Goal: Communication & Community: Answer question/provide support

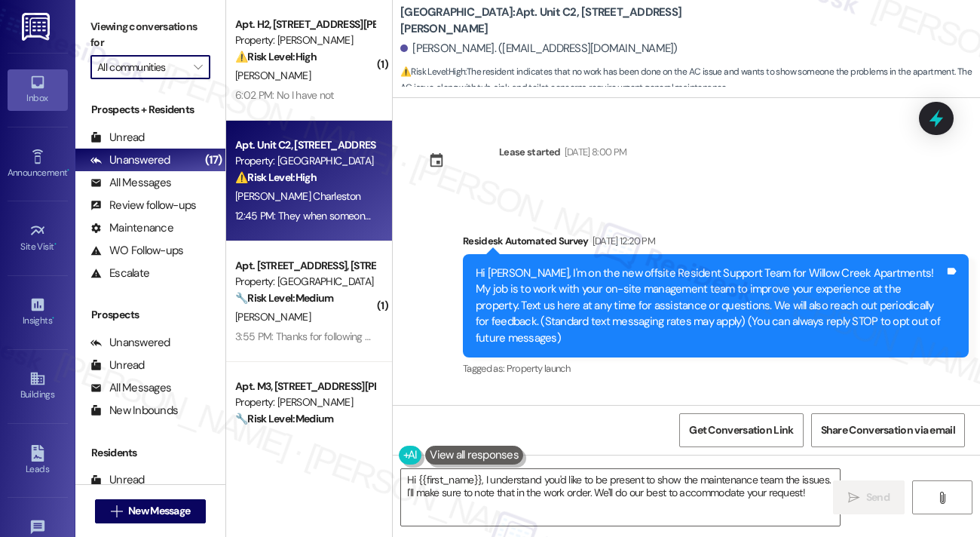
scroll to position [2932, 0]
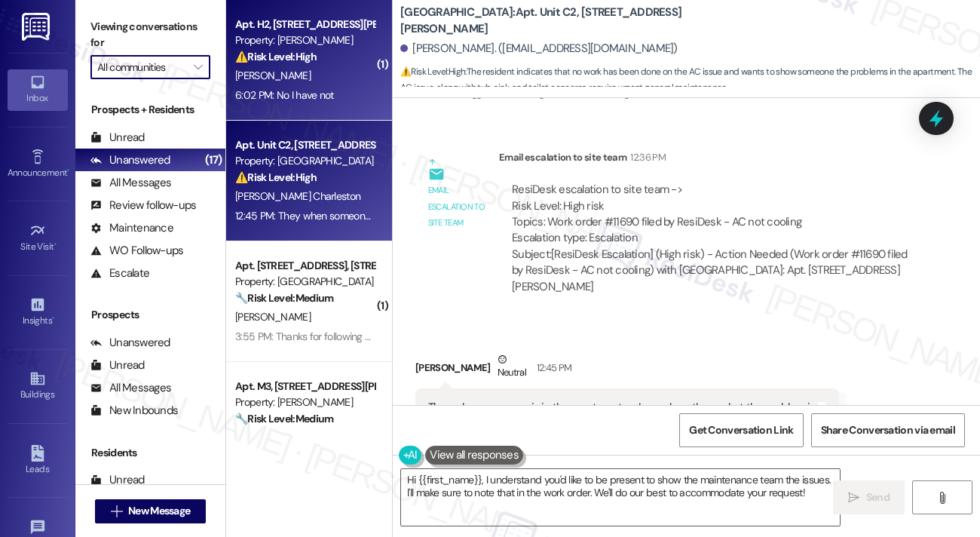
click at [296, 81] on div "[PERSON_NAME]" at bounding box center [305, 75] width 142 height 19
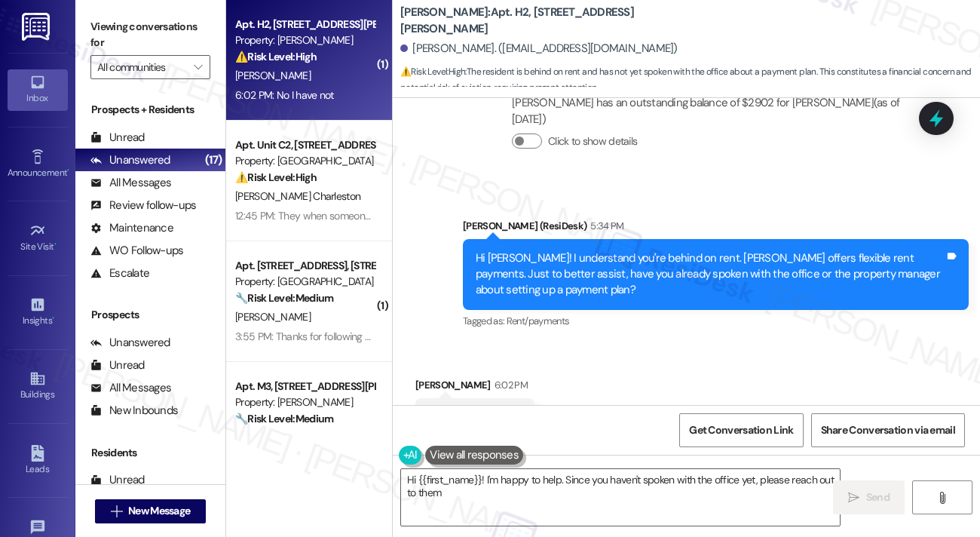
scroll to position [629, 0]
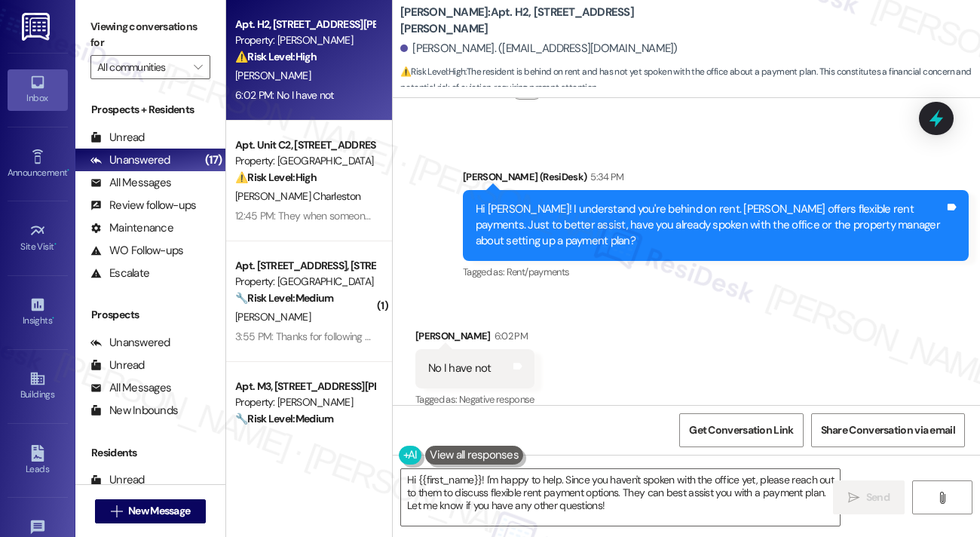
click at [479, 360] on div "No I have not" at bounding box center [459, 368] width 63 height 16
click at [555, 201] on div "Hi Tiajuana! I understand you're behind on rent. Wingate offers flexible rent p…" at bounding box center [710, 225] width 469 height 48
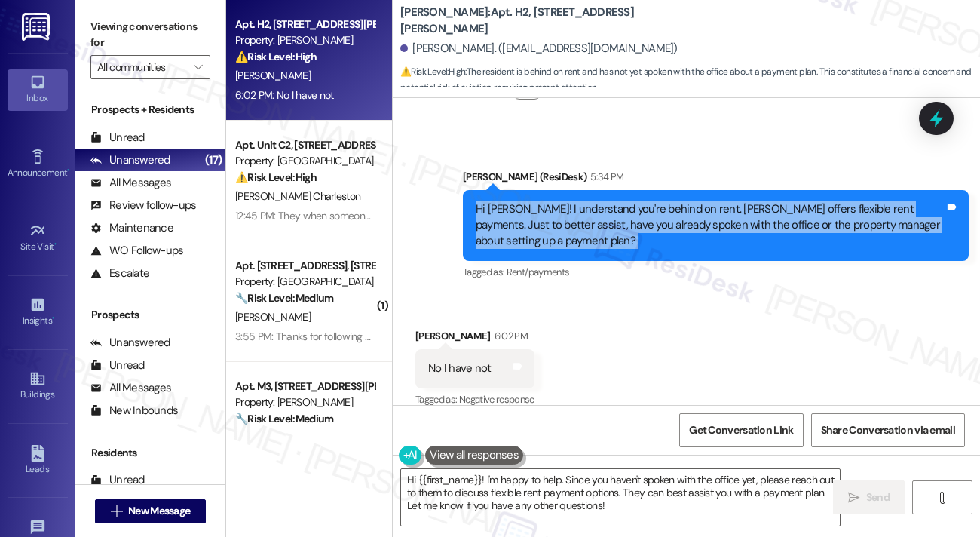
click at [555, 201] on div "Hi Tiajuana! I understand you're behind on rent. Wingate offers flexible rent p…" at bounding box center [710, 225] width 469 height 48
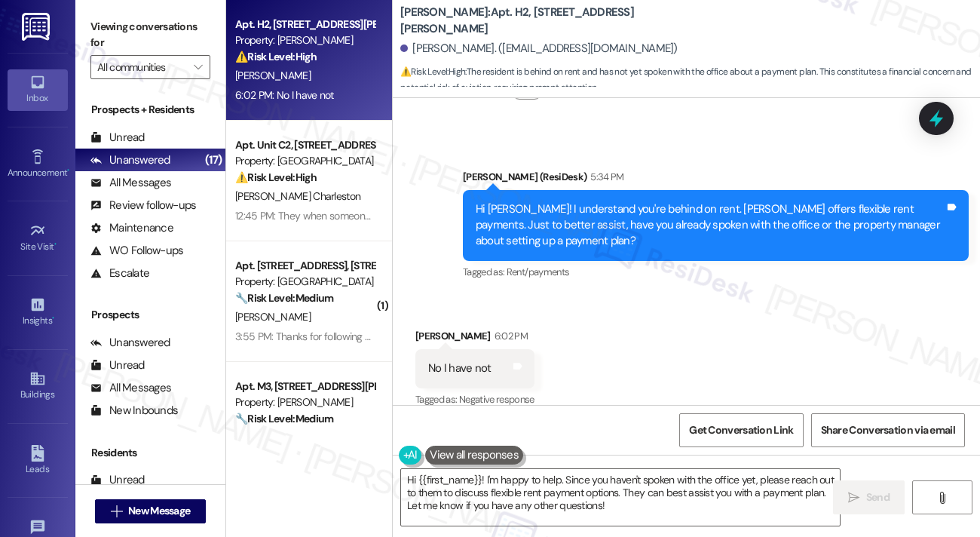
click at [488, 360] on div "No I have not" at bounding box center [459, 368] width 63 height 16
click at [550, 504] on textarea "Hi {{first_name}}! I'm happy to help. Since you haven't spoken with the office …" at bounding box center [620, 497] width 439 height 57
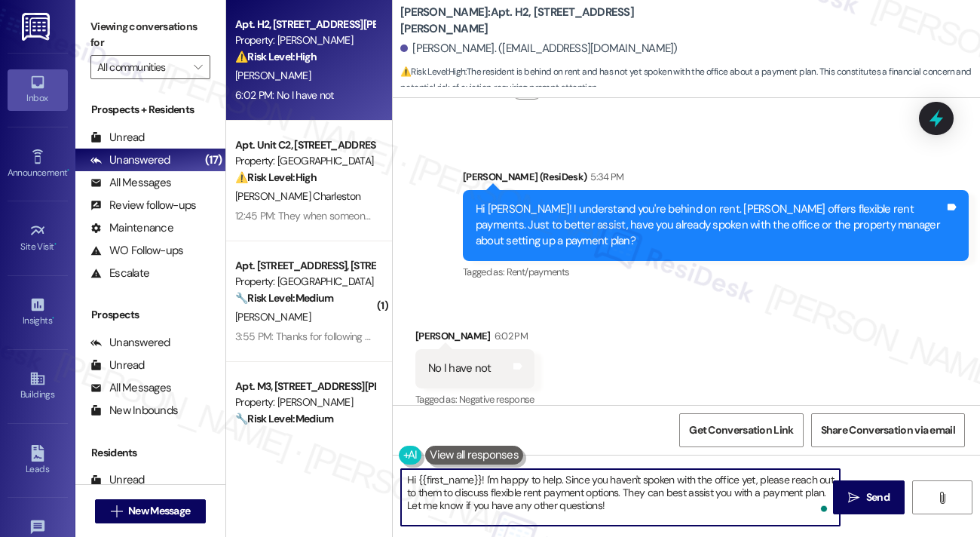
click at [592, 480] on textarea "Hi {{first_name}}! I'm happy to help. Since you haven't spoken with the office …" at bounding box center [620, 497] width 439 height 57
click at [648, 497] on textarea "Hi {{first_name}}! I'm happy to help. Since you haven't spoken with the office …" at bounding box center [620, 497] width 439 height 57
drag, startPoint x: 647, startPoint y: 504, endPoint x: 407, endPoint y: 482, distance: 240.7
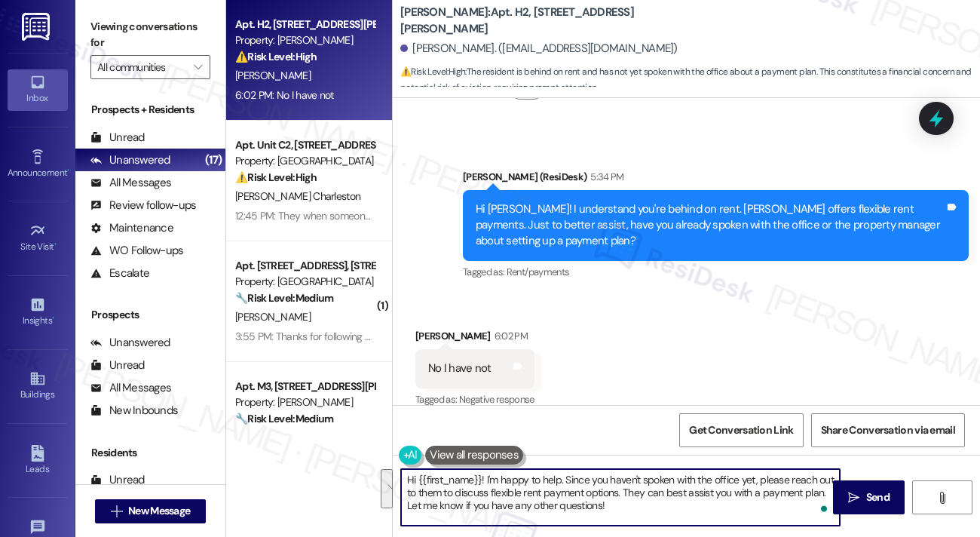
click at [407, 482] on textarea "Hi {{first_name}}! I'm happy to help. Since you haven't spoken with the office …" at bounding box center [620, 497] width 439 height 57
type textarea "I"
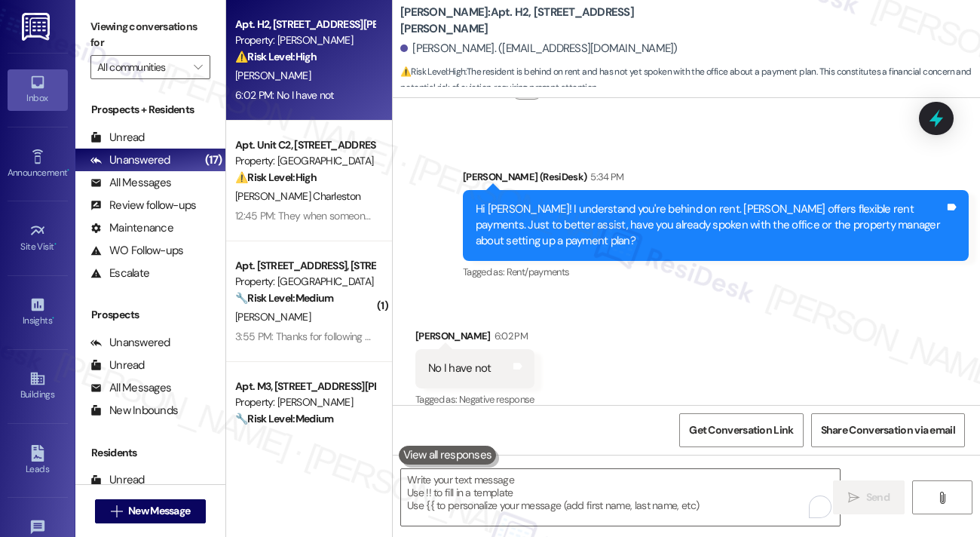
click at [584, 296] on div "Received via SMS Tiajuana Compton 6:02 PM No I have not Tags and notes Tagged a…" at bounding box center [686, 357] width 587 height 127
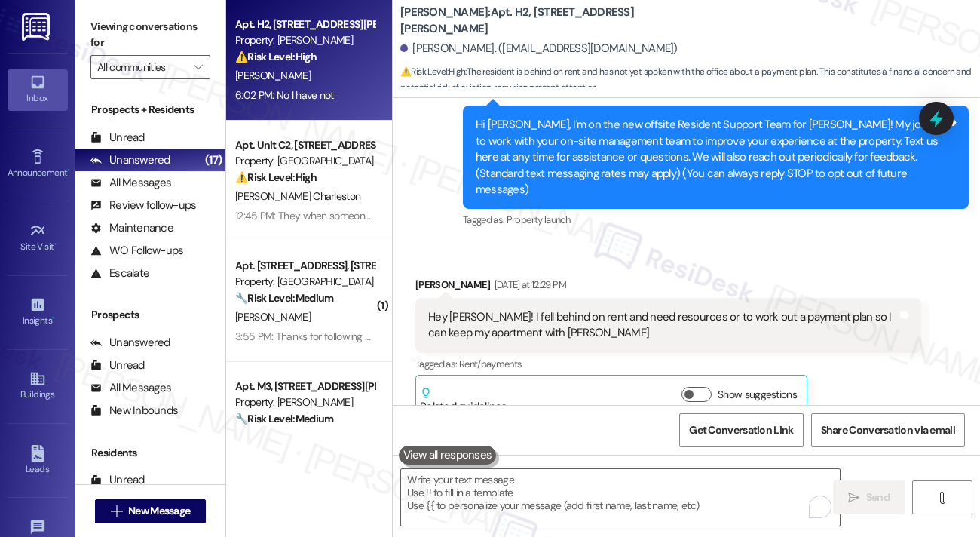
scroll to position [176, 0]
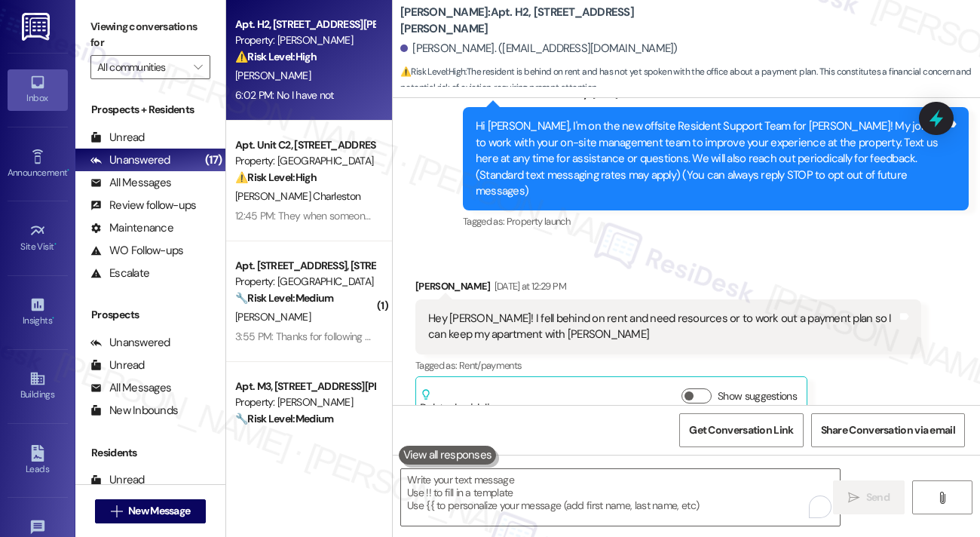
click at [533, 324] on div "Hey Sarah! I fell behind on rent and need resources or to work out a payment pl…" at bounding box center [662, 327] width 469 height 32
click at [553, 311] on div "Hey Sarah! I fell behind on rent and need resources or to work out a payment pl…" at bounding box center [662, 327] width 469 height 32
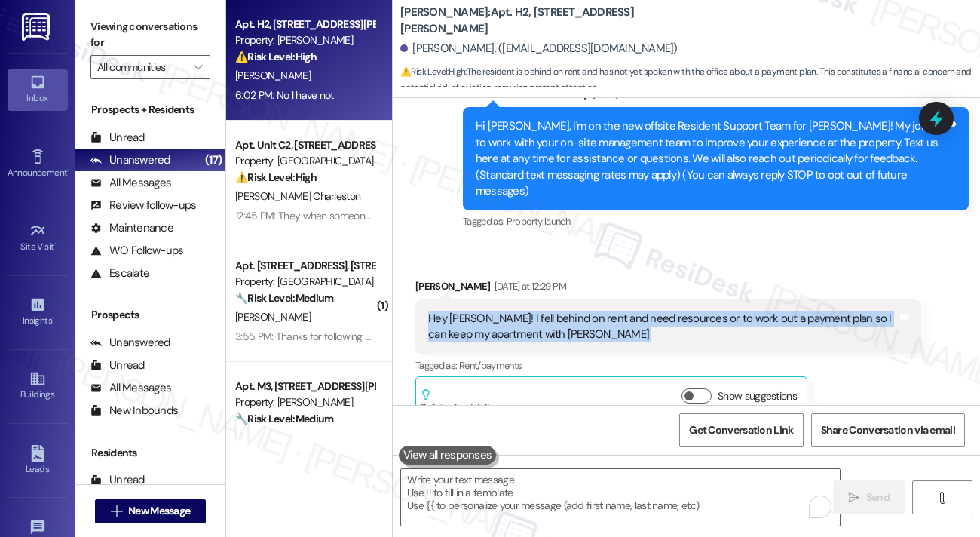
click at [553, 311] on div "Hey Sarah! I fell behind on rent and need resources or to work out a payment pl…" at bounding box center [662, 327] width 469 height 32
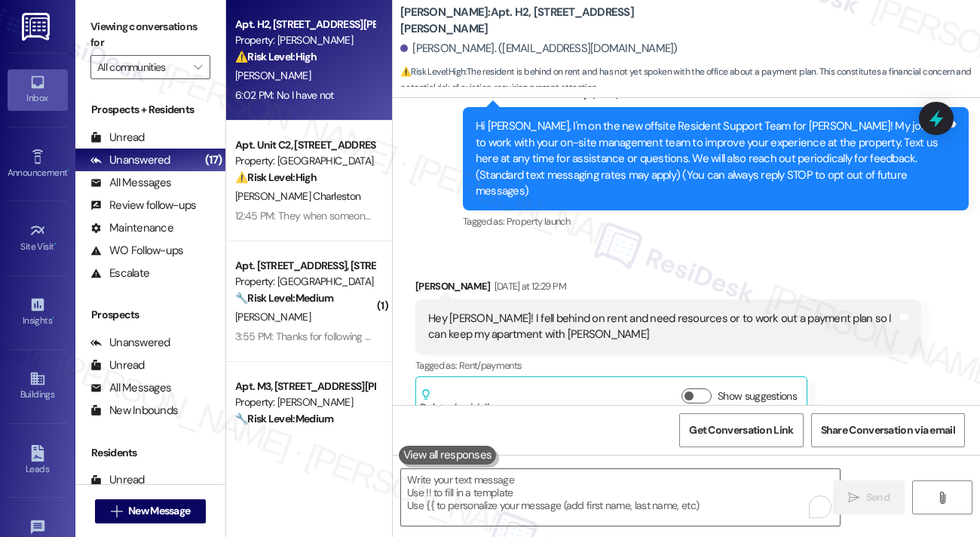
click at [822, 215] on div "Tagged as: Property launch Click to highlight conversations about Property laun…" at bounding box center [716, 221] width 506 height 22
click at [929, 110] on icon at bounding box center [936, 119] width 26 height 26
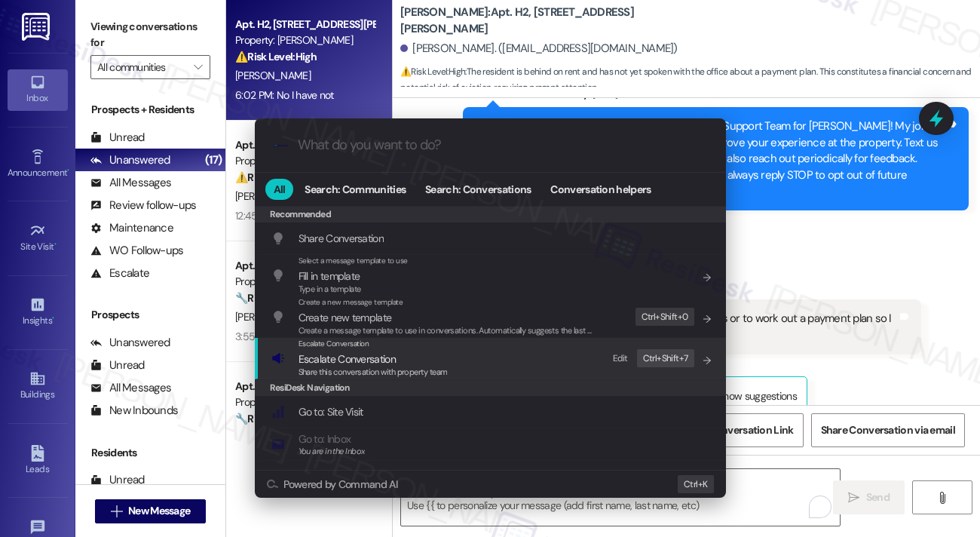
click at [518, 360] on div "Escalate Conversation Escalate Conversation Share this conversation with proper…" at bounding box center [491, 358] width 441 height 41
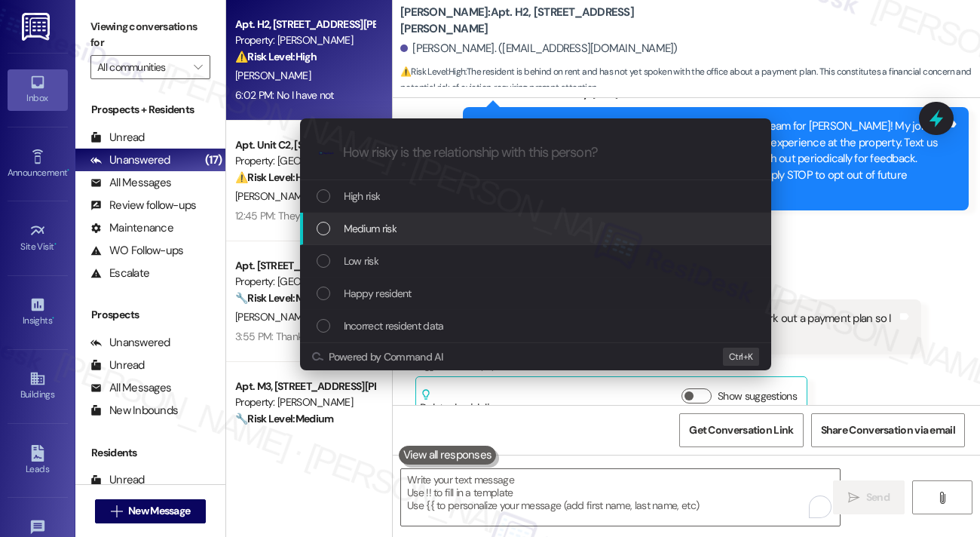
click at [384, 229] on span "Medium risk" at bounding box center [370, 228] width 53 height 17
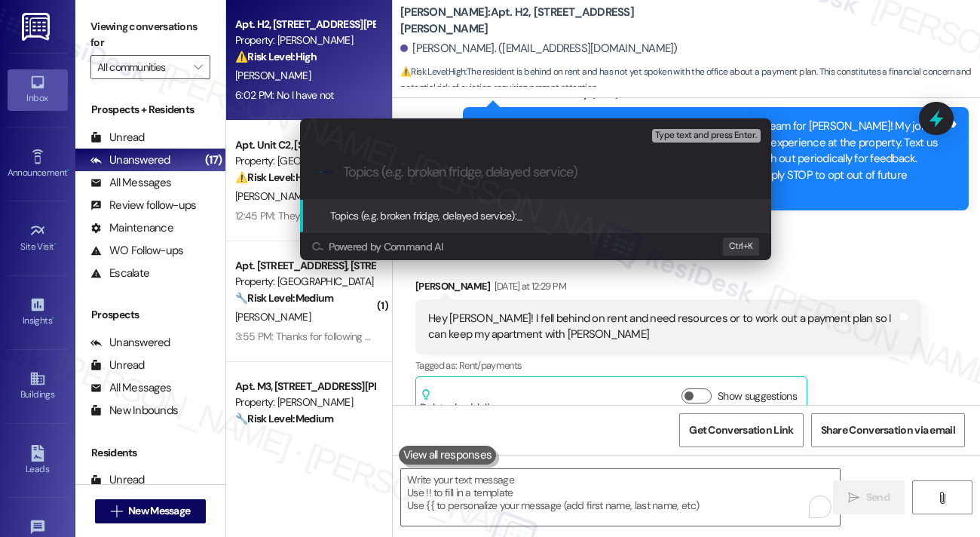
click at [929, 283] on div "Escalate Conversation Medium risk Topics (e.g. broken fridge, delayed service) …" at bounding box center [490, 268] width 980 height 537
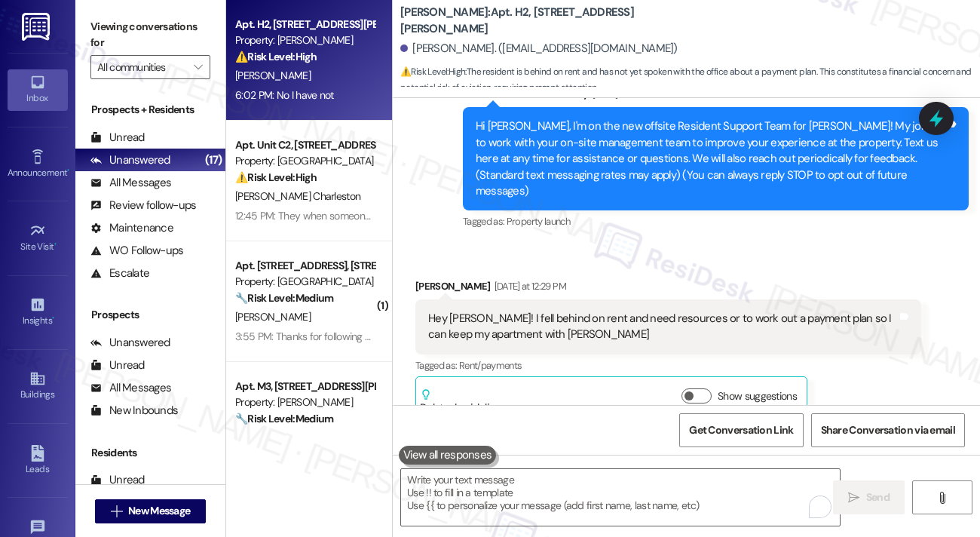
click at [781, 317] on div "Hey Sarah! I fell behind on rent and need resources or to work out a payment pl…" at bounding box center [662, 327] width 469 height 32
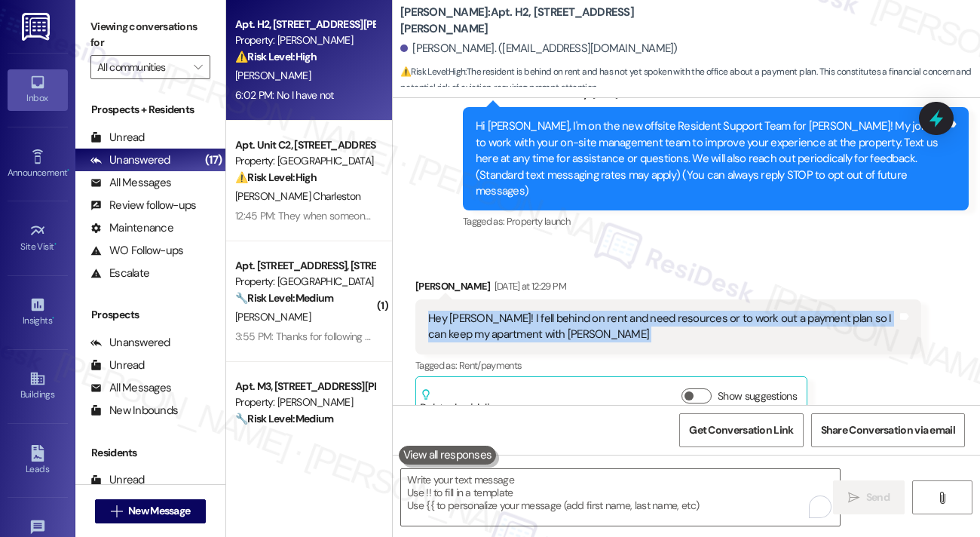
click at [781, 317] on div "Hey Sarah! I fell behind on rent and need resources or to work out a payment pl…" at bounding box center [662, 327] width 469 height 32
copy div "Hey Sarah! I fell behind on rent and need resources or to work out a payment pl…"
click at [143, 45] on label "Viewing conversations for" at bounding box center [150, 35] width 120 height 40
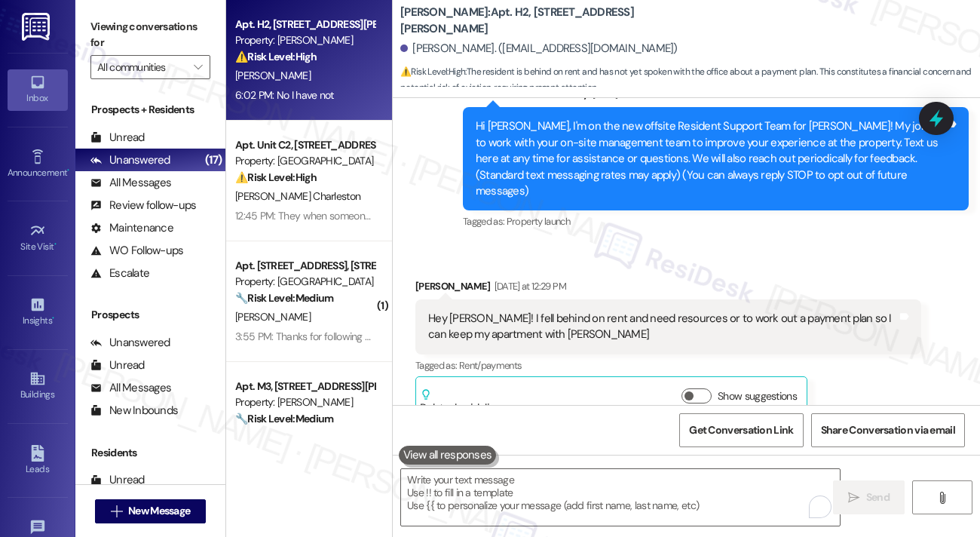
click at [605, 312] on div "Hey Sarah! I fell behind on rent and need resources or to work out a payment pl…" at bounding box center [662, 327] width 469 height 32
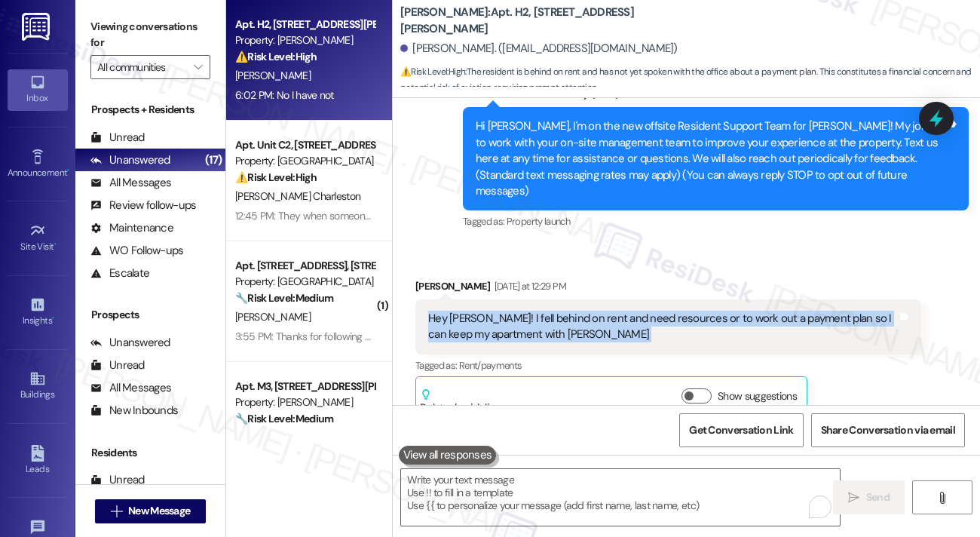
click at [605, 312] on div "Hey Sarah! I fell behind on rent and need resources or to work out a payment pl…" at bounding box center [662, 327] width 469 height 32
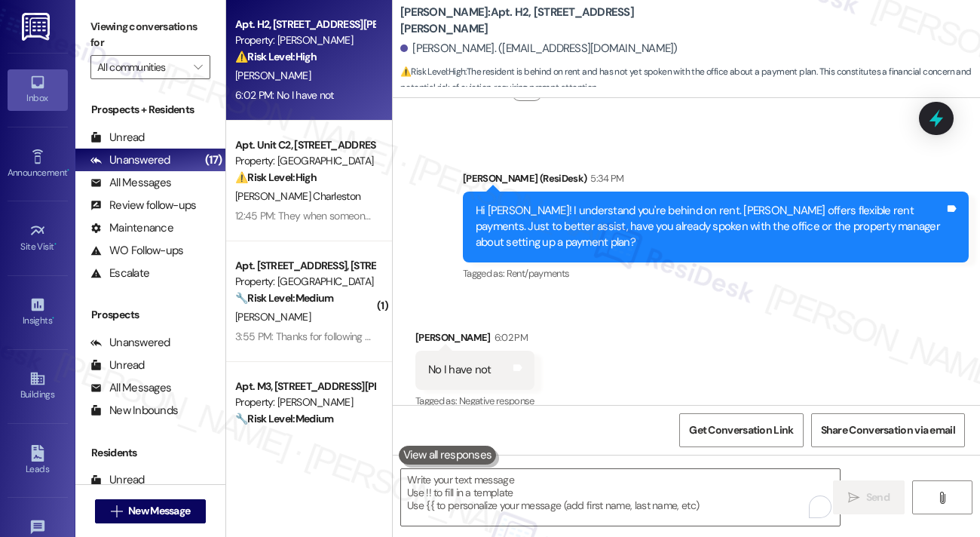
scroll to position [629, 0]
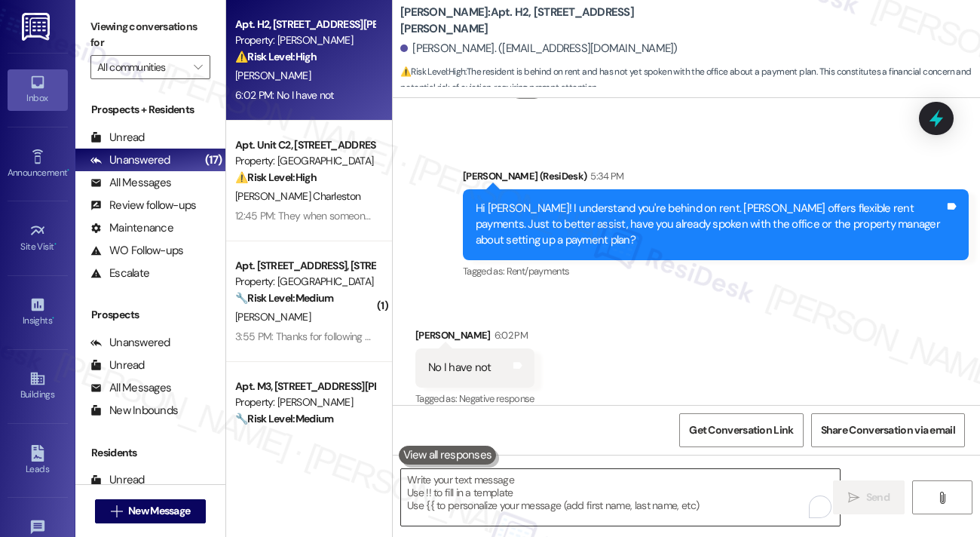
click at [491, 491] on textarea "To enrich screen reader interactions, please activate Accessibility in Grammarl…" at bounding box center [620, 497] width 439 height 57
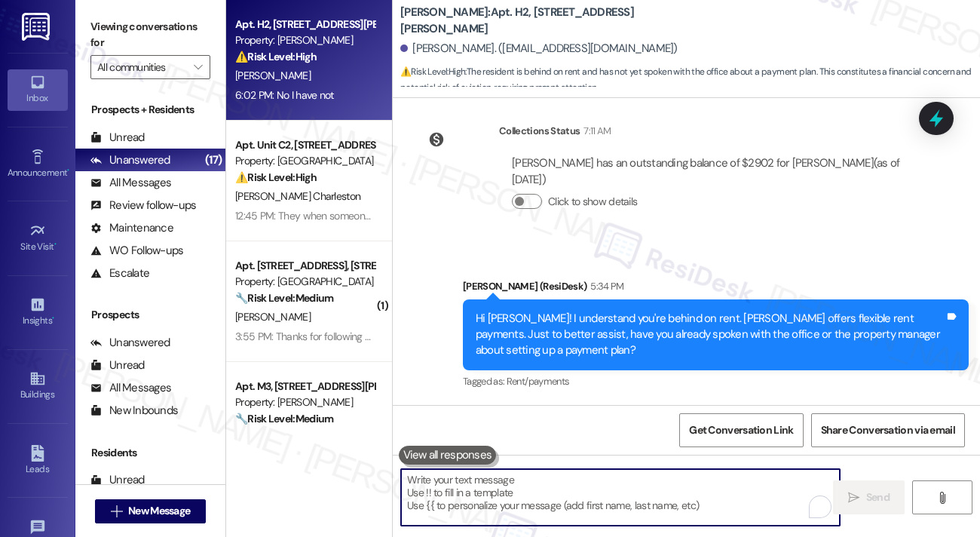
scroll to position [403, 0]
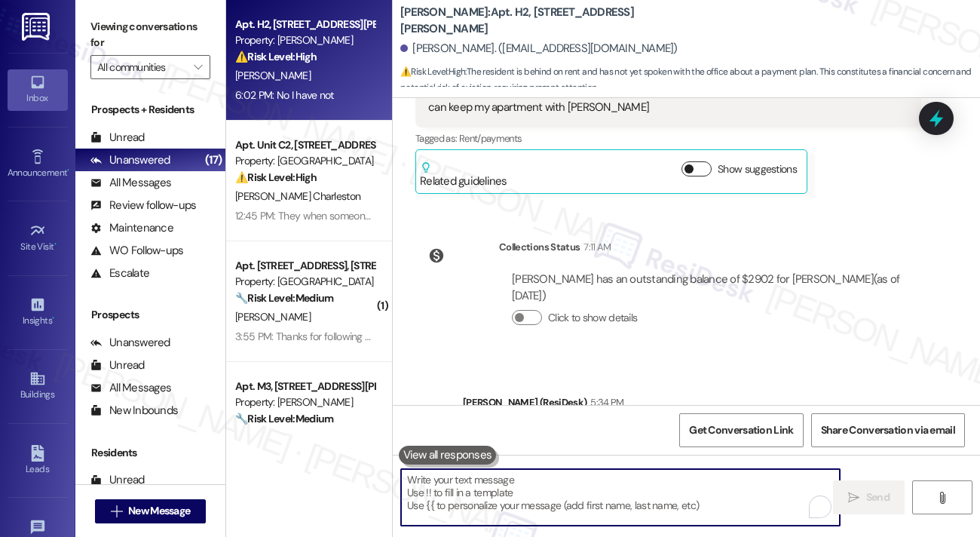
click at [697, 161] on button "Show suggestions" at bounding box center [696, 168] width 30 height 15
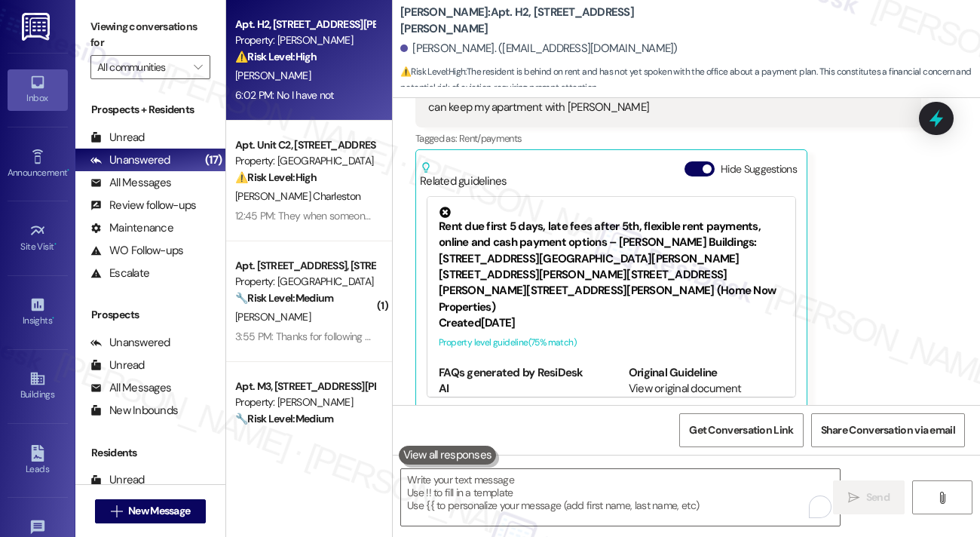
click at [608, 240] on div "Rent due first 5 days, late fees after 5th, flexible rent payments, online and …" at bounding box center [611, 261] width 345 height 109
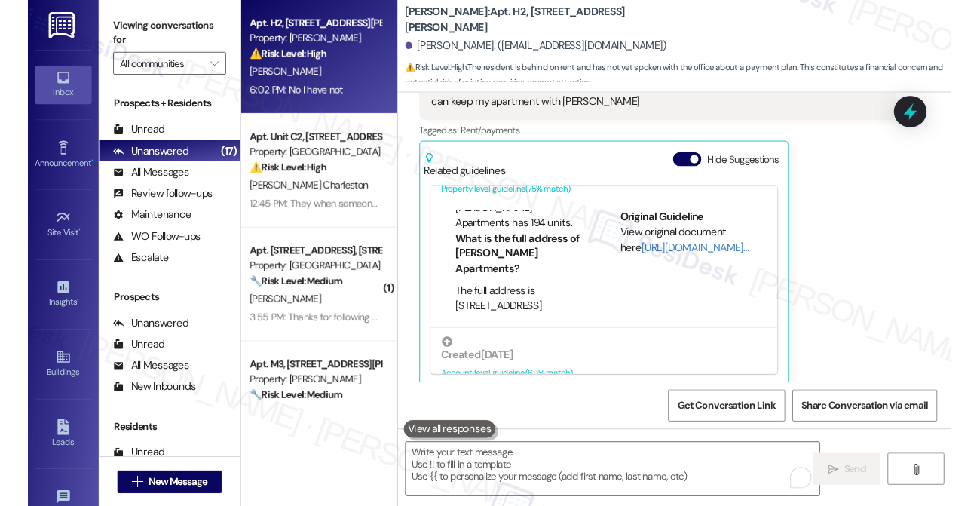
scroll to position [782, 0]
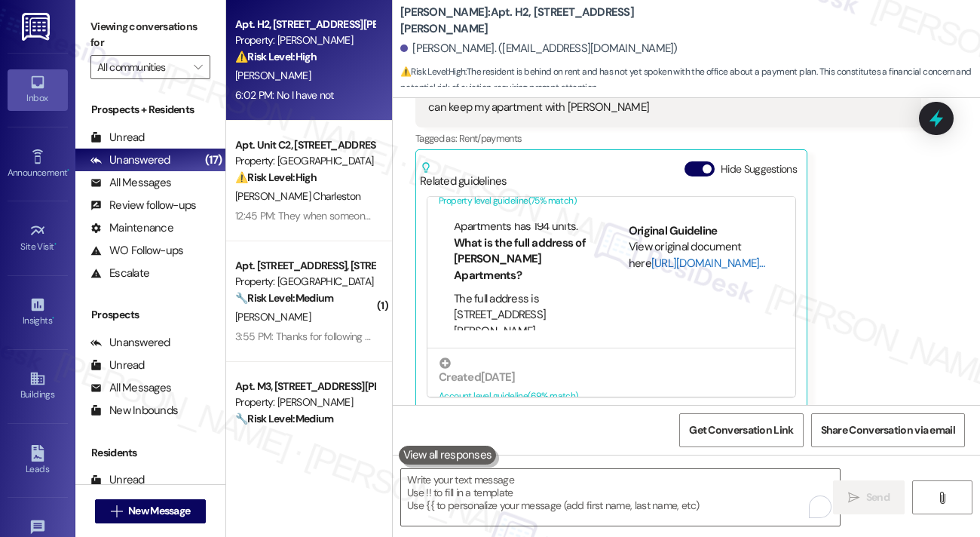
click at [653, 256] on link "http://res.cl…" at bounding box center [708, 263] width 114 height 15
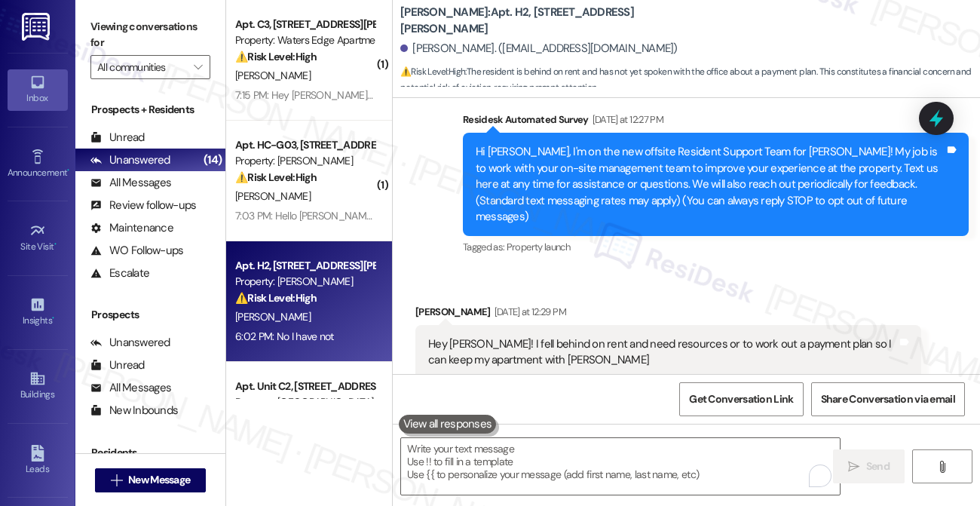
scroll to position [177, 0]
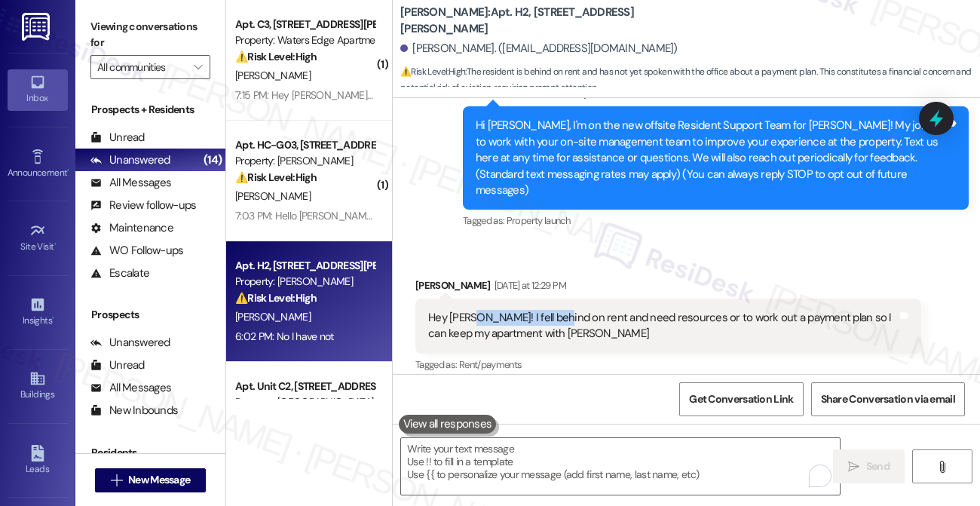
drag, startPoint x: 473, startPoint y: 307, endPoint x: 554, endPoint y: 306, distance: 80.7
click at [554, 310] on div "Hey Sarah! I fell behind on rent and need resources or to work out a payment pl…" at bounding box center [662, 326] width 469 height 32
click at [555, 310] on div "Hey Sarah! I fell behind on rent and need resources or to work out a payment pl…" at bounding box center [662, 326] width 469 height 32
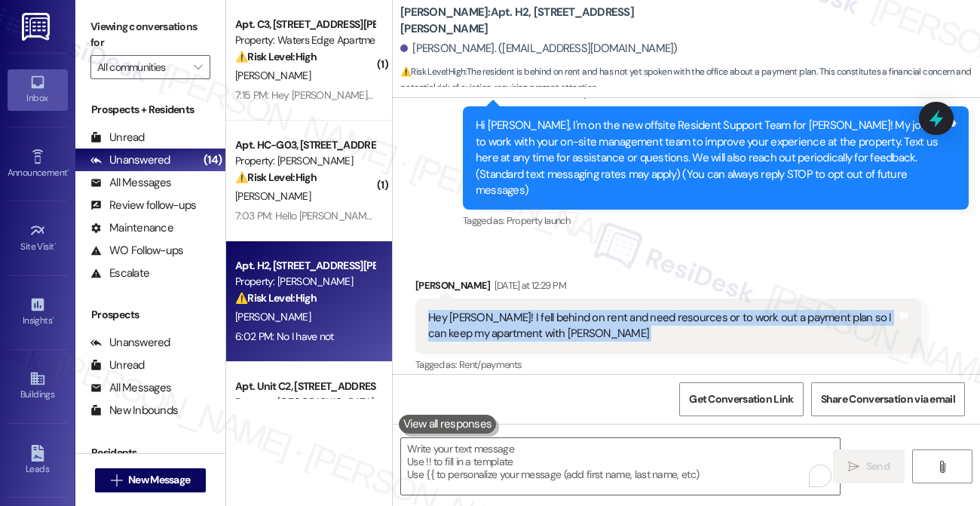
click at [555, 310] on div "Hey Sarah! I fell behind on rent and need resources or to work out a payment pl…" at bounding box center [662, 326] width 469 height 32
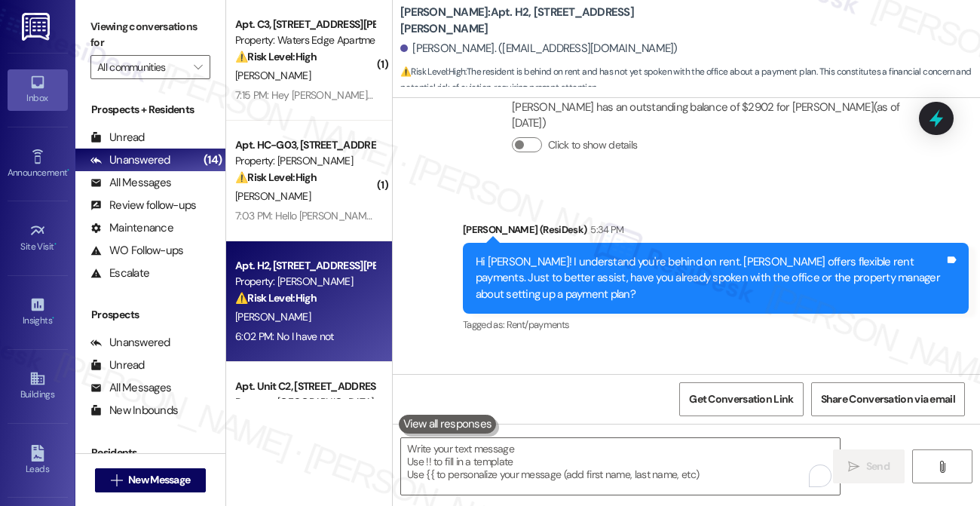
scroll to position [862, 0]
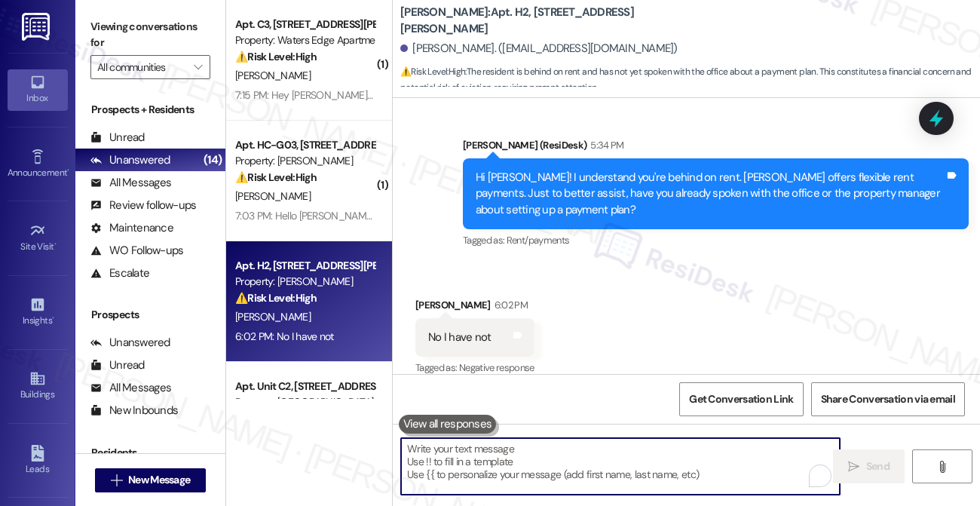
click at [522, 477] on textarea "To enrich screen reader interactions, please activate Accessibility in Grammarl…" at bounding box center [620, 466] width 439 height 57
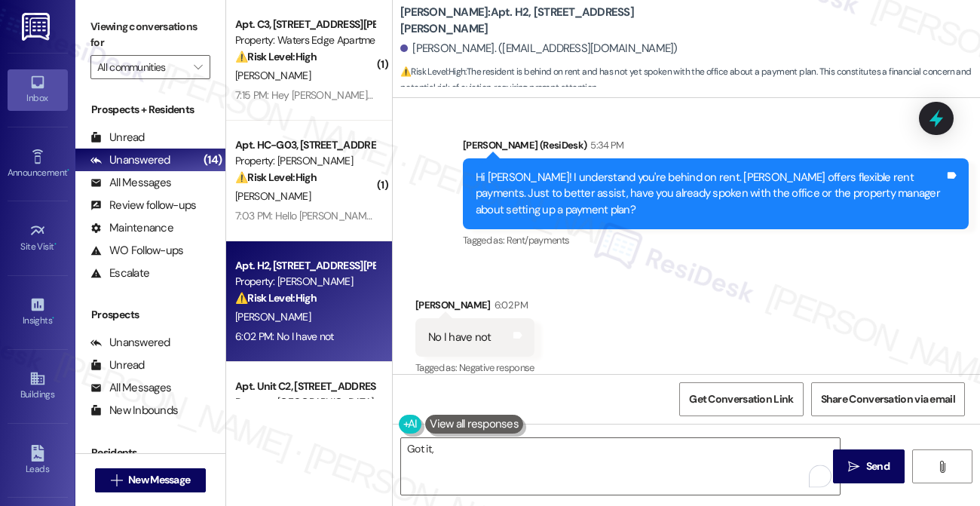
click at [160, 23] on label "Viewing conversations for" at bounding box center [150, 35] width 120 height 40
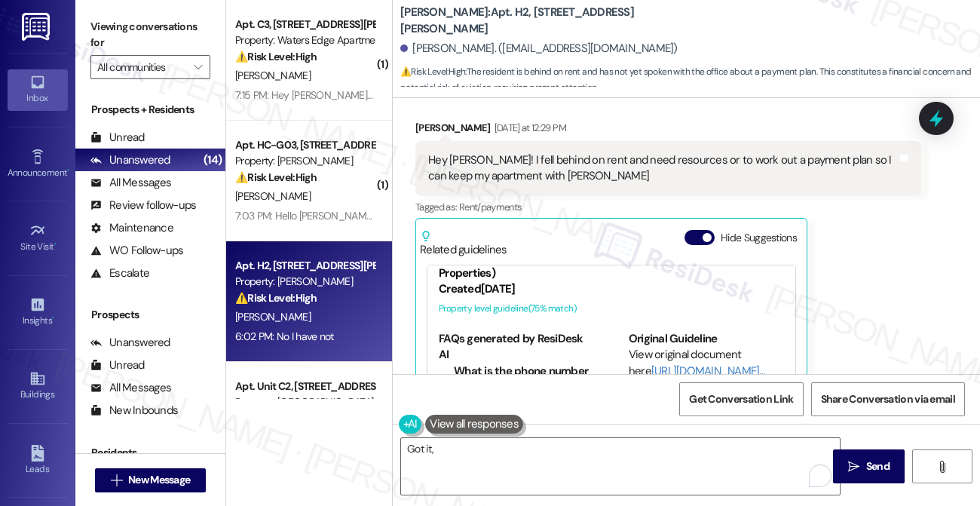
scroll to position [148, 0]
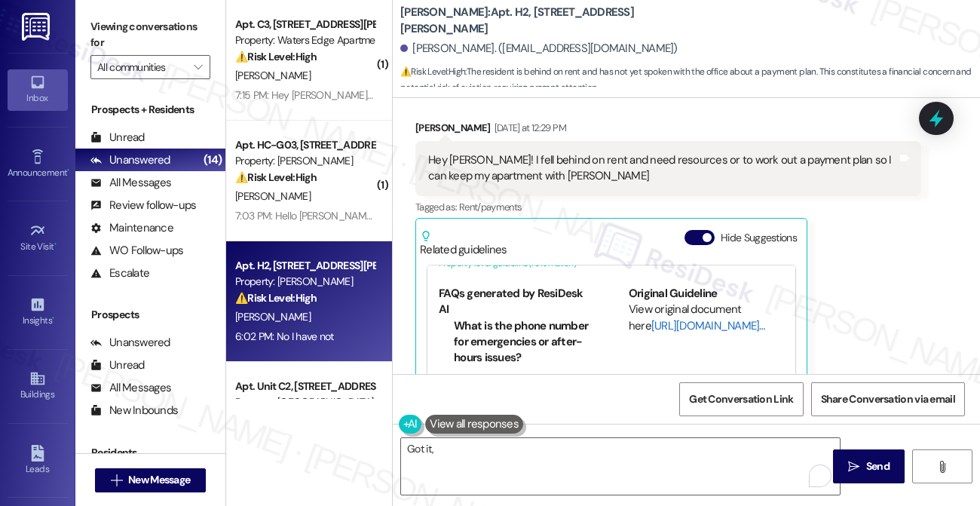
click at [666, 318] on link "http://res.cl…" at bounding box center [708, 325] width 114 height 15
click at [470, 461] on textarea "Got it," at bounding box center [620, 466] width 439 height 57
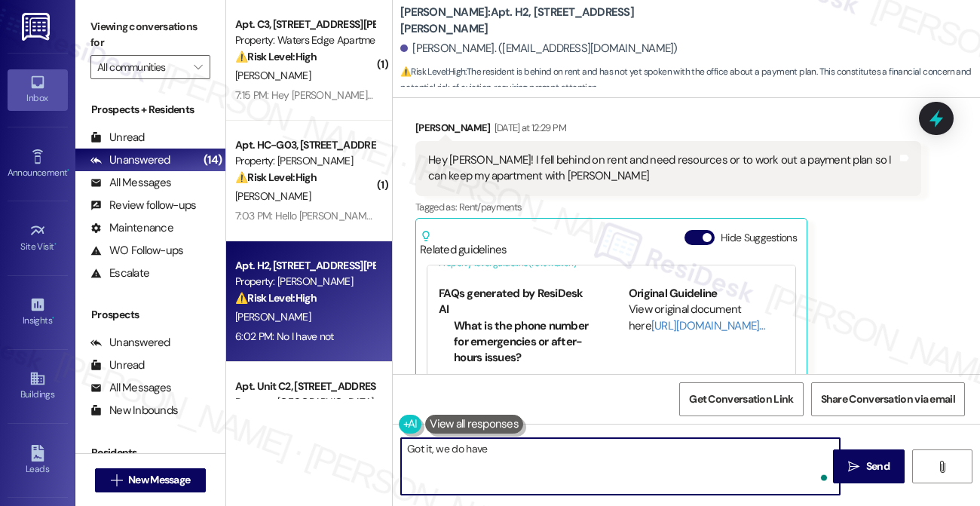
paste textarea "Flexible rent payment"
click at [488, 447] on textarea "Got it, we do have Flexible rent payment" at bounding box center [620, 466] width 439 height 57
click at [594, 450] on textarea "Got it, we do have flexible rent payment" at bounding box center [620, 466] width 439 height 57
paste textarea "flexible rent payments, rental assistance"
click at [407, 461] on textarea "Got it, we do have flexible rent payment like flexible rent payments, rental as…" at bounding box center [620, 466] width 439 height 57
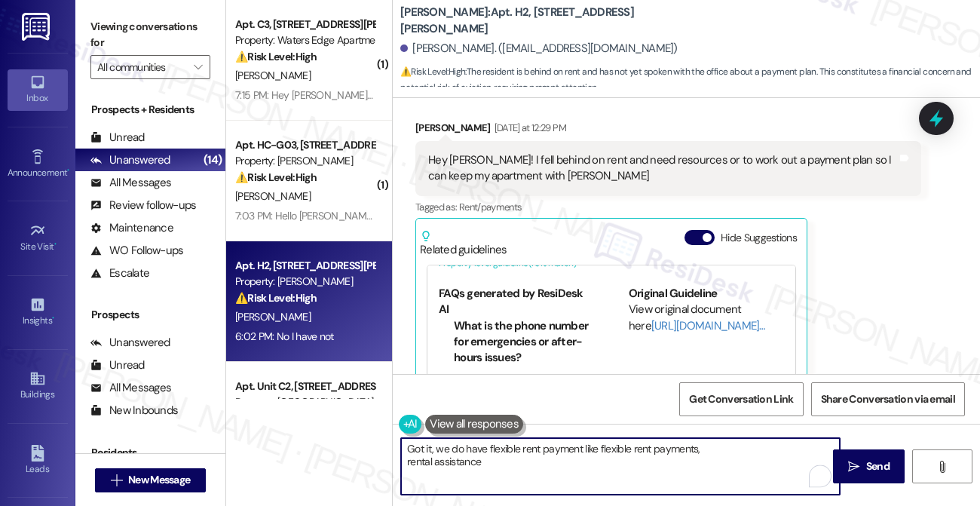
click at [407, 458] on textarea "Got it, we do have flexible rent payment like flexible rent payments, rental as…" at bounding box center [620, 466] width 439 height 57
click at [717, 152] on div "Hey Sarah! I fell behind on rent and need resources or to work out a payment pl…" at bounding box center [662, 168] width 469 height 32
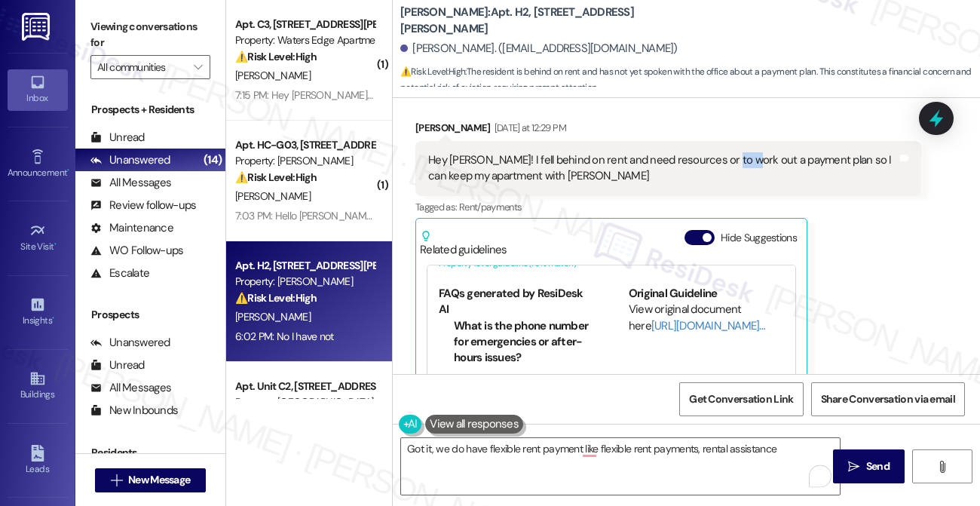
click at [717, 152] on div "Hey Sarah! I fell behind on rent and need resources or to work out a payment pl…" at bounding box center [662, 168] width 469 height 32
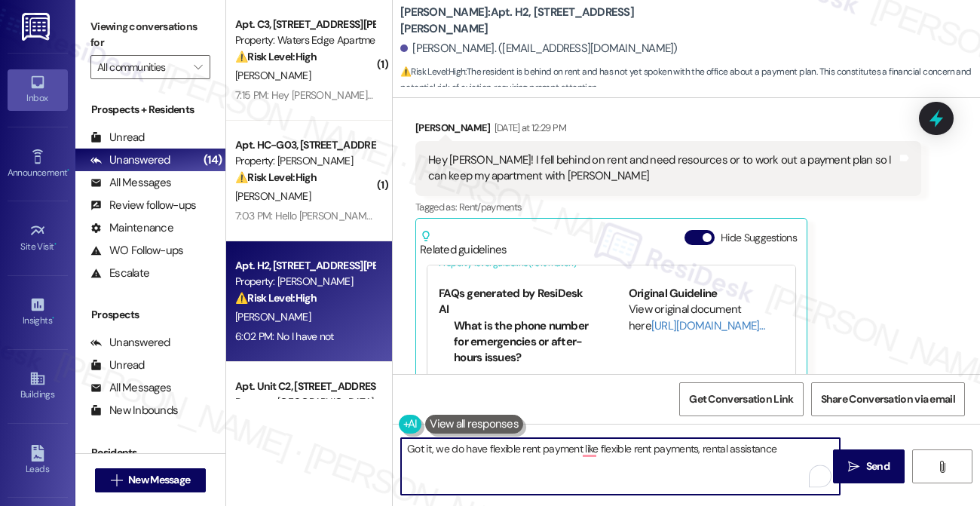
drag, startPoint x: 450, startPoint y: 448, endPoint x: 582, endPoint y: 446, distance: 131.9
click at [582, 446] on textarea "Got it, we do have flexible rent payment like flexible rent payments, rental as…" at bounding box center [620, 466] width 439 height 57
click at [790, 452] on textarea "Got it, we do have flexible rent payment, like flexible rent payments, rental a…" at bounding box center [620, 466] width 439 height 57
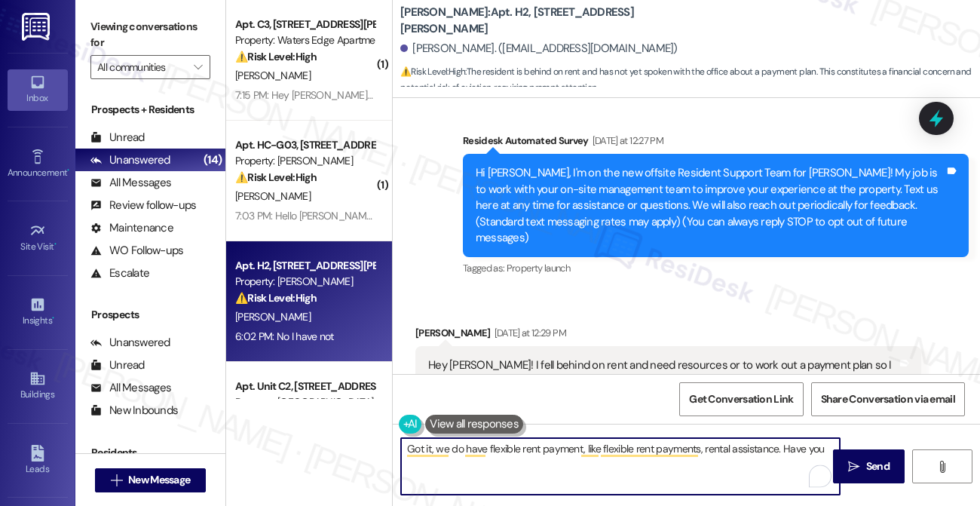
scroll to position [33, 0]
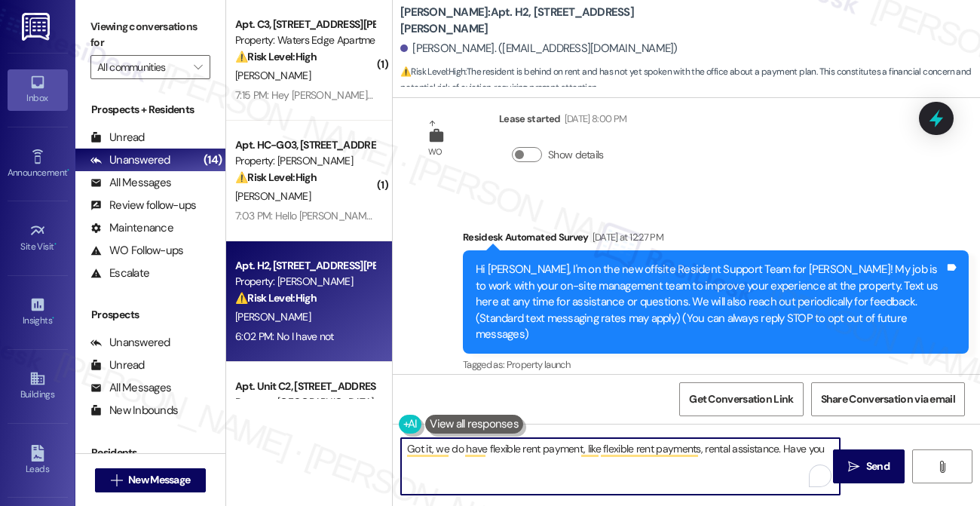
click at [574, 283] on div "Hi Tiajuana, I'm on the new offsite Resident Support Team for Wingate! My job i…" at bounding box center [710, 302] width 469 height 81
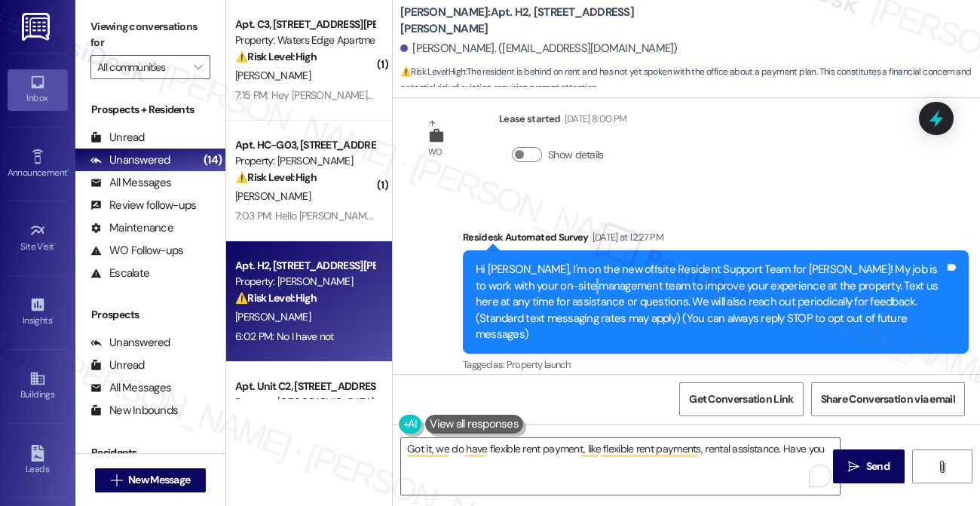
click at [574, 283] on div "Hi Tiajuana, I'm on the new offsite Resident Support Team for Wingate! My job i…" at bounding box center [710, 302] width 469 height 81
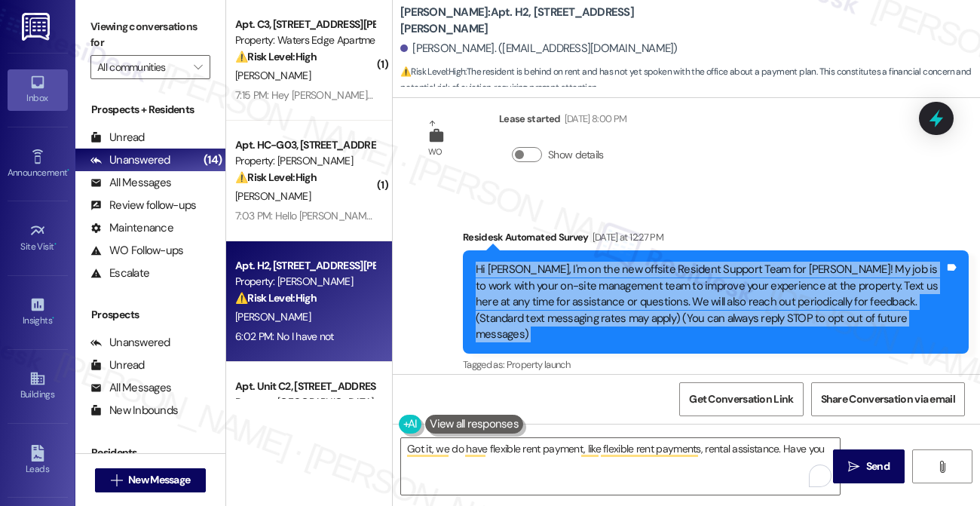
click at [573, 283] on div "Hi Tiajuana, I'm on the new offsite Resident Support Team for Wingate! My job i…" at bounding box center [710, 302] width 469 height 81
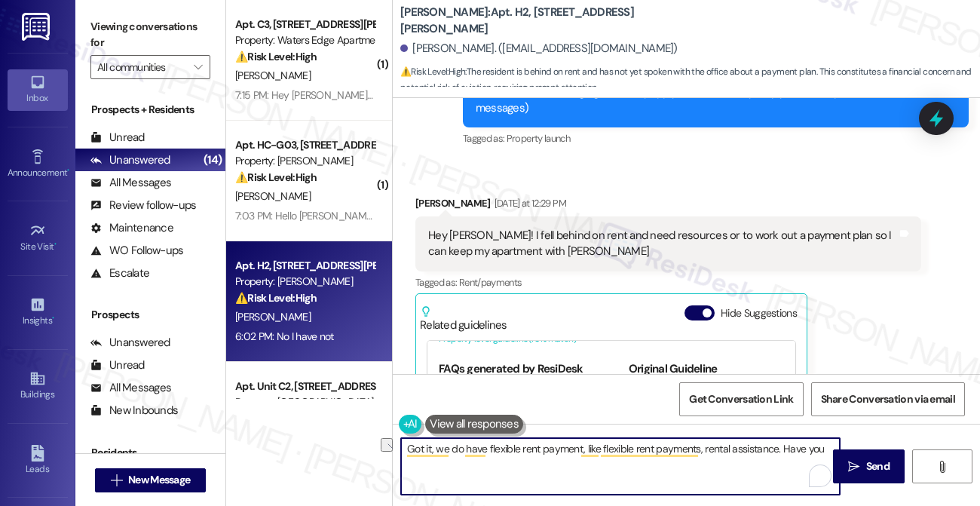
drag, startPoint x: 823, startPoint y: 452, endPoint x: 780, endPoint y: 447, distance: 43.2
click at [779, 449] on textarea "Got it, we do have flexible rent payment, like flexible rent payments, rental a…" at bounding box center [620, 466] width 439 height 57
type textarea "Got it, we do have flexible rent payment, like flexible rent payments, rental a…"
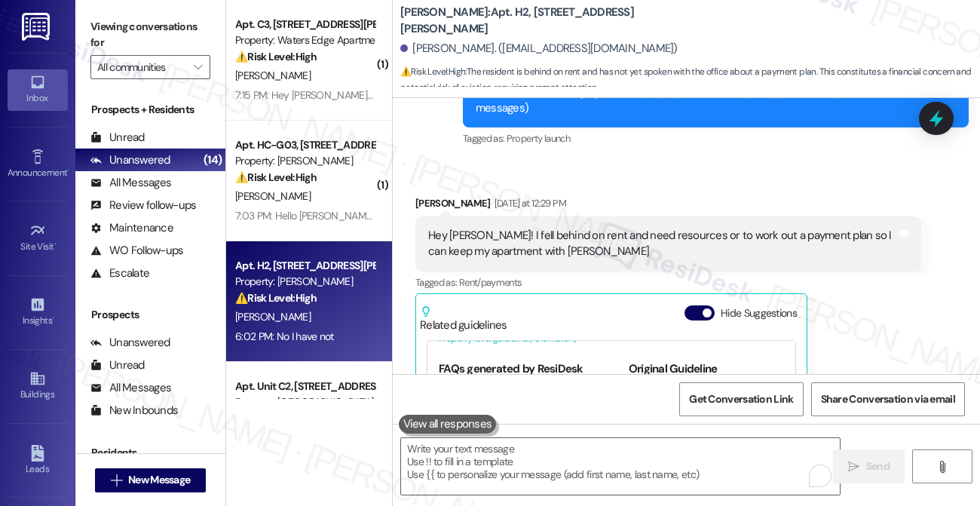
click at [136, 31] on label "Viewing conversations for" at bounding box center [150, 35] width 120 height 40
click at [142, 51] on label "Viewing conversations for" at bounding box center [150, 35] width 120 height 40
click at [516, 455] on textarea "To enrich screen reader interactions, please activate Accessibility in Grammarl…" at bounding box center [620, 466] width 439 height 57
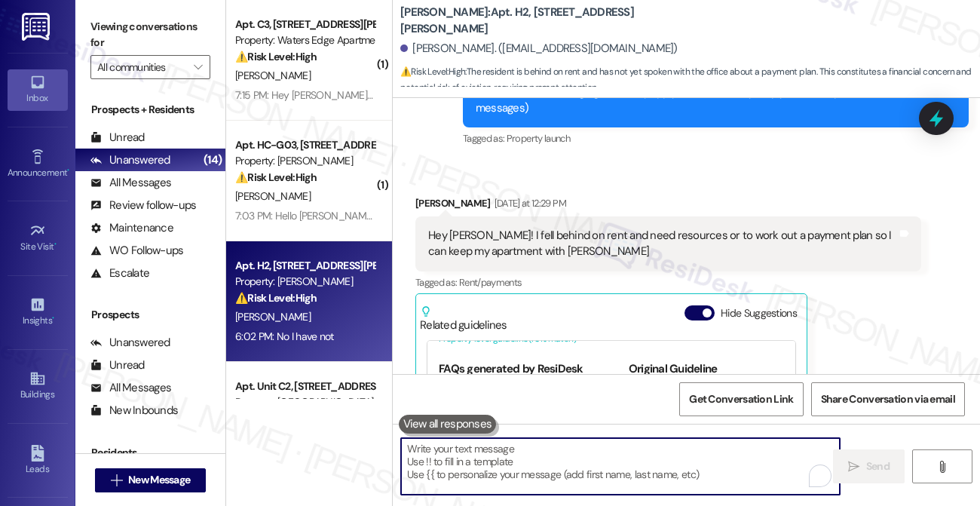
paste textarea "Got it! We do offer options like flexible rent payments and rental assistance. …"
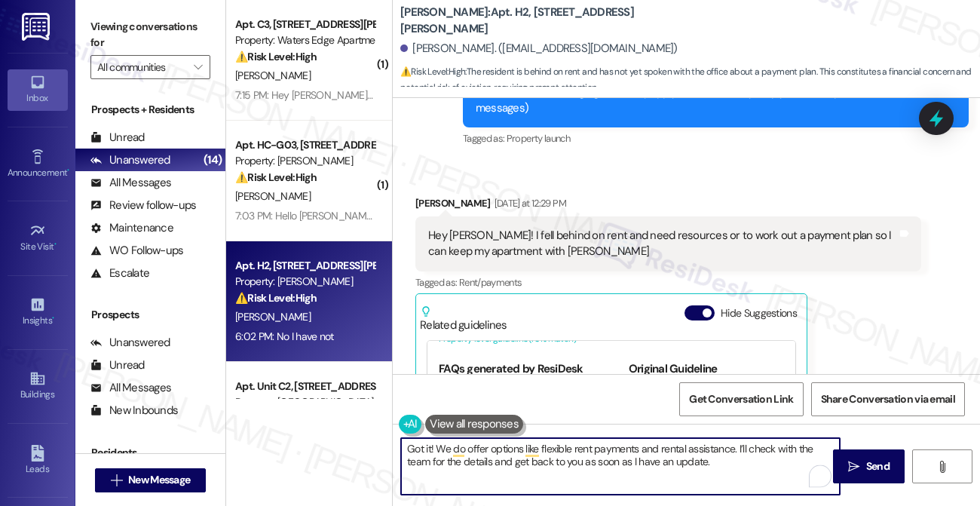
click at [535, 448] on textarea "Got it! We do offer options like flexible rent payments and rental assistance. …" at bounding box center [620, 466] width 439 height 57
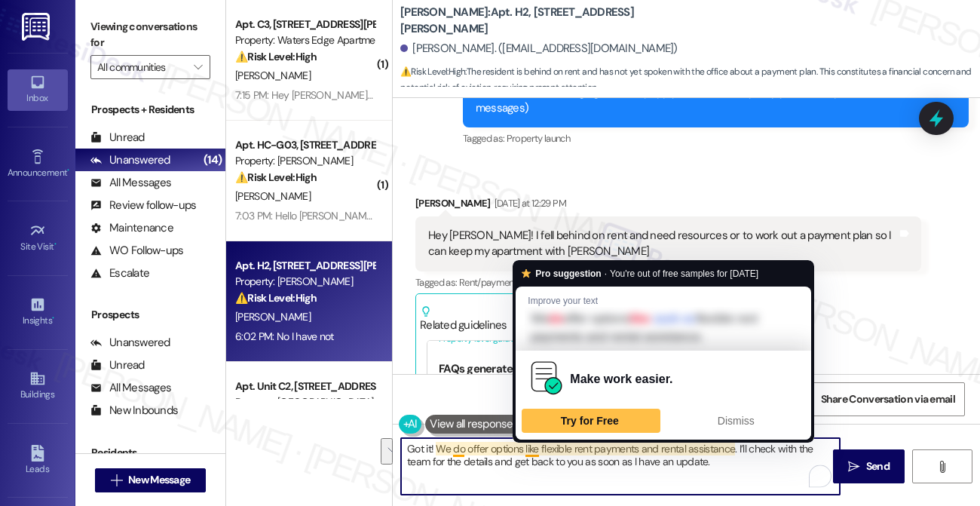
click at [570, 464] on textarea "Got it! We do offer options like flexible rent payments and rental assistance. …" at bounding box center [620, 466] width 439 height 57
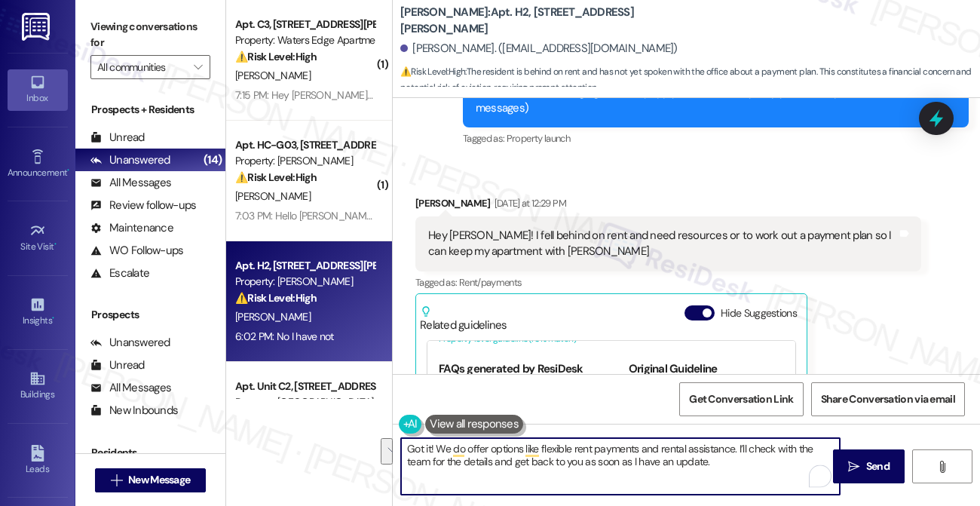
click at [570, 464] on textarea "Got it! We do offer options like flexible rent payments and rental assistance. …" at bounding box center [620, 466] width 439 height 57
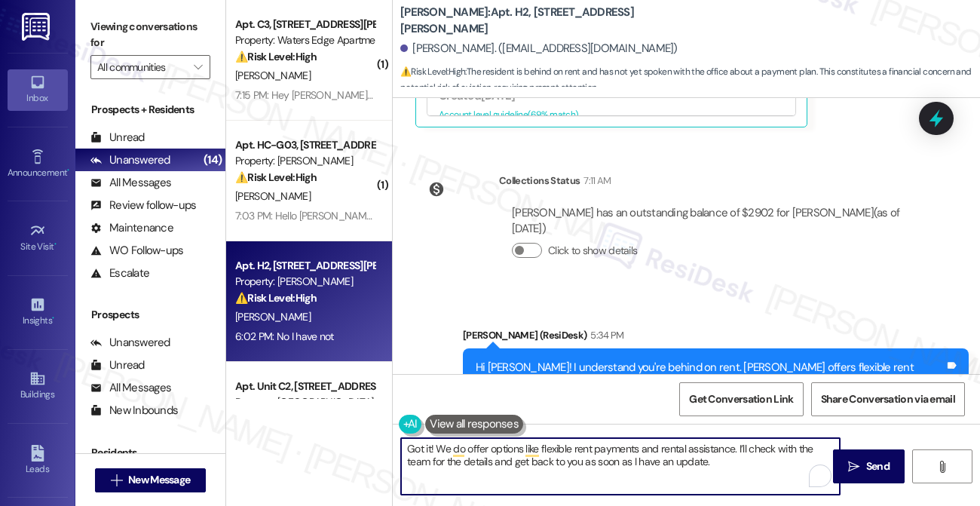
scroll to position [862, 0]
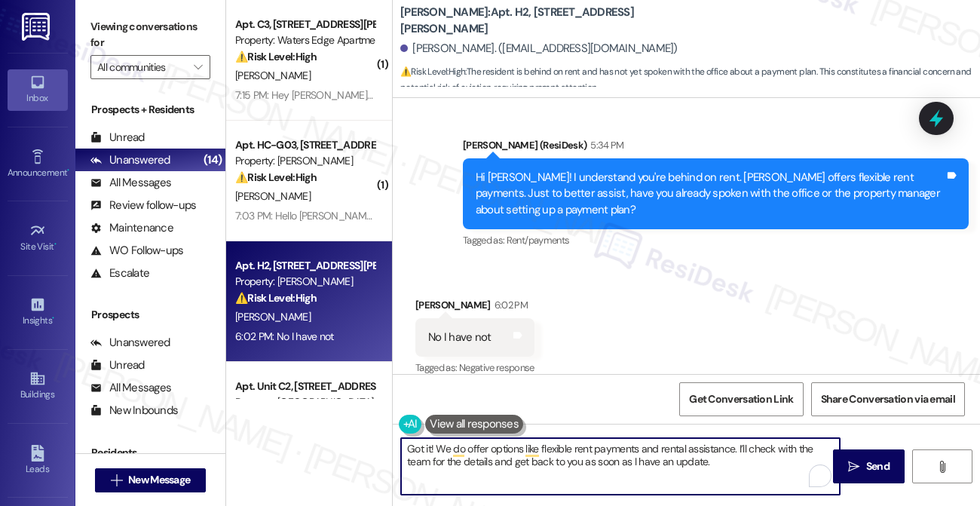
click at [651, 455] on textarea "Got it! We do offer options like flexible rent payments and rental assistance. …" at bounding box center [620, 466] width 439 height 57
click at [660, 334] on div "Received via SMS Tiajuana Compton 6:02 PM No I have not Tags and notes Tagged a…" at bounding box center [686, 326] width 587 height 127
click at [703, 448] on textarea "Got it! We do offer options like flexible rent payments and rental assistance. …" at bounding box center [620, 466] width 439 height 57
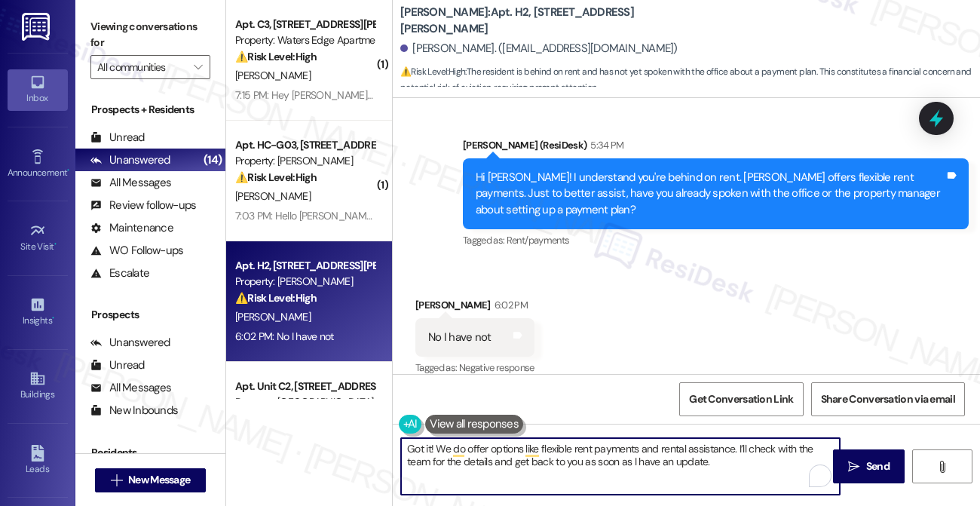
click at [703, 448] on textarea "Got it! We do offer options like flexible rent payments and rental assistance. …" at bounding box center [620, 466] width 439 height 57
click at [730, 461] on textarea "Got it! We do offer options like flexible rent payments and rental assistance. …" at bounding box center [620, 466] width 439 height 57
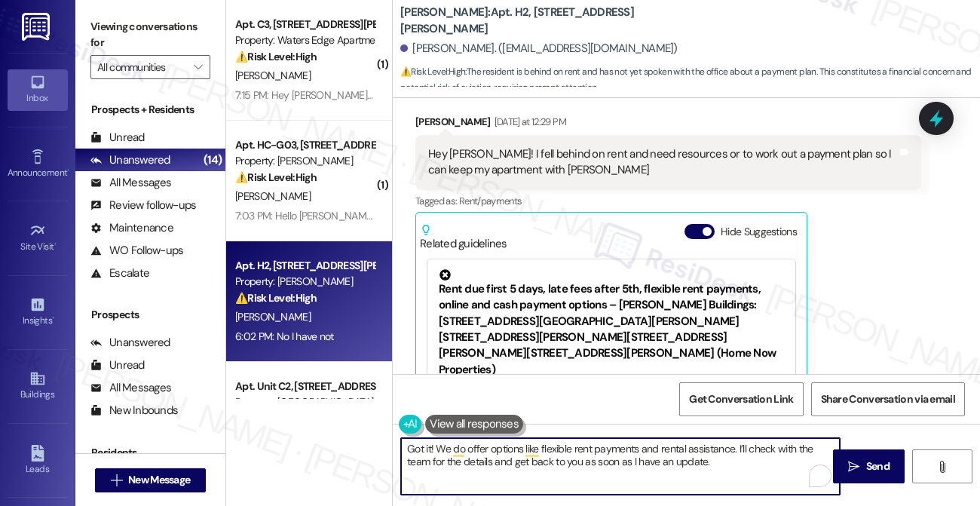
scroll to position [259, 0]
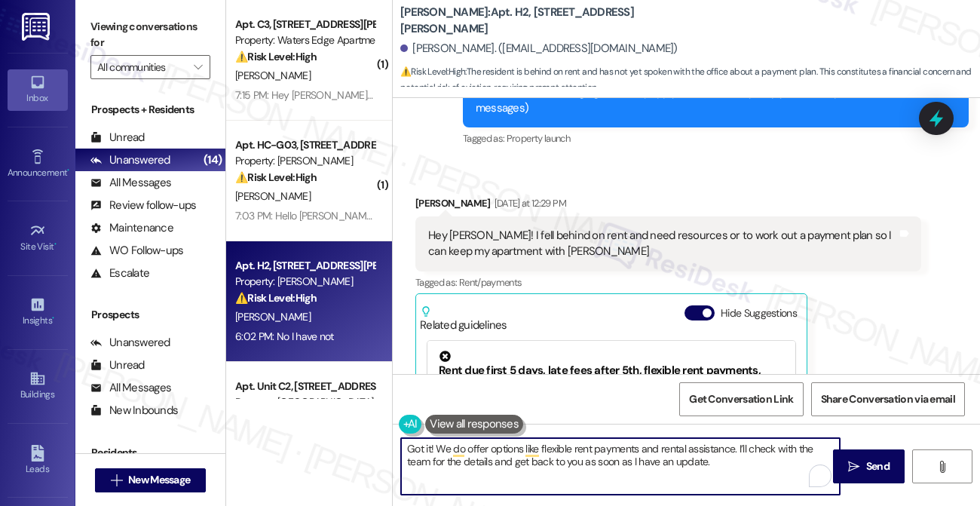
click at [569, 234] on div "Hey Sarah! I fell behind on rent and need resources or to work out a payment pl…" at bounding box center [662, 244] width 469 height 32
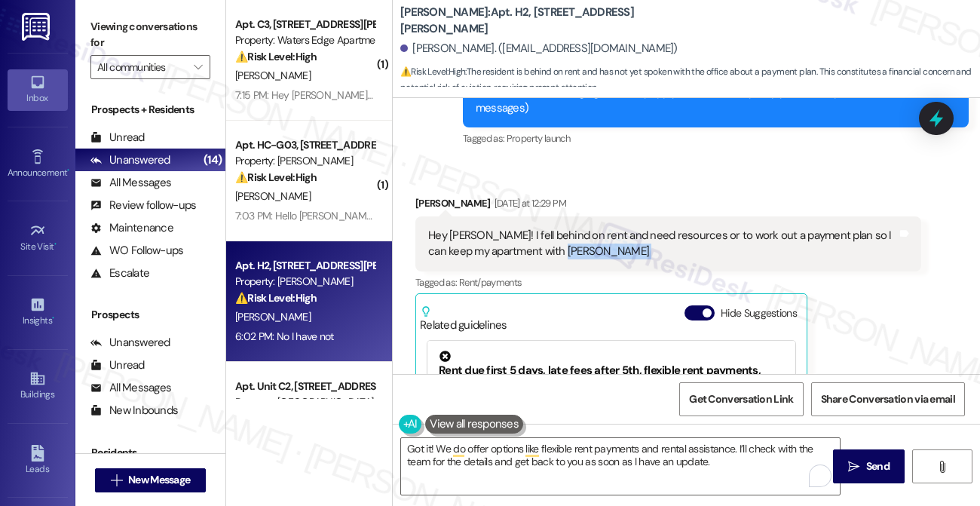
click at [569, 234] on div "Hey Sarah! I fell behind on rent and need resources or to work out a payment pl…" at bounding box center [662, 244] width 469 height 32
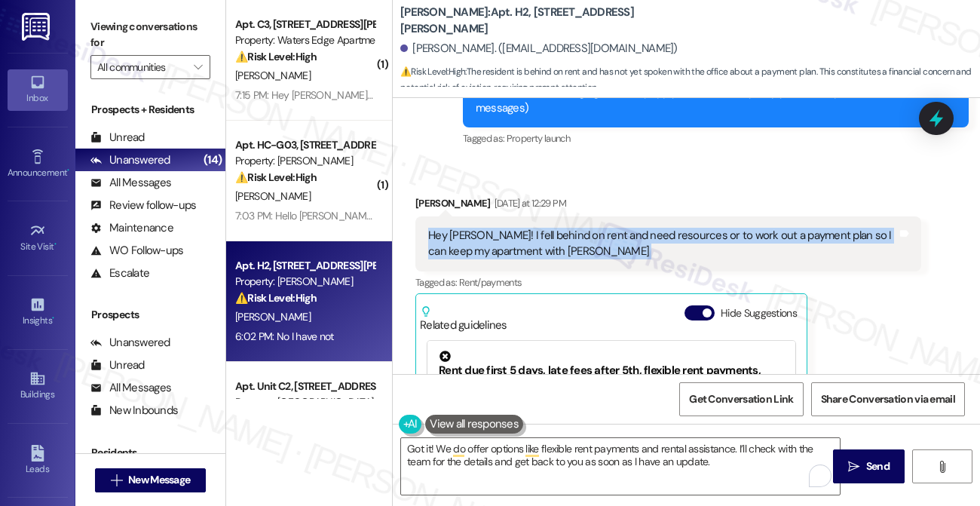
click at [569, 234] on div "Hey Sarah! I fell behind on rent and need resources or to work out a payment pl…" at bounding box center [662, 244] width 469 height 32
copy div "Hey Sarah! I fell behind on rent and need resources or to work out a payment pl…"
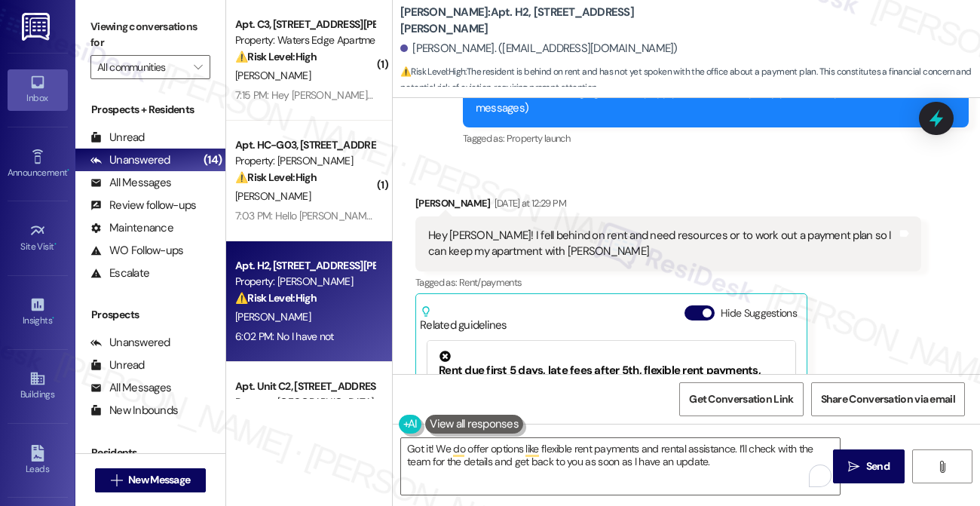
click at [124, 41] on label "Viewing conversations for" at bounding box center [150, 35] width 120 height 40
click at [158, 28] on label "Viewing conversations for" at bounding box center [150, 35] width 120 height 40
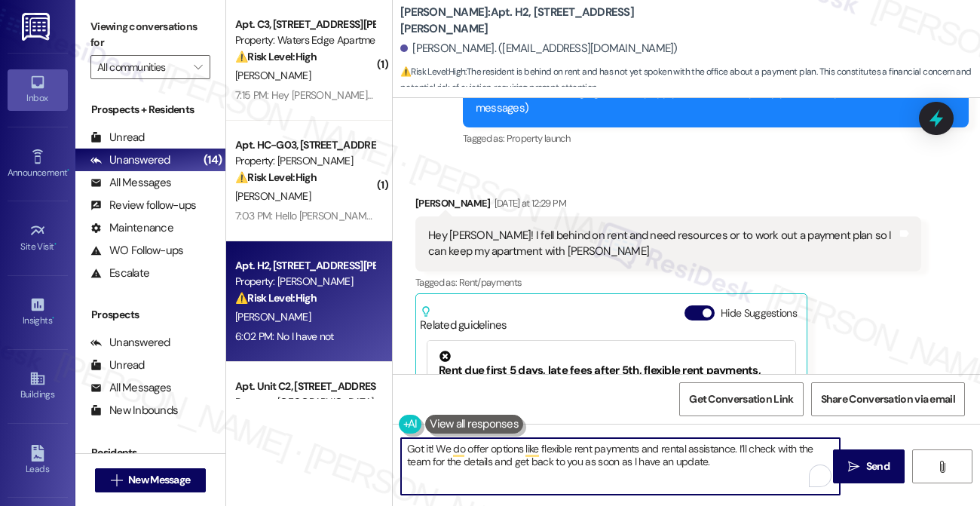
click at [482, 452] on textarea "Got it! We do offer options like flexible rent payments and rental assistance. …" at bounding box center [620, 466] width 439 height 57
drag, startPoint x: 482, startPoint y: 452, endPoint x: 492, endPoint y: 452, distance: 9.8
click at [482, 452] on textarea "Got it! We do offer options like flexible rent payments and rental assistance. …" at bounding box center [620, 466] width 439 height 57
click at [636, 455] on textarea "Got it! We do offer options like flexible rent payments and rental assistance. …" at bounding box center [620, 466] width 439 height 57
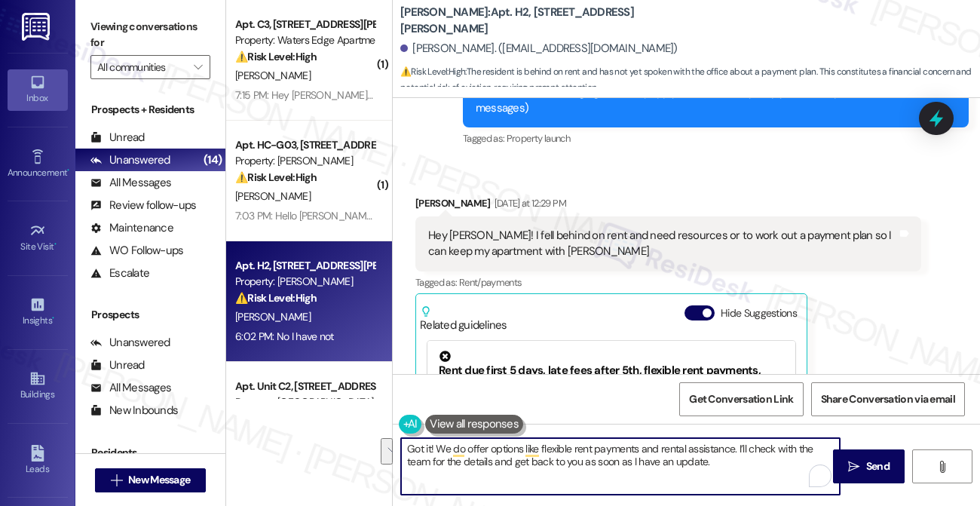
click at [722, 457] on textarea "Got it! We do offer options like flexible rent payments and rental assistance. …" at bounding box center [620, 466] width 439 height 57
click at [755, 461] on textarea "Got it! We do offer options like flexible rent payments and rental assistance. …" at bounding box center [620, 466] width 439 height 57
click at [770, 461] on textarea "Got it! We do offer options like flexible rent payments and rental assistance. …" at bounding box center [620, 466] width 439 height 57
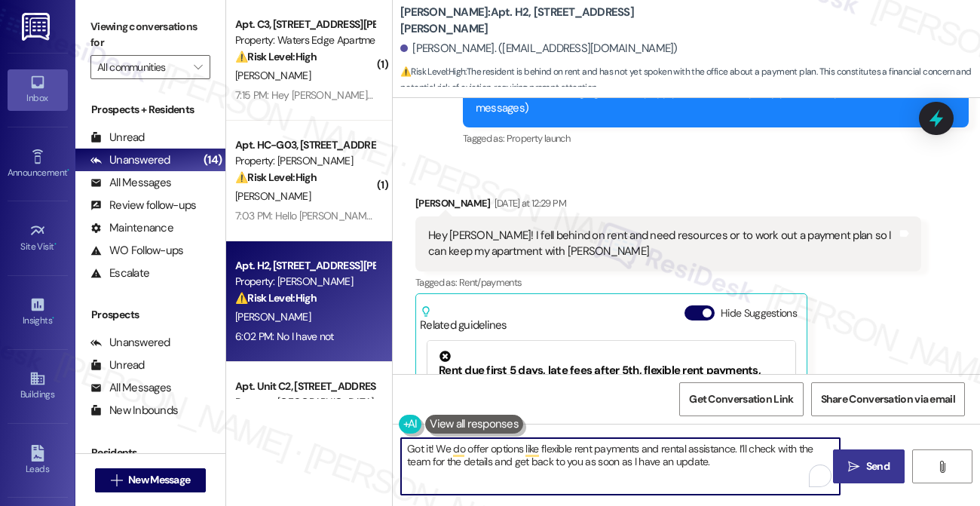
click at [853, 461] on icon "" at bounding box center [853, 467] width 11 height 12
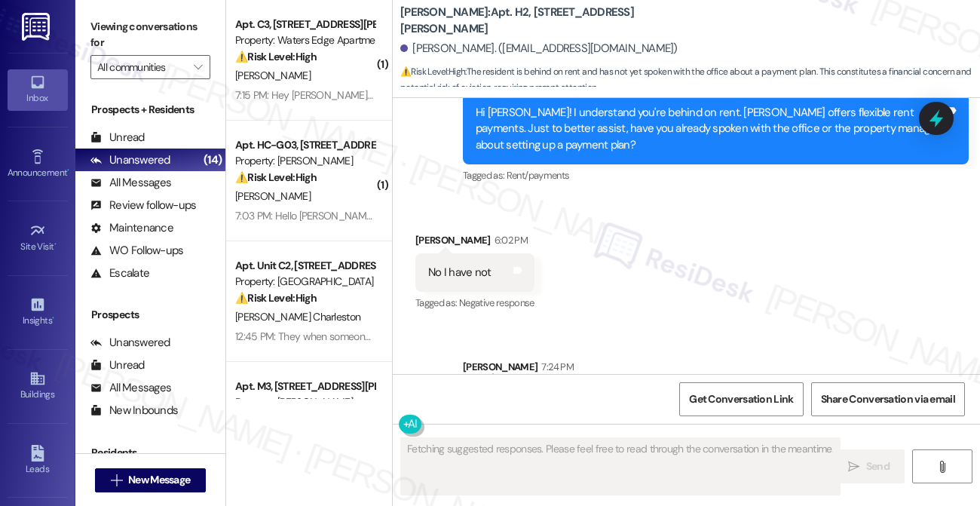
scroll to position [983, 0]
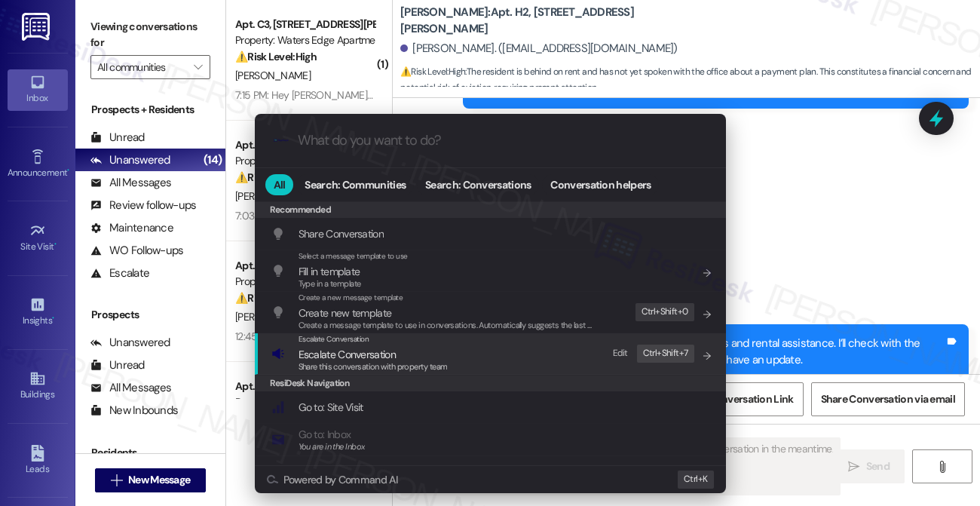
click at [516, 341] on div "Escalate Conversation Escalate Conversation Share this conversation with proper…" at bounding box center [491, 353] width 441 height 41
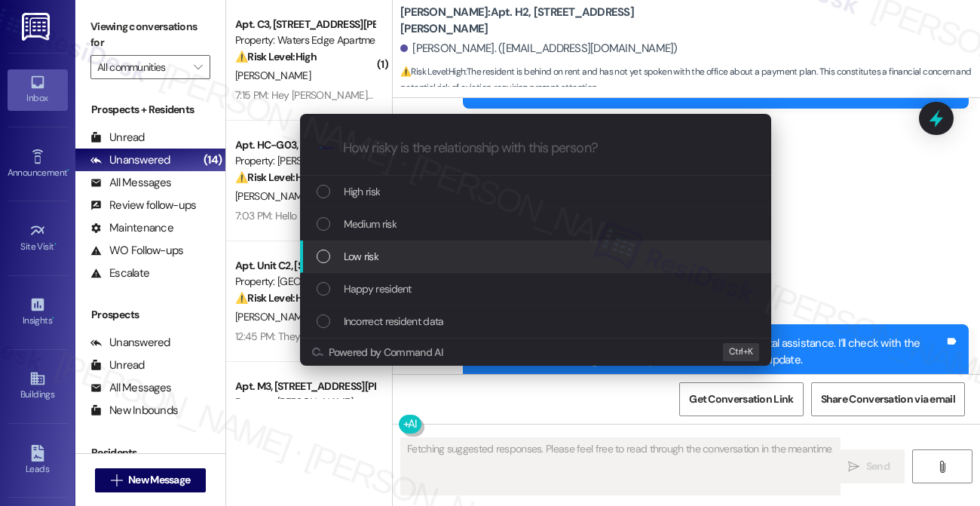
click at [371, 258] on span "Low risk" at bounding box center [361, 256] width 35 height 17
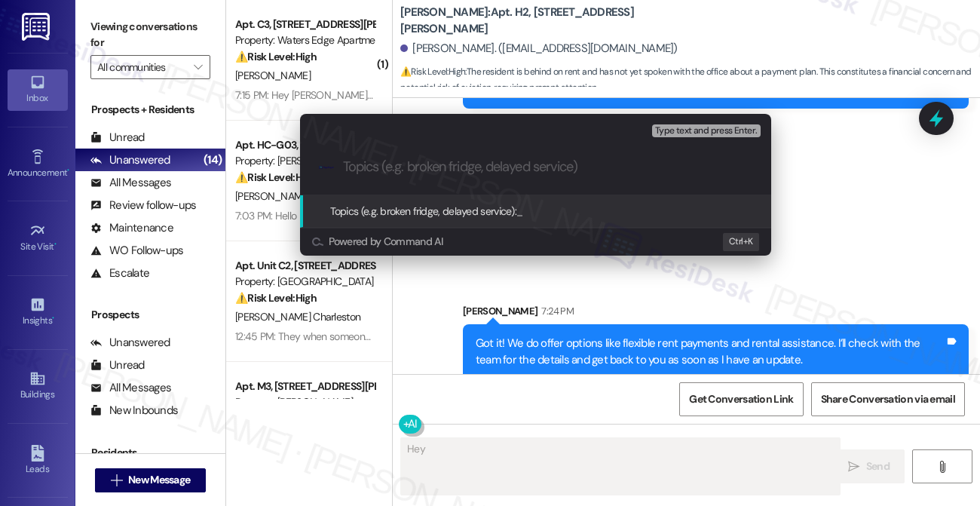
type textarea "Hey {{first_name}}"
paste input "Request for Rent Assistance or Payment Plan"
type input "Request for Rent Assistance or Payment Plan"
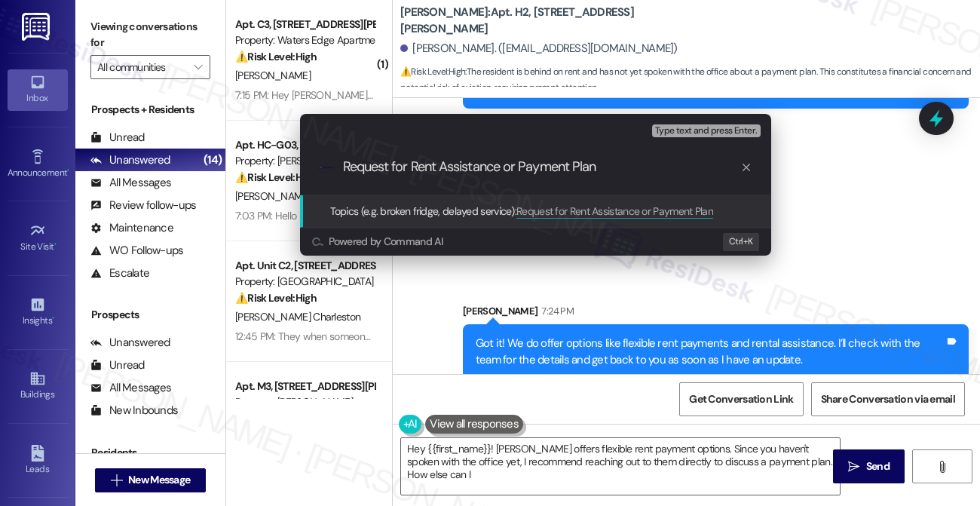
type textarea "Hey {{first_name}}! Wingate offers flexible rent payment options. Since you hav…"
type input "Request for Rent Assistance or Payment Plan"
type textarea "Hey {{first_name}}! Wingate offers flexible rent payment options. Since you hav…"
click at [848, 188] on div "Escalate Conversation Low risk Topics (e.g. broken fridge, delayed service) Any…" at bounding box center [490, 253] width 980 height 506
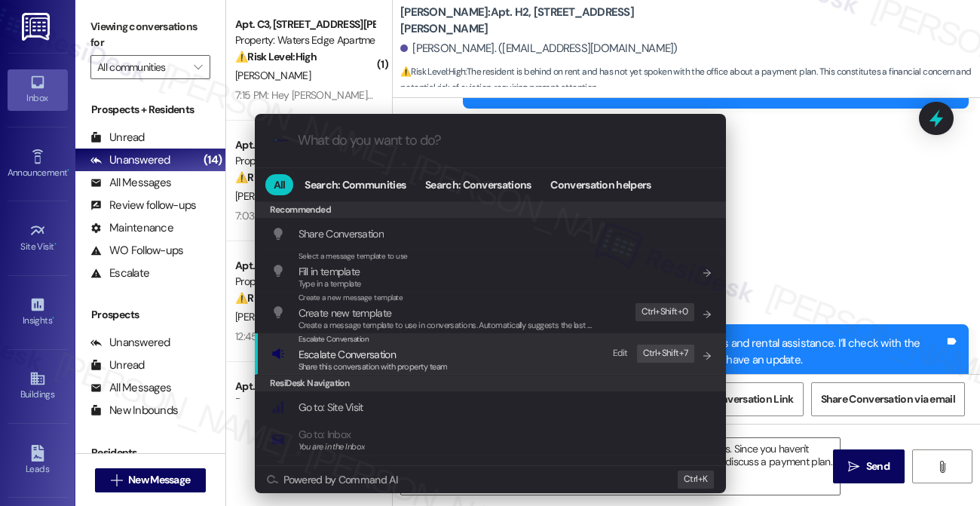
click at [317, 362] on span "Share this conversation with property team" at bounding box center [373, 366] width 149 height 11
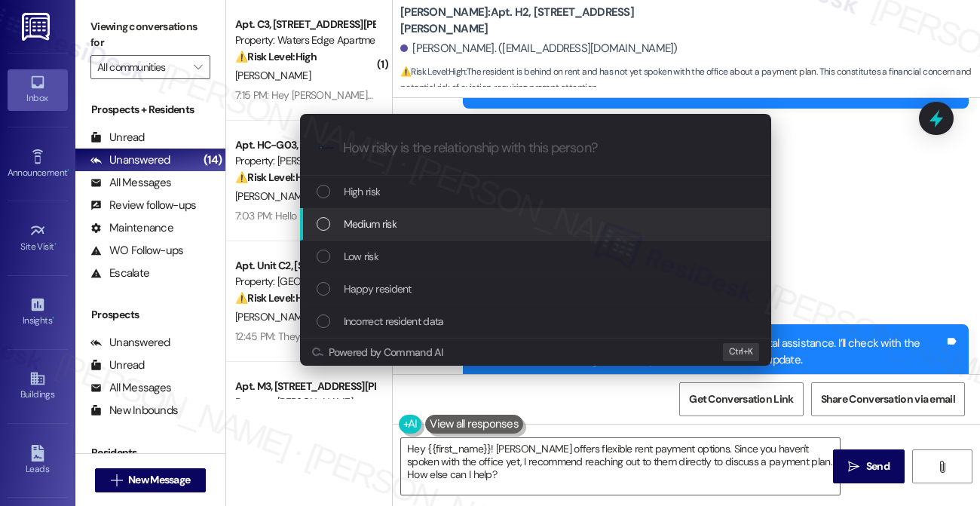
click at [397, 216] on span "Medium risk" at bounding box center [370, 224] width 53 height 17
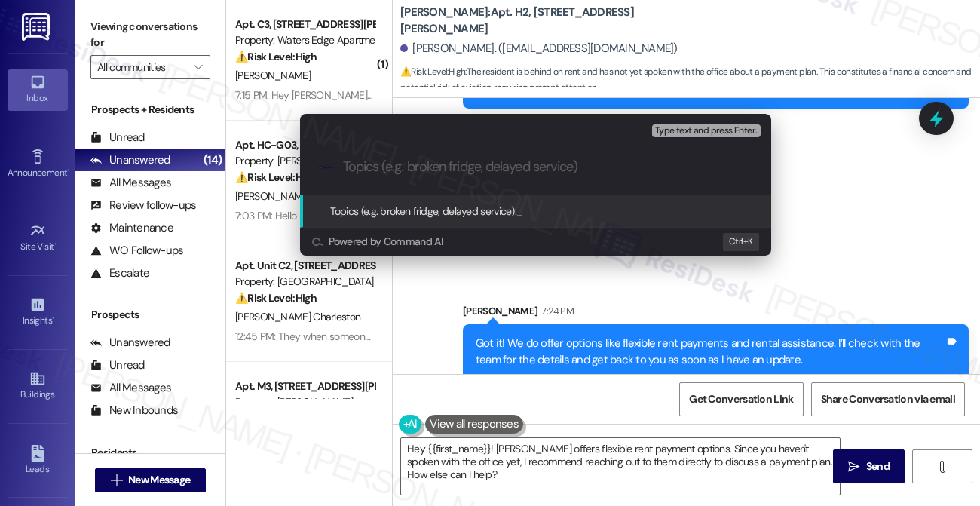
paste input "Request for Rent Assistance or Payment Plan"
type input "Request for Rent Assistance or Payment Plan"
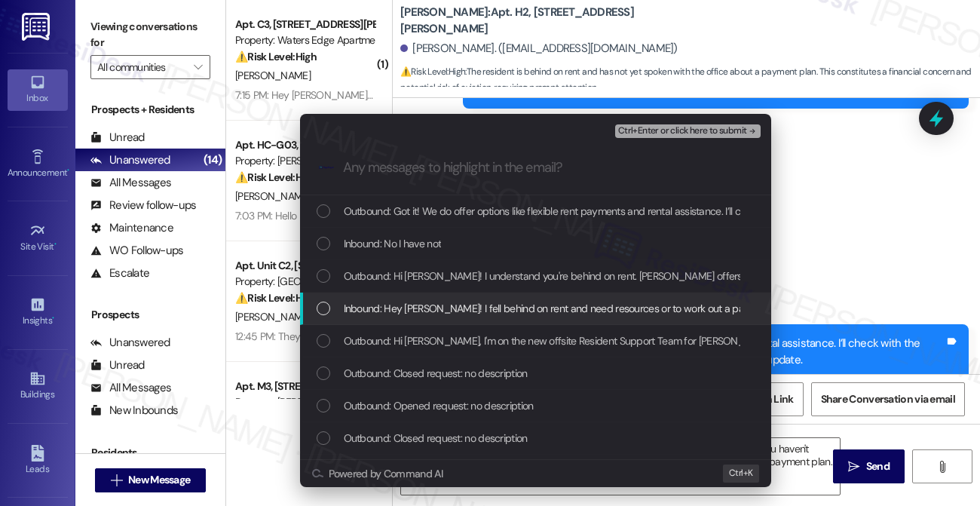
click at [454, 302] on span "Inbound: Hey Sarah! I fell behind on rent and need resources or to work out a p…" at bounding box center [681, 308] width 674 height 17
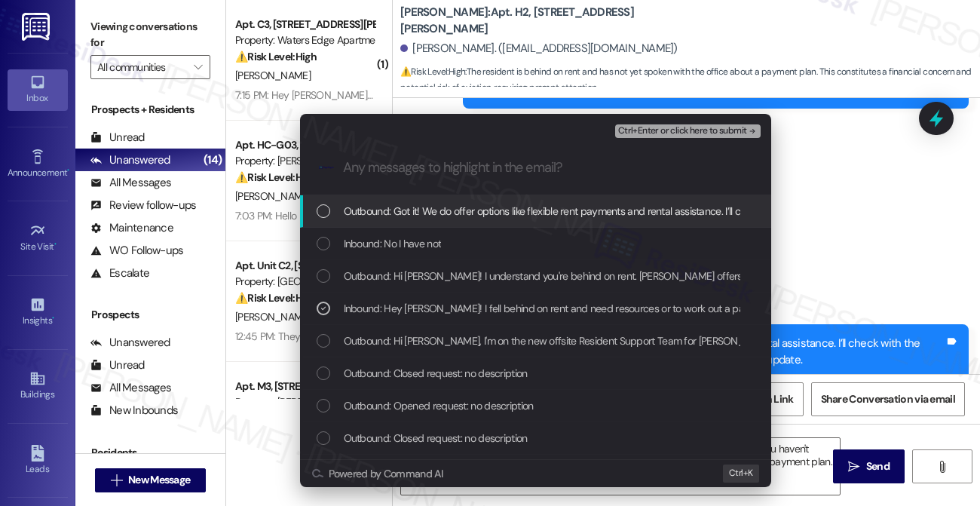
click at [655, 135] on span "Ctrl+Enter or click here to submit" at bounding box center [682, 131] width 129 height 11
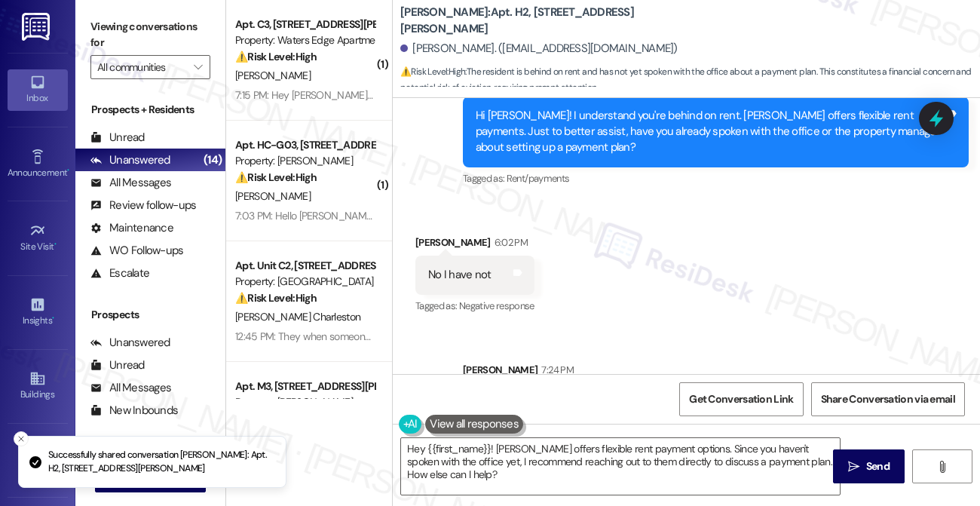
scroll to position [660, 0]
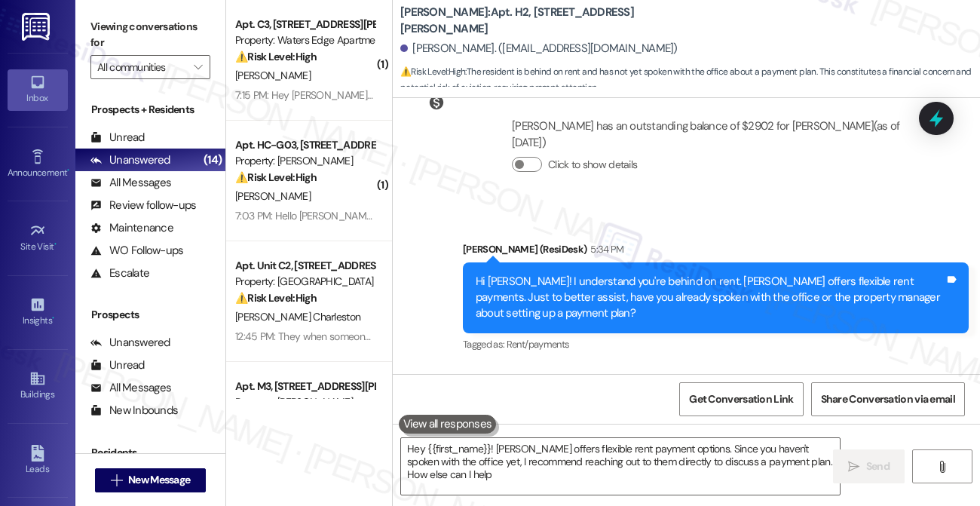
type textarea "Hey {{first_name}}! Wingate offers flexible rent payment options. Since you hav…"
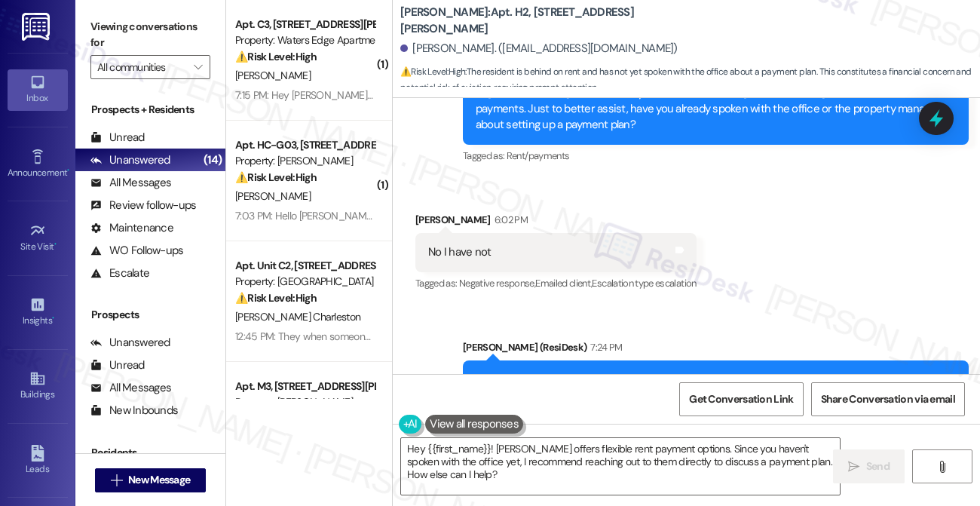
scroll to position [804, 0]
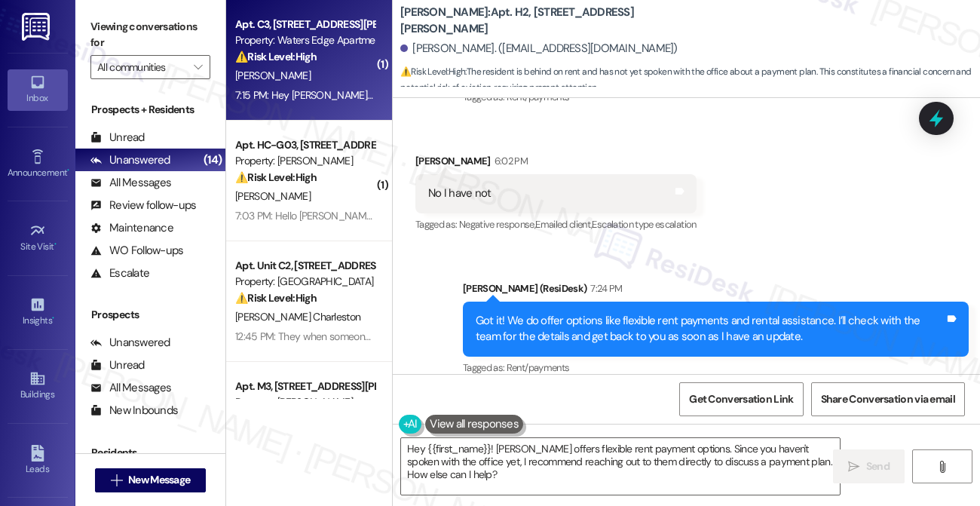
click at [329, 94] on div "7:15 PM: Hey Sarah thank you for being so hands on I actually have gotten in co…" at bounding box center [824, 95] width 1179 height 14
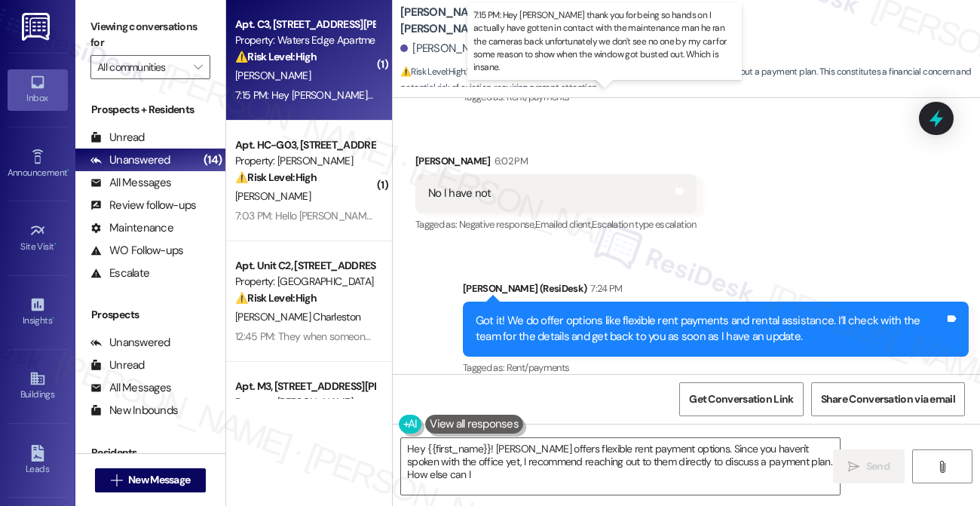
type textarea "Hey {{first_name}}! Wingate offers flexible rent payment options. Since you hav…"
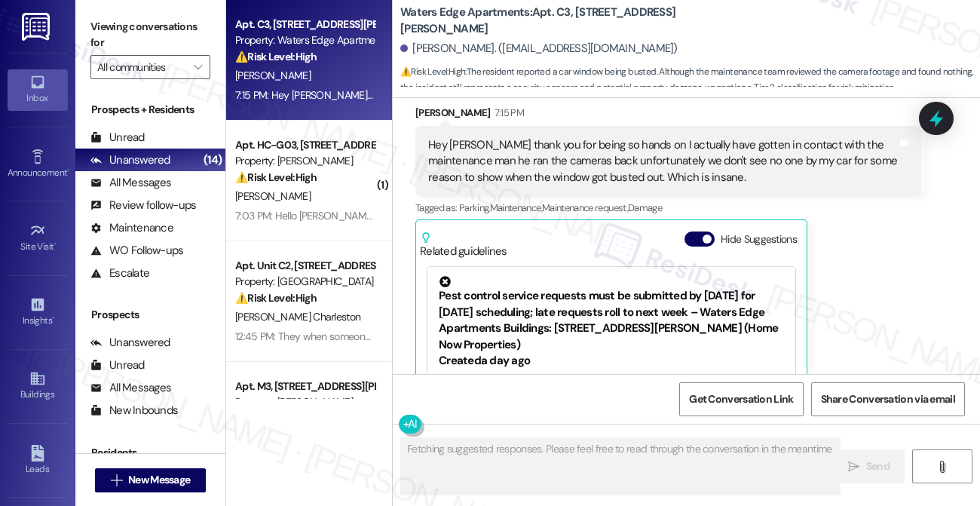
scroll to position [2834, 0]
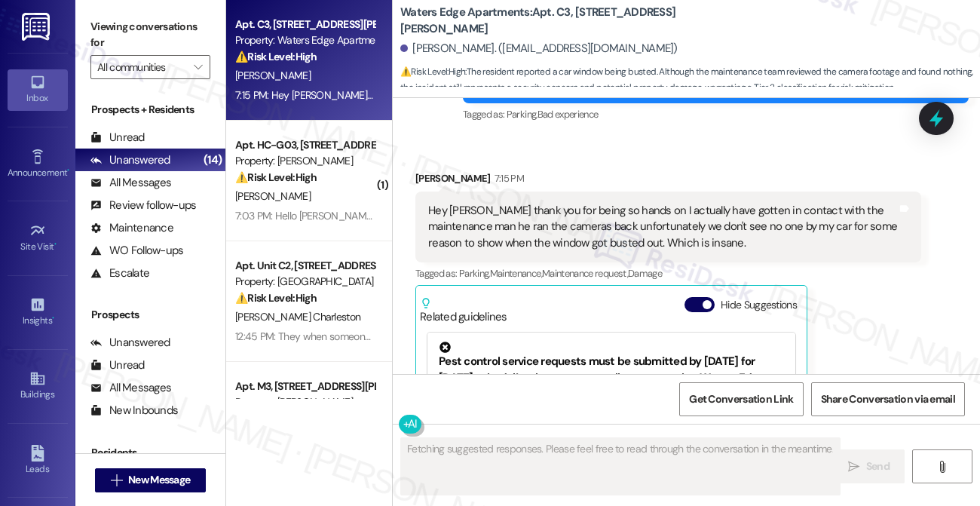
click at [561, 203] on div "Hey Sarah thank you for being so hands on I actually have gotten in contact wit…" at bounding box center [662, 227] width 469 height 48
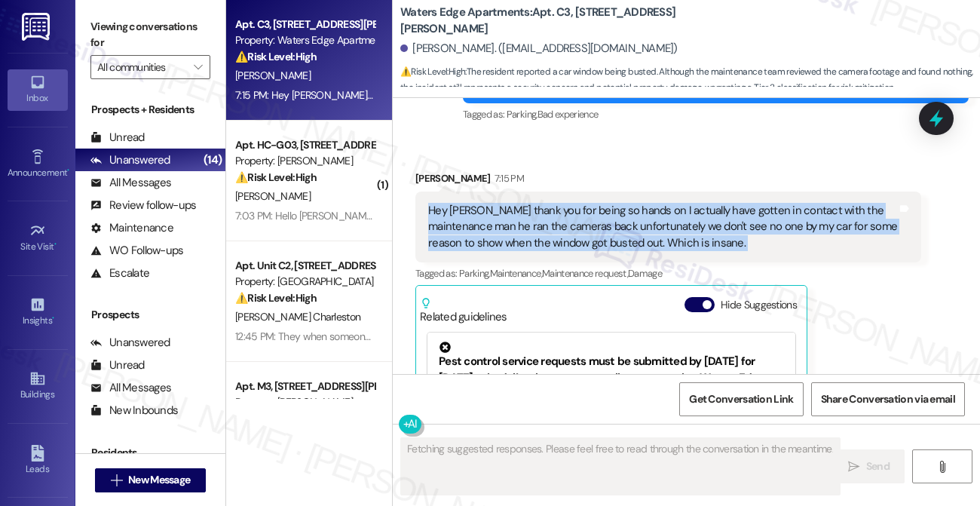
click at [561, 203] on div "Hey Sarah thank you for being so hands on I actually have gotten in contact wit…" at bounding box center [662, 227] width 469 height 48
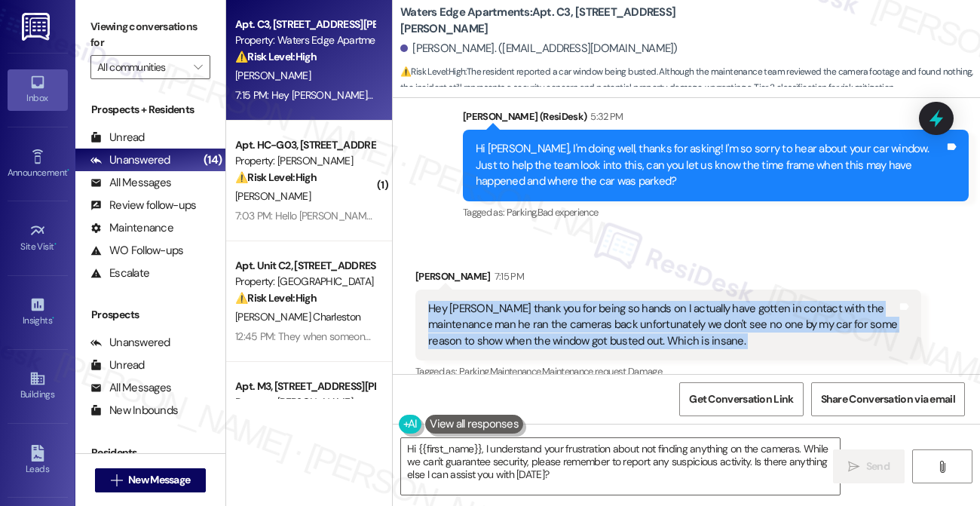
scroll to position [2759, 0]
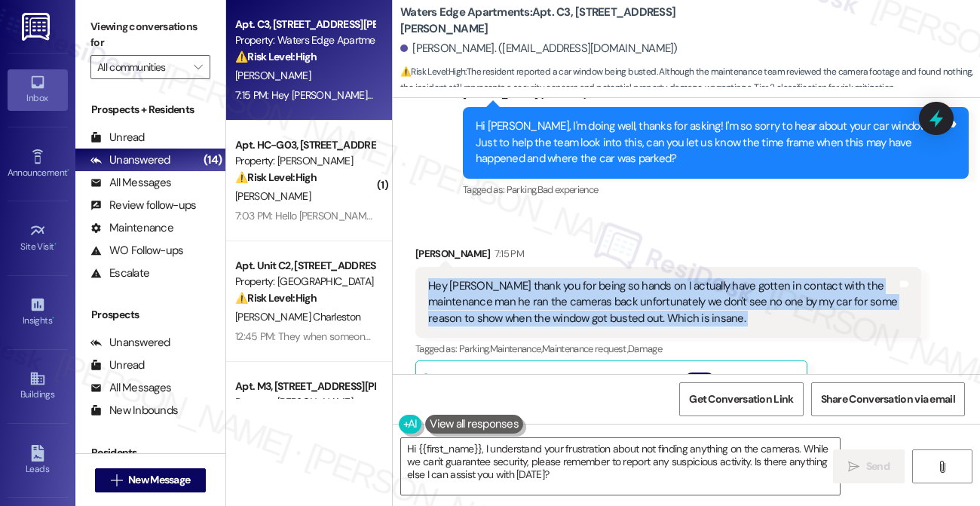
click at [580, 278] on div "Hey Sarah thank you for being so hands on I actually have gotten in contact wit…" at bounding box center [662, 302] width 469 height 48
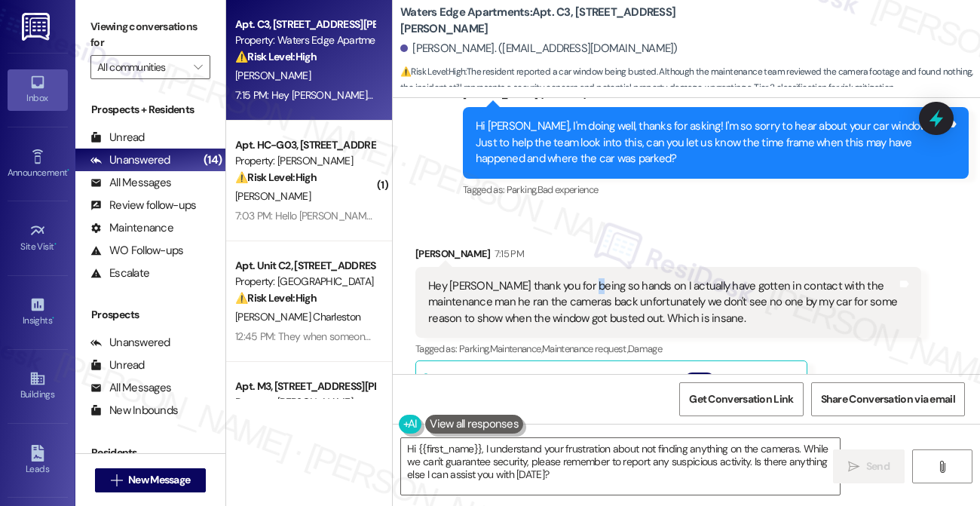
click at [580, 278] on div "Hey Sarah thank you for being so hands on I actually have gotten in contact wit…" at bounding box center [662, 302] width 469 height 48
click at [637, 287] on div "Hey Sarah thank you for being so hands on I actually have gotten in contact wit…" at bounding box center [662, 302] width 469 height 48
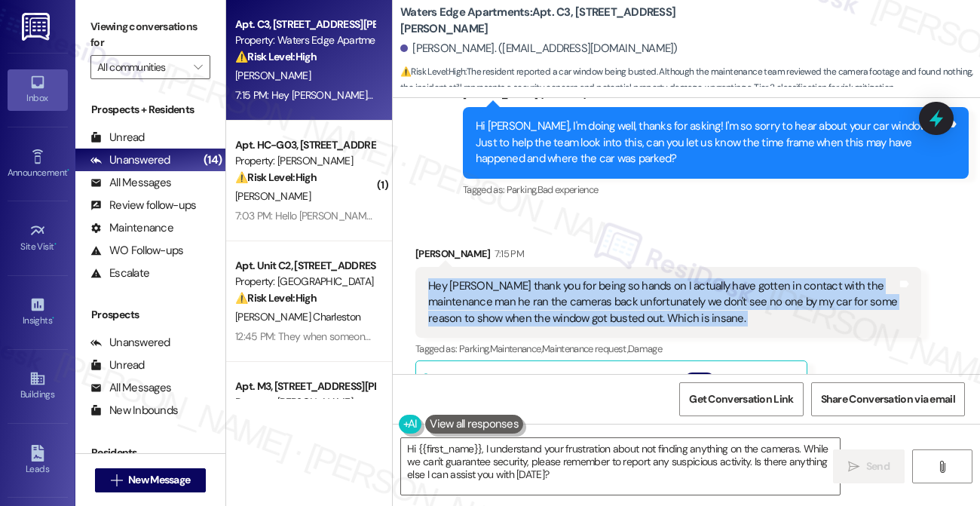
click at [637, 287] on div "Hey Sarah thank you for being so hands on I actually have gotten in contact wit…" at bounding box center [662, 302] width 469 height 48
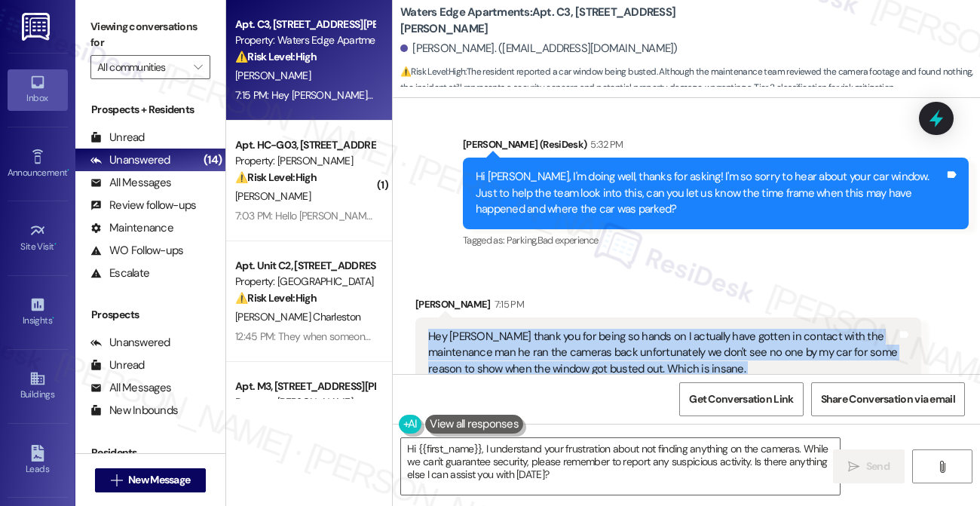
scroll to position [2684, 0]
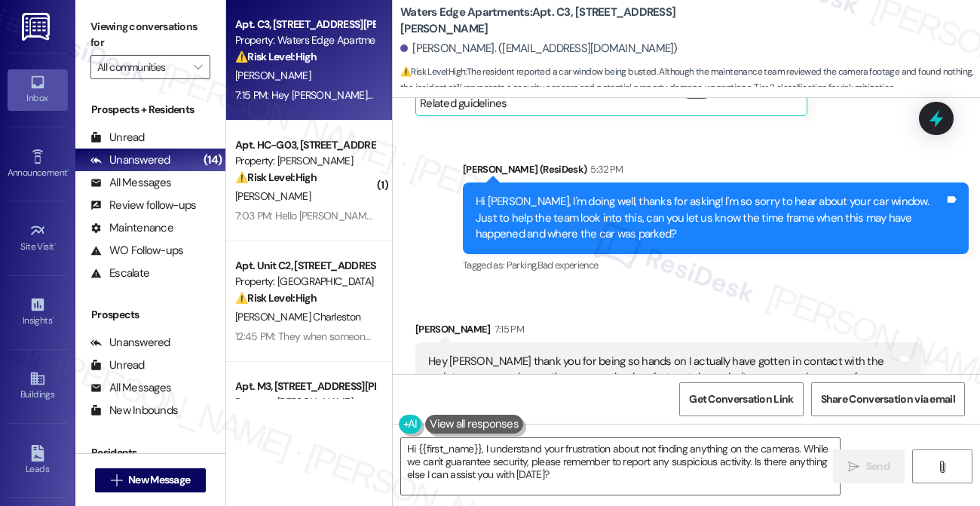
click at [578, 198] on div "Hi Aldria, I'm doing well, thanks for asking! I'm so sorry to hear about your c…" at bounding box center [710, 218] width 469 height 48
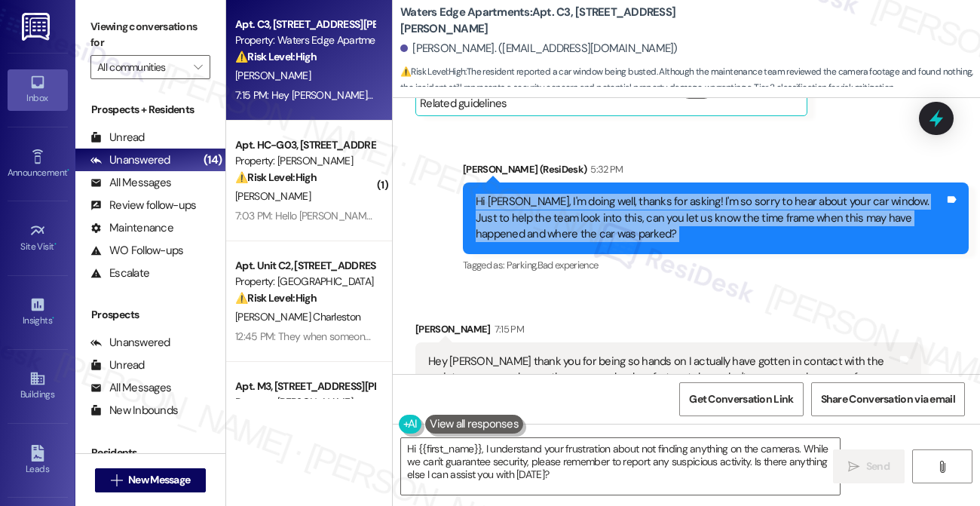
click at [578, 198] on div "Hi Aldria, I'm doing well, thanks for asking! I'm so sorry to hear about your c…" at bounding box center [710, 218] width 469 height 48
click at [721, 198] on div "Hi Aldria, I'm doing well, thanks for asking! I'm so sorry to hear about your c…" at bounding box center [710, 218] width 469 height 48
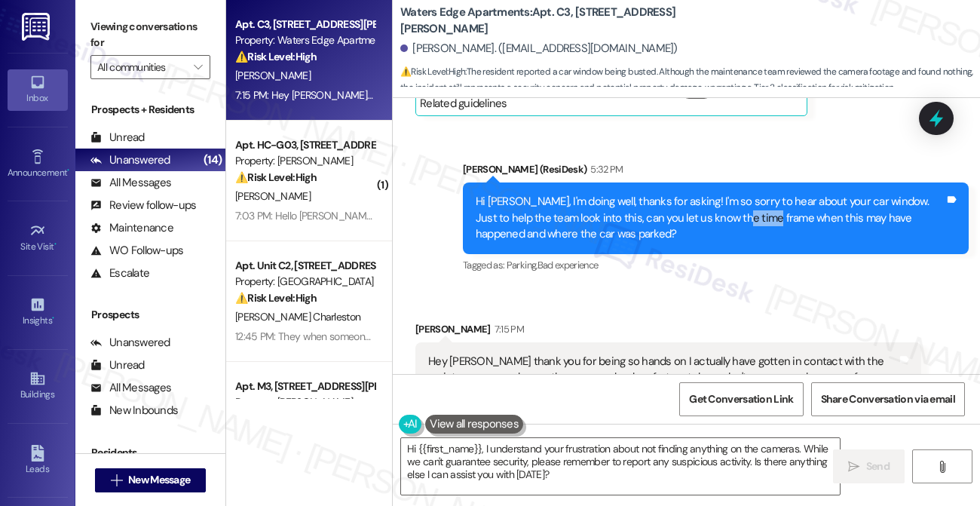
click at [721, 198] on div "Hi Aldria, I'm doing well, thanks for asking! I'm so sorry to hear about your c…" at bounding box center [710, 218] width 469 height 48
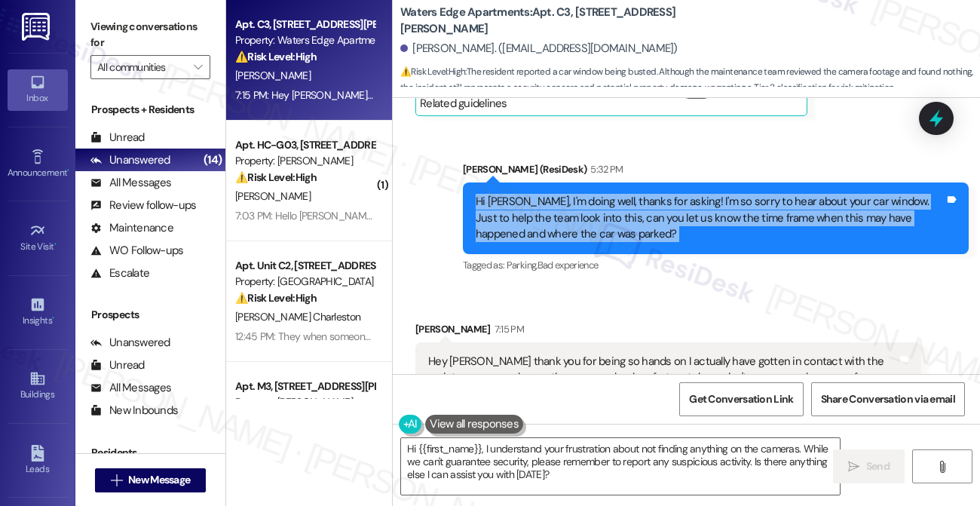
click at [721, 198] on div "Hi Aldria, I'm doing well, thanks for asking! I'm so sorry to hear about your c…" at bounding box center [710, 218] width 469 height 48
click at [584, 194] on div "Hi Aldria, I'm doing well, thanks for asking! I'm so sorry to hear about your c…" at bounding box center [710, 218] width 469 height 48
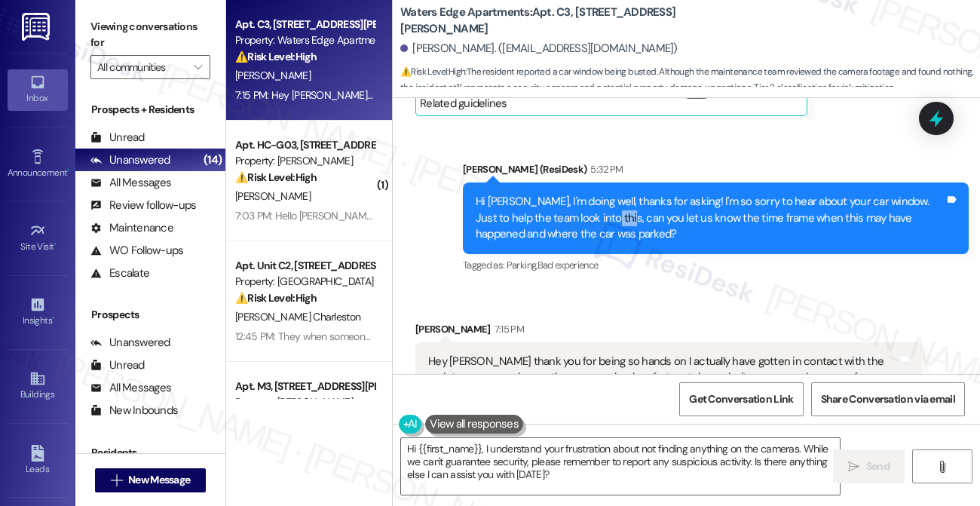
click at [584, 194] on div "Hi Aldria, I'm doing well, thanks for asking! I'm so sorry to hear about your c…" at bounding box center [710, 218] width 469 height 48
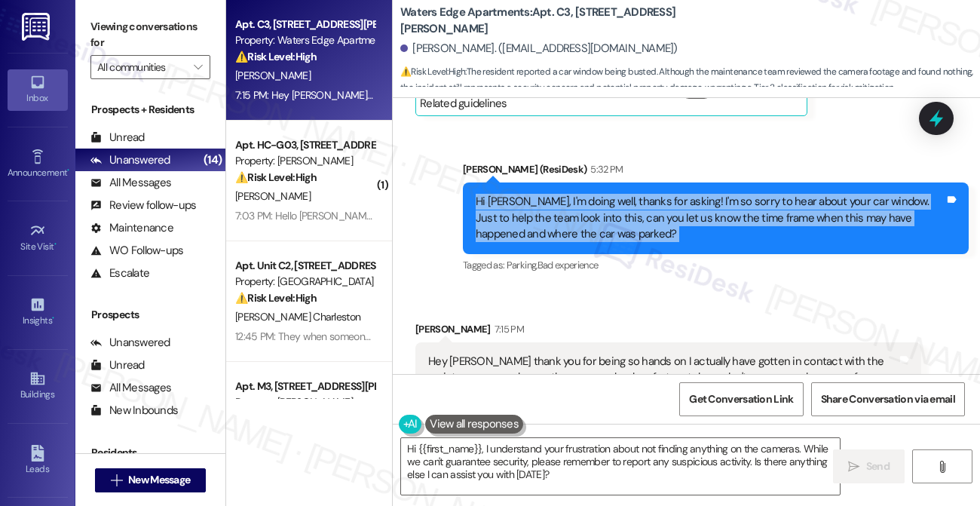
click at [584, 194] on div "Hi Aldria, I'm doing well, thanks for asking! I'm so sorry to hear about your c…" at bounding box center [710, 218] width 469 height 48
click at [666, 212] on div "Hi Aldria, I'm doing well, thanks for asking! I'm so sorry to hear about your c…" at bounding box center [710, 218] width 469 height 48
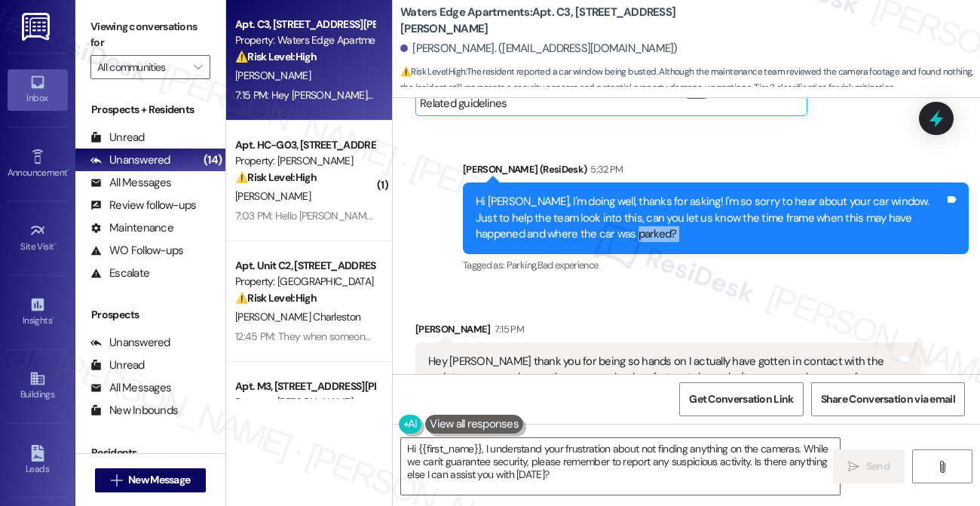
click at [666, 212] on div "Hi Aldria, I'm doing well, thanks for asking! I'm so sorry to hear about your c…" at bounding box center [710, 218] width 469 height 48
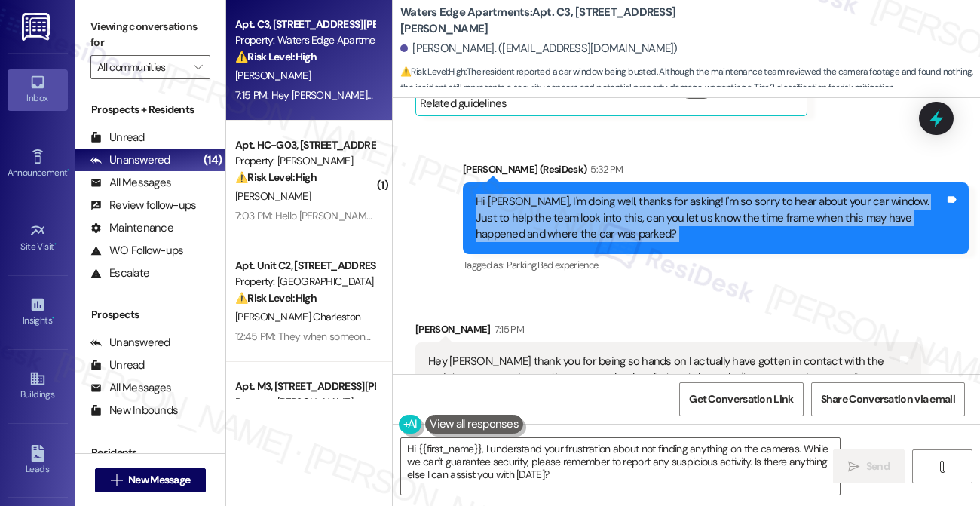
click at [666, 212] on div "Hi Aldria, I'm doing well, thanks for asking! I'm so sorry to hear about your c…" at bounding box center [710, 218] width 469 height 48
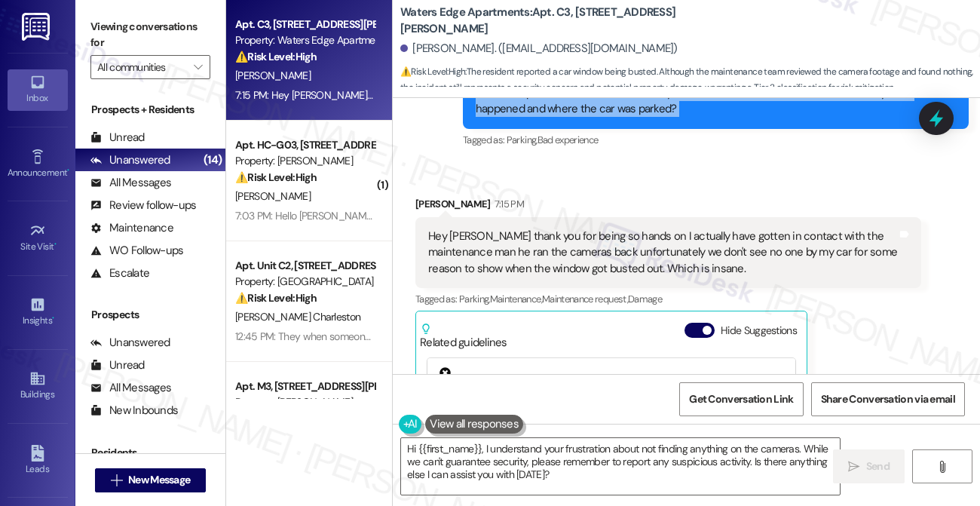
scroll to position [2834, 0]
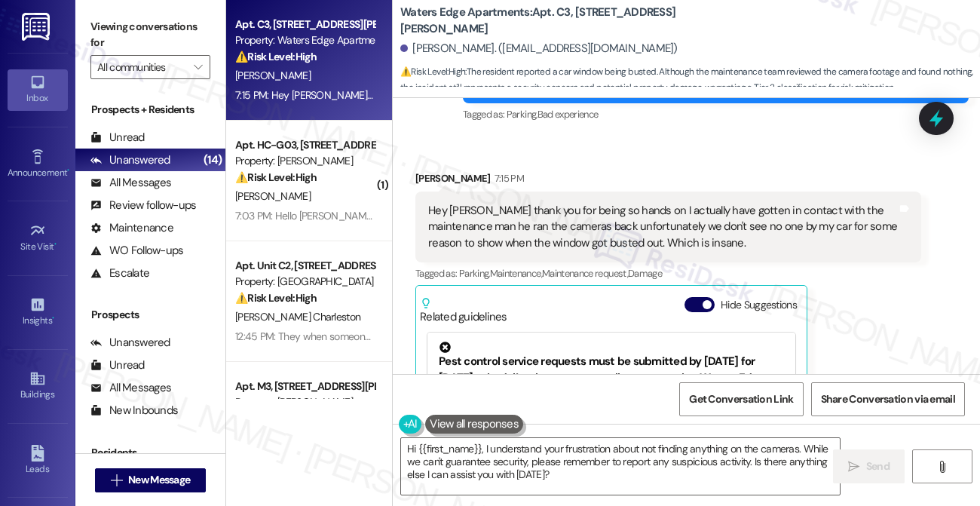
click at [570, 203] on div "Hey Sarah thank you for being so hands on I actually have gotten in contact wit…" at bounding box center [662, 227] width 469 height 48
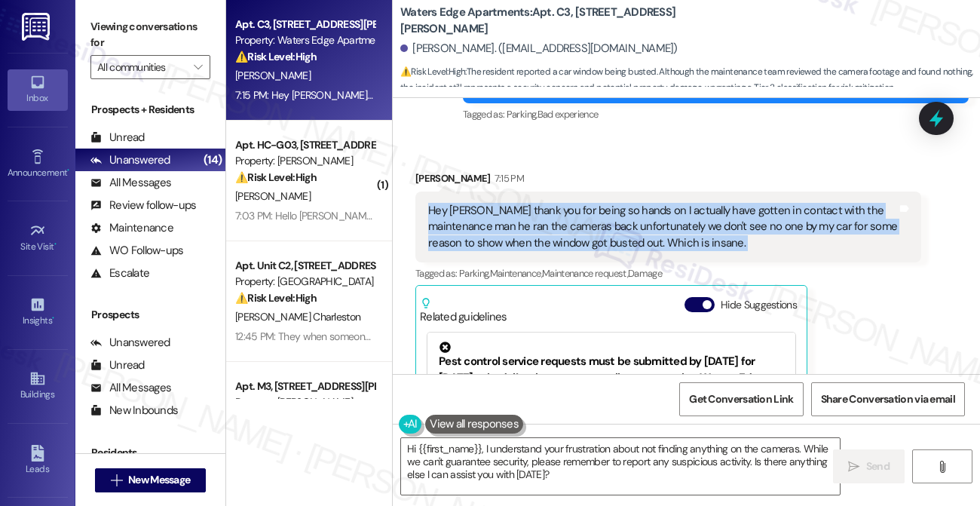
click at [570, 203] on div "Hey Sarah thank you for being so hands on I actually have gotten in contact wit…" at bounding box center [662, 227] width 469 height 48
click at [509, 217] on div "Hey Sarah thank you for being so hands on I actually have gotten in contact wit…" at bounding box center [662, 227] width 469 height 48
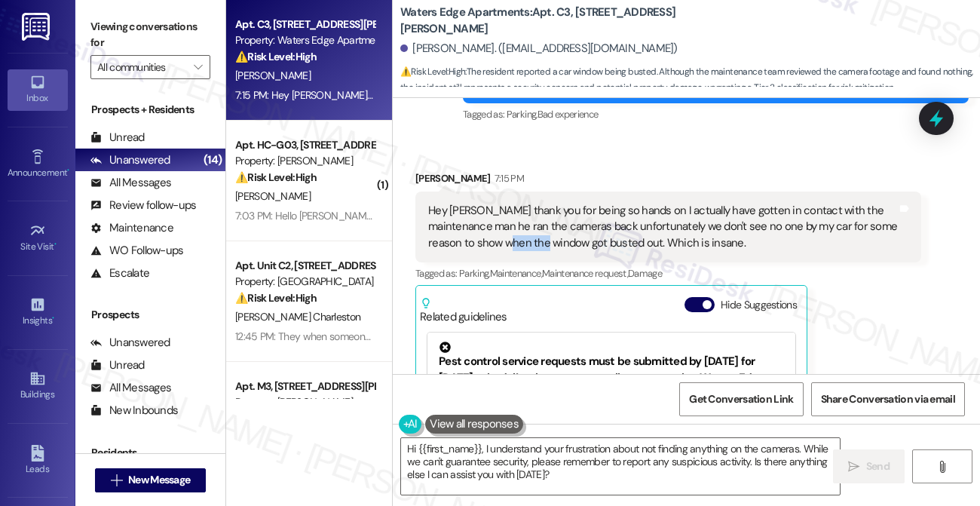
click at [509, 217] on div "Hey Sarah thank you for being so hands on I actually have gotten in contact wit…" at bounding box center [662, 227] width 469 height 48
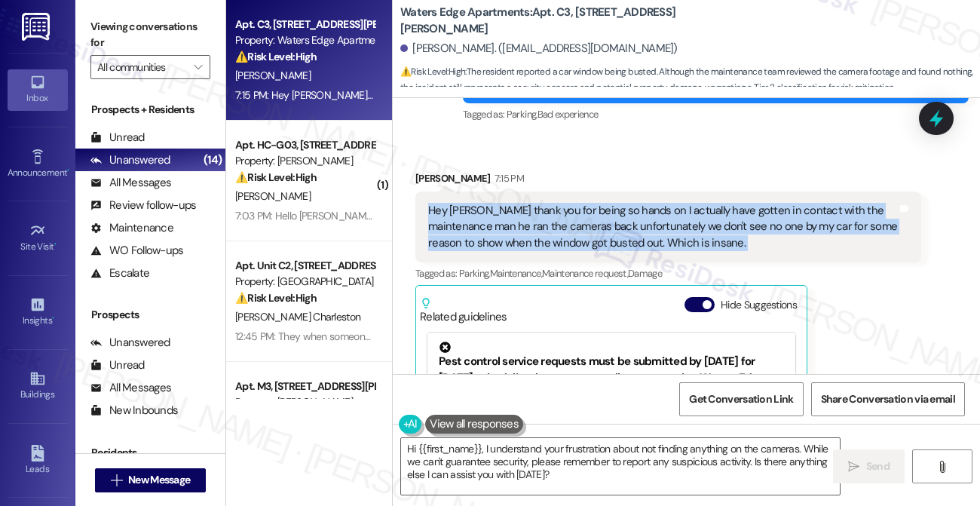
click at [508, 216] on div "Hey Sarah thank you for being so hands on I actually have gotten in contact wit…" at bounding box center [662, 227] width 469 height 48
click at [545, 203] on div "Hey Sarah thank you for being so hands on I actually have gotten in contact wit…" at bounding box center [662, 227] width 469 height 48
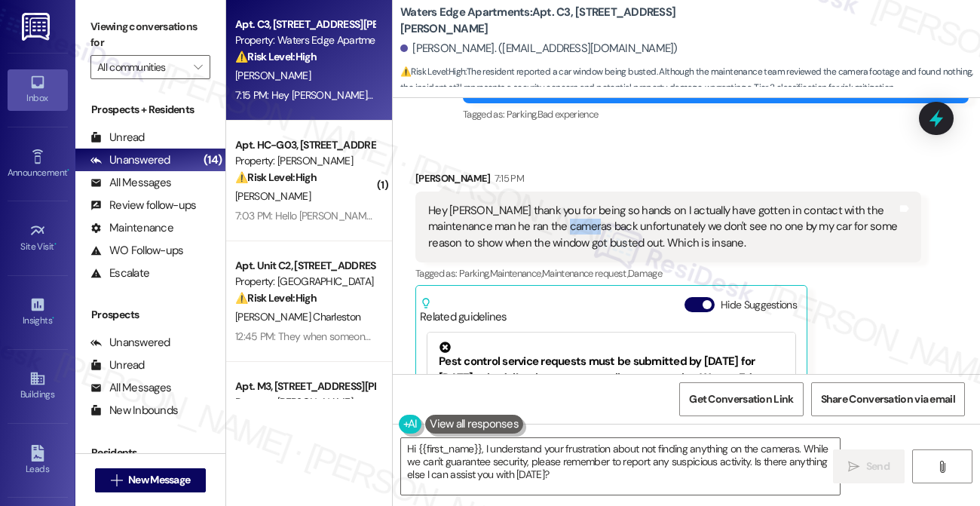
click at [545, 203] on div "Hey Sarah thank you for being so hands on I actually have gotten in contact wit…" at bounding box center [662, 227] width 469 height 48
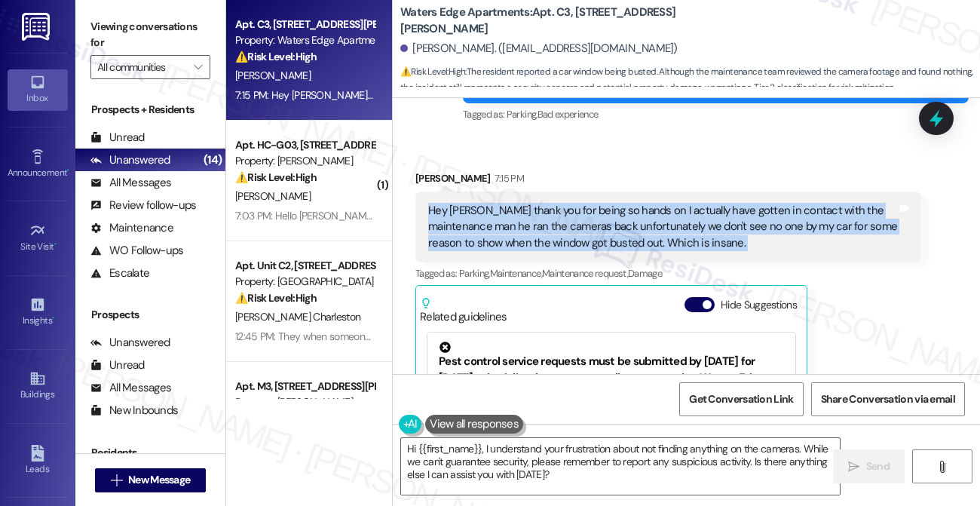
click at [545, 203] on div "Hey Sarah thank you for being so hands on I actually have gotten in contact wit…" at bounding box center [662, 227] width 469 height 48
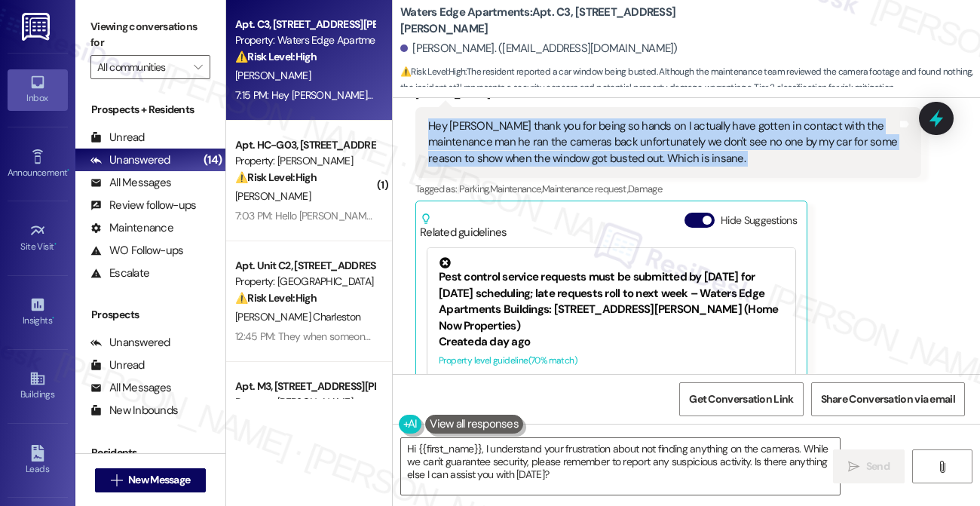
scroll to position [2986, 0]
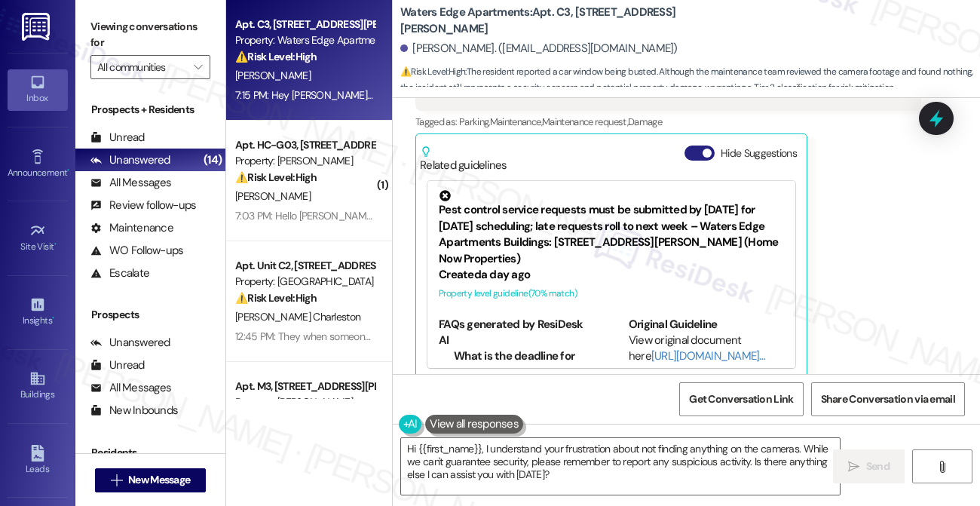
click at [704, 145] on div "Hide Suggestions" at bounding box center [743, 153] width 118 height 16
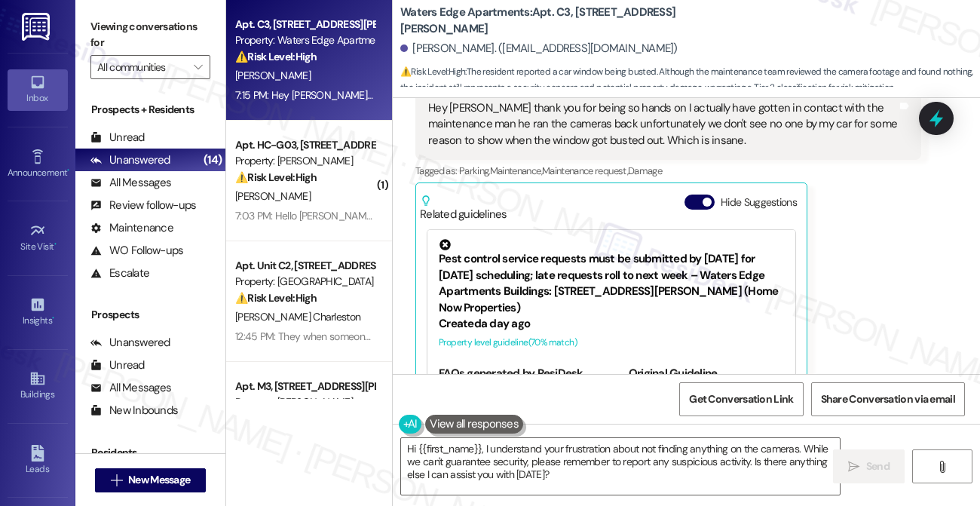
scroll to position [2910, 0]
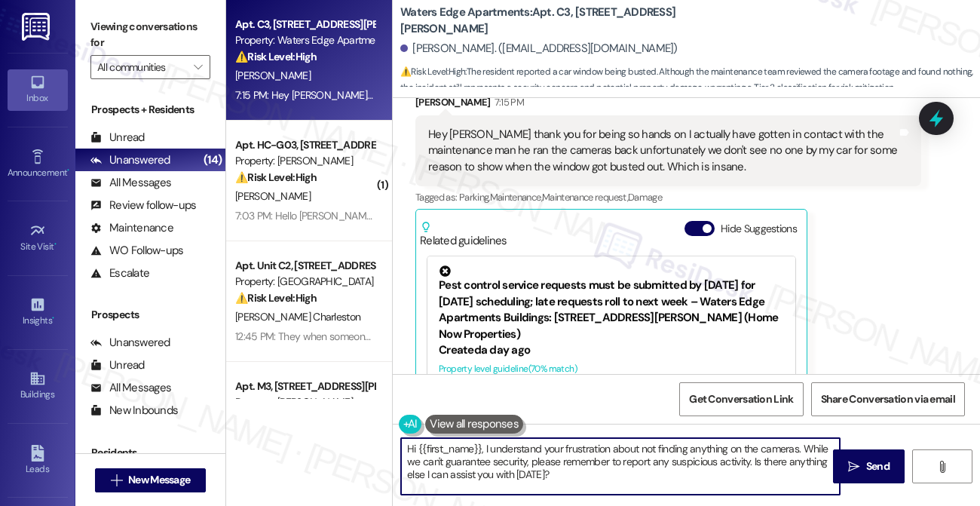
drag, startPoint x: 485, startPoint y: 447, endPoint x: 392, endPoint y: 439, distance: 93.0
click at [392, 439] on div "Waters Edge Apartments: Apt. C3, 417 Barton Drive Aldria Simmons. (aldria38@gma…" at bounding box center [686, 253] width 588 height 506
click at [603, 471] on textarea "I understand your frustration about not finding anything on the cameras. While …" at bounding box center [620, 466] width 439 height 57
drag, startPoint x: 559, startPoint y: 449, endPoint x: 408, endPoint y: 454, distance: 151.6
click at [408, 454] on textarea "I understand your frustration about not finding anything on the cameras. While …" at bounding box center [620, 466] width 439 height 57
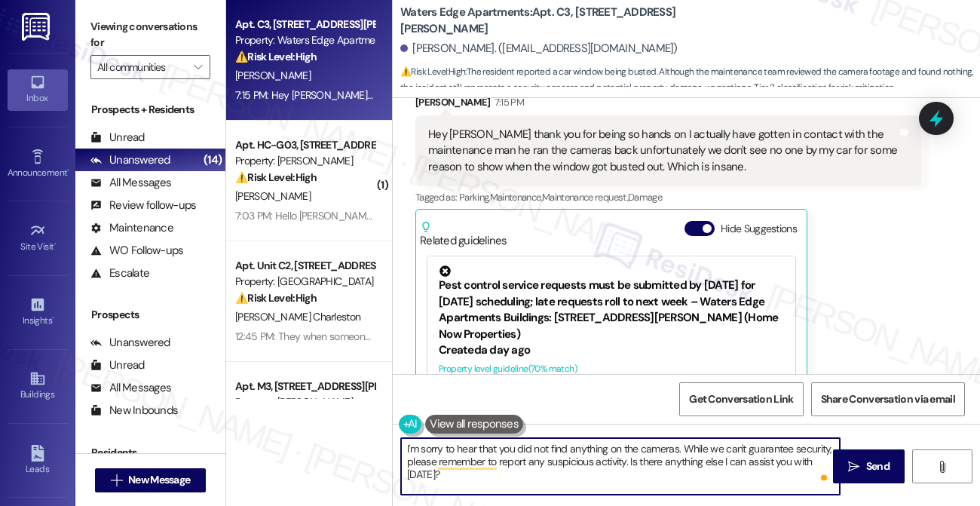
click at [687, 458] on textarea "I'm sorry to hear that you did not find anything on the cameras. While we can't…" at bounding box center [620, 466] width 439 height 57
click at [524, 465] on textarea "I'm sorry to hear that you did not find anything on the cameras. While we can't…" at bounding box center [620, 466] width 439 height 57
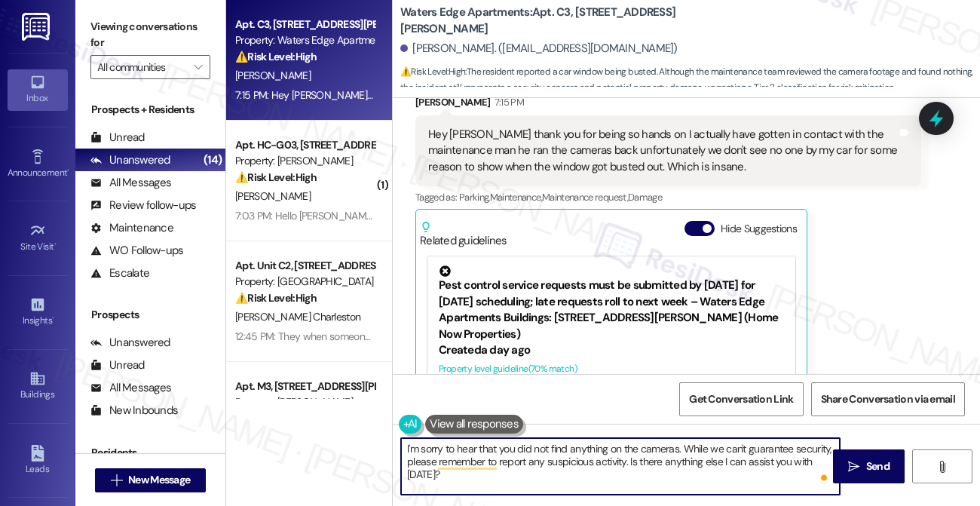
click at [524, 465] on textarea "I'm sorry to hear that you did not find anything on the cameras. While we can't…" at bounding box center [620, 466] width 439 height 57
click at [645, 465] on textarea "I'm sorry to hear that you did not find anything on the cameras. While we can't…" at bounding box center [620, 466] width 439 height 57
click at [614, 481] on textarea "I'm sorry to hear that you did not find anything on the cameras. While we can't…" at bounding box center [620, 466] width 439 height 57
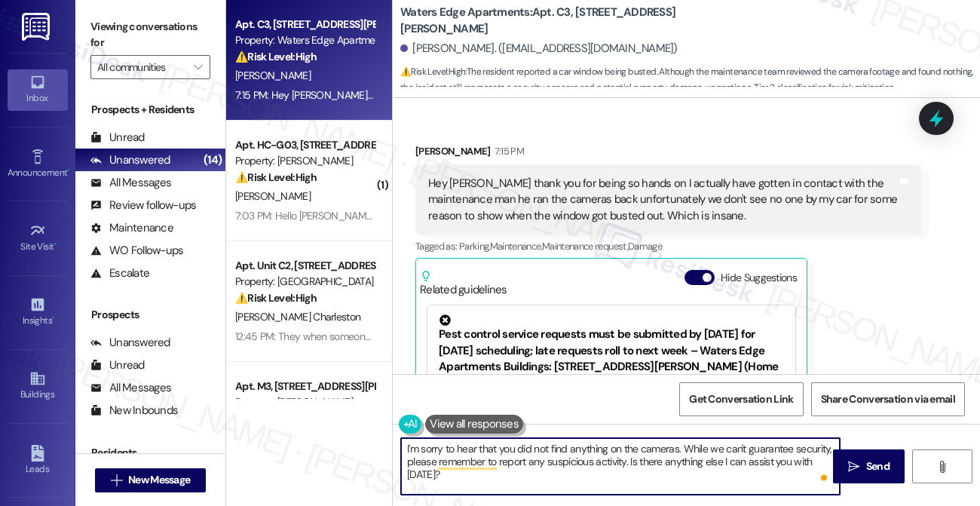
scroll to position [2835, 0]
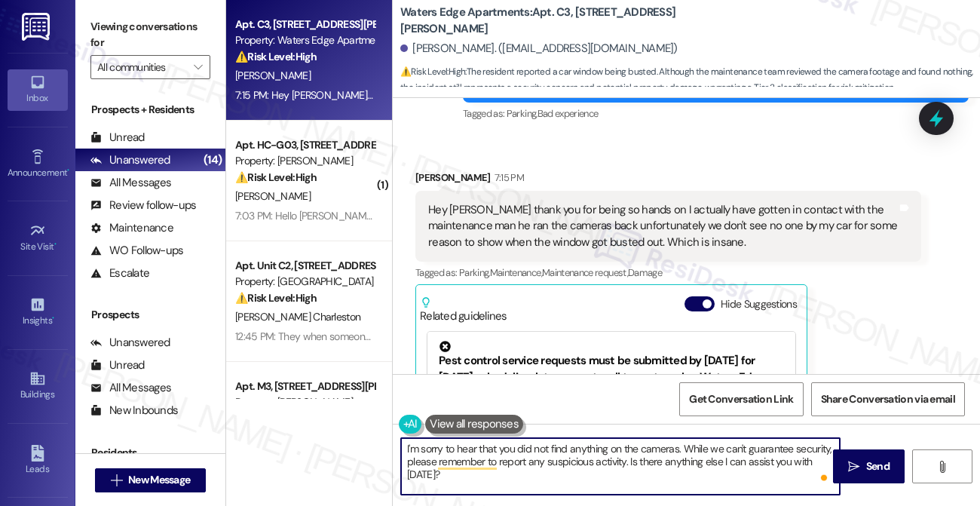
click at [567, 210] on div "Hey Sarah thank you for being so hands on I actually have gotten in contact wit…" at bounding box center [662, 226] width 469 height 48
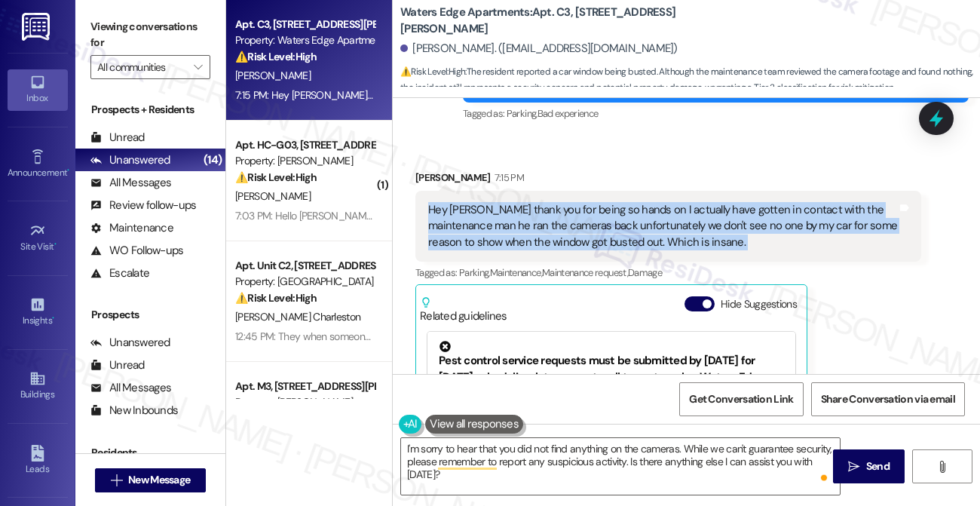
click at [567, 210] on div "Hey Sarah thank you for being so hands on I actually have gotten in contact wit…" at bounding box center [662, 226] width 469 height 48
copy div "Hey Sarah thank you for being so hands on I actually have gotten in contact wit…"
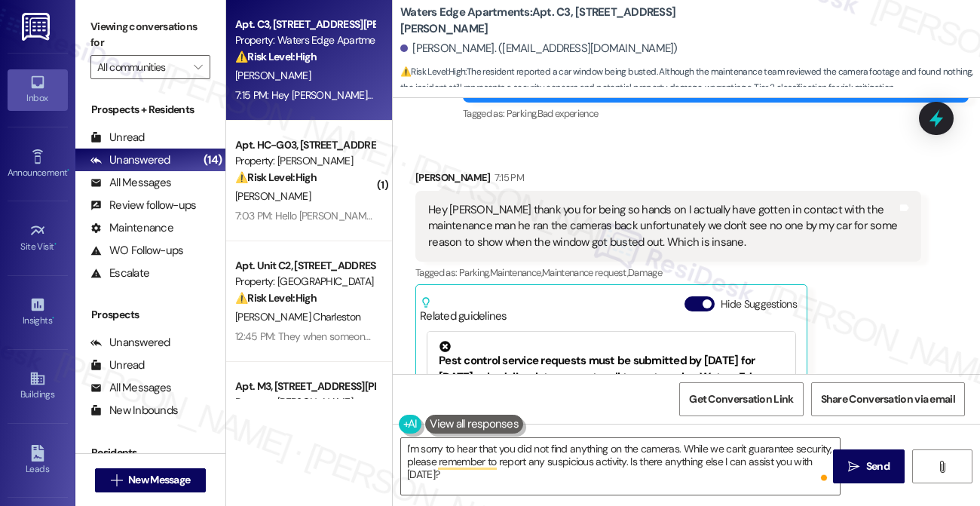
click at [160, 35] on label "Viewing conversations for" at bounding box center [150, 35] width 120 height 40
drag, startPoint x: 103, startPoint y: 23, endPoint x: 115, endPoint y: 30, distance: 13.2
click at [103, 23] on label "Viewing conversations for" at bounding box center [150, 35] width 120 height 40
click at [561, 452] on textarea "I'm sorry to hear that you did not find anything on the cameras. While we can't…" at bounding box center [620, 466] width 439 height 57
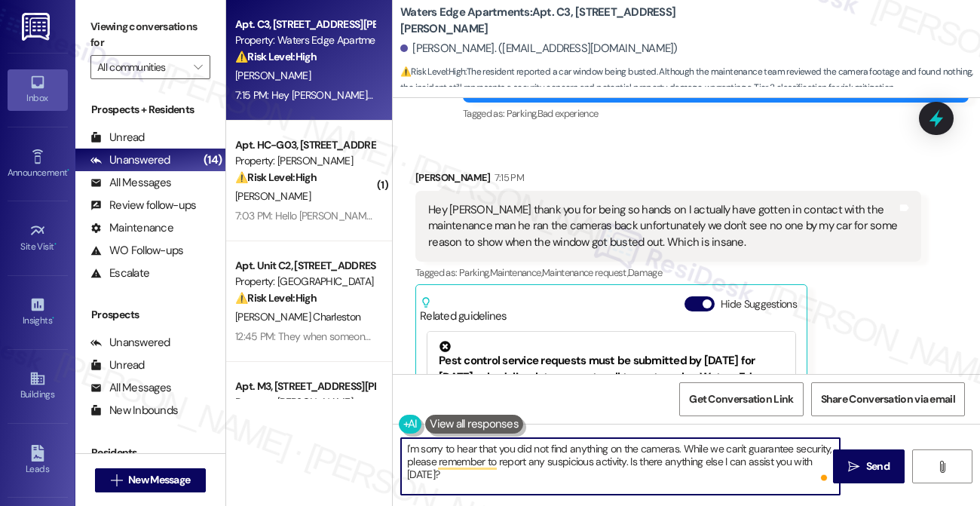
click at [561, 452] on textarea "I'm sorry to hear that you did not find anything on the cameras. While we can't…" at bounding box center [620, 466] width 439 height 57
click at [562, 453] on textarea "I'm sorry to hear that you did not find anything on the cameras. While we can't…" at bounding box center [620, 466] width 439 height 57
paste textarea "Thanks for the update! I’m glad you were able to connect with maintenance, but …"
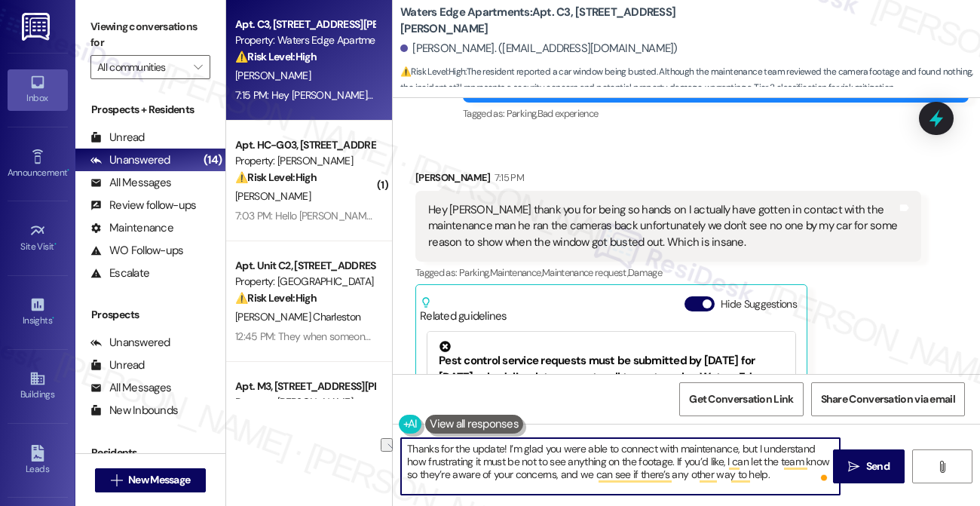
drag, startPoint x: 602, startPoint y: 452, endPoint x: 767, endPoint y: 452, distance: 165.1
click at [767, 452] on textarea "Thanks for the update! I’m glad you were able to connect with maintenance, but …" at bounding box center [620, 466] width 439 height 57
click at [430, 461] on textarea "Thanks for the update! I’m glad you were able to connect with maintenance, but …" at bounding box center [620, 466] width 439 height 57
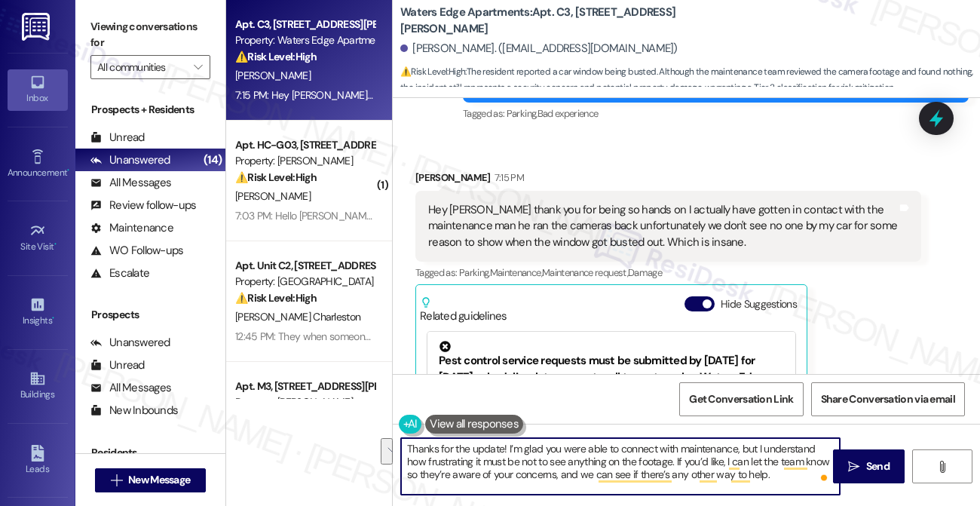
drag, startPoint x: 758, startPoint y: 449, endPoint x: 501, endPoint y: 462, distance: 258.2
click at [501, 462] on textarea "Thanks for the update! I’m glad you were able to connect with maintenance, but …" at bounding box center [620, 466] width 439 height 57
type textarea "Thanks for the update! I’m glad you were able to connect with maintenance, but …"
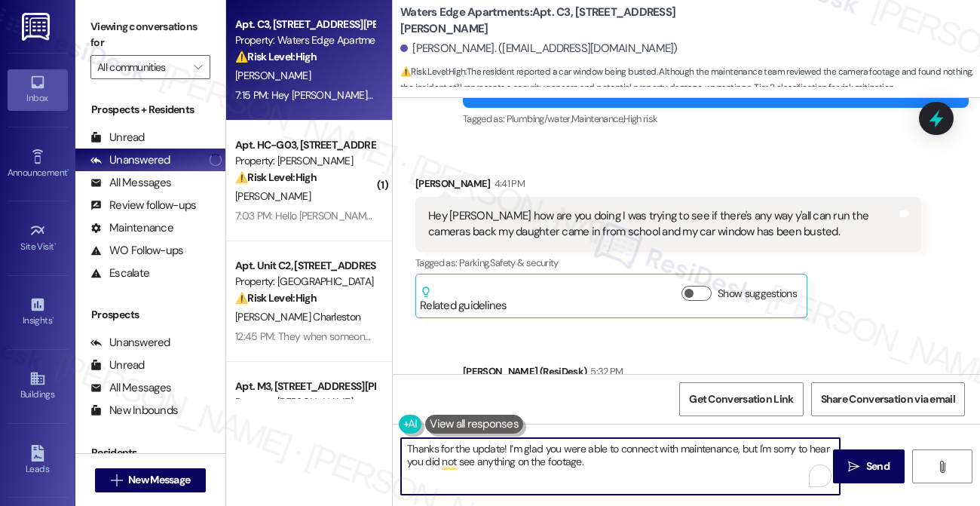
scroll to position [2458, 0]
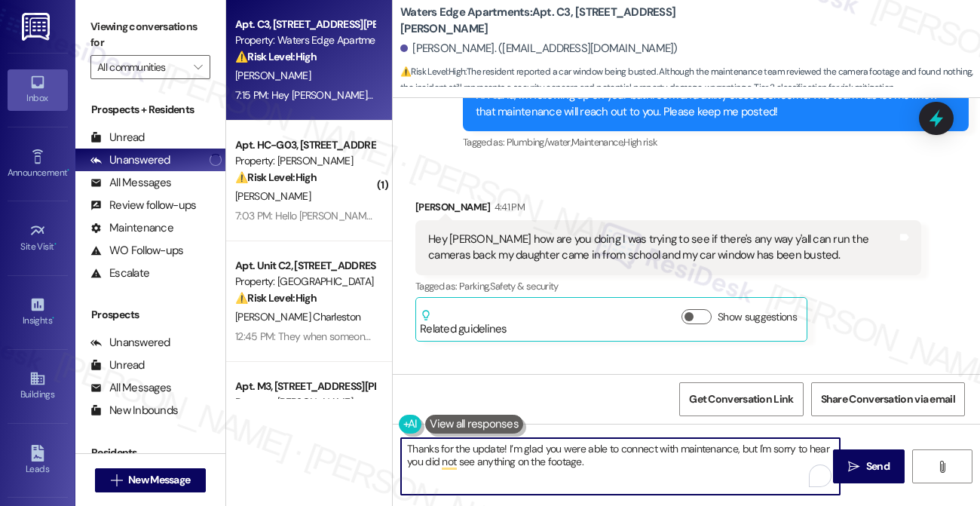
click at [543, 231] on div "Hey [PERSON_NAME] how are you doing I was trying to see if there's any way y'al…" at bounding box center [662, 247] width 469 height 32
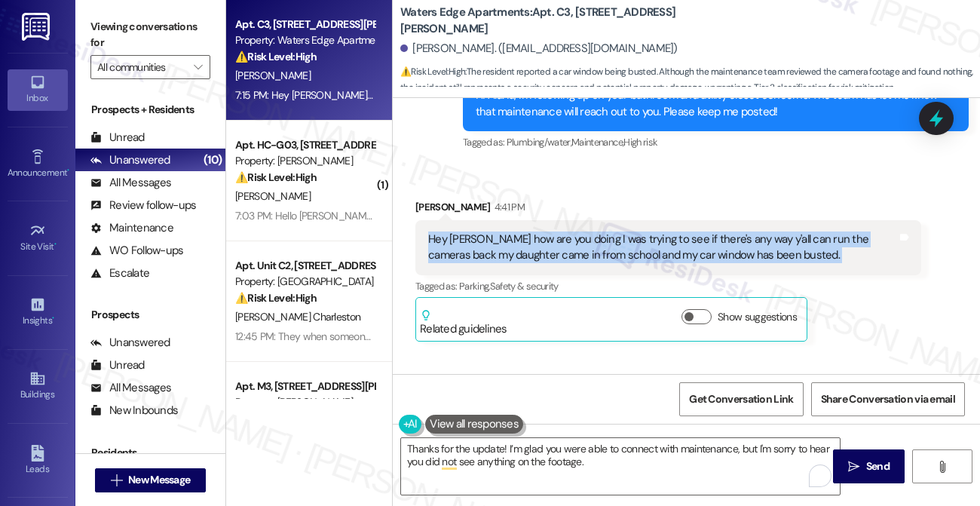
click at [543, 231] on div "Hey [PERSON_NAME] how are you doing I was trying to see if there's any way y'al…" at bounding box center [662, 247] width 469 height 32
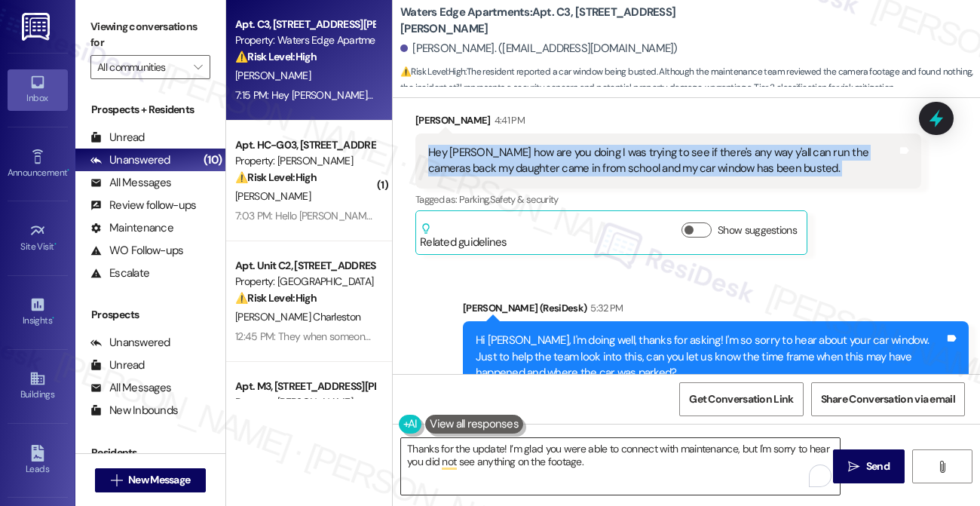
scroll to position [2609, 0]
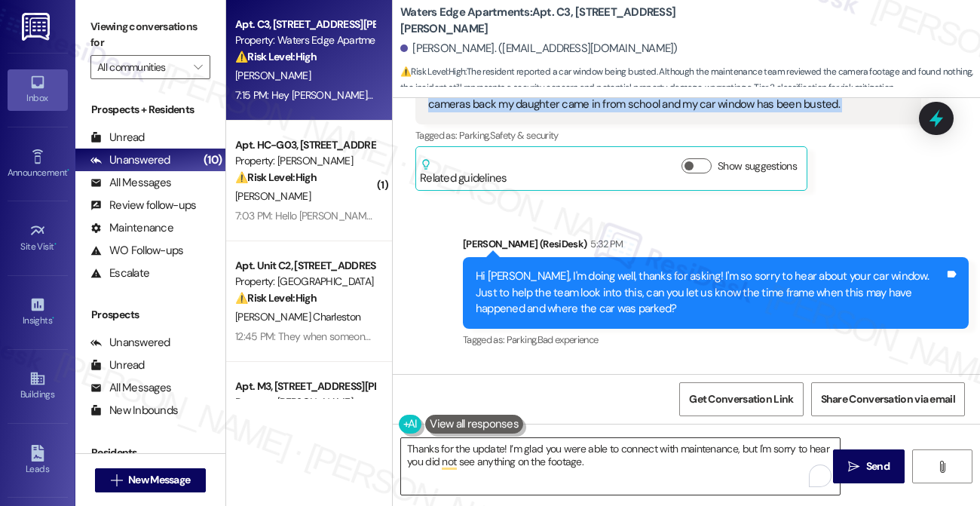
click at [602, 465] on textarea "Thanks for the update! I’m glad you were able to connect with maintenance, but …" at bounding box center [620, 466] width 439 height 57
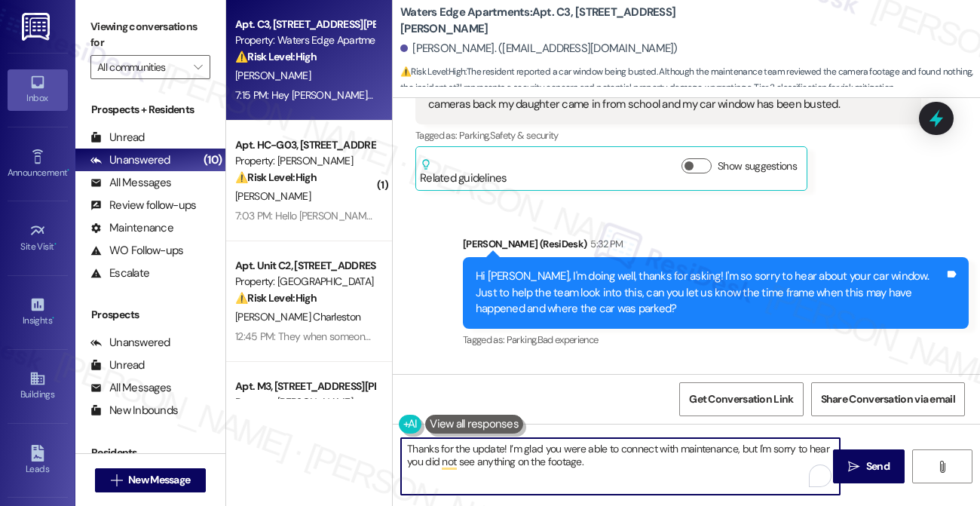
click at [604, 467] on textarea "Thanks for the update! I’m glad you were able to connect with maintenance, but …" at bounding box center [620, 466] width 439 height 57
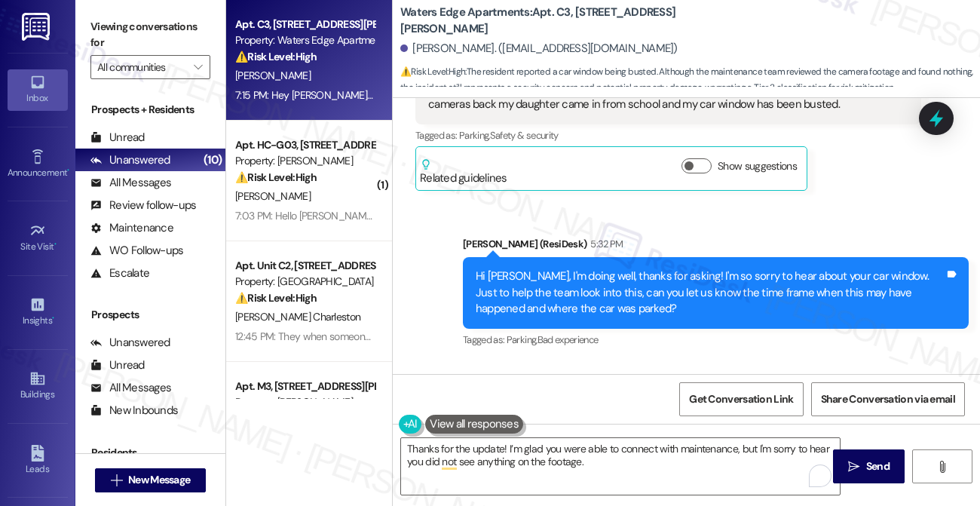
click at [140, 35] on label "Viewing conversations for" at bounding box center [150, 35] width 120 height 40
click at [487, 426] on button at bounding box center [474, 424] width 98 height 19
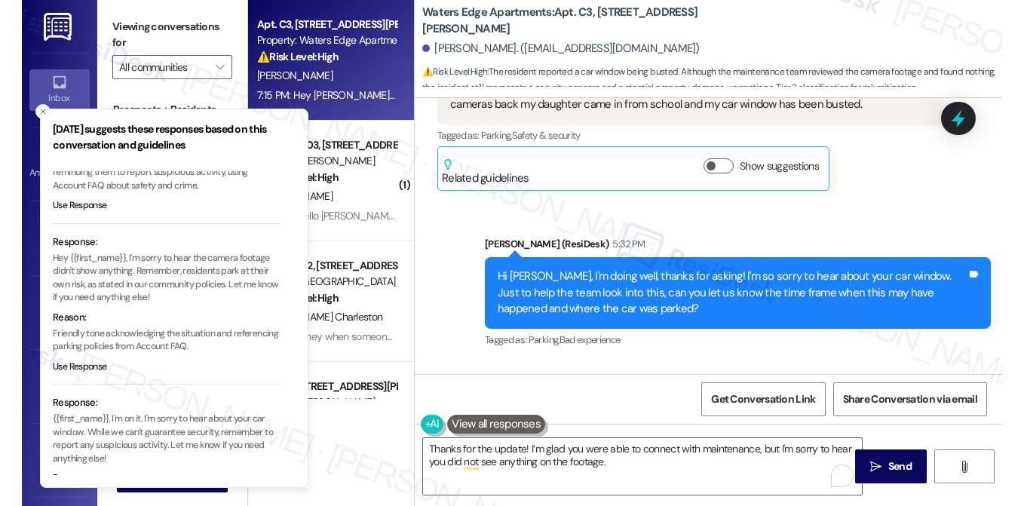
scroll to position [225, 0]
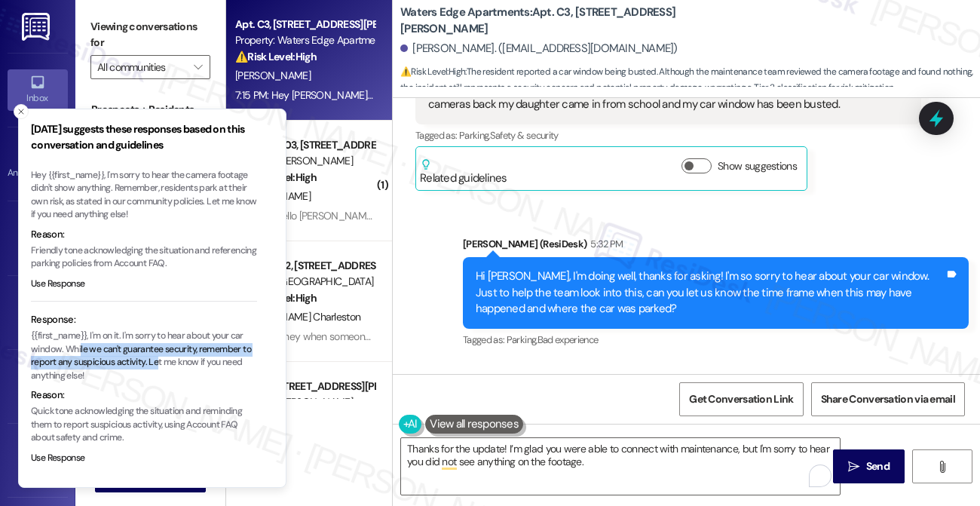
drag, startPoint x: 81, startPoint y: 347, endPoint x: 159, endPoint y: 359, distance: 79.3
click at [159, 359] on p "{{first_name}}, I'm on it. I'm sorry to hear about your car window. While we ca…" at bounding box center [144, 355] width 226 height 53
click at [639, 463] on textarea "Thanks for the update! I’m glad you were able to connect with maintenance, but …" at bounding box center [620, 466] width 439 height 57
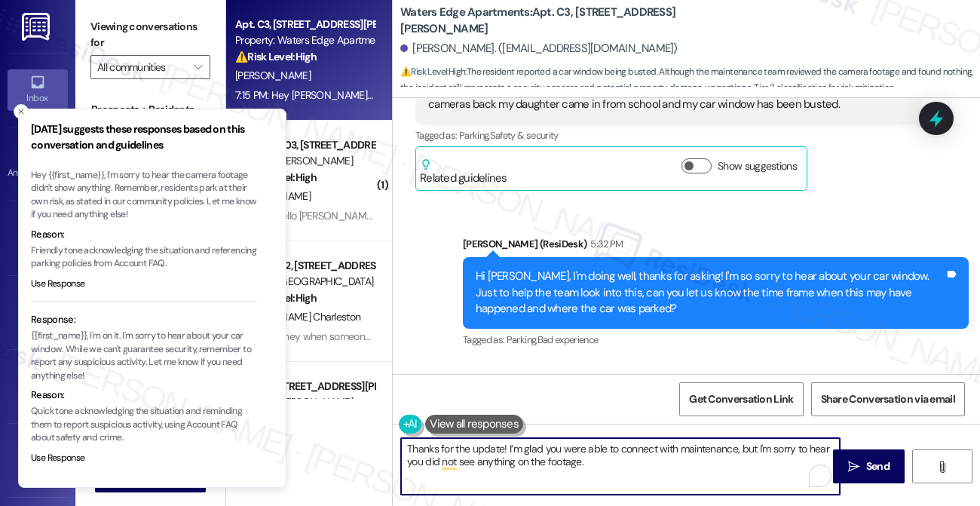
click at [625, 467] on textarea "Thanks for the update! I’m glad you were able to connect with maintenance, but …" at bounding box center [620, 466] width 439 height 57
drag, startPoint x: 17, startPoint y: 112, endPoint x: 48, endPoint y: 121, distance: 32.9
click at [17, 112] on icon "Close toast" at bounding box center [21, 111] width 9 height 9
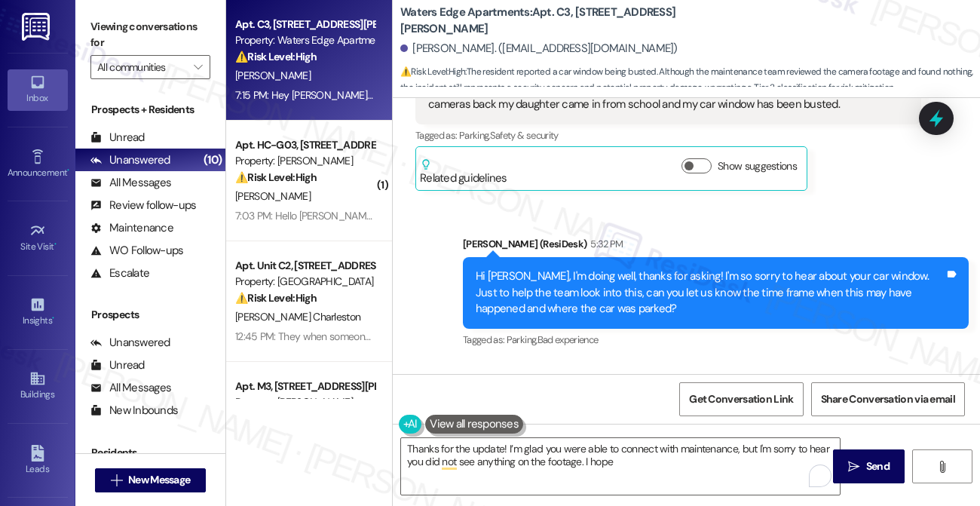
click at [132, 35] on label "Viewing conversations for" at bounding box center [150, 35] width 120 height 40
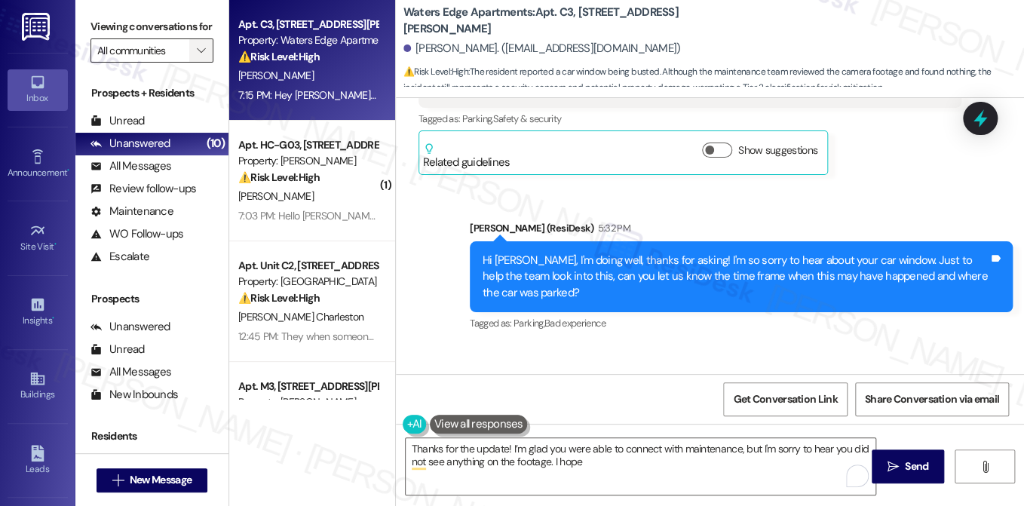
drag, startPoint x: 118, startPoint y: 27, endPoint x: 193, endPoint y: 72, distance: 86.9
click at [118, 27] on label "Viewing conversations for" at bounding box center [151, 26] width 123 height 23
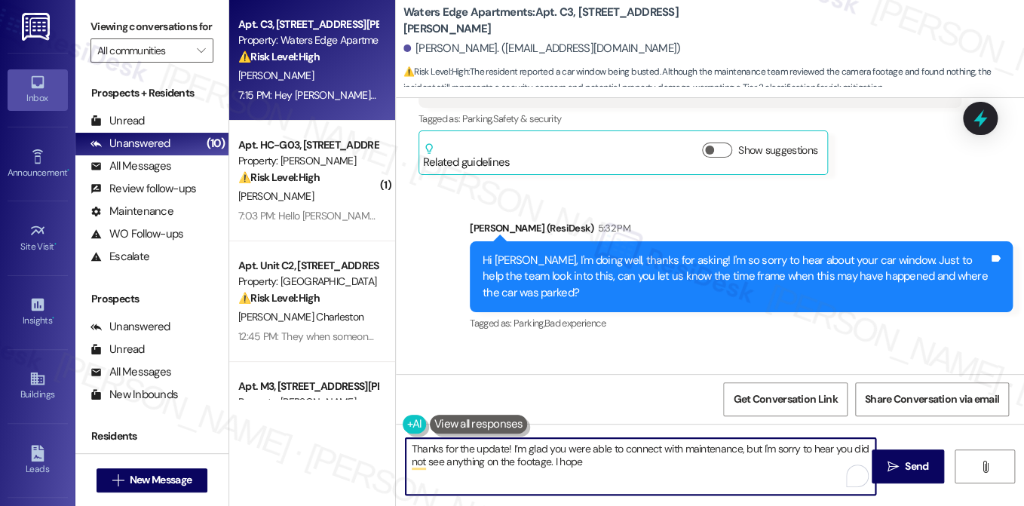
click at [613, 458] on textarea "Thanks for the update! I’m glad you were able to connect with maintenance, but …" at bounding box center [641, 466] width 470 height 57
drag, startPoint x: 561, startPoint y: 460, endPoint x: 552, endPoint y: 461, distance: 9.1
click at [552, 461] on textarea "Thanks for the update! I’m glad you were able to connect with maintenance, but …" at bounding box center [641, 466] width 470 height 57
paste textarea "you’ll be able to find more information"
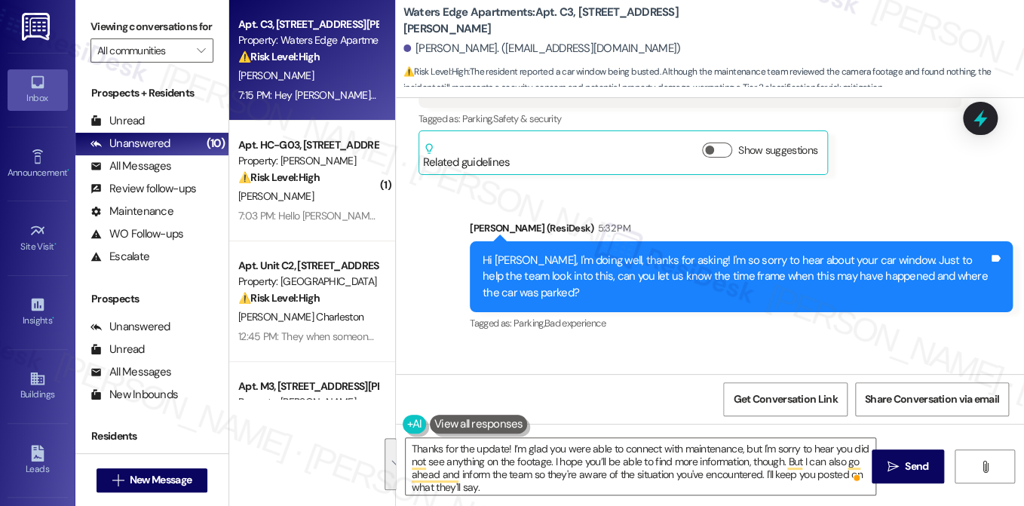
drag, startPoint x: 136, startPoint y: 26, endPoint x: 154, endPoint y: 29, distance: 17.6
click at [136, 26] on label "Viewing conversations for" at bounding box center [151, 26] width 123 height 23
drag, startPoint x: 154, startPoint y: 51, endPoint x: 232, endPoint y: 115, distance: 101.2
click at [154, 38] on label "Viewing conversations for" at bounding box center [151, 26] width 123 height 23
click at [485, 450] on textarea "Thanks for the update! I’m glad you were able to connect with maintenance, but …" at bounding box center [641, 466] width 470 height 57
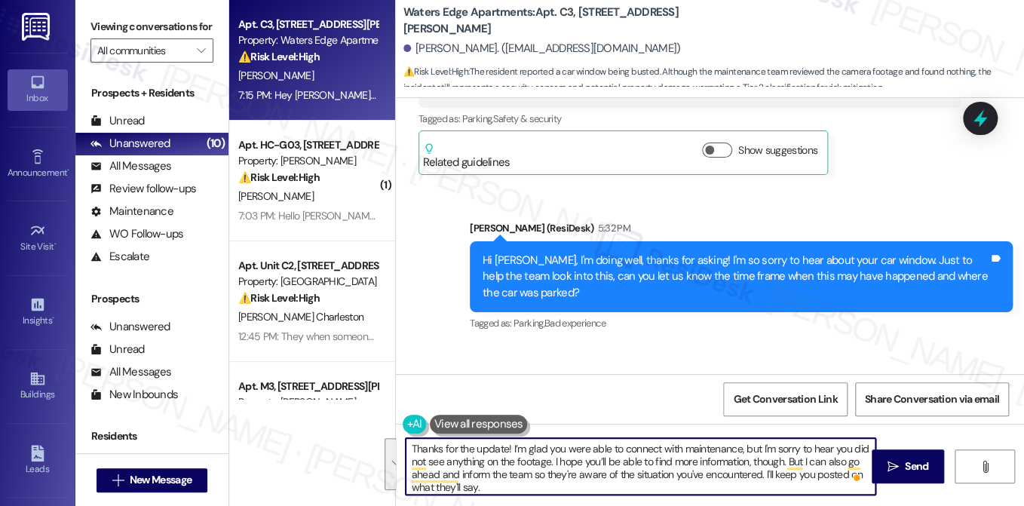
paste textarea "’m sorry nothing showed up on the footage. Hopefully, you’ll be able to find mo…"
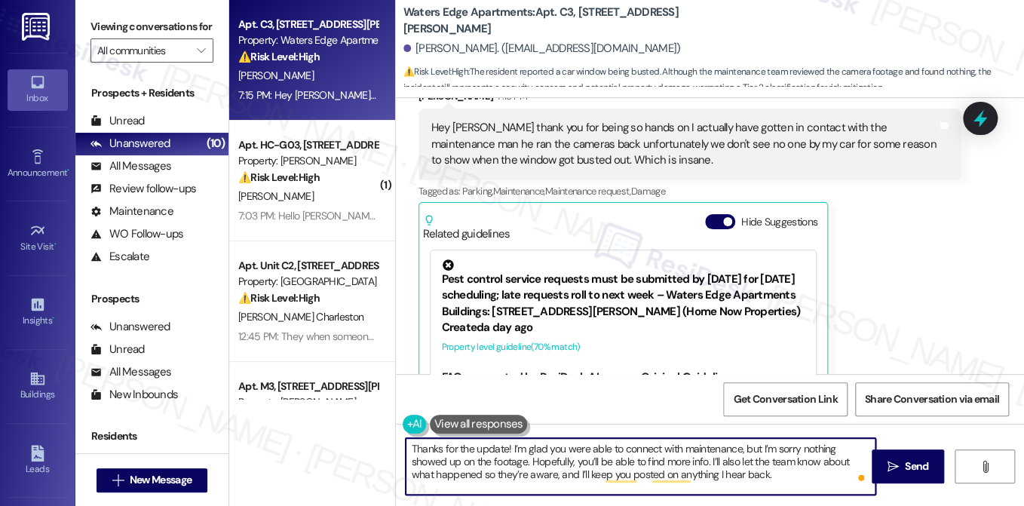
scroll to position [2835, 0]
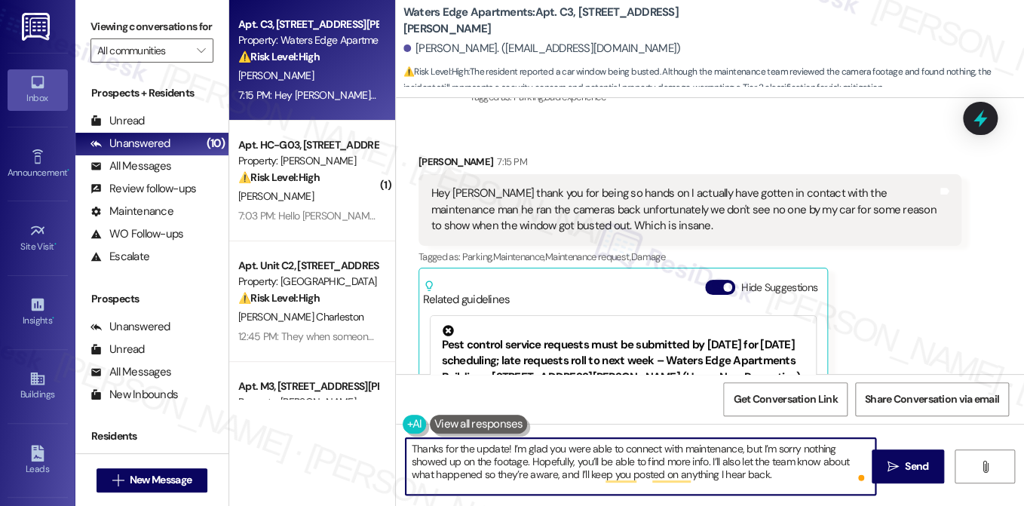
click at [510, 203] on div "Hey Sarah thank you for being so hands on I actually have gotten in contact wit…" at bounding box center [684, 209] width 506 height 48
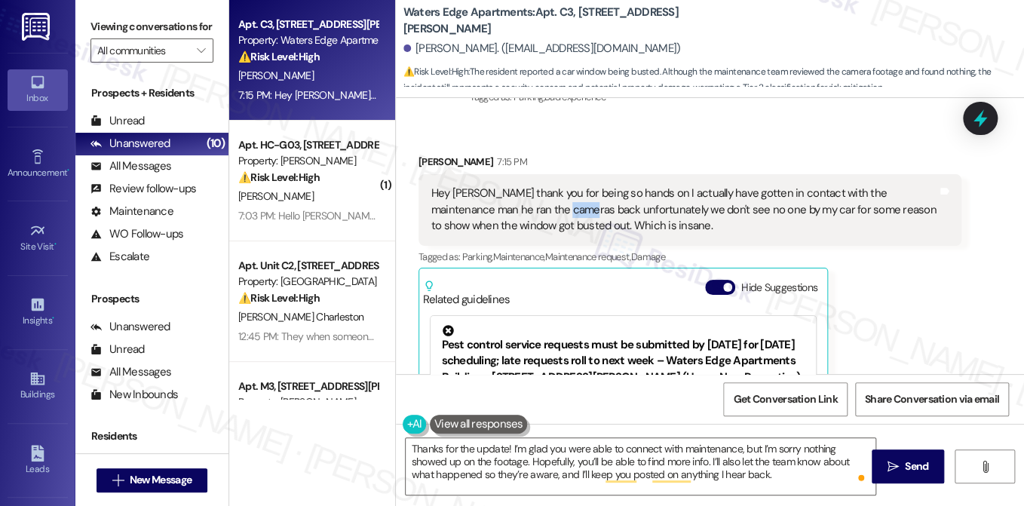
click at [510, 203] on div "Hey Sarah thank you for being so hands on I actually have gotten in contact wit…" at bounding box center [684, 209] width 506 height 48
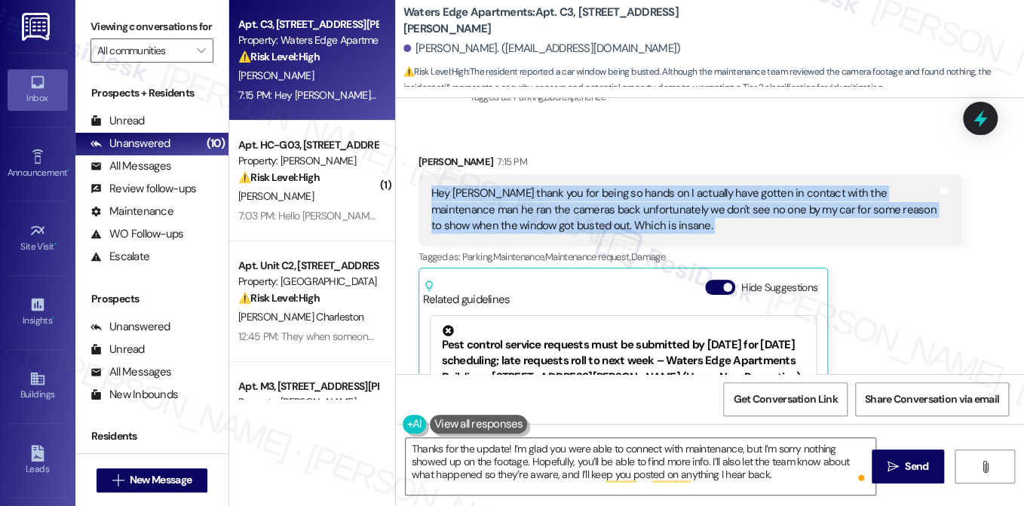
click at [510, 203] on div "Hey Sarah thank you for being so hands on I actually have gotten in contact wit…" at bounding box center [684, 209] width 506 height 48
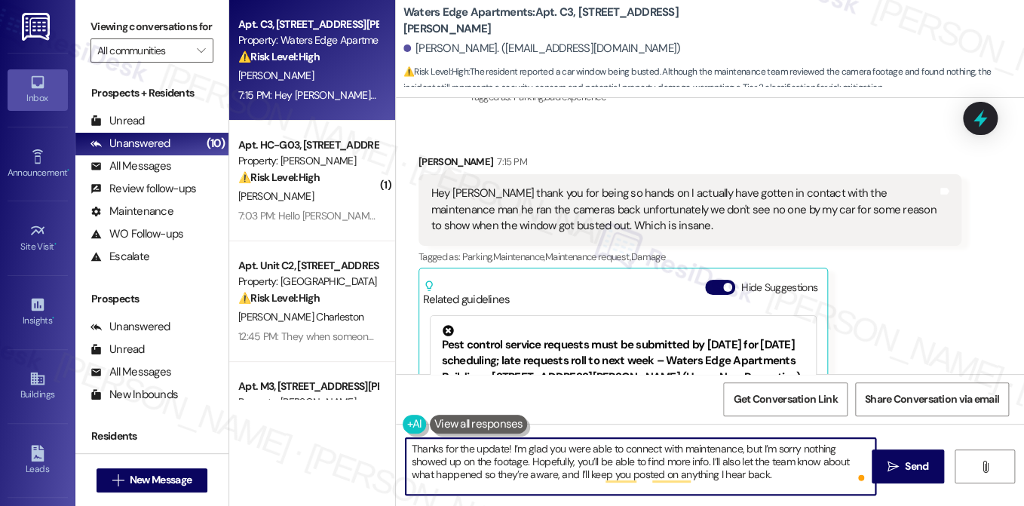
click at [446, 442] on textarea "Thanks for the update! I’m glad you were able to connect with maintenance, but …" at bounding box center [641, 466] width 470 height 57
click at [504, 446] on textarea "Thanks for the update! I’m glad you were able to connect with maintenance, but …" at bounding box center [641, 466] width 470 height 57
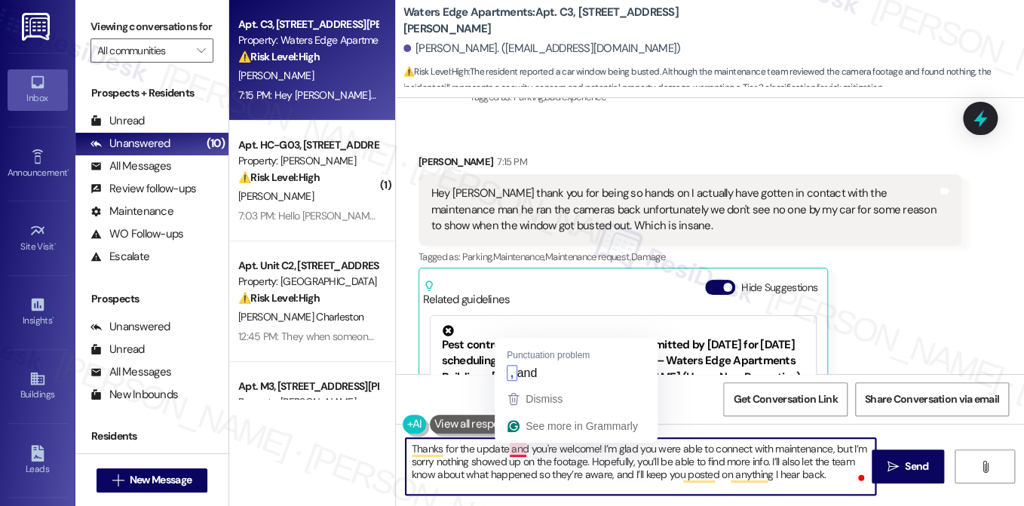
click at [449, 439] on textarea "Thanks for the update and you're welcome! I’m glad you were able to connect wit…" at bounding box center [641, 466] width 470 height 57
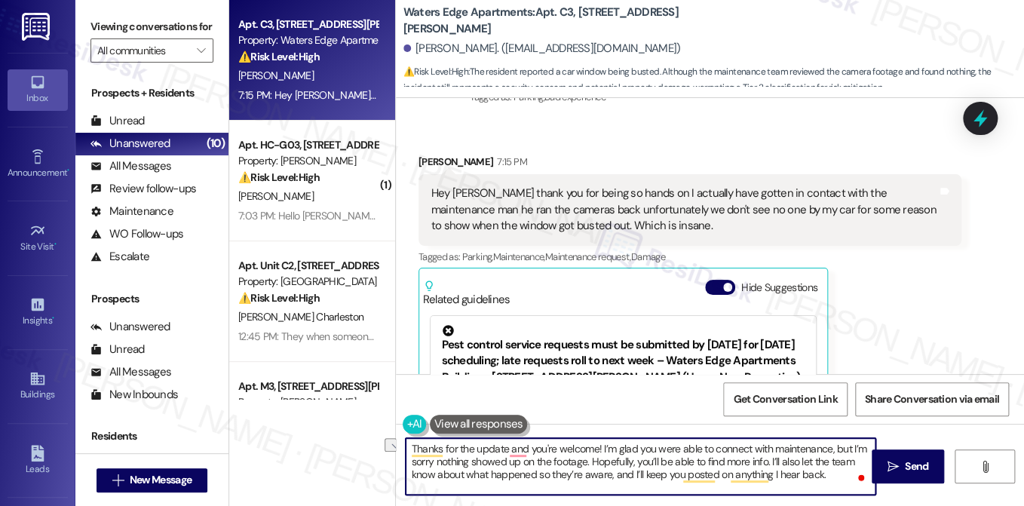
drag, startPoint x: 504, startPoint y: 448, endPoint x: 591, endPoint y: 448, distance: 87.4
click at [591, 448] on textarea "Thanks for the update and you're welcome! I’m glad you were able to connect wit…" at bounding box center [641, 466] width 470 height 57
type textarea "Thanks for the update! I’m glad you were able to connect with maintenance, but …"
click at [569, 441] on textarea "Thanks for the update! I’m glad you were able to connect with maintenance, but …" at bounding box center [641, 466] width 470 height 57
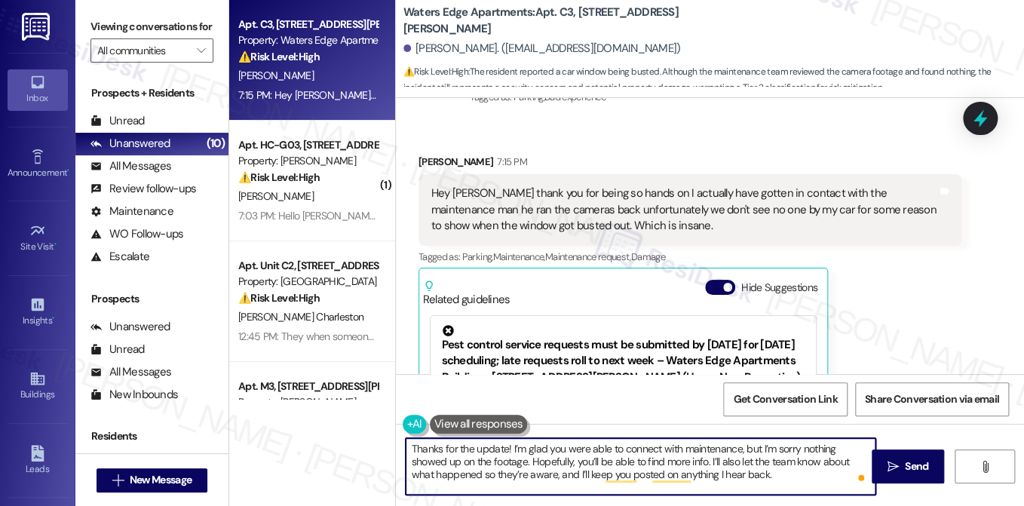
drag, startPoint x: 569, startPoint y: 441, endPoint x: 612, endPoint y: 428, distance: 44.8
click at [569, 441] on textarea "Thanks for the update! I’m glad you were able to connect with maintenance, but …" at bounding box center [641, 466] width 470 height 57
click at [705, 467] on textarea "Thanks for the update! I’m glad you were able to connect with maintenance, but …" at bounding box center [641, 466] width 470 height 57
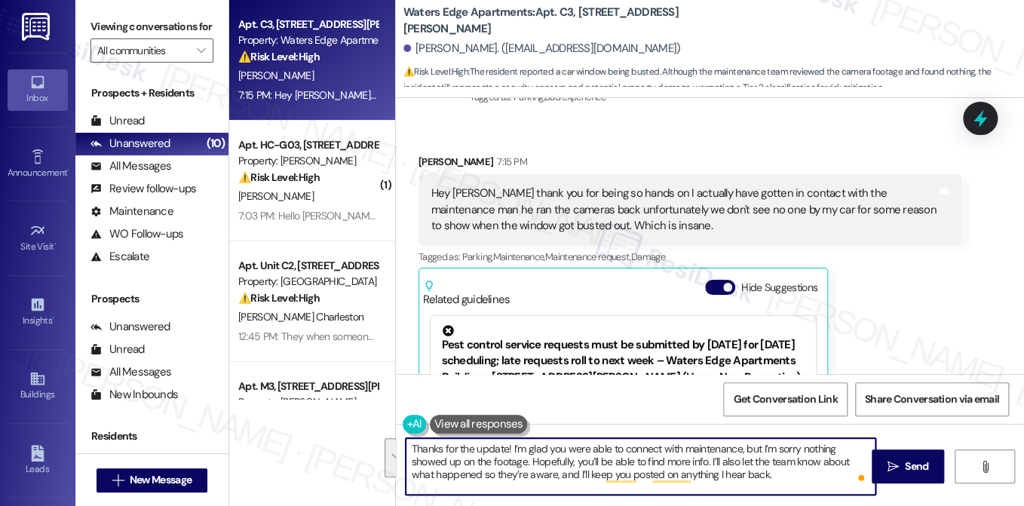
click at [688, 461] on textarea "Thanks for the update! I’m glad you were able to connect with maintenance, but …" at bounding box center [641, 466] width 470 height 57
click at [791, 464] on textarea "Thanks for the update! I’m glad you were able to connect with maintenance, but …" at bounding box center [641, 466] width 470 height 57
click at [782, 473] on textarea "Thanks for the update! I’m glad you were able to connect with maintenance, but …" at bounding box center [641, 466] width 470 height 57
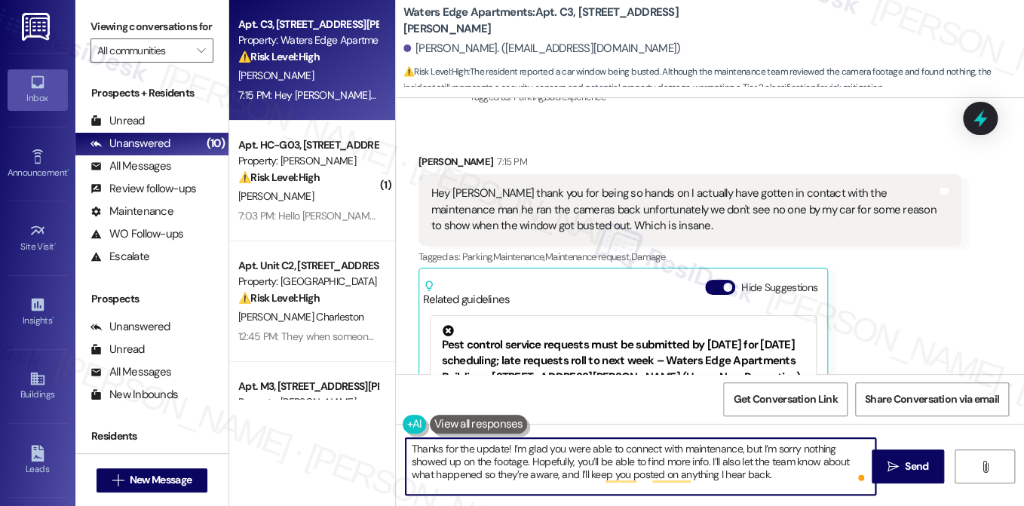
click at [782, 473] on textarea "Thanks for the update! I’m glad you were able to connect with maintenance, but …" at bounding box center [641, 466] width 470 height 57
click at [649, 462] on textarea "Thanks for the update! I’m glad you were able to connect with maintenance, but …" at bounding box center [641, 466] width 470 height 57
click at [770, 464] on textarea "Thanks for the update! I’m glad you were able to connect with maintenance, but …" at bounding box center [641, 466] width 470 height 57
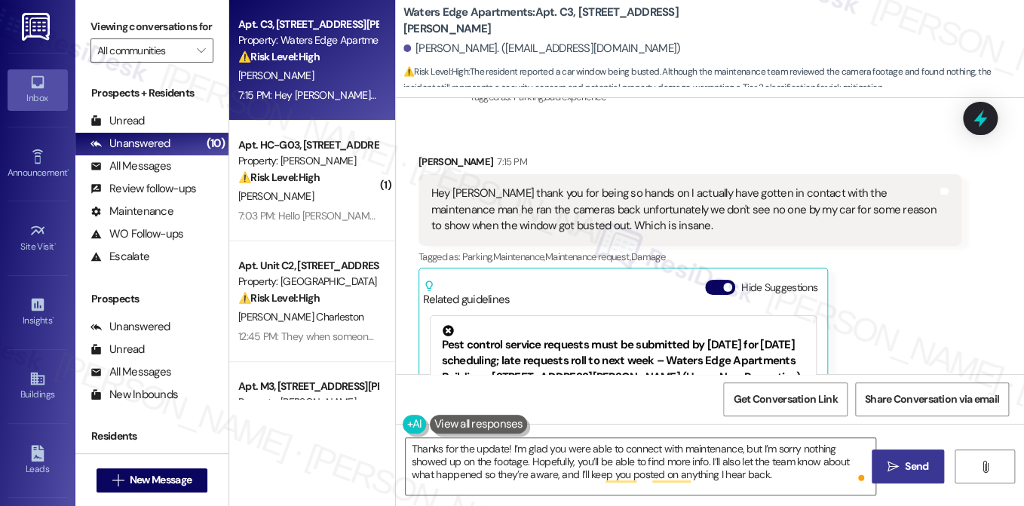
click at [882, 465] on button " Send" at bounding box center [907, 466] width 73 height 34
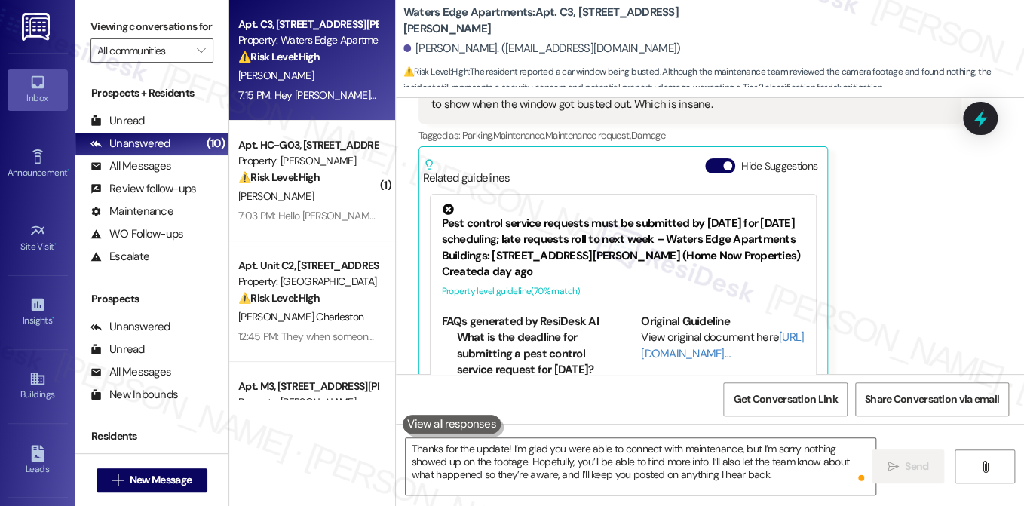
scroll to position [2985, 0]
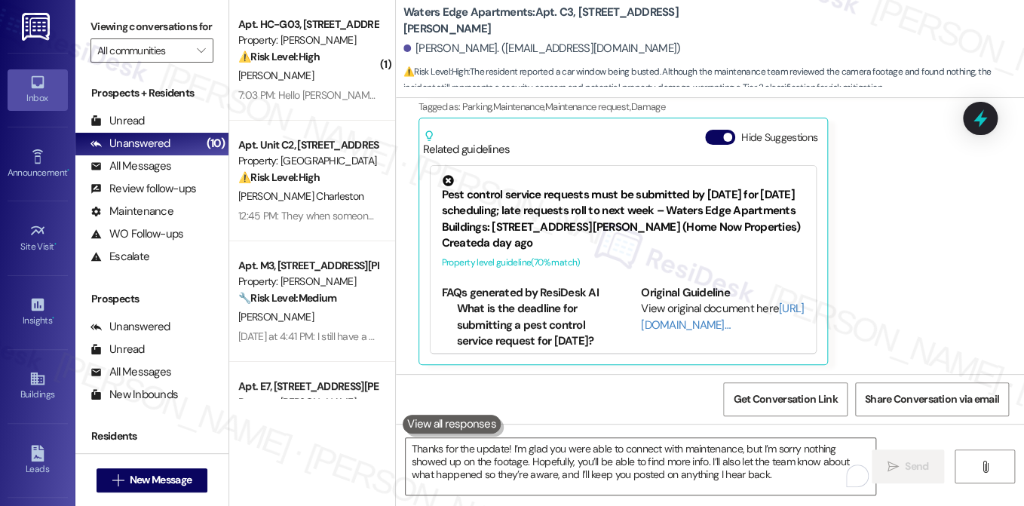
click at [145, 35] on label "Viewing conversations for" at bounding box center [151, 26] width 123 height 23
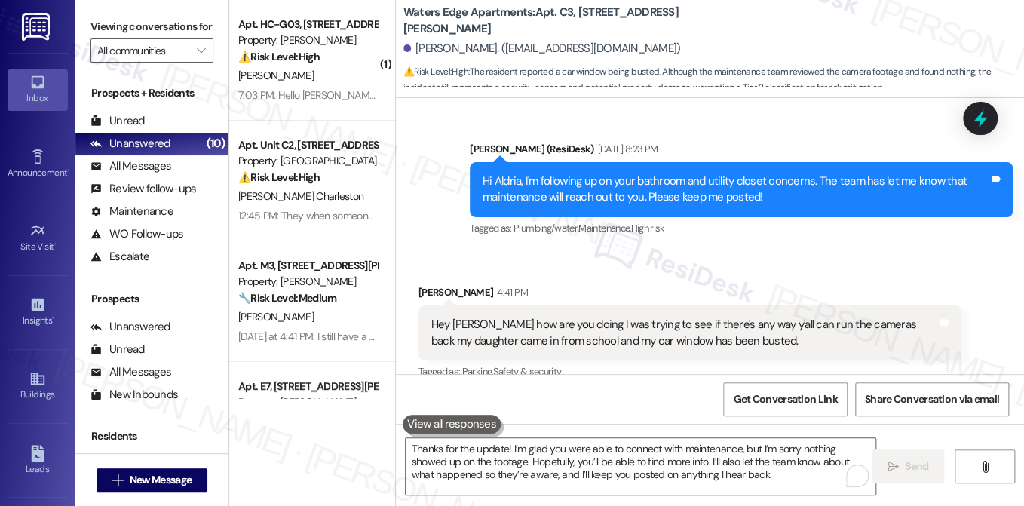
scroll to position [2382, 0]
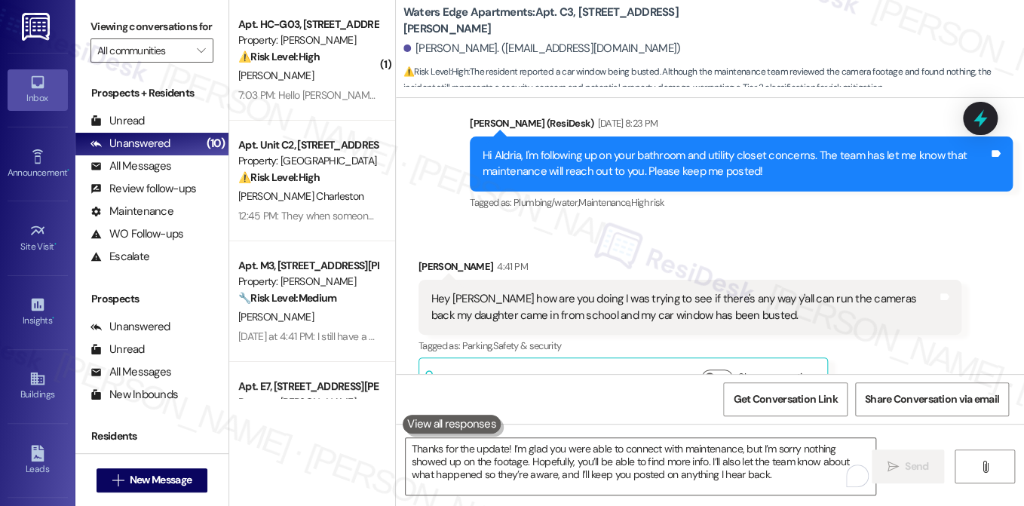
click at [589, 296] on div "Hey Sarah how are you doing I was trying to see if there's any way y'all can ru…" at bounding box center [684, 307] width 506 height 32
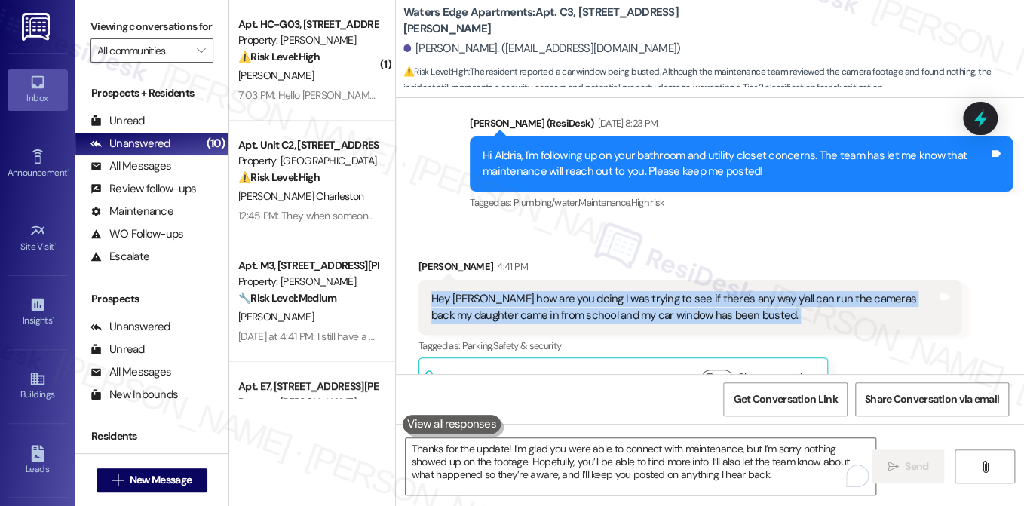
click at [589, 296] on div "Hey Sarah how are you doing I was trying to see if there's any way y'all can ru…" at bounding box center [684, 307] width 506 height 32
copy div "Hey Sarah how are you doing I was trying to see if there's any way y'all can ru…"
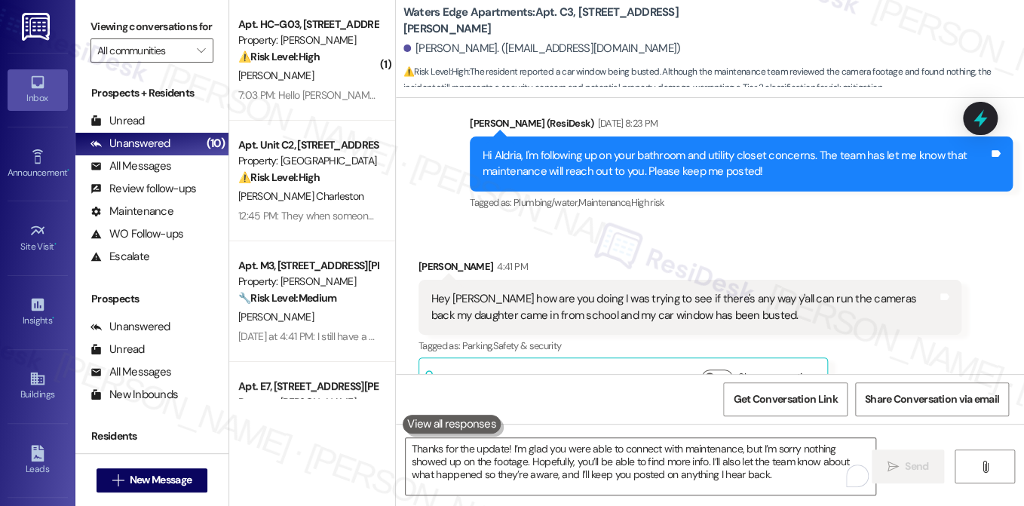
drag, startPoint x: 109, startPoint y: 35, endPoint x: 124, endPoint y: 41, distance: 16.9
click at [109, 35] on label "Viewing conversations for" at bounding box center [151, 26] width 123 height 23
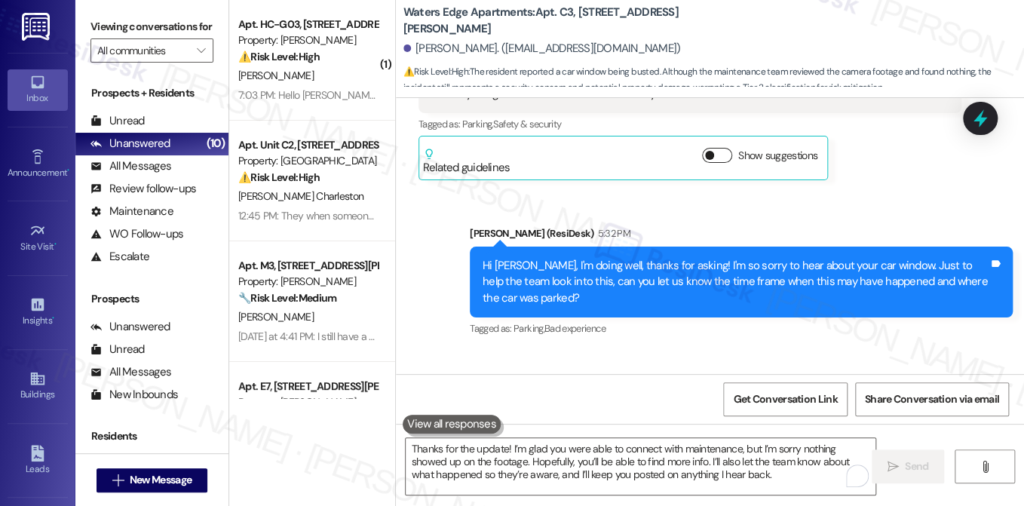
scroll to position [2834, 0]
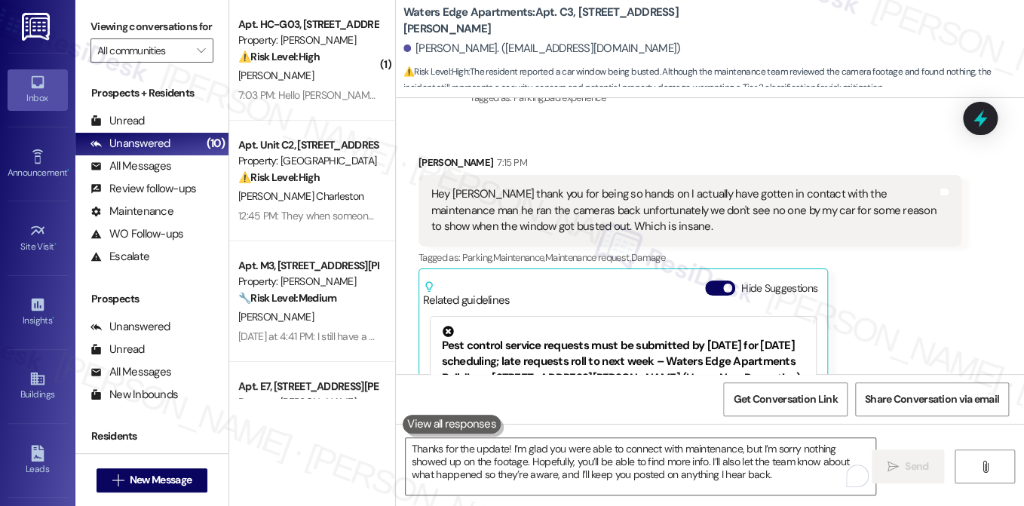
click at [606, 225] on div "Hey Sarah thank you for being so hands on I actually have gotten in contact wit…" at bounding box center [684, 210] width 506 height 48
click at [603, 222] on div "Hey Sarah thank you for being so hands on I actually have gotten in contact wit…" at bounding box center [684, 210] width 506 height 48
click at [592, 213] on div "Hey Sarah thank you for being so hands on I actually have gotten in contact wit…" at bounding box center [684, 210] width 506 height 48
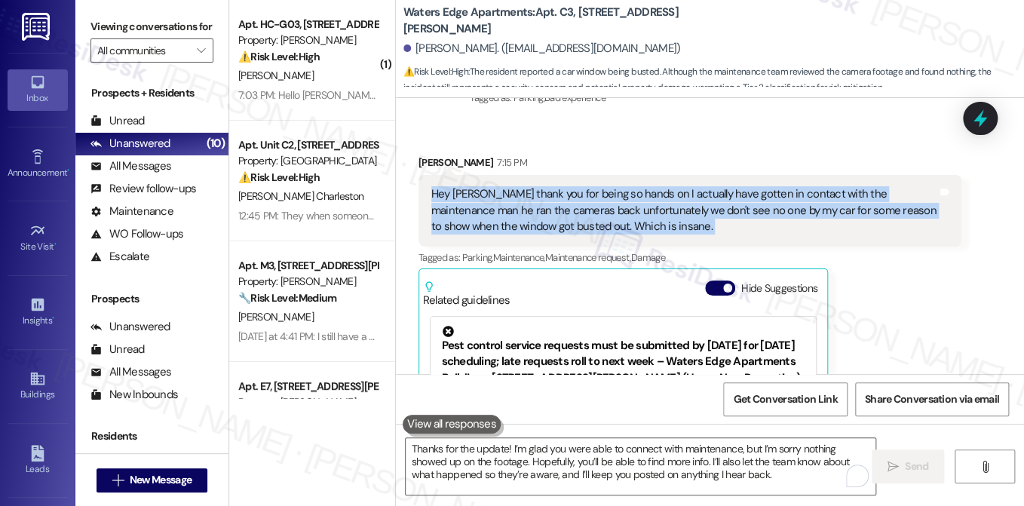
click at [592, 213] on div "Hey Sarah thank you for being so hands on I actually have gotten in contact wit…" at bounding box center [684, 210] width 506 height 48
copy div "Hey Sarah thank you for being so hands on I actually have gotten in contact wit…"
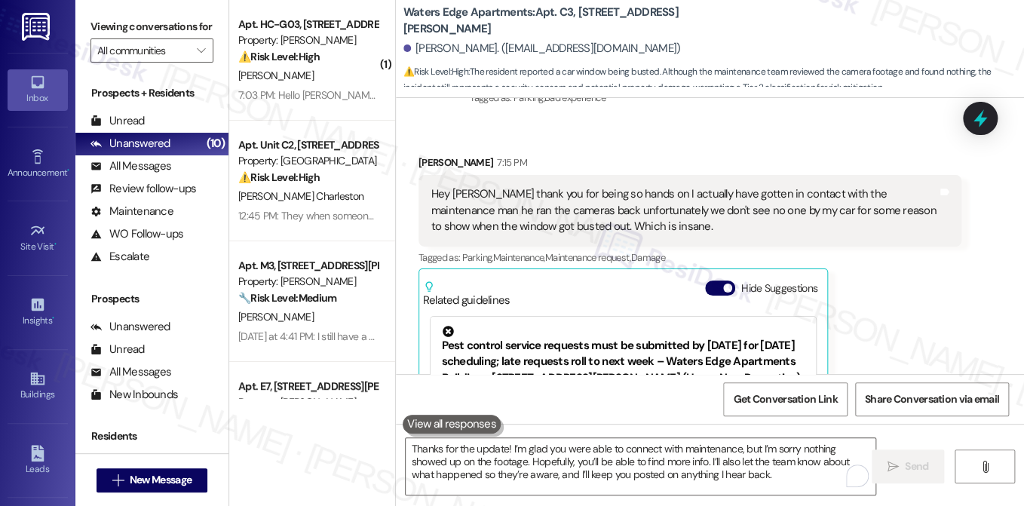
drag, startPoint x: 150, startPoint y: 46, endPoint x: 225, endPoint y: 51, distance: 75.5
click at [150, 38] on label "Viewing conversations for" at bounding box center [151, 26] width 123 height 23
click at [139, 38] on label "Viewing conversations for" at bounding box center [151, 26] width 123 height 23
click at [776, 218] on div "Hey Sarah thank you for being so hands on I actually have gotten in contact wit…" at bounding box center [684, 210] width 506 height 48
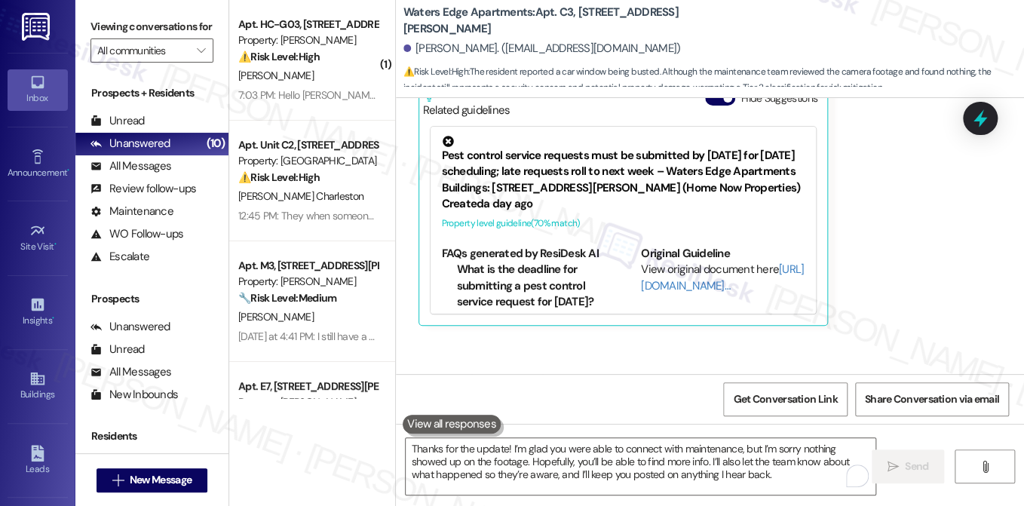
scroll to position [3124, 0]
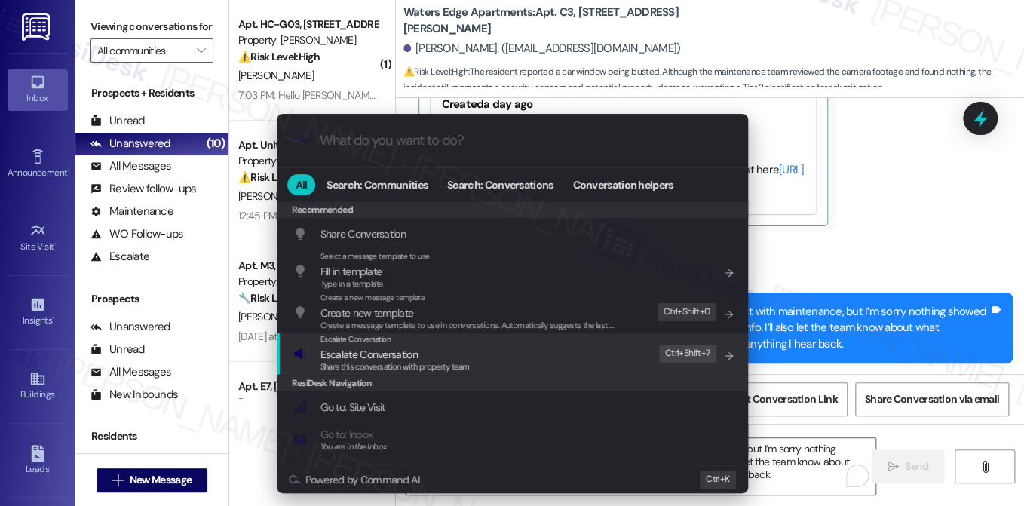
click at [415, 359] on span "Escalate Conversation" at bounding box center [394, 354] width 149 height 17
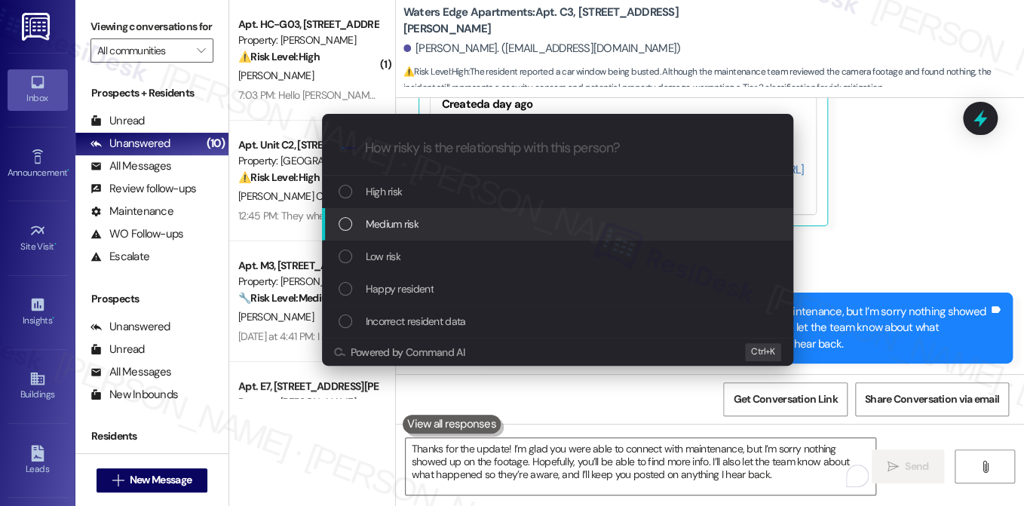
click at [425, 222] on div "Medium risk" at bounding box center [558, 224] width 441 height 17
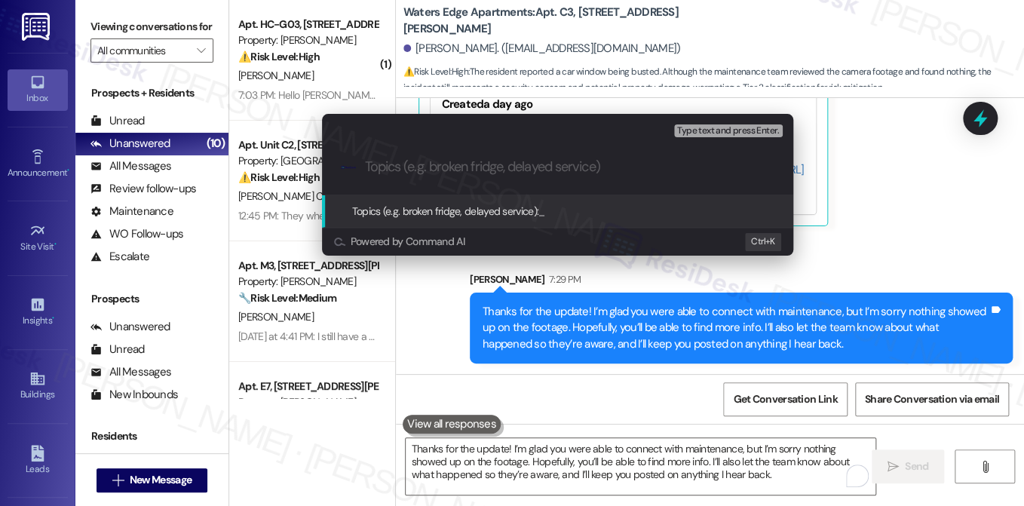
paste input "Car Window Incident"
click at [390, 164] on input "Car Window Incident" at bounding box center [563, 167] width 397 height 16
click at [436, 161] on input "Car Window Incident" at bounding box center [563, 167] width 397 height 16
type input "Car Window Busted Incident"
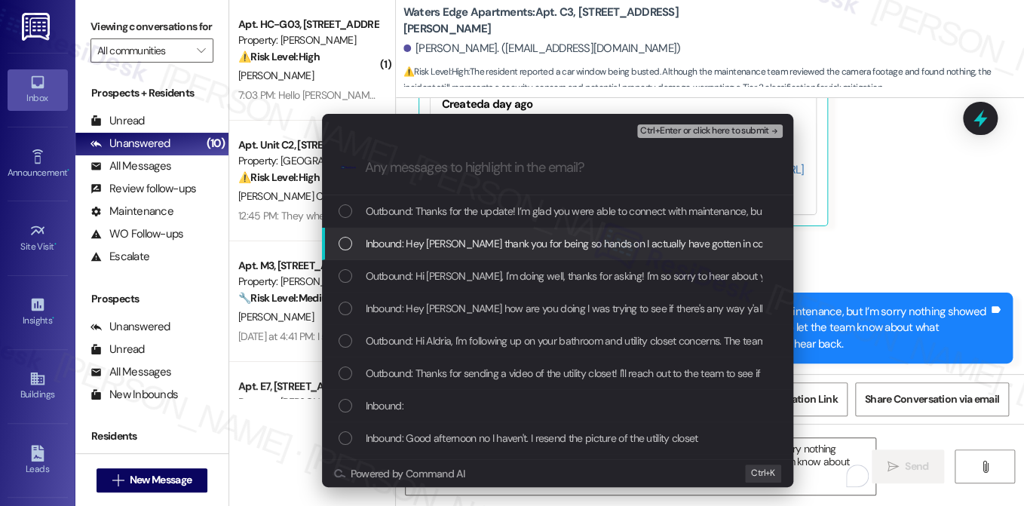
click at [479, 240] on span "Inbound: Hey Sarah thank you for being so hands on I actually have gotten in co…" at bounding box center [957, 243] width 1183 height 17
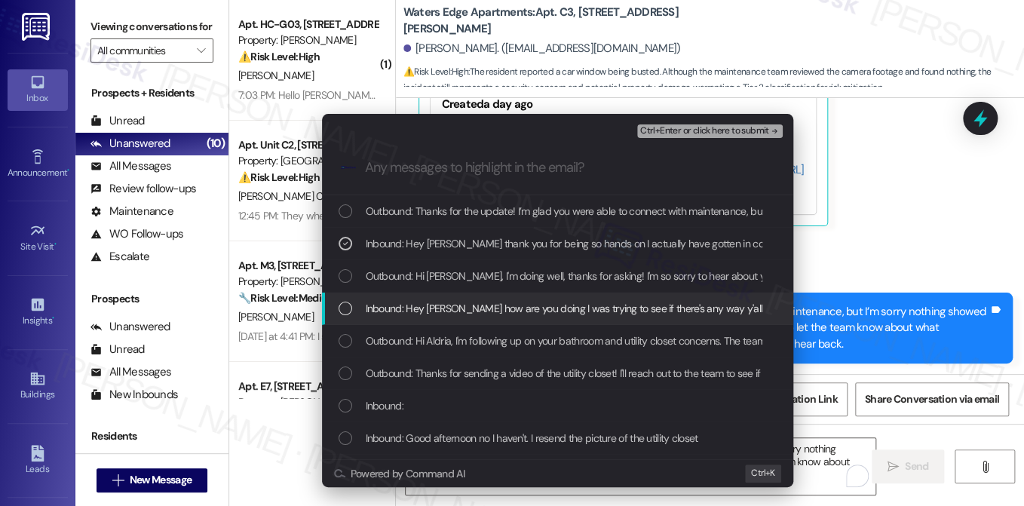
click at [464, 313] on span "Inbound: Hey Sarah how are you doing I was trying to see if there's any way y'a…" at bounding box center [783, 308] width 834 height 17
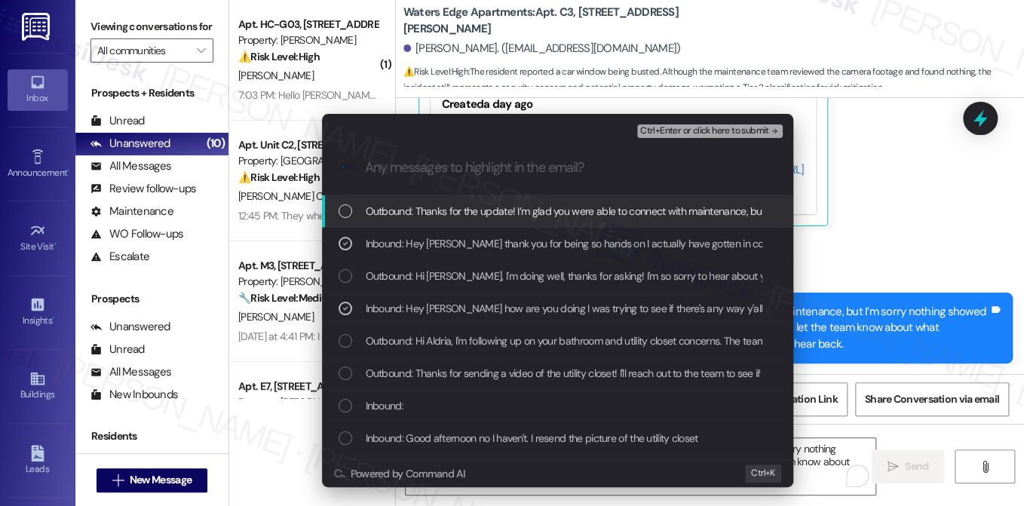
click at [678, 131] on span "Ctrl+Enter or click here to submit" at bounding box center [704, 131] width 129 height 11
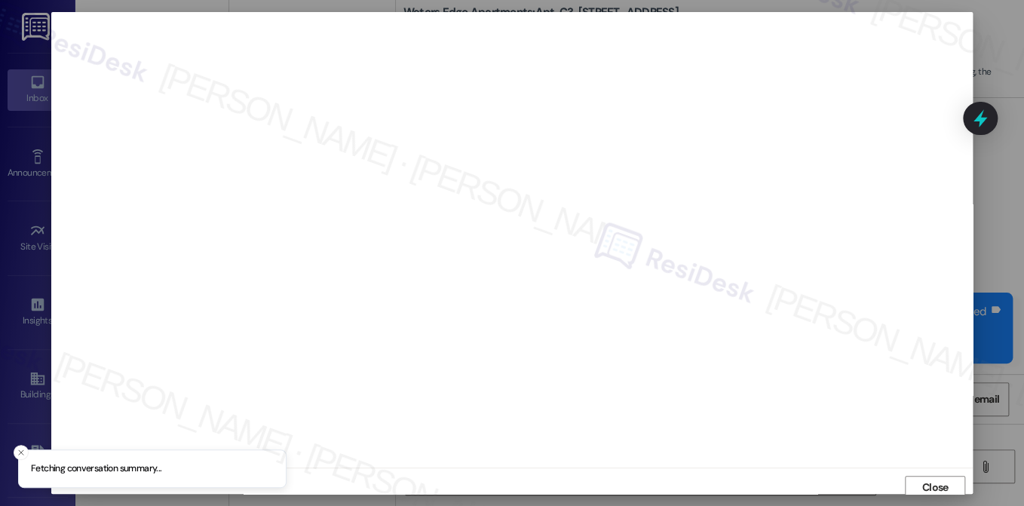
scroll to position [6, 0]
click at [927, 476] on span "Close" at bounding box center [935, 481] width 26 height 16
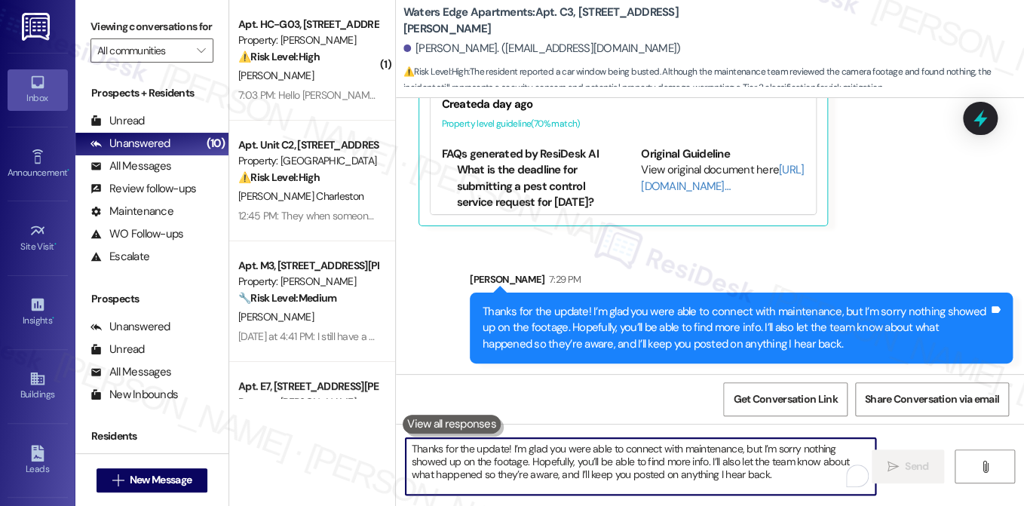
click at [643, 461] on textarea "Thanks for the update! I’m glad you were able to connect with maintenance, but …" at bounding box center [641, 466] width 470 height 57
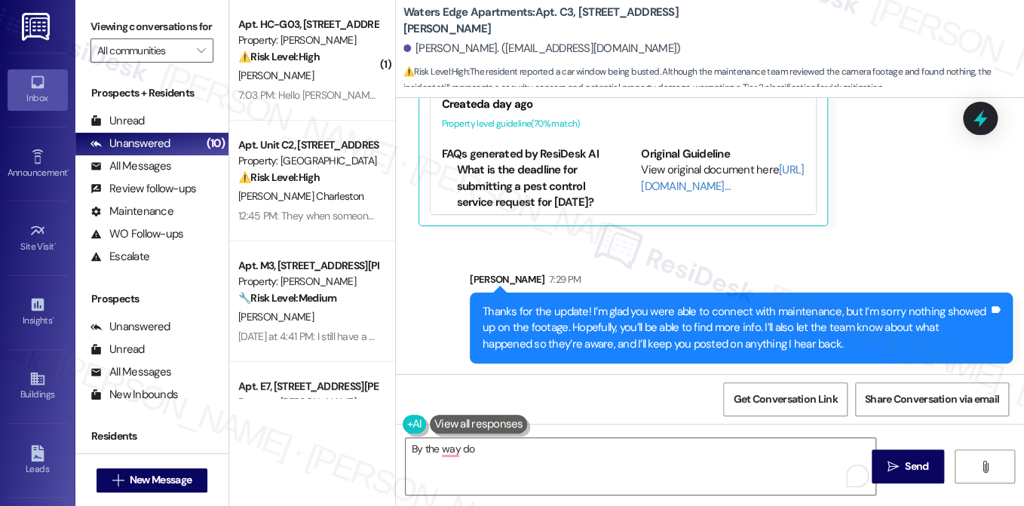
click at [127, 37] on label "Viewing conversations for" at bounding box center [151, 26] width 123 height 23
click at [179, 35] on label "Viewing conversations for" at bounding box center [151, 26] width 123 height 23
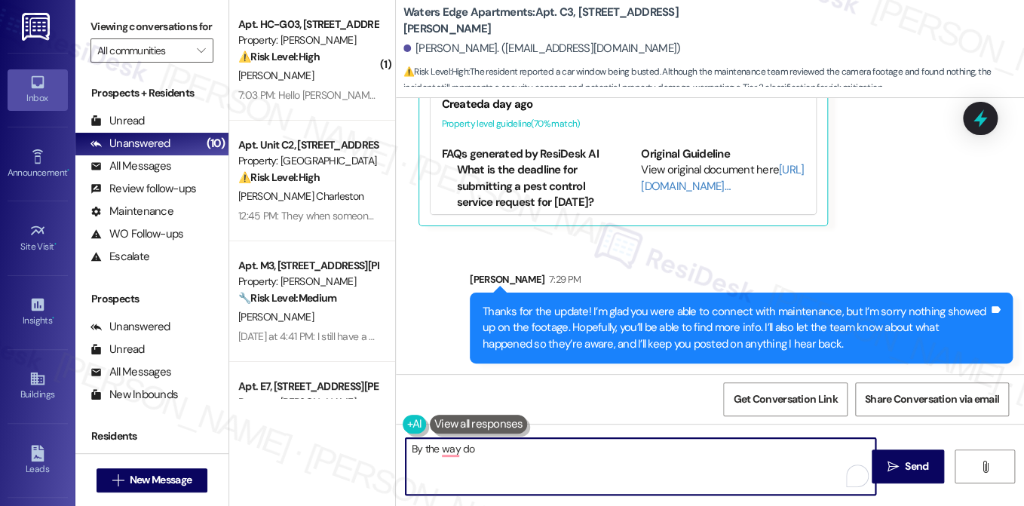
click at [540, 445] on textarea "By the way do" at bounding box center [641, 466] width 470 height 57
drag, startPoint x: 592, startPoint y: 455, endPoint x: 381, endPoint y: 453, distance: 211.1
click at [381, 453] on div "( 1 ) Apt. HC-G03, 4735 Courtney Drive Property: Wingate ⚠️ Risk Level: High Th…" at bounding box center [626, 253] width 795 height 506
paste textarea "Just to help the team look into this further, can you share the date and approx…"
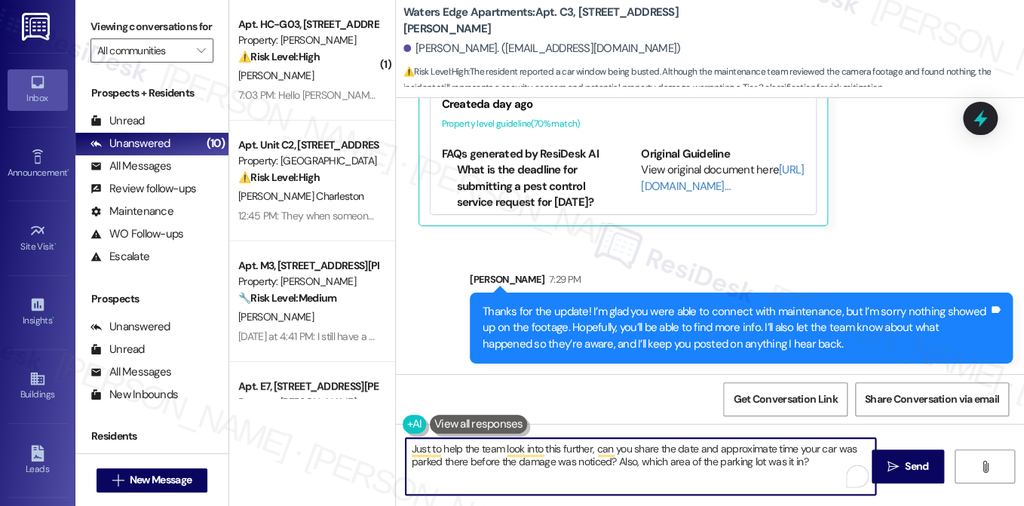
click at [670, 445] on textarea "Just to help the team look into this further, can you share the date and approx…" at bounding box center [641, 466] width 470 height 57
click at [644, 452] on textarea "Just to help the team look into this further, can you share the date and approx…" at bounding box center [641, 466] width 470 height 57
click at [686, 448] on textarea "Just to help the team look into this further, can you share the date and approx…" at bounding box center [641, 466] width 470 height 57
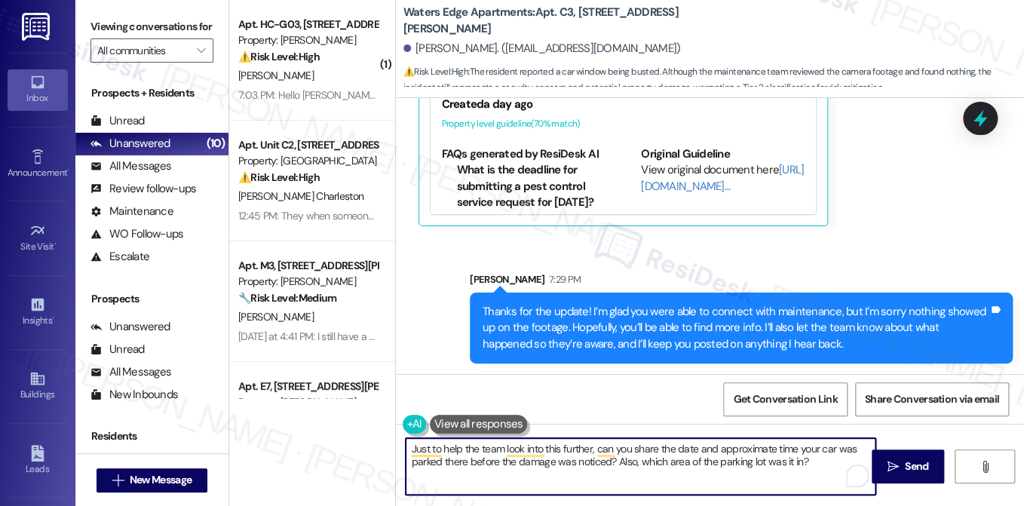
click at [686, 448] on textarea "Just to help the team look into this further, can you share the date and approx…" at bounding box center [641, 466] width 470 height 57
click at [715, 445] on textarea "Just to help the team look into this further, can you share the date and approx…" at bounding box center [641, 466] width 470 height 57
click at [702, 448] on textarea "Just to help the team look into this further, can you share the date and approx…" at bounding box center [641, 466] width 470 height 57
click at [680, 445] on textarea "Just to help the team look into this further, can you share the date and approx…" at bounding box center [641, 466] width 470 height 57
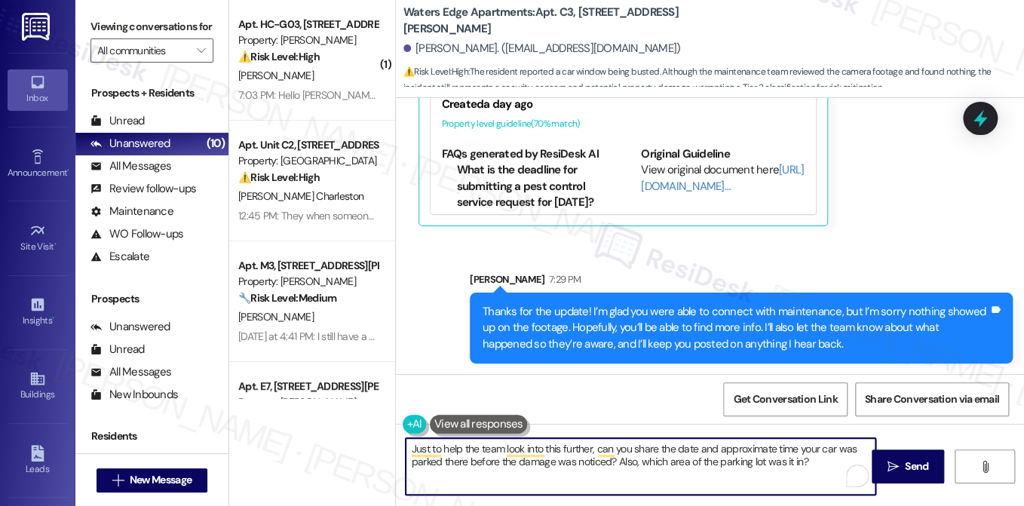
click at [680, 445] on textarea "Just to help the team look into this further, can you share the date and approx…" at bounding box center [641, 466] width 470 height 57
click at [651, 449] on textarea "Just to help the team look into this further, can you share the date and approx…" at bounding box center [641, 466] width 470 height 57
click at [491, 460] on textarea "Just to help the team look into this further, can you share the date and approx…" at bounding box center [641, 466] width 470 height 57
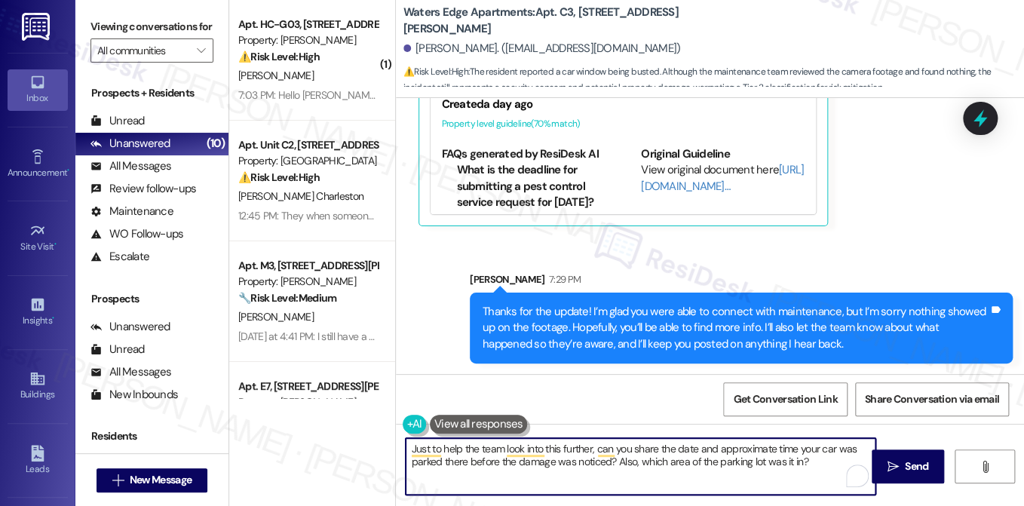
click at [491, 460] on textarea "Just to help the team look into this further, can you share the date and approx…" at bounding box center [641, 466] width 470 height 57
click at [631, 460] on textarea "Just to help the team look into this further, can you share the date and approx…" at bounding box center [641, 466] width 470 height 57
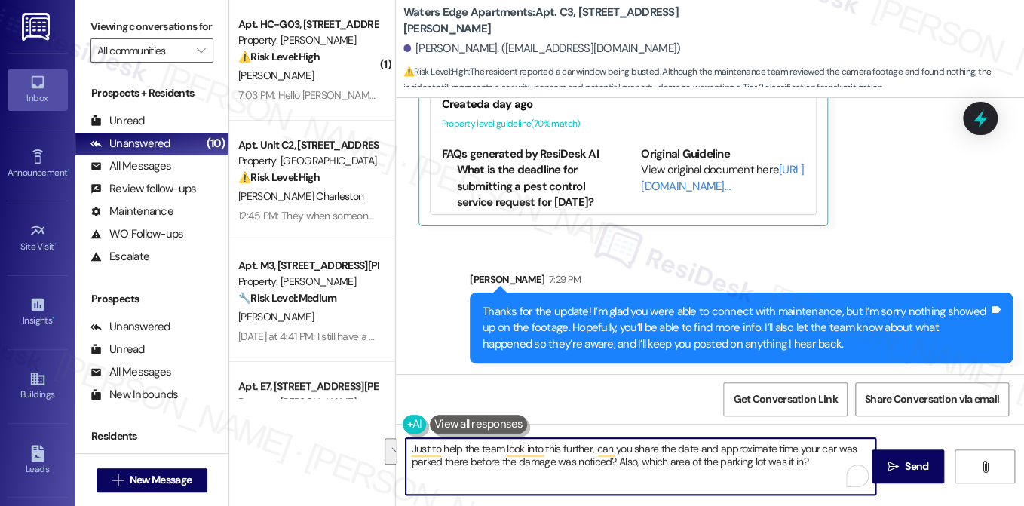
click at [672, 356] on div "Thanks for the update! I’m glad you were able to connect with maintenance, but …" at bounding box center [741, 327] width 543 height 71
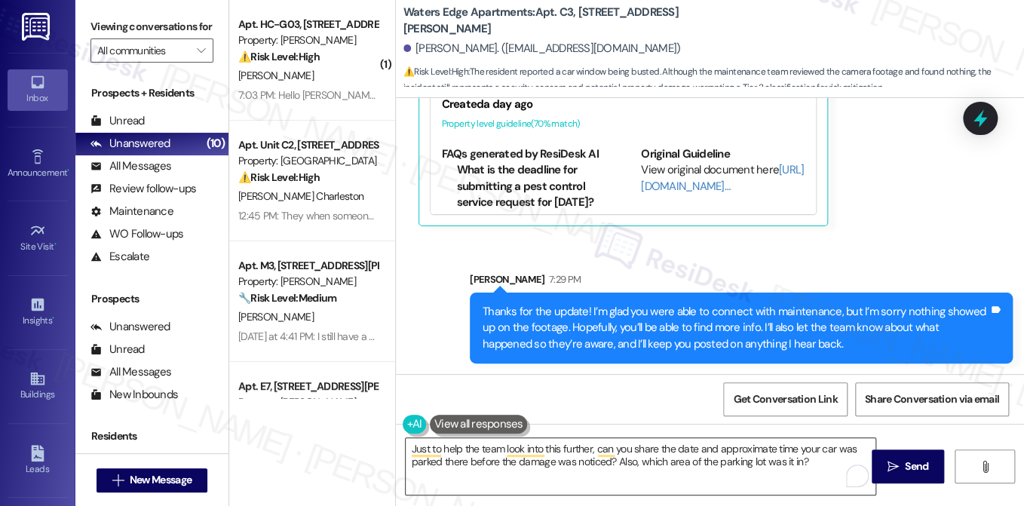
click at [735, 451] on textarea "Just to help the team look into this further, can you share the date and approx…" at bounding box center [641, 466] width 470 height 57
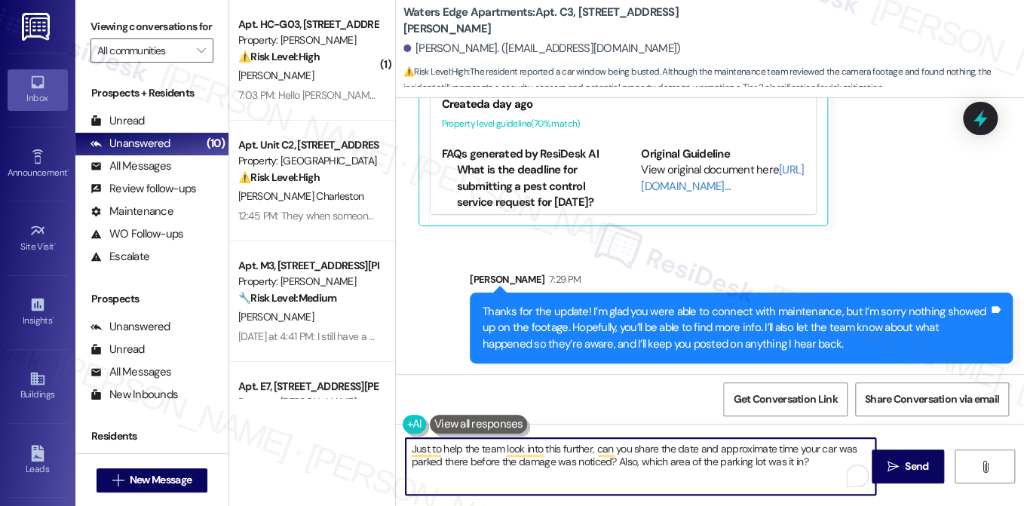
click at [735, 451] on textarea "Just to help the team look into this further, can you share the date and approx…" at bounding box center [641, 466] width 470 height 57
click at [804, 460] on textarea "Just to help the team look into this further, can you share the date and approx…" at bounding box center [641, 466] width 470 height 57
drag, startPoint x: 813, startPoint y: 461, endPoint x: 720, endPoint y: 458, distance: 93.5
click at [720, 458] on textarea "Just to help the team look into this further, can you share the date and approx…" at bounding box center [641, 466] width 470 height 57
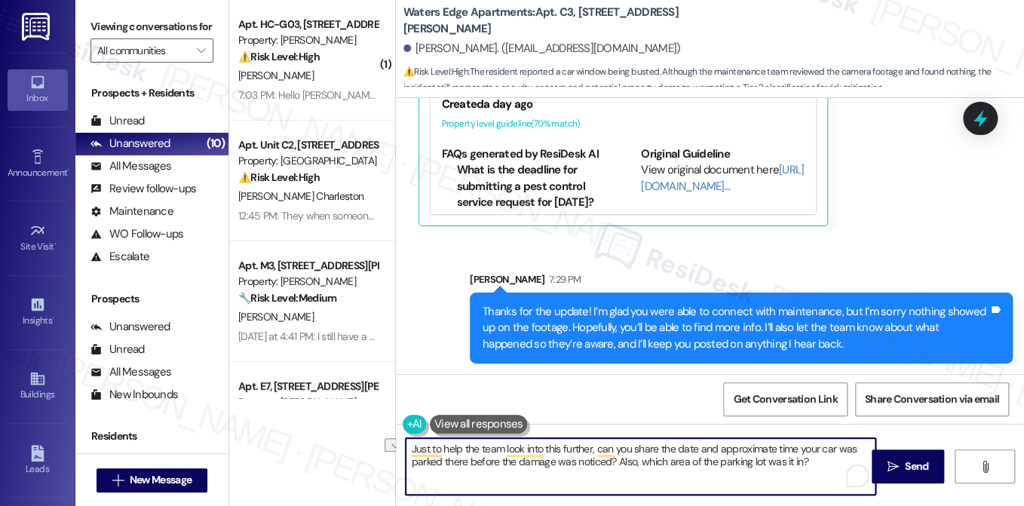
click at [720, 458] on textarea "Just to help the team look into this further, can you share the date and approx…" at bounding box center [641, 466] width 470 height 57
drag, startPoint x: 684, startPoint y: 461, endPoint x: 761, endPoint y: 458, distance: 76.9
click at [761, 458] on textarea "Just to help the team look into this further, can you share the date and approx…" at bounding box center [641, 466] width 470 height 57
drag, startPoint x: 632, startPoint y: 451, endPoint x: 718, endPoint y: 450, distance: 85.9
click at [718, 450] on textarea "Just to help the team look into this further, can you share the date and approx…" at bounding box center [641, 466] width 470 height 57
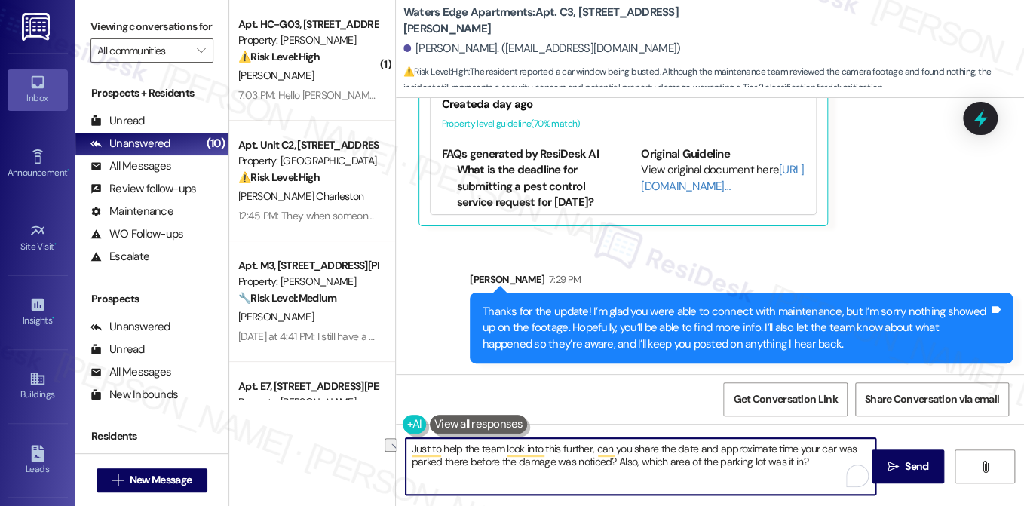
click at [718, 447] on textarea "Just to help the team look into this further, can you share the date and approx…" at bounding box center [641, 466] width 470 height 57
click at [706, 446] on textarea "Just to help the team look into this further, can you share the date and approx…" at bounding box center [641, 466] width 470 height 57
click at [666, 467] on textarea "Just to help the team look into this further, can you share the approximate tim…" at bounding box center [641, 466] width 470 height 57
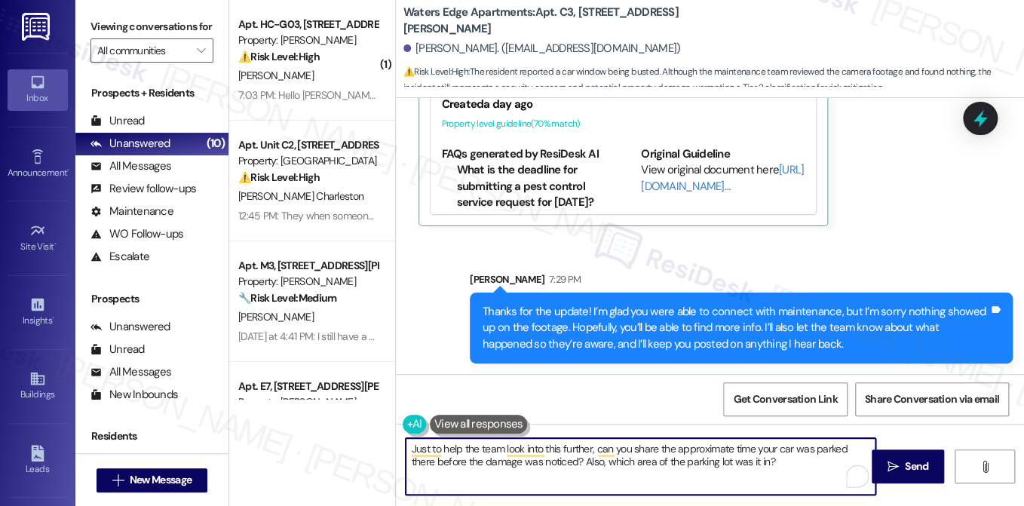
click at [666, 467] on textarea "Just to help the team look into this further, can you share the approximate tim…" at bounding box center [641, 466] width 470 height 57
click at [790, 476] on textarea "Just to help the team look into this further, can you share the approximate tim…" at bounding box center [641, 466] width 470 height 57
type textarea "Just to help the team look into this further, can you share the approximate tim…"
click at [889, 467] on icon "" at bounding box center [892, 467] width 11 height 12
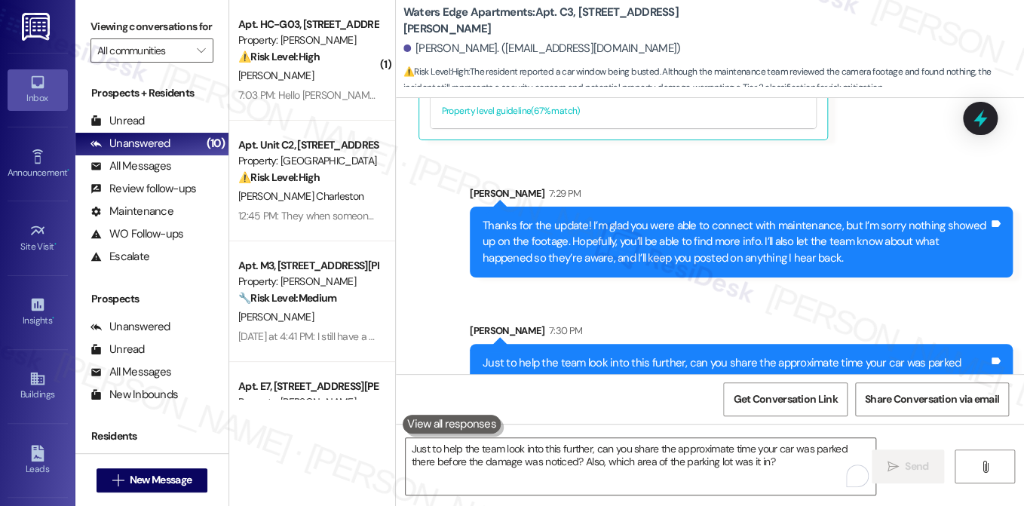
scroll to position [3244, 0]
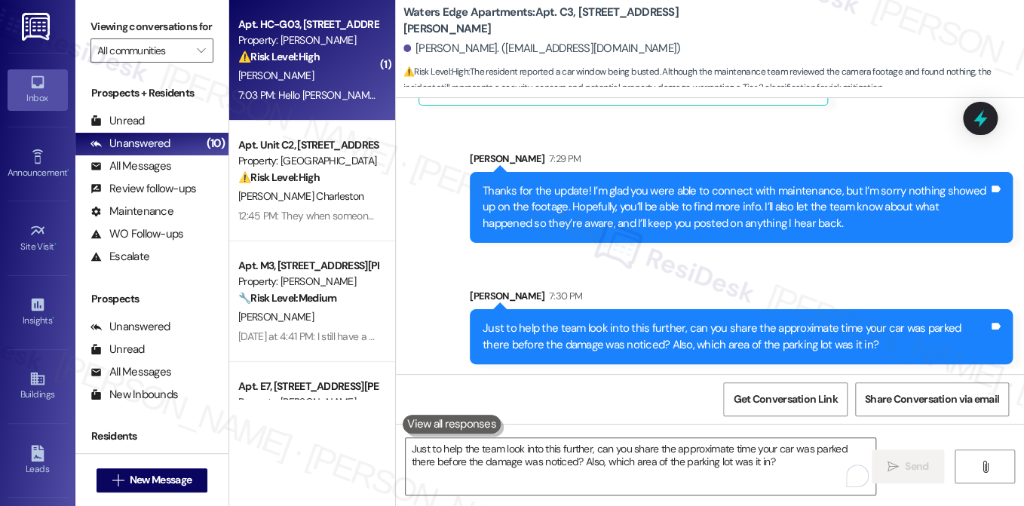
click at [276, 41] on div "Property: [PERSON_NAME]" at bounding box center [307, 40] width 139 height 16
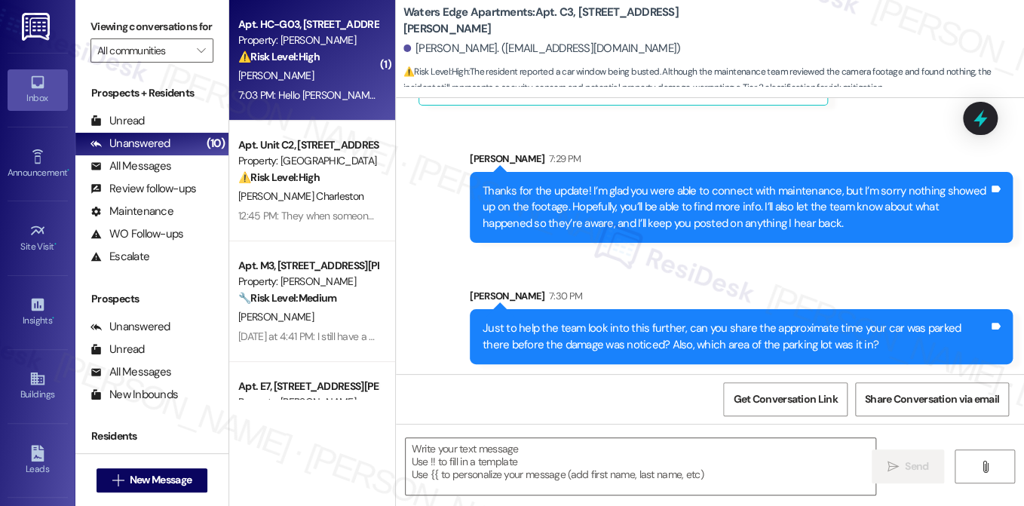
type textarea "Fetching suggested responses. Please feel free to read through the conversation…"
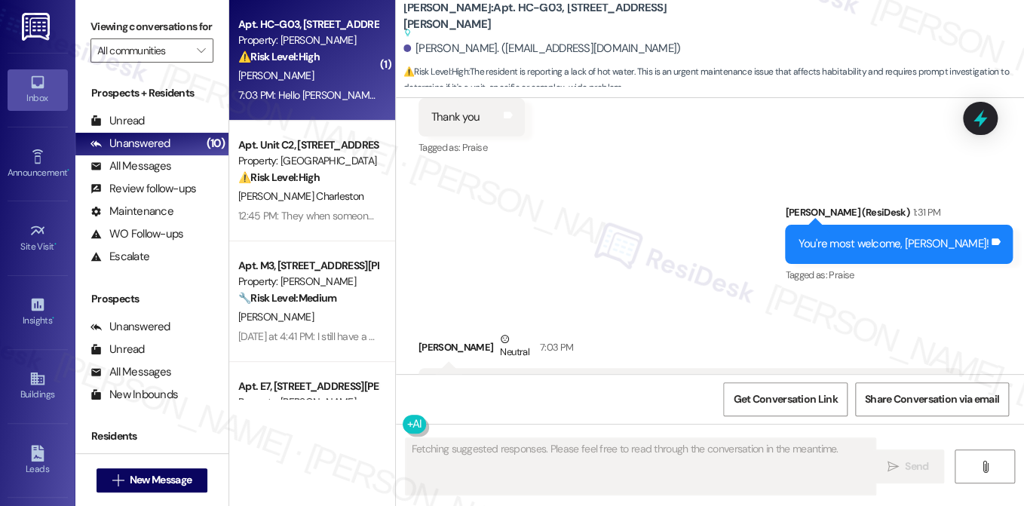
scroll to position [881, 0]
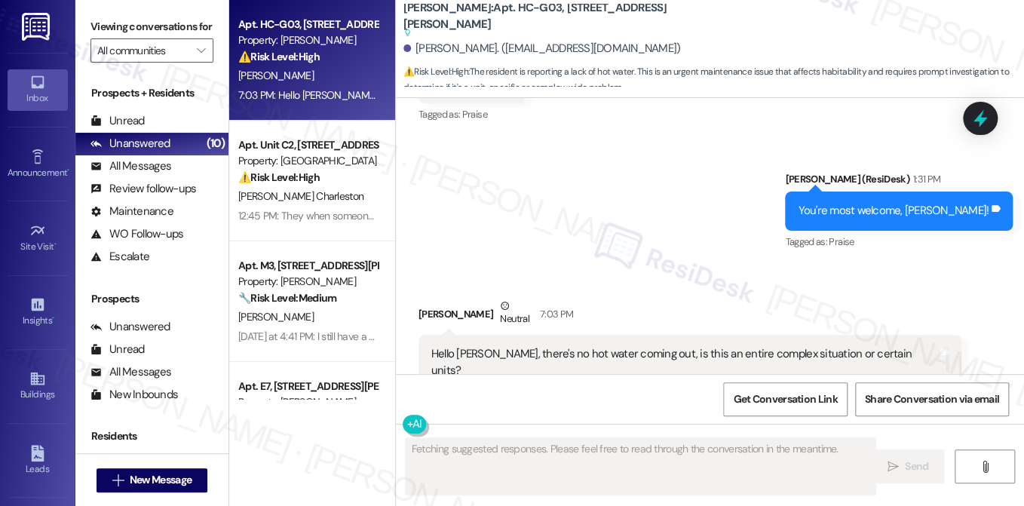
click at [575, 335] on div "Hello Sarah, there's no hot water coming out, is this an entire complex situati…" at bounding box center [689, 362] width 543 height 55
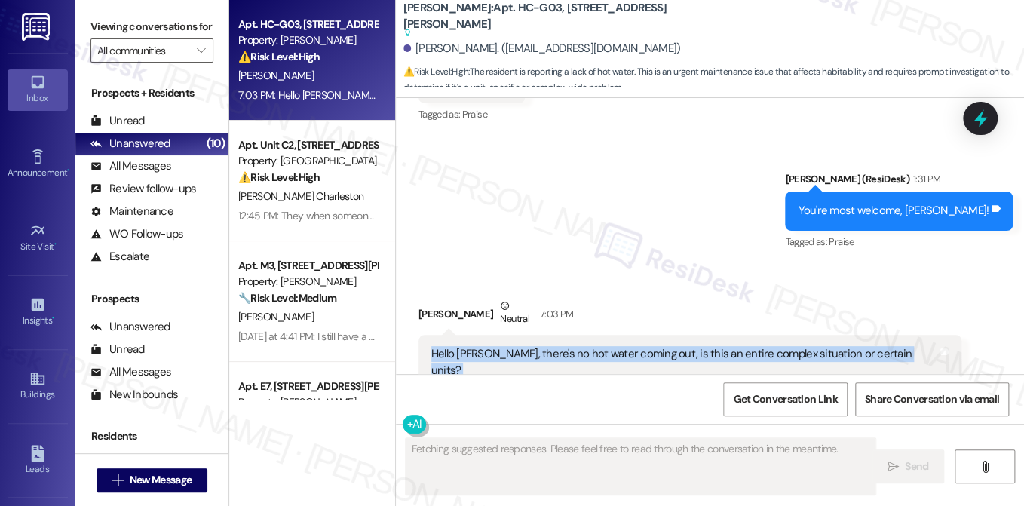
click at [575, 335] on div "Hello Sarah, there's no hot water coming out, is this an entire complex situati…" at bounding box center [689, 362] width 543 height 55
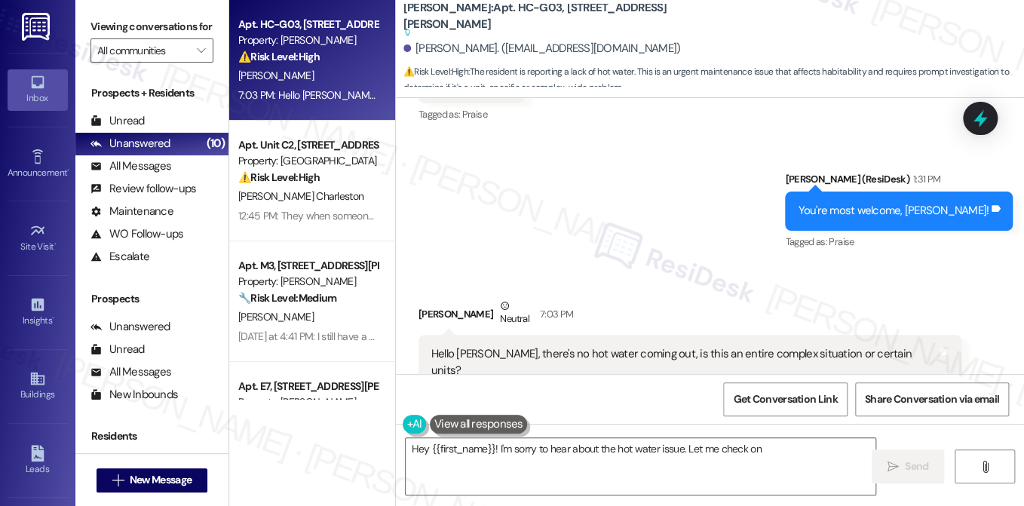
click at [896, 203] on div "You're most welcome, Justin!" at bounding box center [893, 211] width 191 height 16
click at [895, 203] on div "You're most welcome, Justin!" at bounding box center [893, 211] width 191 height 16
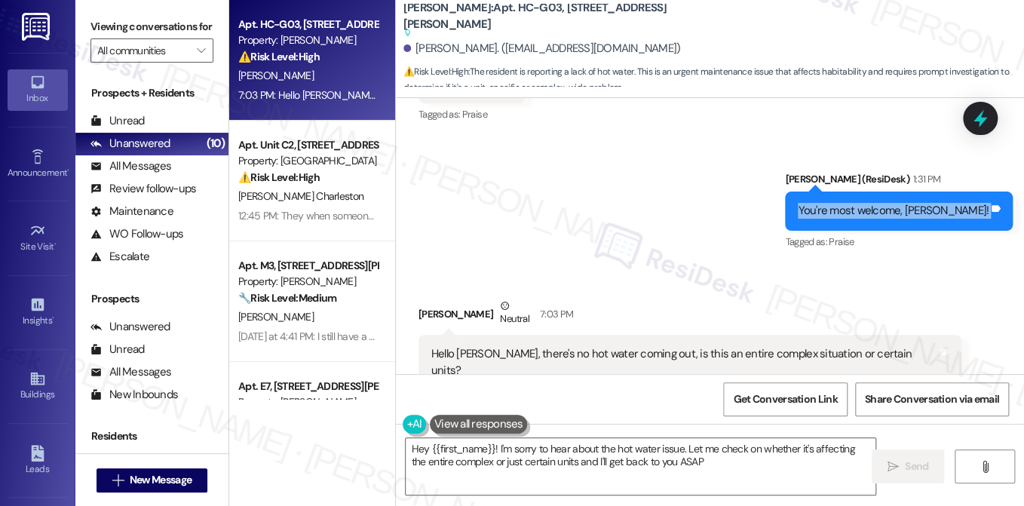
type textarea "Hey {{first_name}}! I'm sorry to hear about the hot water issue. Let me check o…"
click at [895, 203] on div "You're most welcome, Justin!" at bounding box center [893, 211] width 191 height 16
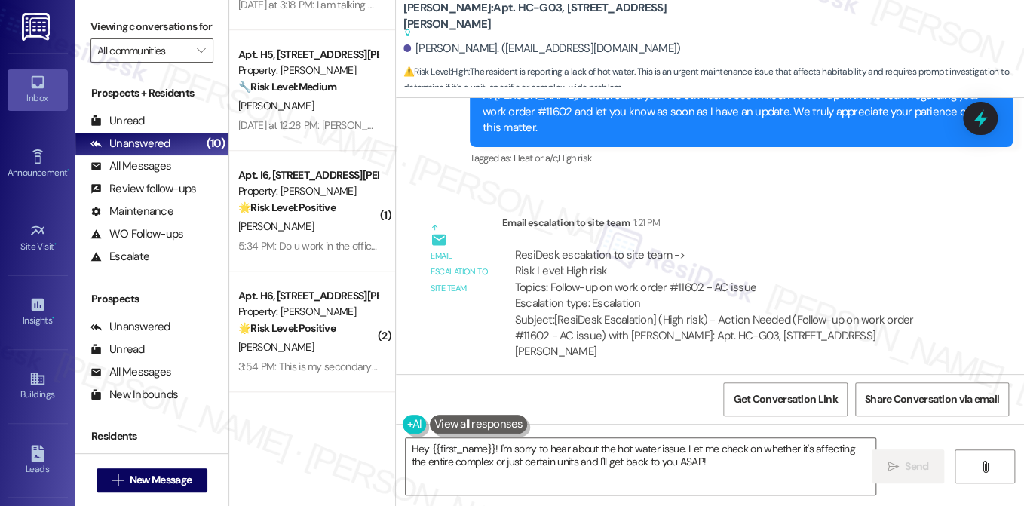
scroll to position [505, 0]
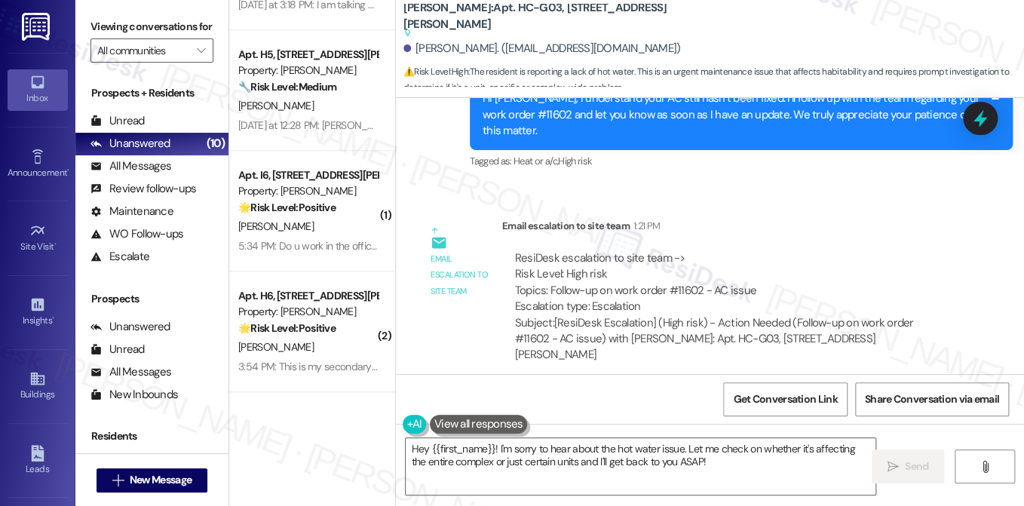
click at [629, 323] on div "Subject: [ResiDesk Escalation] (High risk) - Action Needed (Follow-up on work o…" at bounding box center [731, 339] width 433 height 48
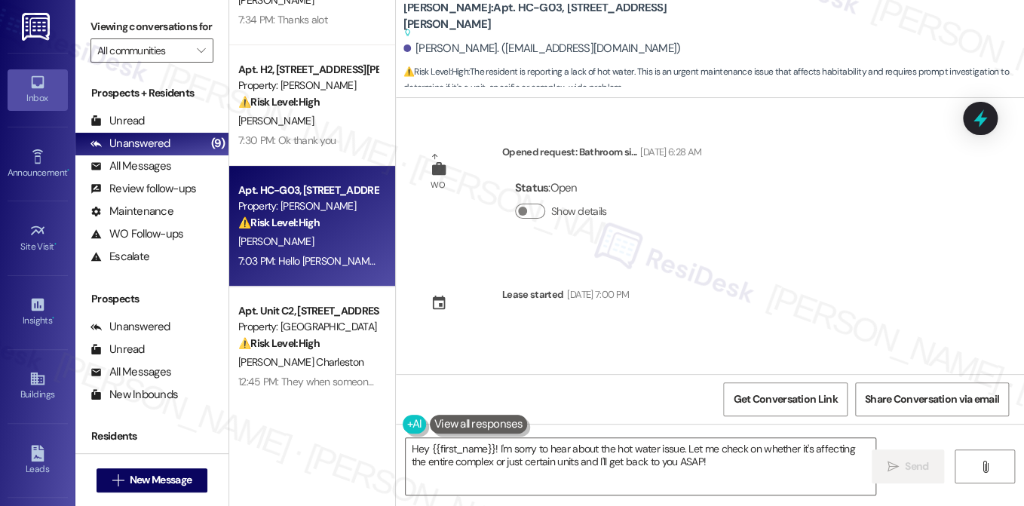
scroll to position [0, 0]
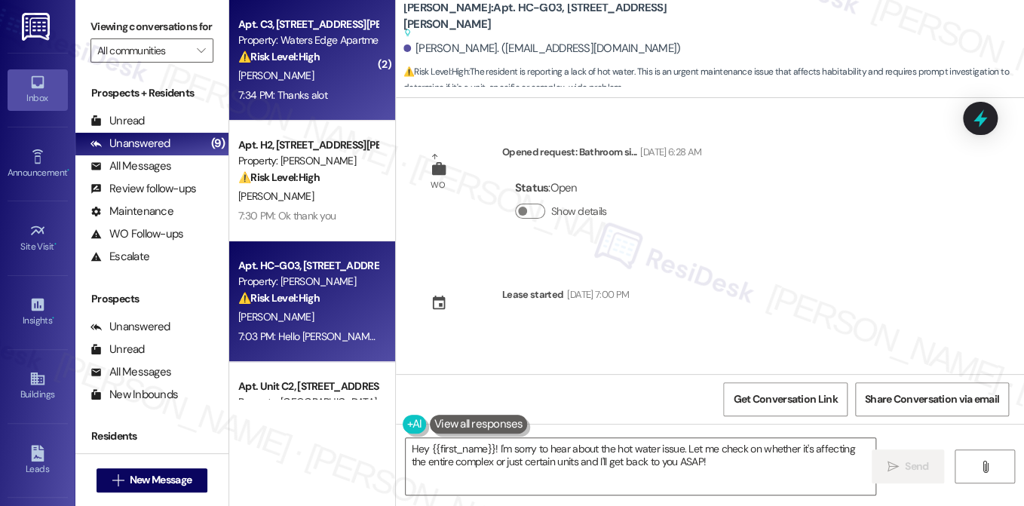
click at [316, 101] on div "7:34 PM: Thanks alot 7:34 PM: Thanks alot" at bounding box center [282, 95] width 89 height 14
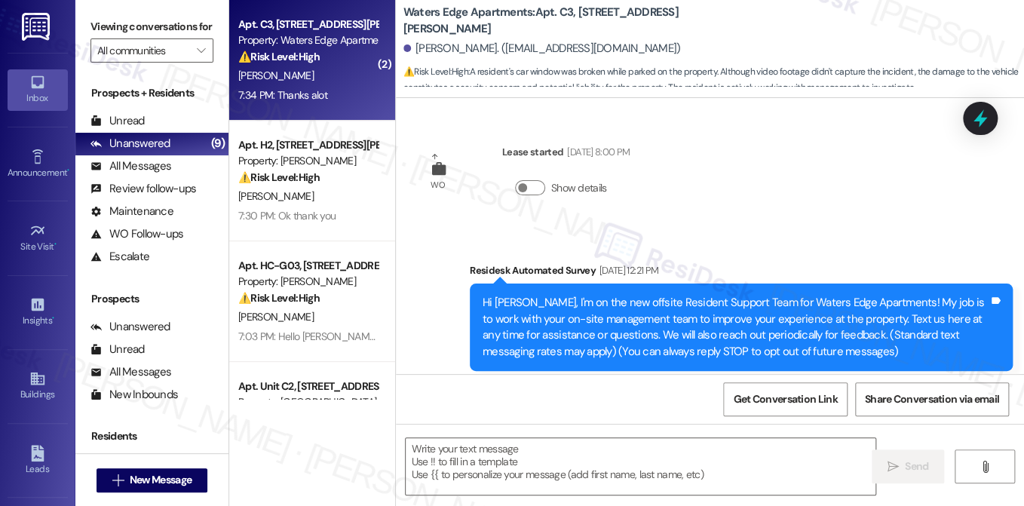
scroll to position [3299, 0]
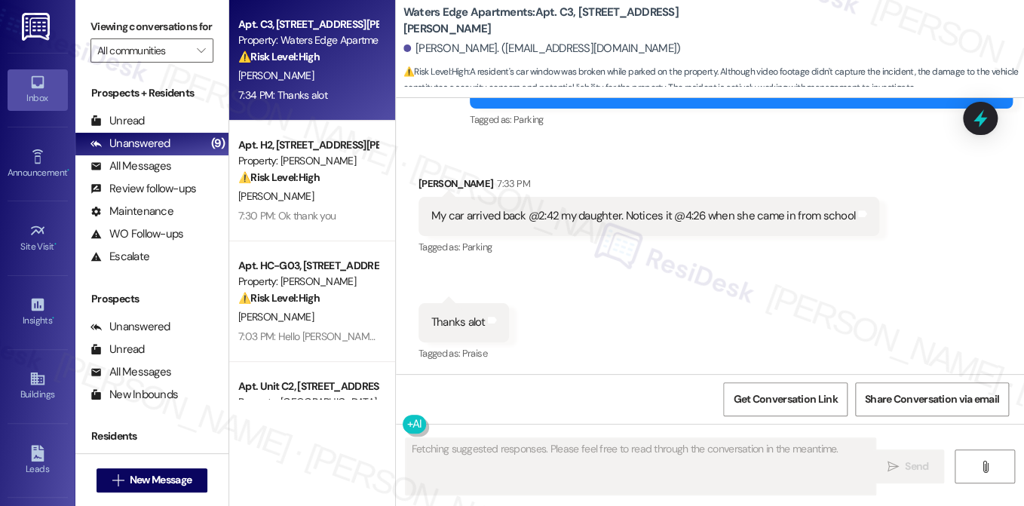
click at [540, 210] on div "My car arrived back @2:42 my daughter. Notices it @4:26 when she came in from s…" at bounding box center [643, 216] width 424 height 16
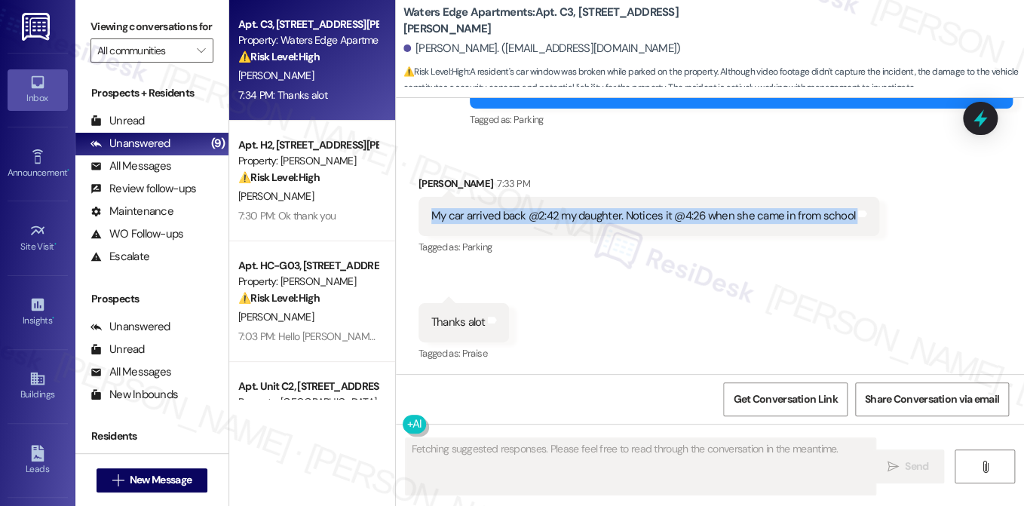
click at [540, 210] on div "My car arrived back @2:42 my daughter. Notices it @4:26 when she came in from s…" at bounding box center [643, 216] width 424 height 16
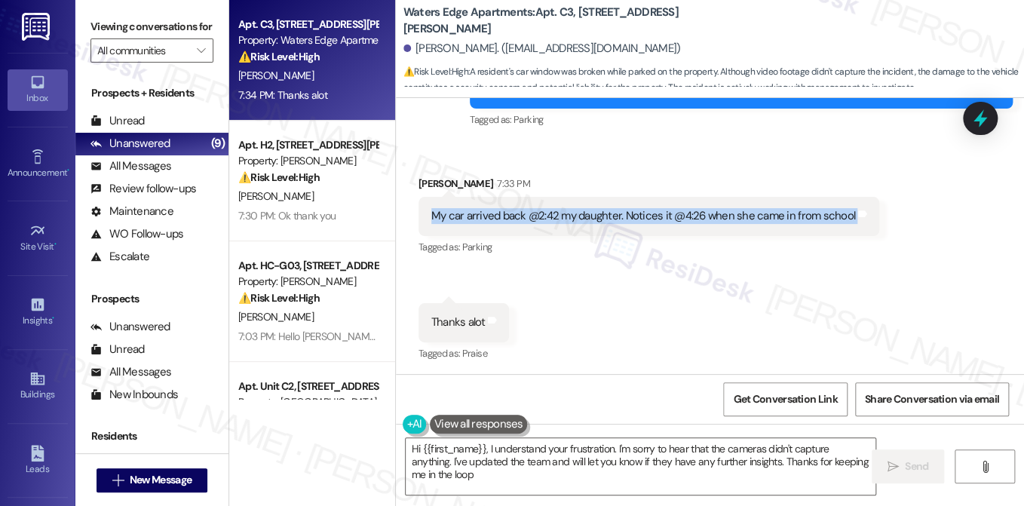
type textarea "Hi {{first_name}}, I understand your frustration. I'm sorry to hear that the ca…"
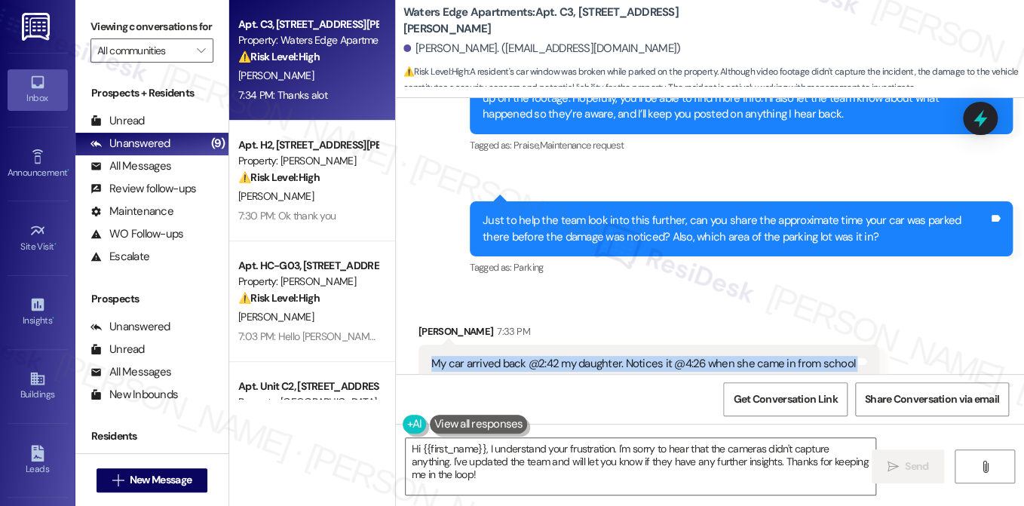
scroll to position [3148, 0]
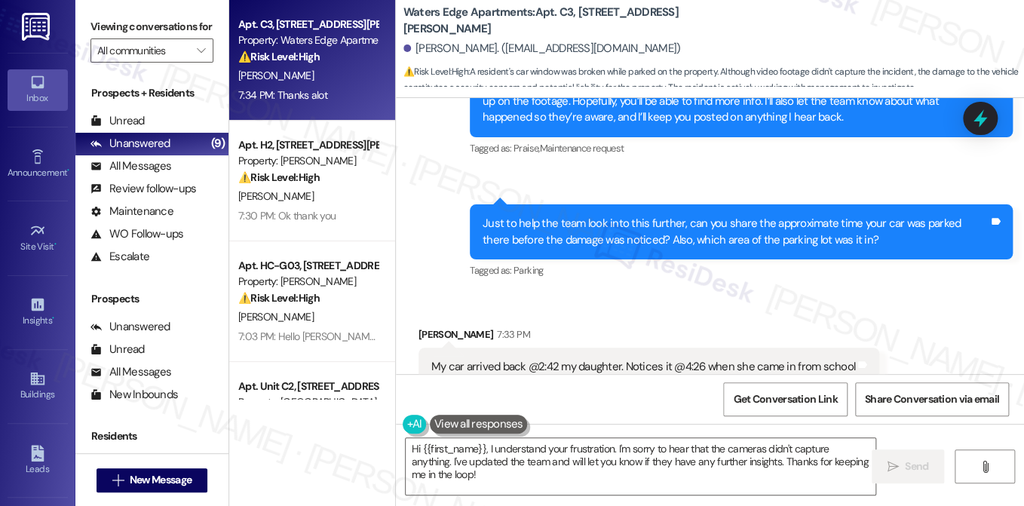
click at [566, 229] on div "Just to help the team look into this further, can you share the approximate tim…" at bounding box center [735, 232] width 506 height 32
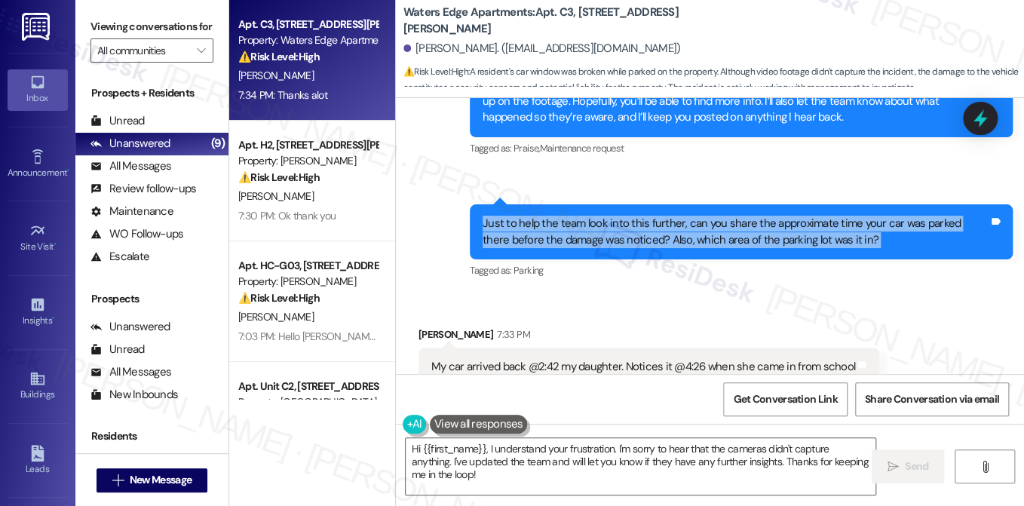
click at [566, 229] on div "Just to help the team look into this further, can you share the approximate tim…" at bounding box center [735, 232] width 506 height 32
click at [687, 228] on div "Just to help the team look into this further, can you share the approximate tim…" at bounding box center [735, 232] width 506 height 32
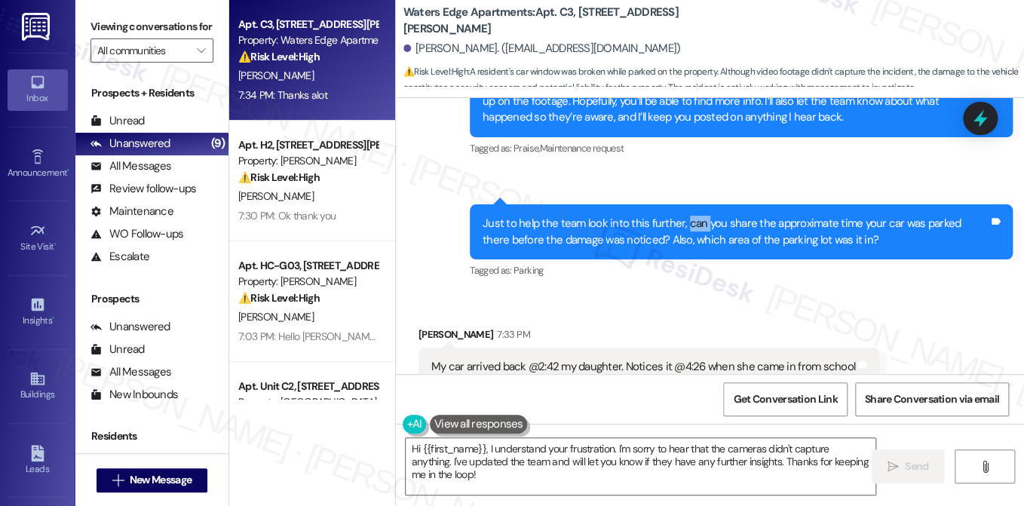
click at [687, 228] on div "Just to help the team look into this further, can you share the approximate tim…" at bounding box center [735, 232] width 506 height 32
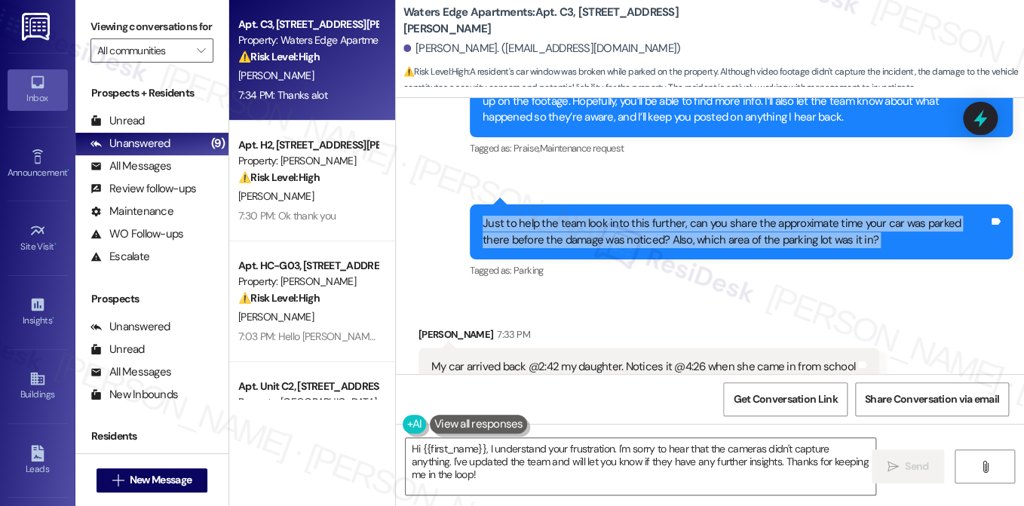
click at [687, 228] on div "Just to help the team look into this further, can you share the approximate tim…" at bounding box center [735, 232] width 506 height 32
click at [688, 228] on div "Just to help the team look into this further, can you share the approximate tim…" at bounding box center [735, 232] width 506 height 32
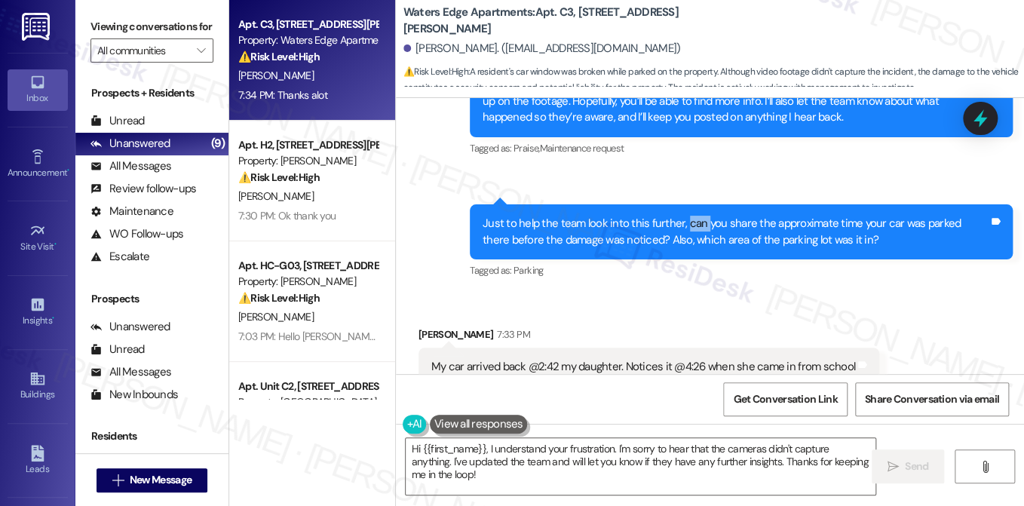
click at [688, 228] on div "Just to help the team look into this further, can you share the approximate tim…" at bounding box center [735, 232] width 506 height 32
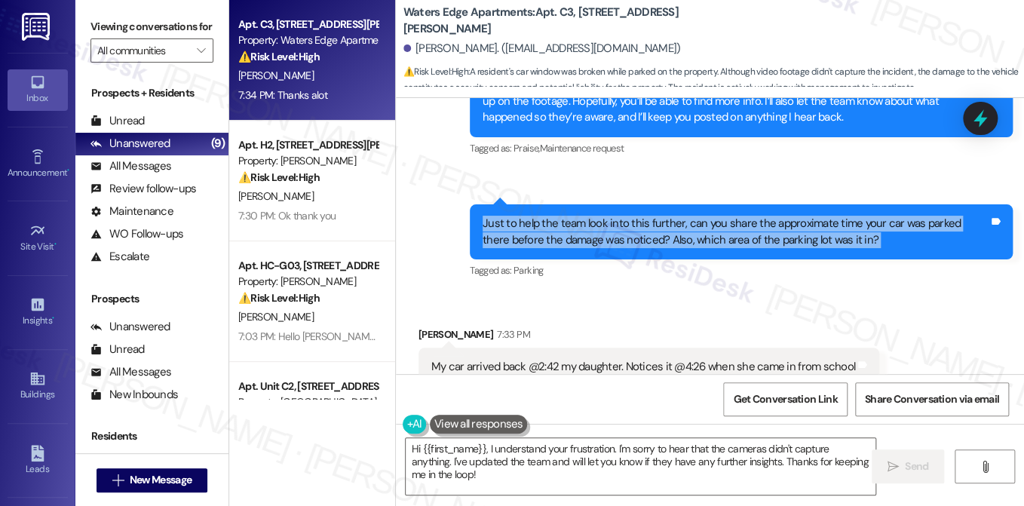
click at [688, 228] on div "Just to help the team look into this further, can you share the approximate tim…" at bounding box center [735, 232] width 506 height 32
click at [729, 239] on div "Just to help the team look into this further, can you share the approximate tim…" at bounding box center [735, 232] width 506 height 32
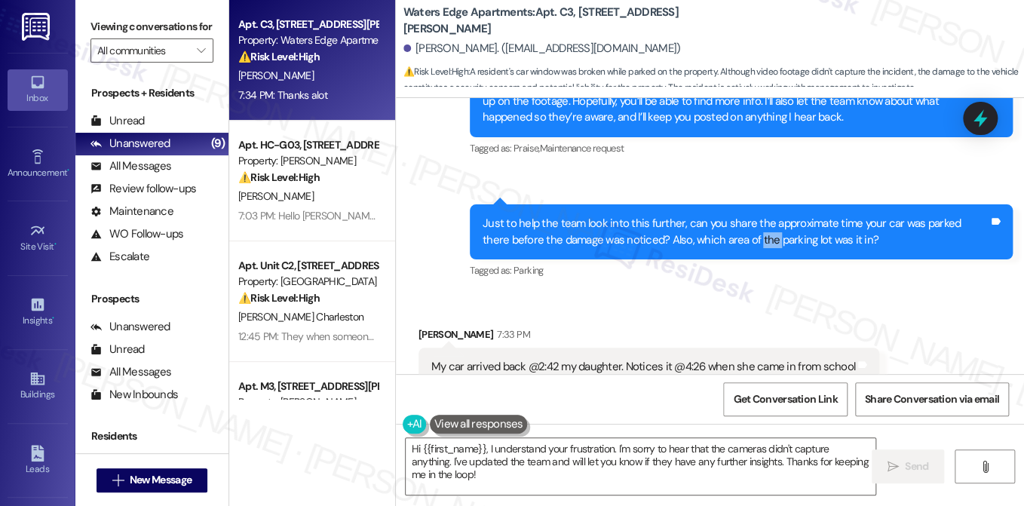
click at [729, 239] on div "Just to help the team look into this further, can you share the approximate tim…" at bounding box center [735, 232] width 506 height 32
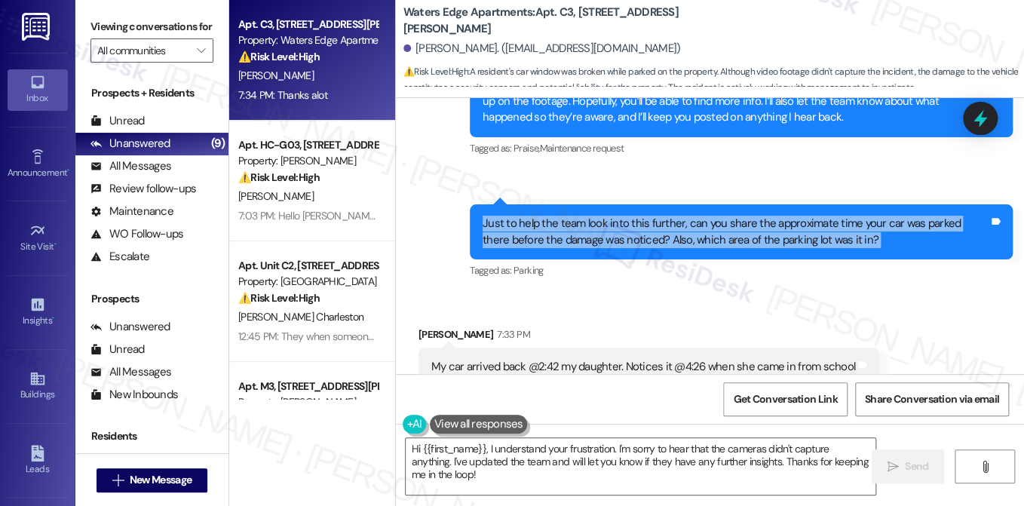
click at [729, 239] on div "Just to help the team look into this further, can you share the approximate tim…" at bounding box center [735, 232] width 506 height 32
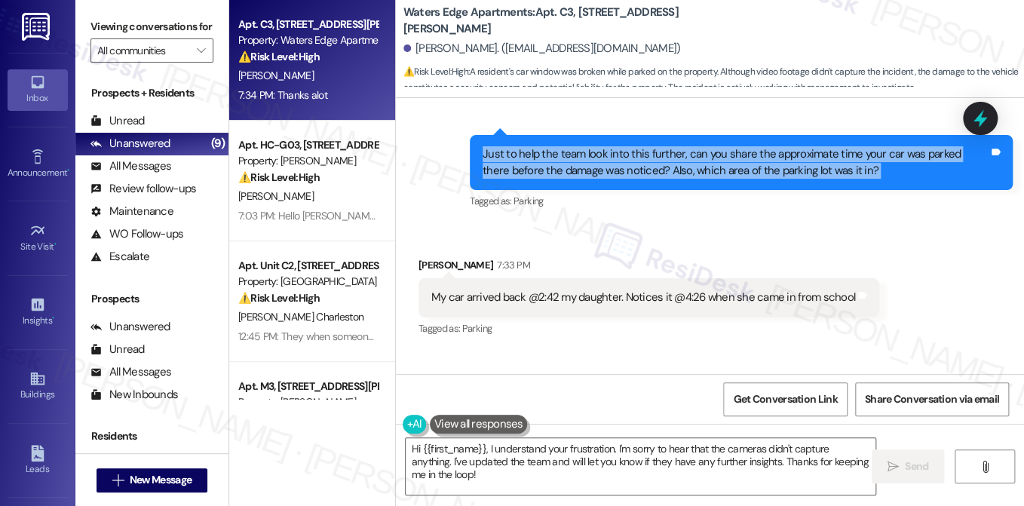
scroll to position [3299, 0]
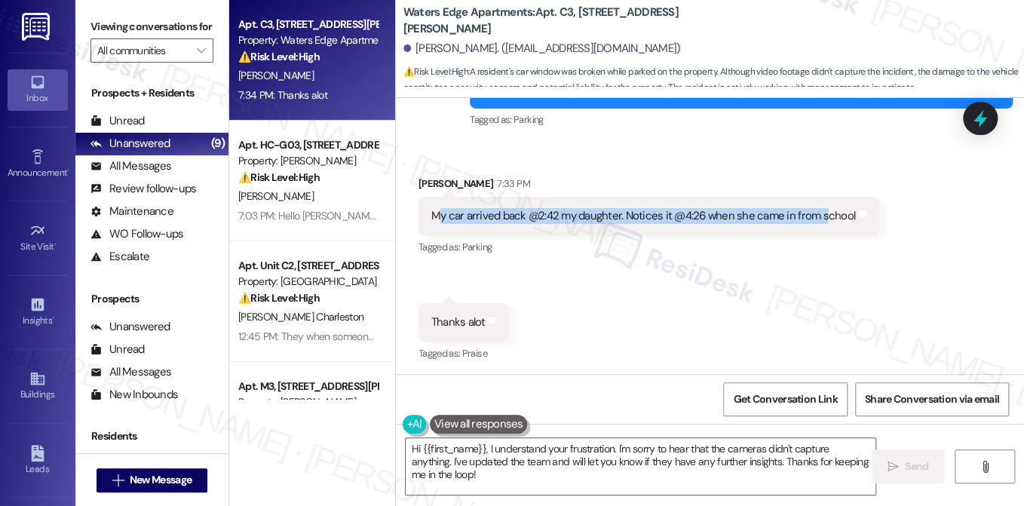
drag, startPoint x: 435, startPoint y: 212, endPoint x: 822, endPoint y: 219, distance: 387.5
click at [820, 219] on div "My car arrived back @2:42 my daughter. Notices it @4:26 when she came in from s…" at bounding box center [643, 216] width 424 height 16
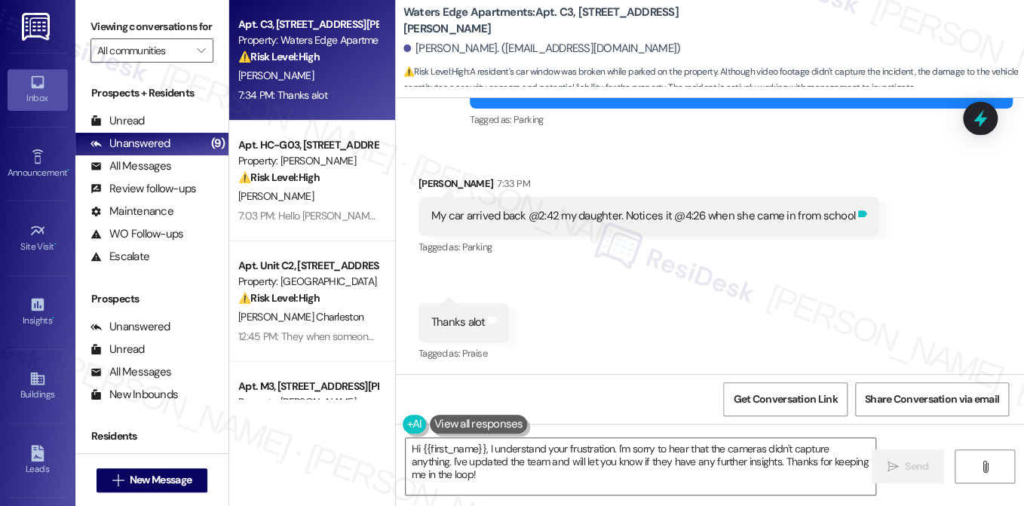
click at [856, 215] on icon at bounding box center [861, 213] width 11 height 11
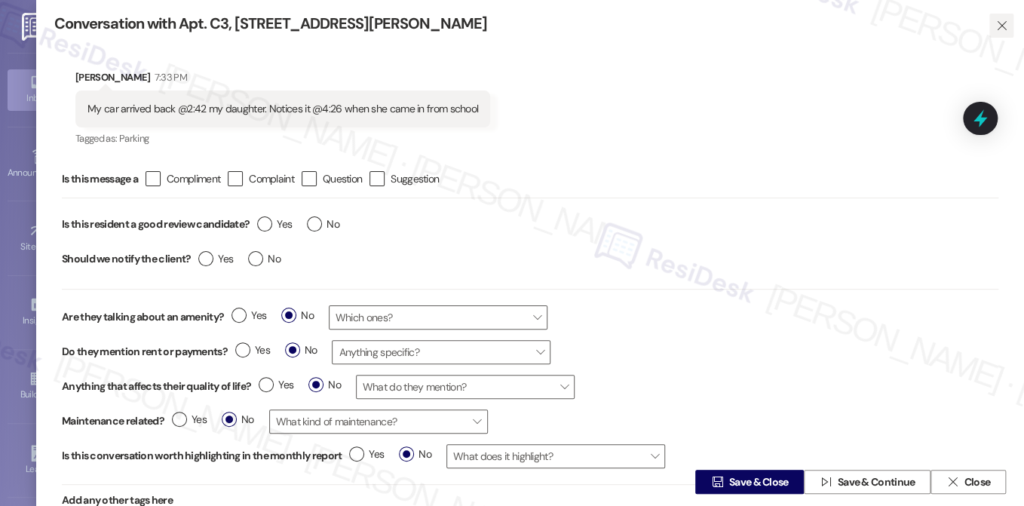
click at [979, 20] on icon "" at bounding box center [1001, 26] width 11 height 12
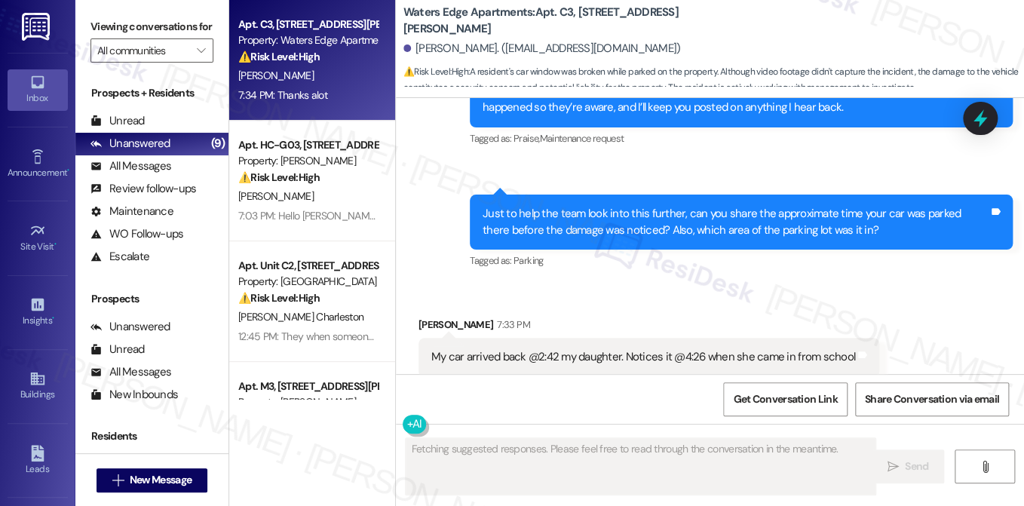
scroll to position [3073, 0]
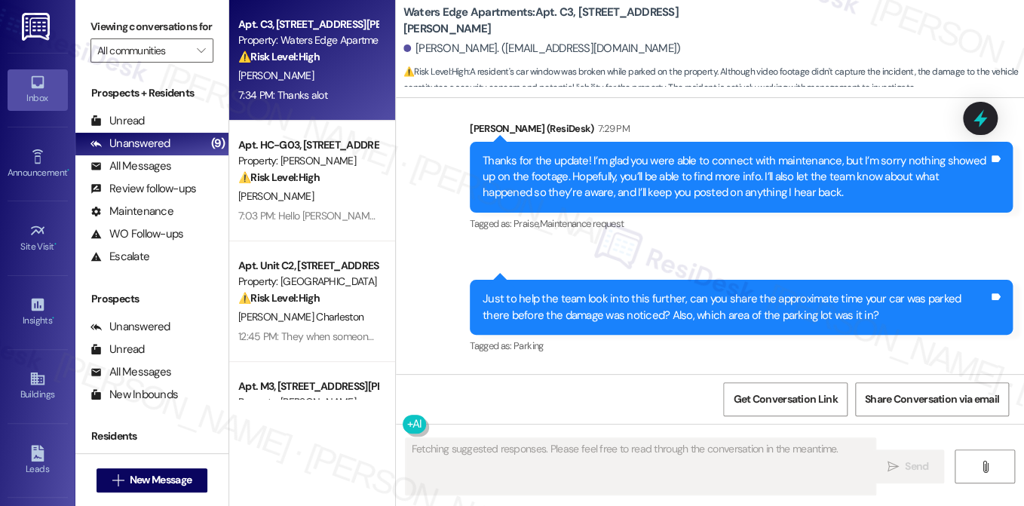
click at [551, 319] on div "Just to help the team look into this further, can you share the approximate tim…" at bounding box center [735, 307] width 506 height 32
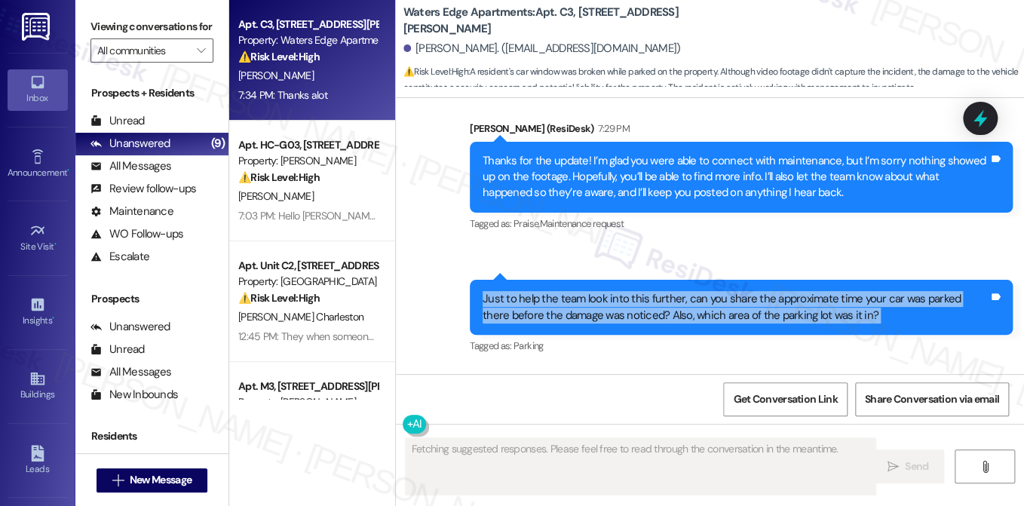
click at [551, 319] on div "Just to help the team look into this further, can you share the approximate tim…" at bounding box center [735, 307] width 506 height 32
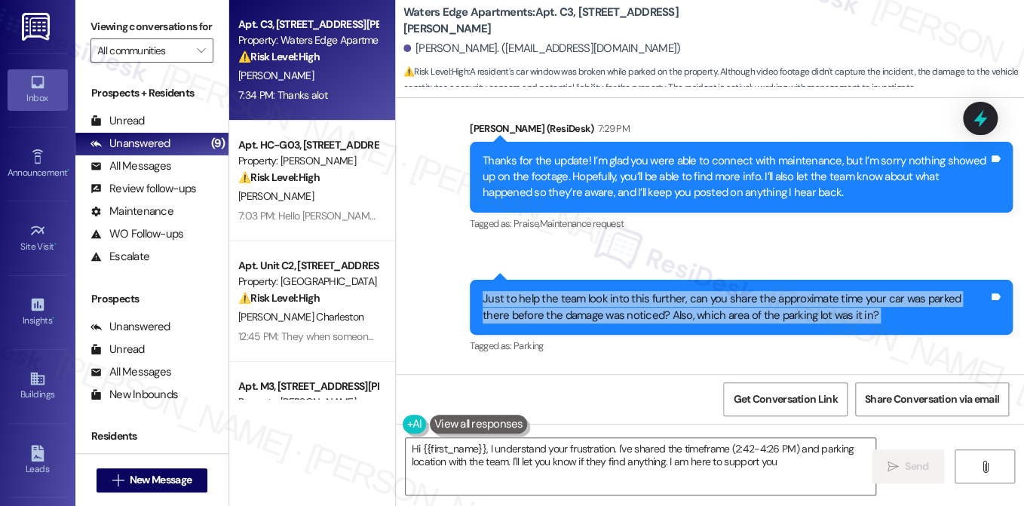
type textarea "Hi {{first_name}}, I understand your frustration. I've shared the timeframe (2:…"
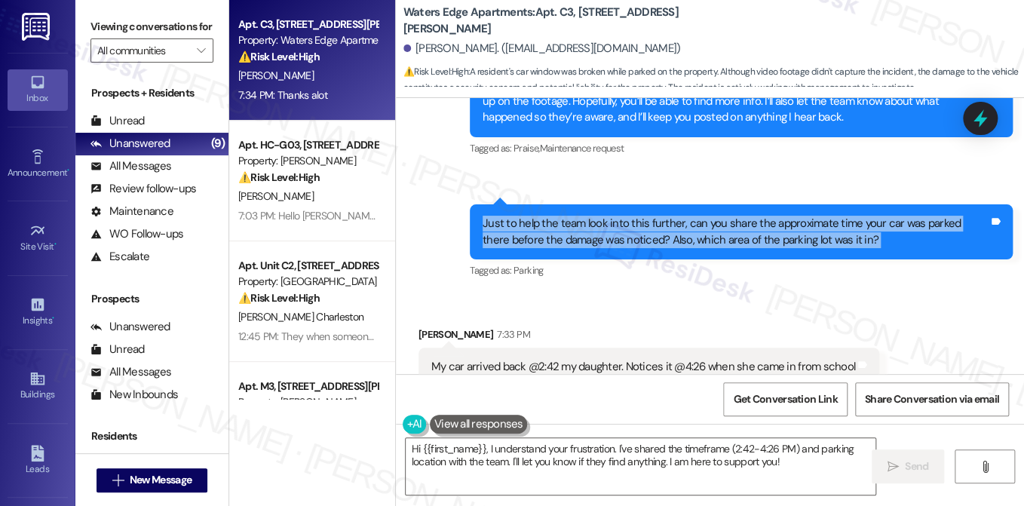
click at [585, 225] on div "Just to help the team look into this further, can you share the approximate tim…" at bounding box center [735, 232] width 506 height 32
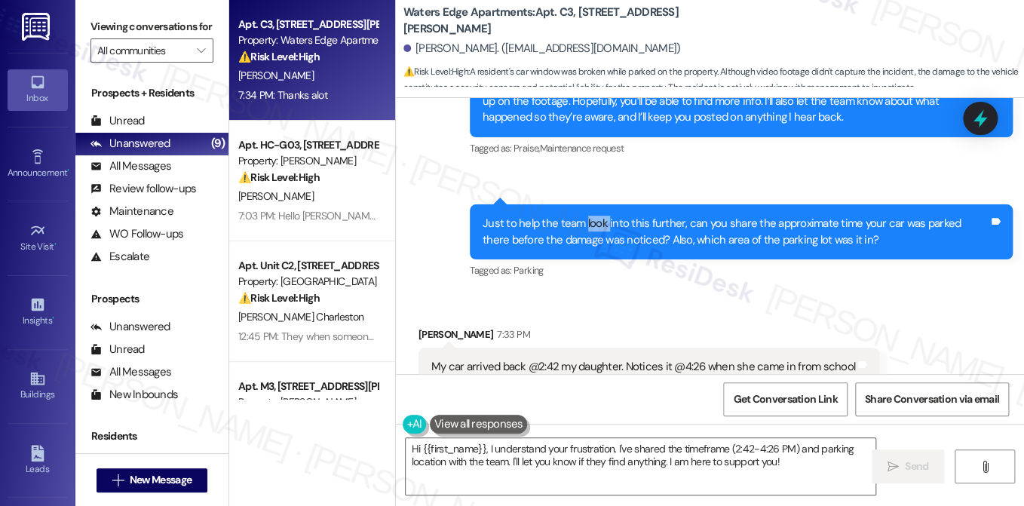
click at [585, 225] on div "Just to help the team look into this further, can you share the approximate tim…" at bounding box center [735, 232] width 506 height 32
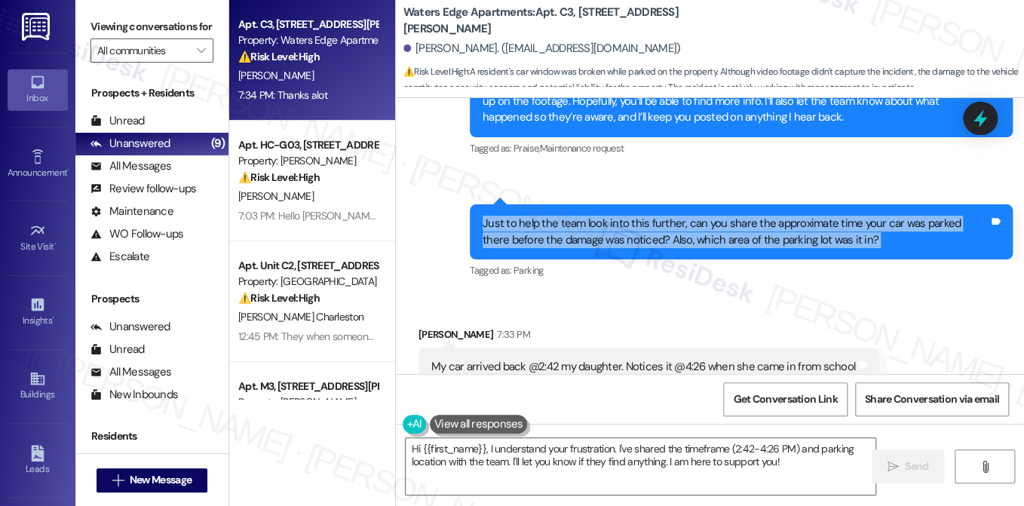
click at [585, 224] on div "Just to help the team look into this further, can you share the approximate tim…" at bounding box center [735, 232] width 506 height 32
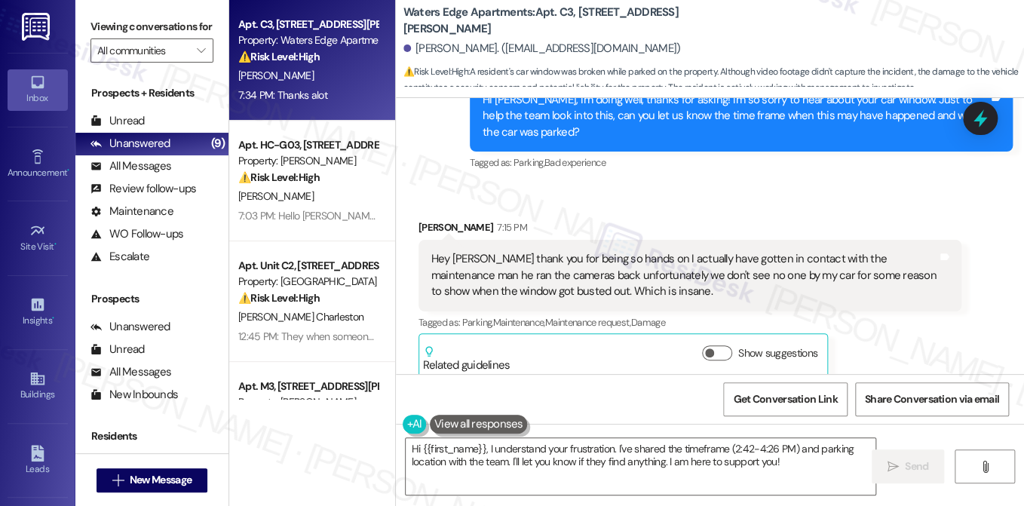
scroll to position [2771, 0]
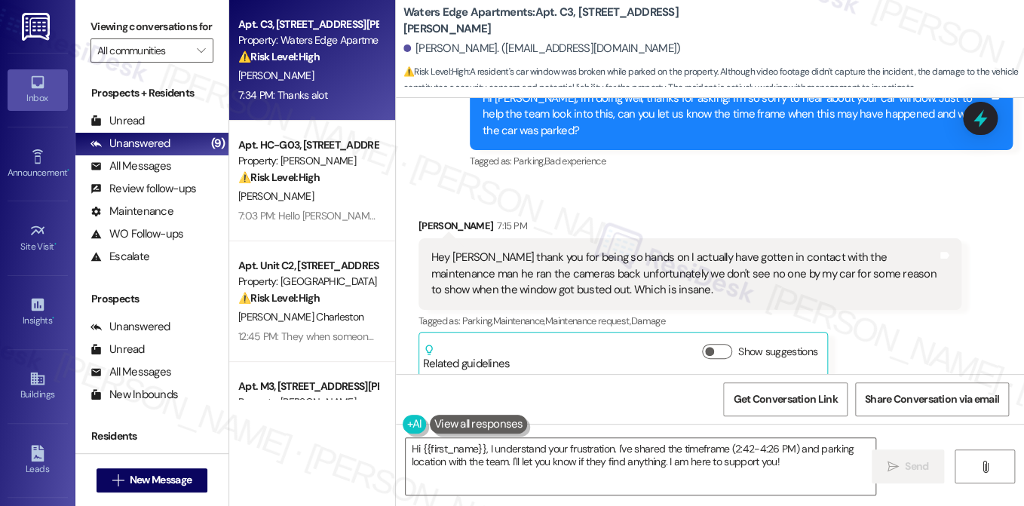
click at [543, 250] on div "Hey Sarah thank you for being so hands on I actually have gotten in contact wit…" at bounding box center [684, 274] width 506 height 48
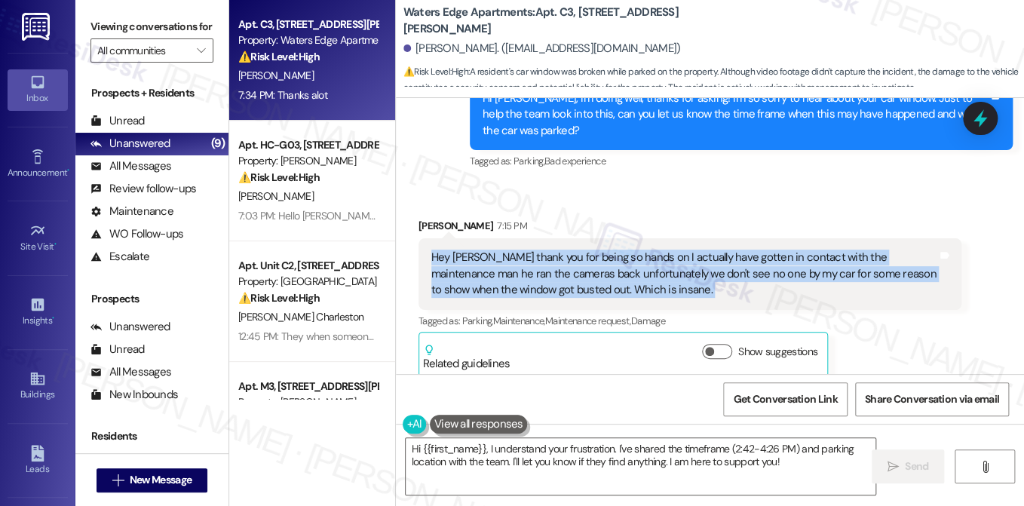
click at [543, 250] on div "Hey Sarah thank you for being so hands on I actually have gotten in contact wit…" at bounding box center [684, 274] width 506 height 48
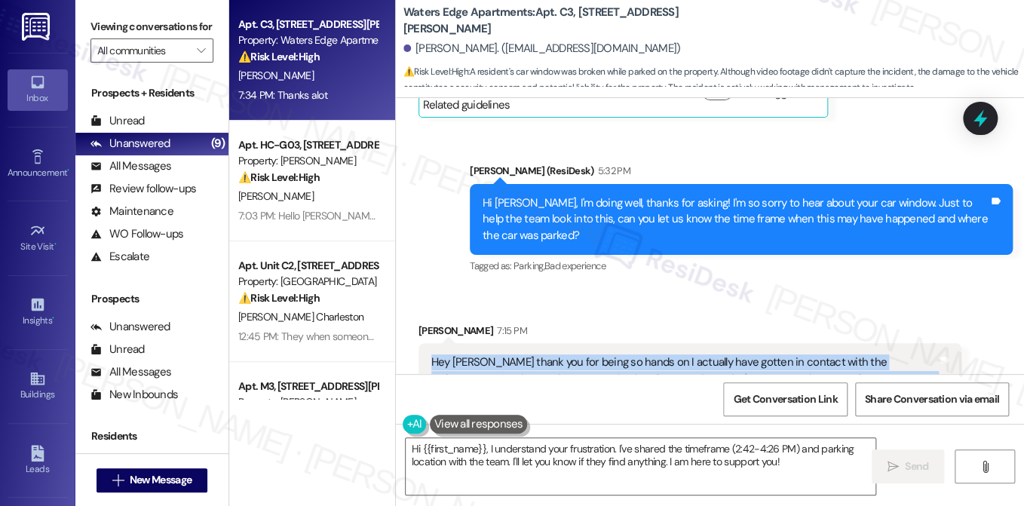
scroll to position [2469, 0]
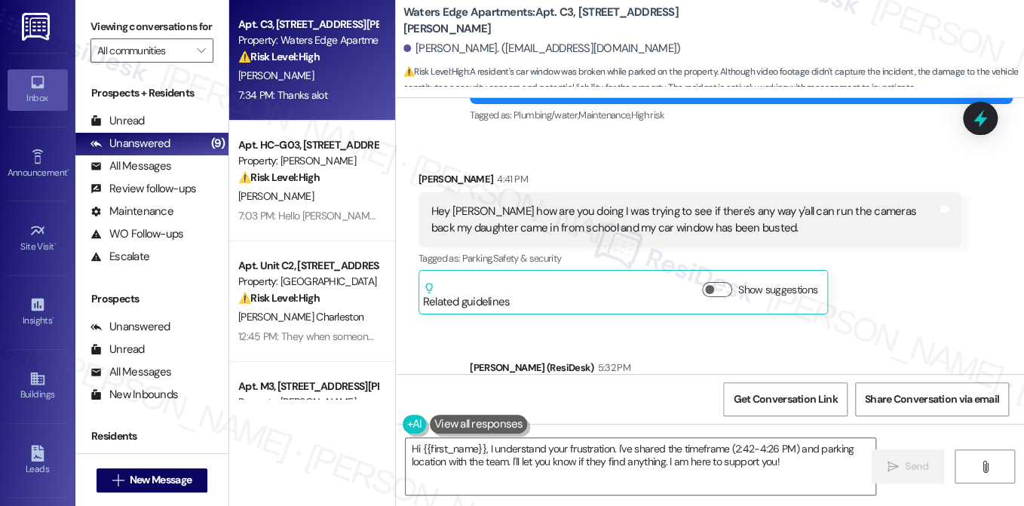
click at [557, 220] on div "Hey Sarah how are you doing I was trying to see if there's any way y'all can ru…" at bounding box center [684, 220] width 506 height 32
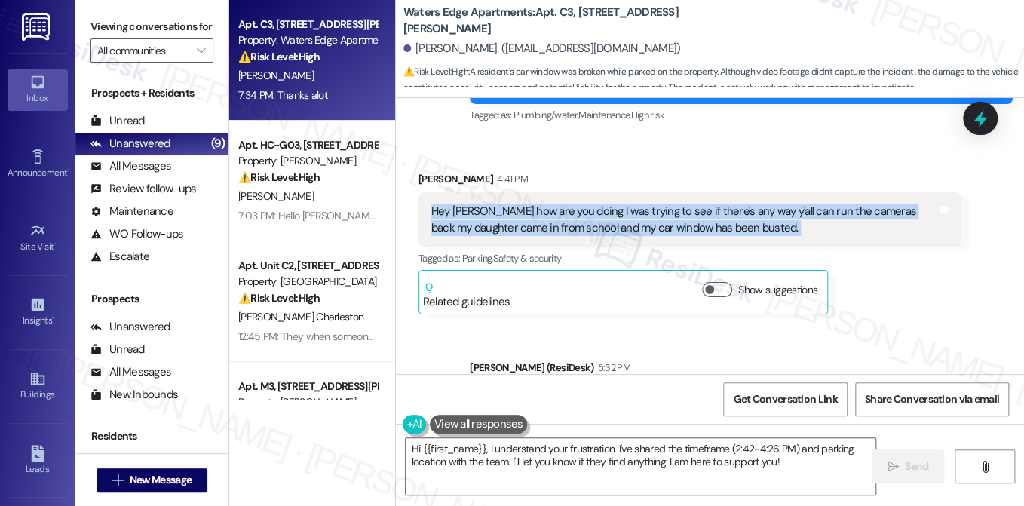
click at [557, 220] on div "Hey Sarah how are you doing I was trying to see if there's any way y'all can ru…" at bounding box center [684, 220] width 506 height 32
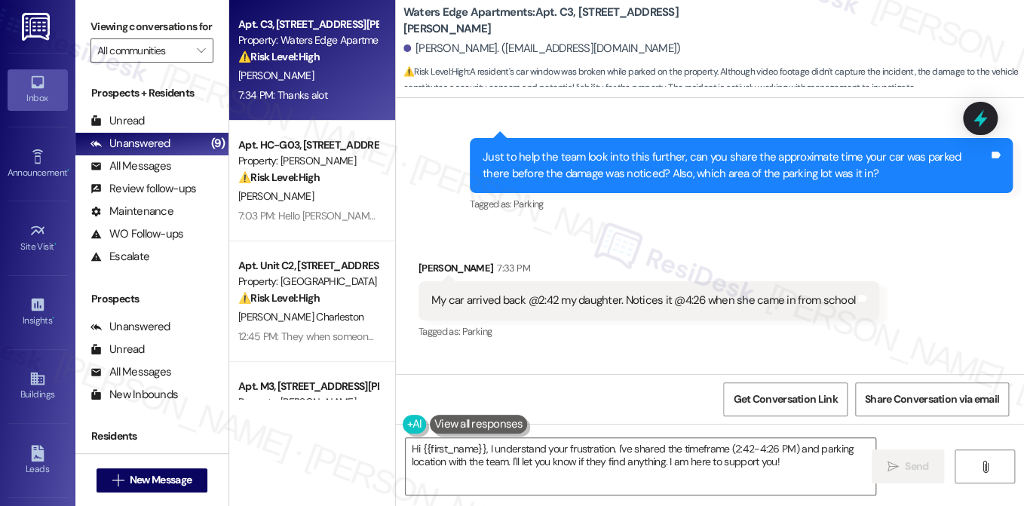
scroll to position [3299, 0]
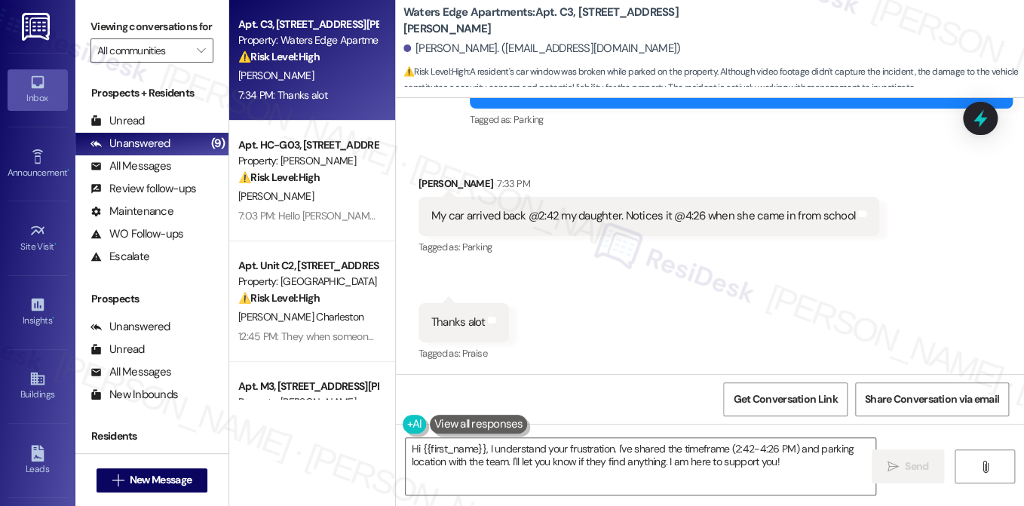
click at [561, 270] on div "Received via SMS Aldria Simmons 7:33 PM My car arrived back @2:42 my daughter. …" at bounding box center [710, 259] width 628 height 234
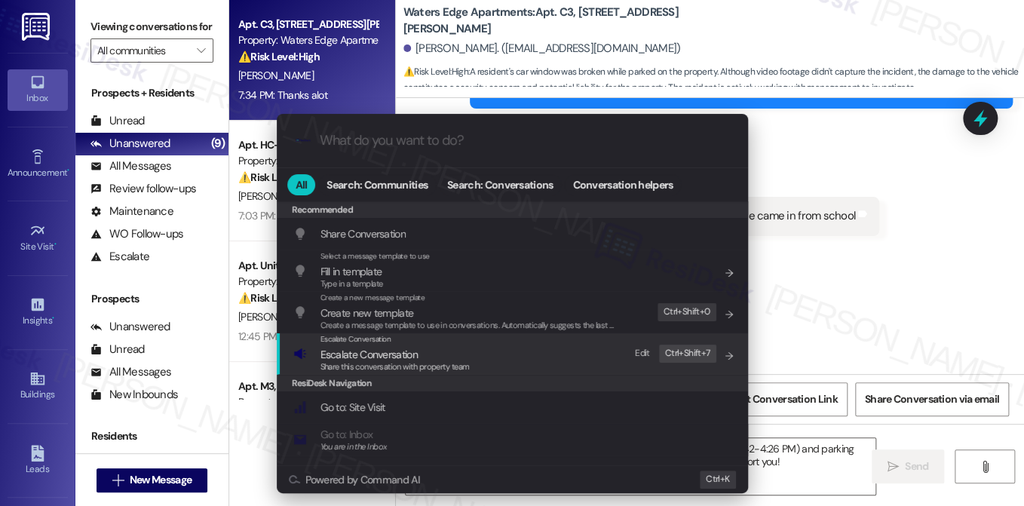
click at [450, 356] on span "Escalate Conversation" at bounding box center [394, 354] width 149 height 17
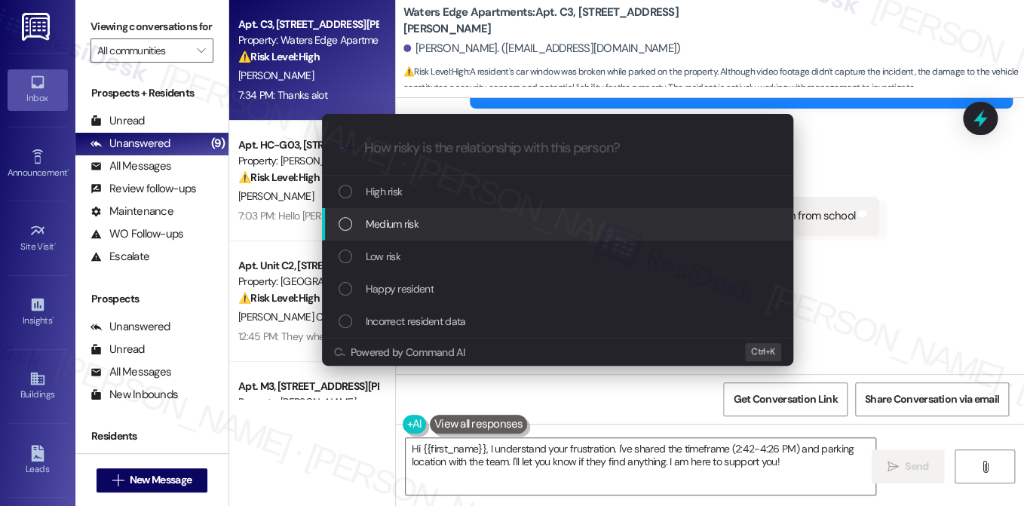
click at [411, 224] on span "Medium risk" at bounding box center [392, 224] width 53 height 17
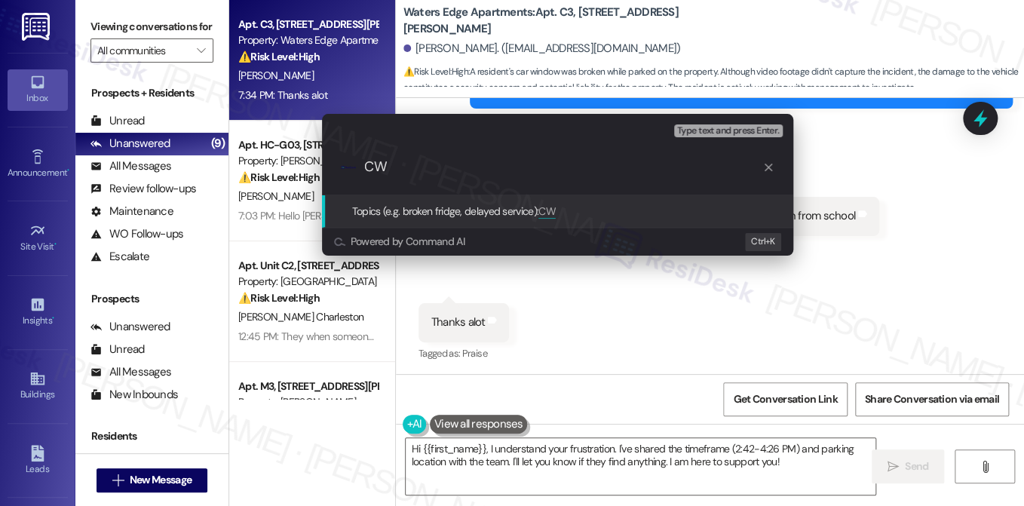
type input "C"
type input "Window car busted"
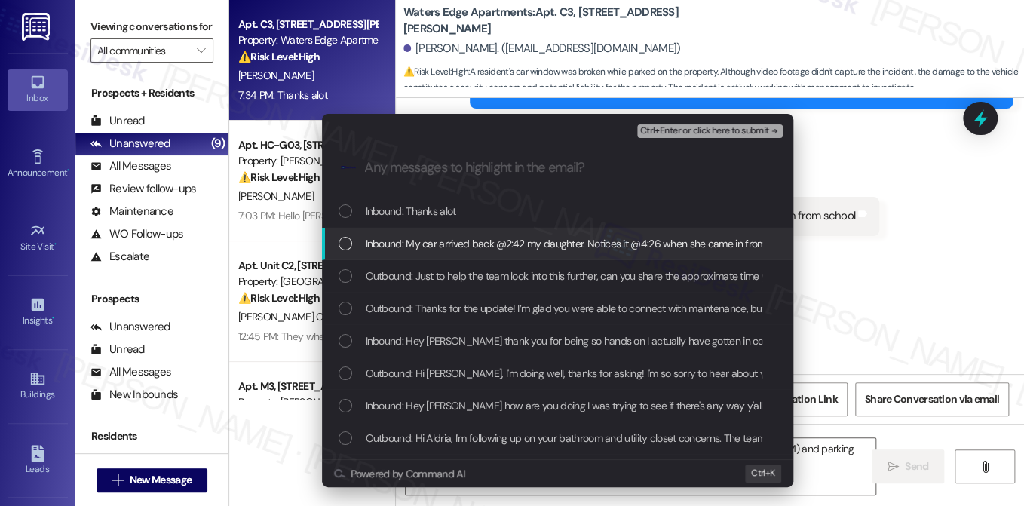
click at [464, 242] on span "Inbound: My car arrived back @2:42 my daughter. Notices it @4:26 when she came …" at bounding box center [581, 243] width 431 height 17
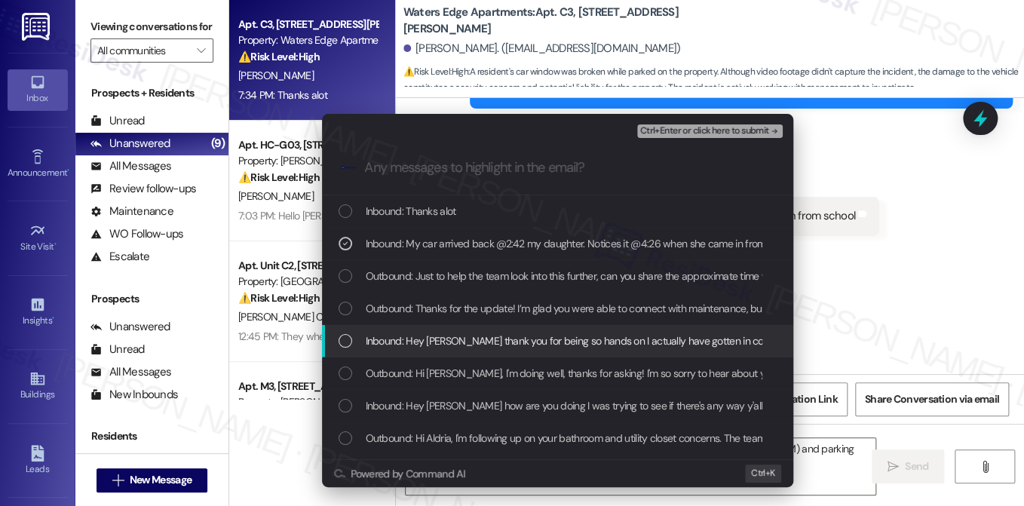
click at [439, 337] on span "Inbound: Hey Sarah thank you for being so hands on I actually have gotten in co…" at bounding box center [957, 340] width 1183 height 17
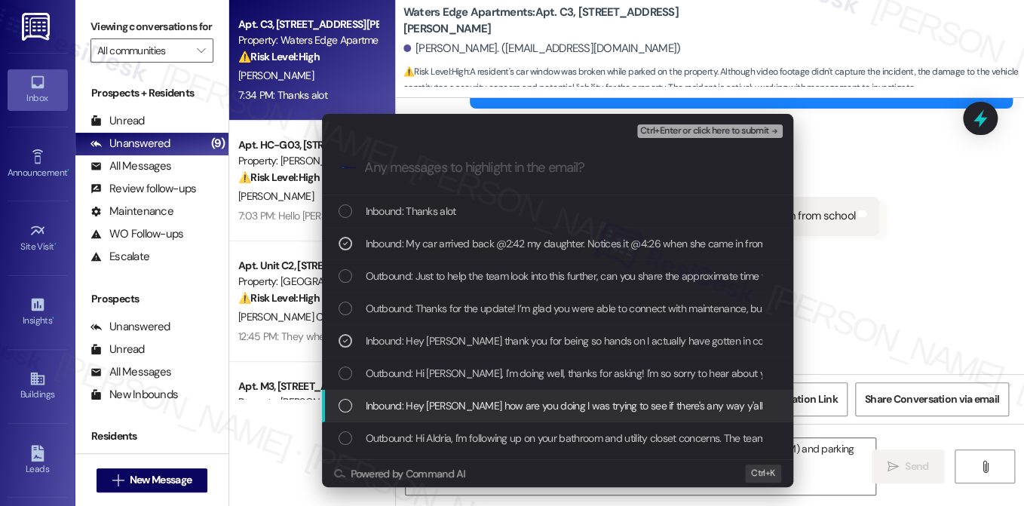
click at [431, 409] on span "Inbound: Hey Sarah how are you doing I was trying to see if there's any way y'a…" at bounding box center [783, 405] width 834 height 17
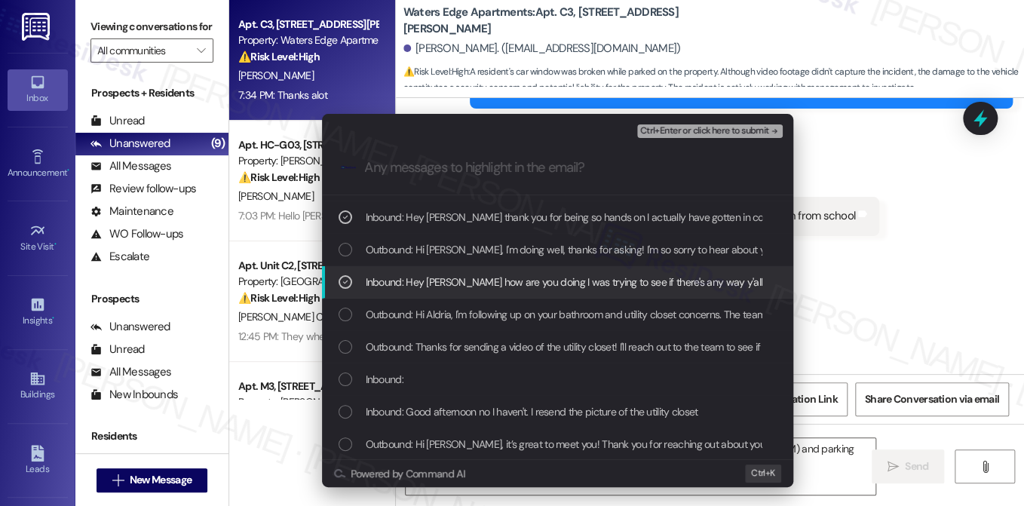
scroll to position [151, 0]
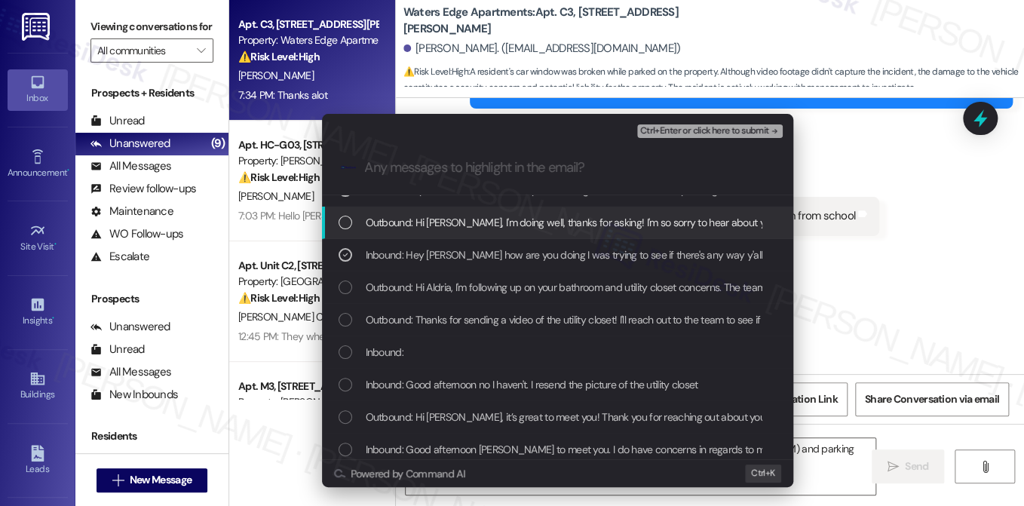
click at [856, 149] on div "Escalate Conversation Medium risk Window car busted Inbound: My car arrived bac…" at bounding box center [512, 253] width 1024 height 506
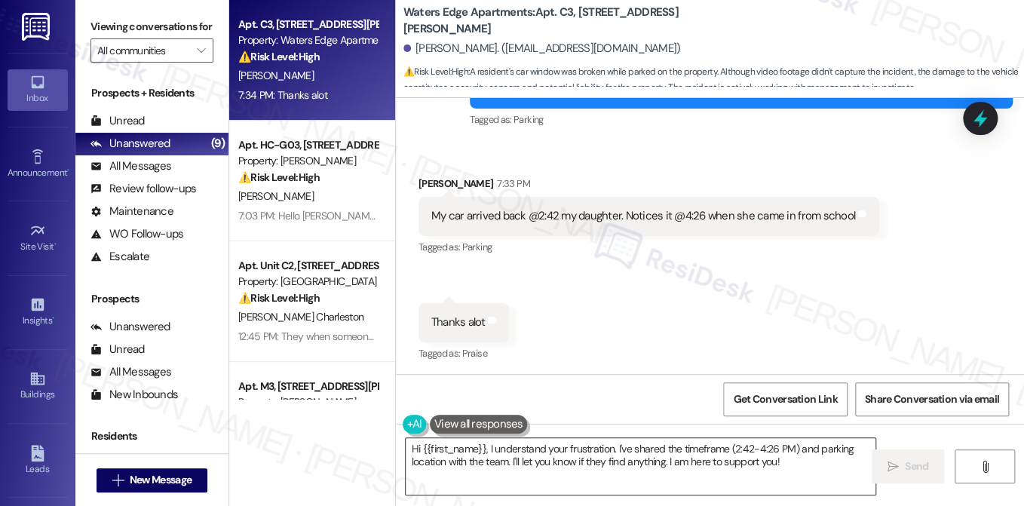
click at [537, 439] on textarea "Hi {{first_name}}, I understand your frustration. I've shared the timeframe (2:…" at bounding box center [641, 466] width 470 height 57
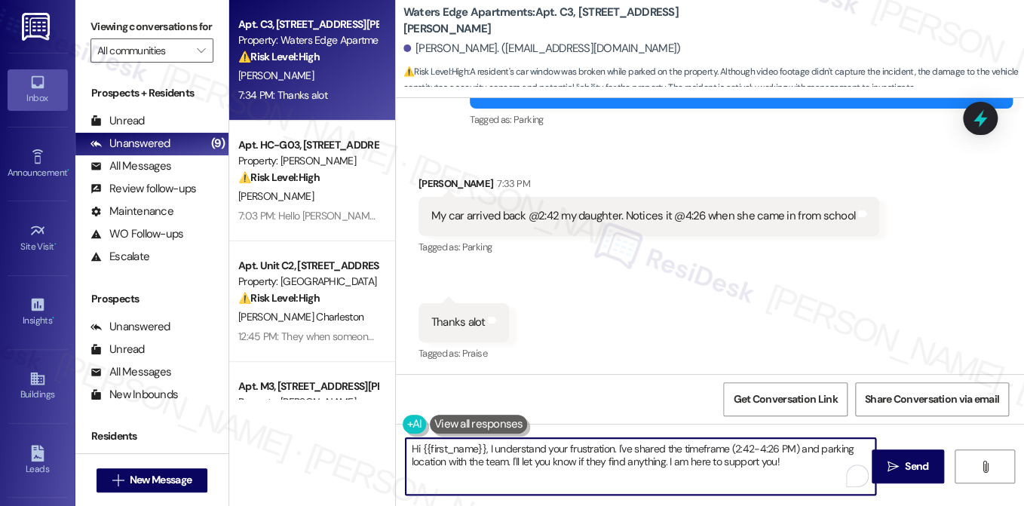
click at [537, 439] on textarea "Hi {{first_name}}, I understand your frustration. I've shared the timeframe (2:…" at bounding box center [641, 466] width 470 height 57
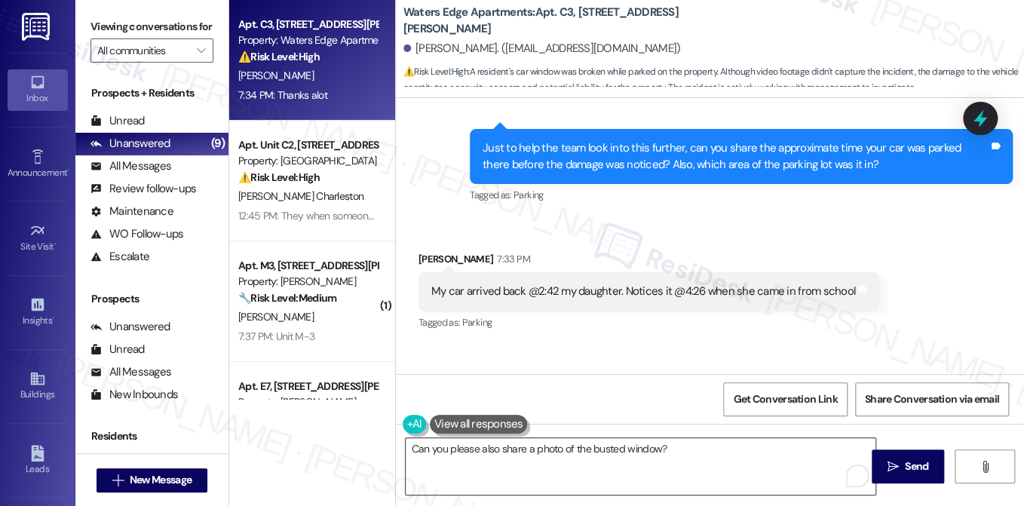
click at [547, 467] on textarea "Can you please also share a photo of the busted window?" at bounding box center [641, 466] width 470 height 57
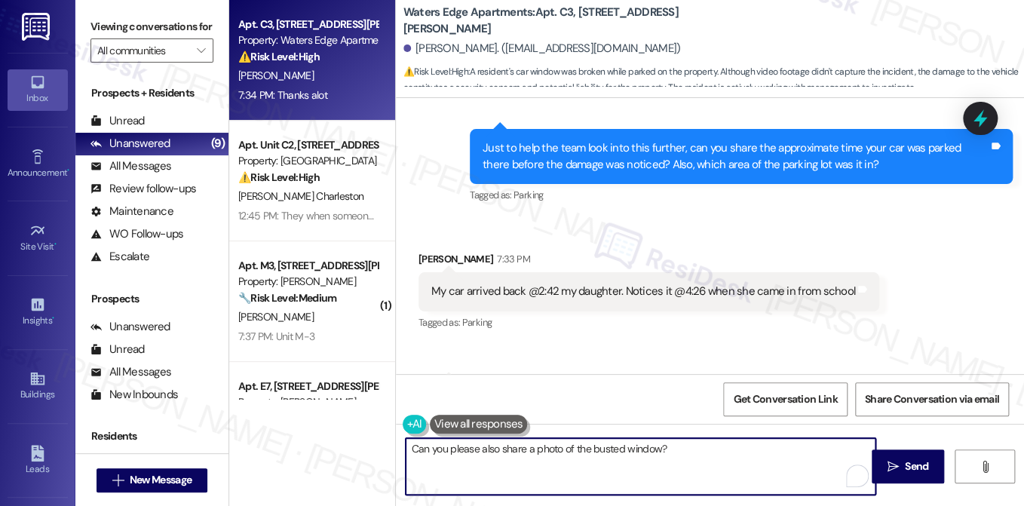
click at [507, 453] on textarea "Can you please also share a photo of the busted window?" at bounding box center [641, 466] width 470 height 57
click at [631, 452] on textarea "Can you please also share a photo of the busted window?" at bounding box center [641, 466] width 470 height 57
click at [670, 449] on textarea "Can you please also share a photo of the busted window?" at bounding box center [641, 466] width 470 height 57
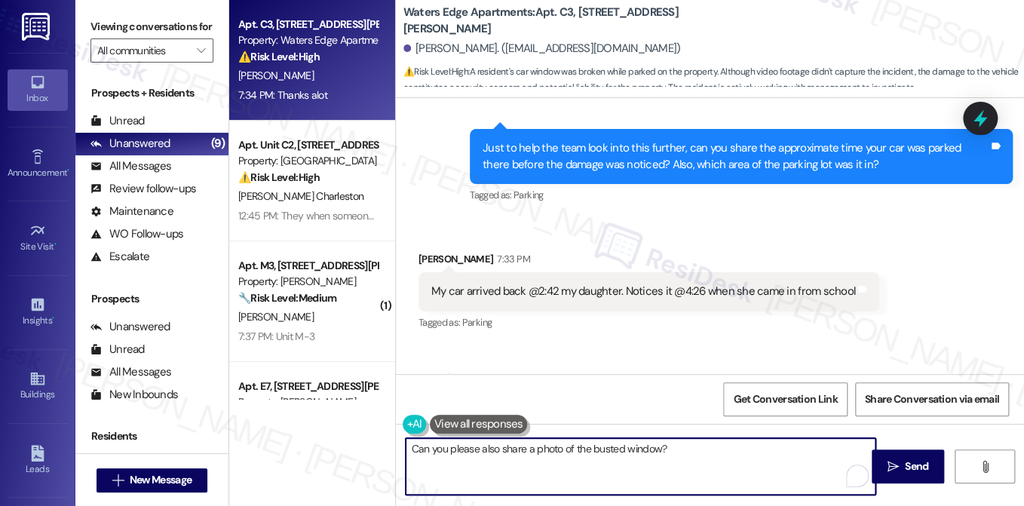
click at [670, 449] on textarea "Can you please also share a photo of the busted window?" at bounding box center [641, 466] width 470 height 57
click at [421, 445] on textarea "Can you please also share a photo of the busted window?" at bounding box center [641, 466] width 470 height 57
drag, startPoint x: 411, startPoint y: 447, endPoint x: 425, endPoint y: 449, distance: 14.4
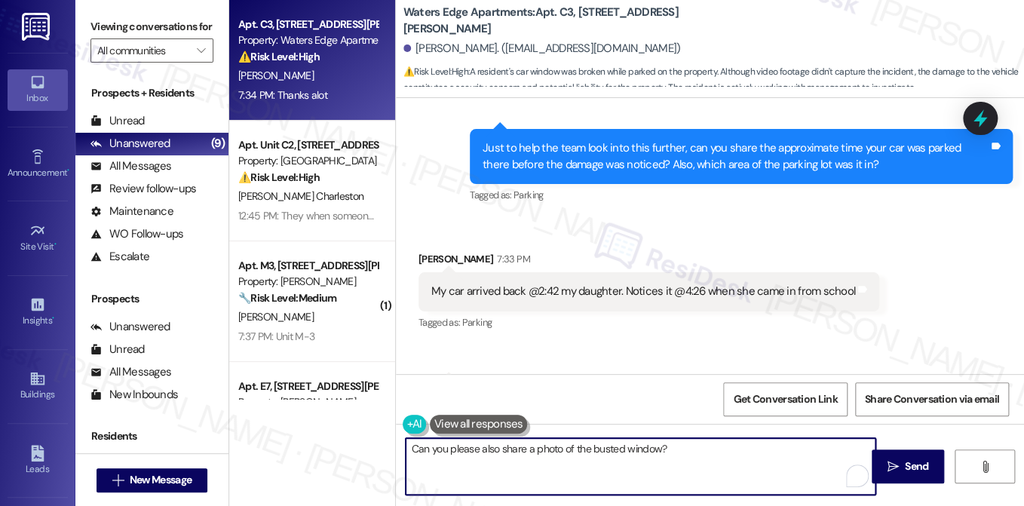
click at [411, 447] on textarea "Can you please also share a photo of the busted window?" at bounding box center [641, 466] width 470 height 57
click at [463, 458] on textarea "Thanks for getting back. If you can also send us a photo Can you please also sh…" at bounding box center [641, 466] width 470 height 57
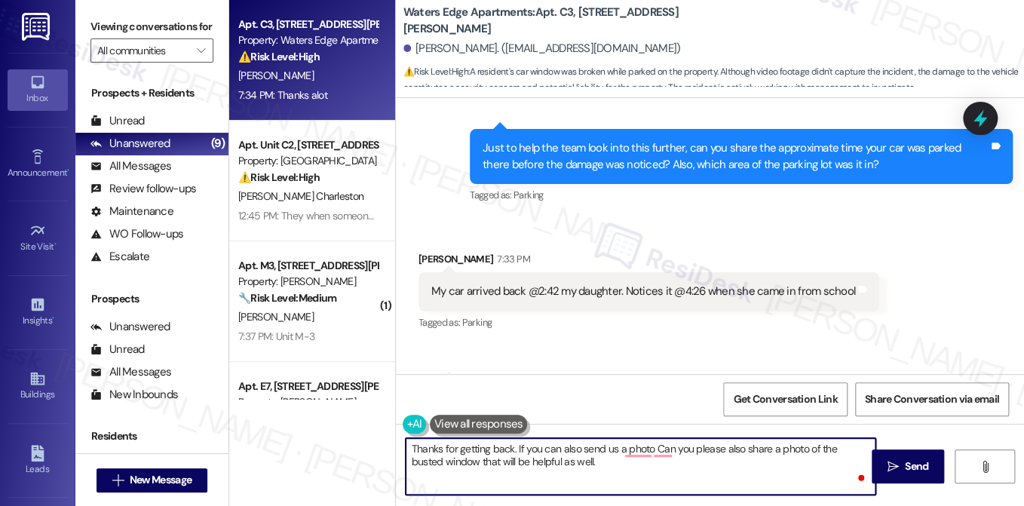
type textarea "Thanks for getting back. If you can also send us a photo Can you please also sh…"
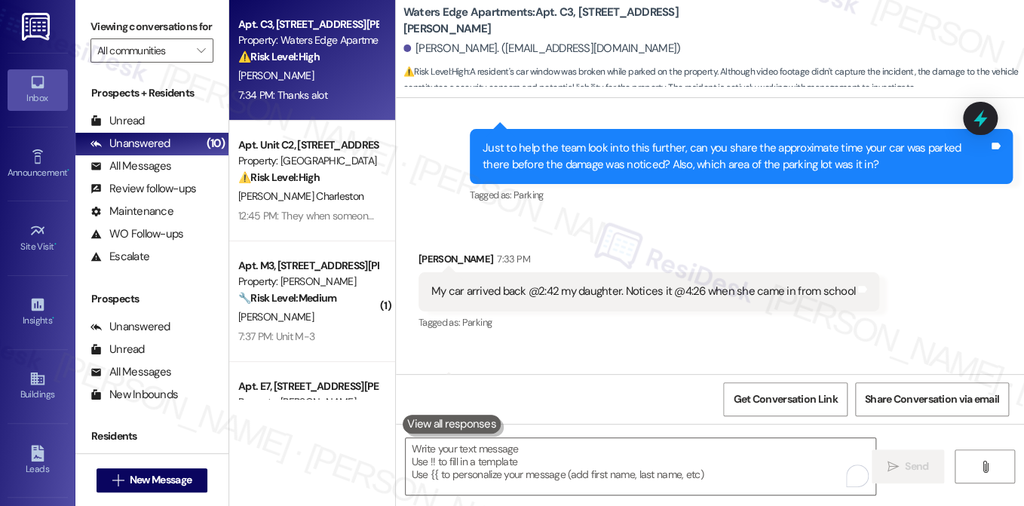
click at [136, 24] on label "Viewing conversations for" at bounding box center [151, 26] width 123 height 23
click at [159, 32] on label "Viewing conversations for" at bounding box center [151, 26] width 123 height 23
drag, startPoint x: 166, startPoint y: 42, endPoint x: 191, endPoint y: 75, distance: 41.3
click at [166, 38] on label "Viewing conversations for" at bounding box center [151, 26] width 123 height 23
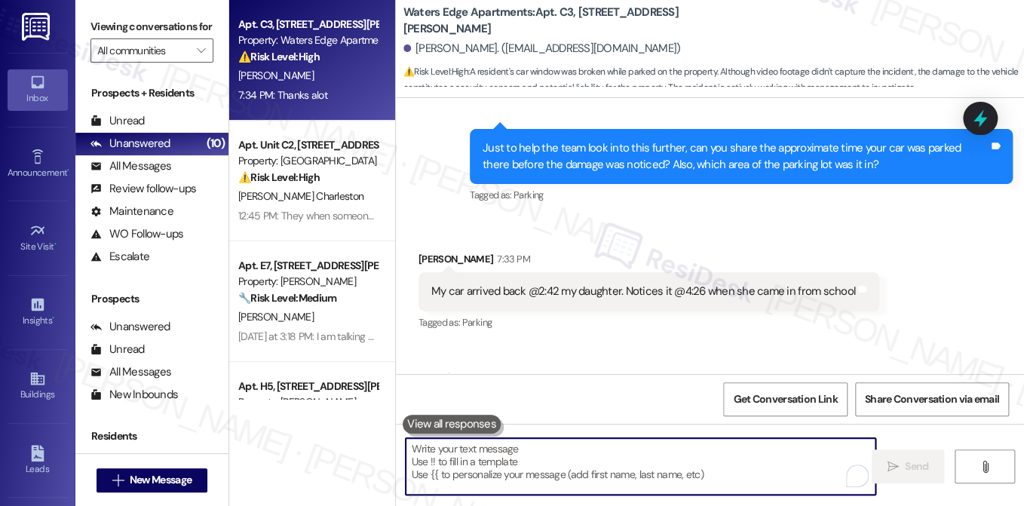
click at [477, 456] on textarea "To enrich screen reader interactions, please activate Accessibility in Grammarl…" at bounding box center [641, 466] width 470 height 57
paste textarea "Thanks for getting back to me! If you could also share a photo of the busted wi…"
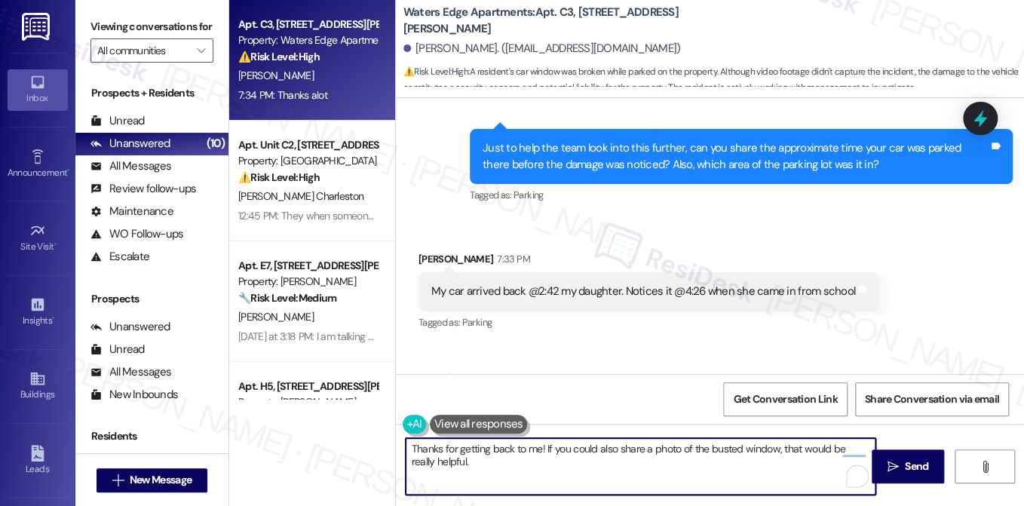
click at [608, 453] on textarea "Thanks for getting back to me! If you could also share a photo of the busted wi…" at bounding box center [641, 466] width 470 height 57
click at [654, 467] on textarea "Thanks for getting back to me! If you could also share a photo of the busted wi…" at bounding box center [641, 466] width 470 height 57
click at [522, 463] on textarea "Thanks for getting back to me! If you could also share a photo of the busted wi…" at bounding box center [641, 466] width 470 height 57
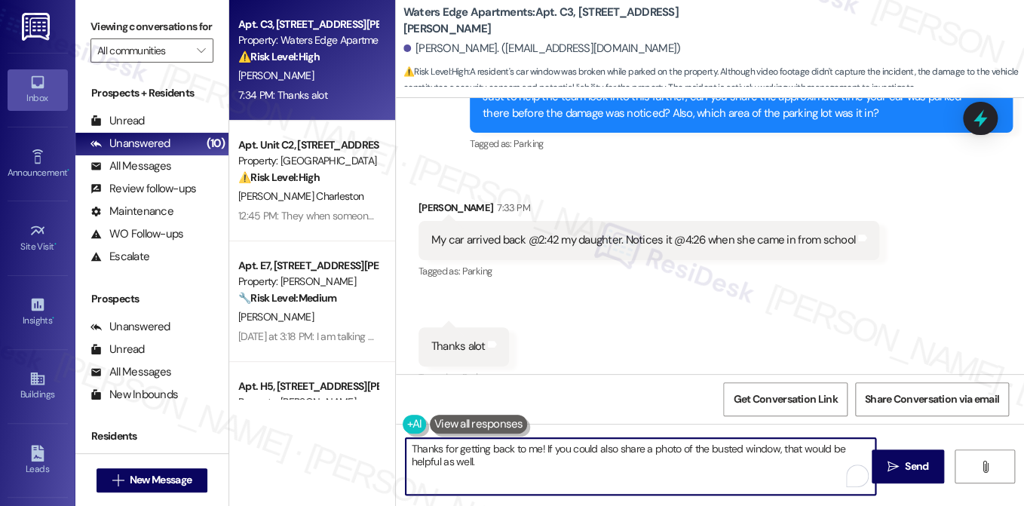
scroll to position [3299, 0]
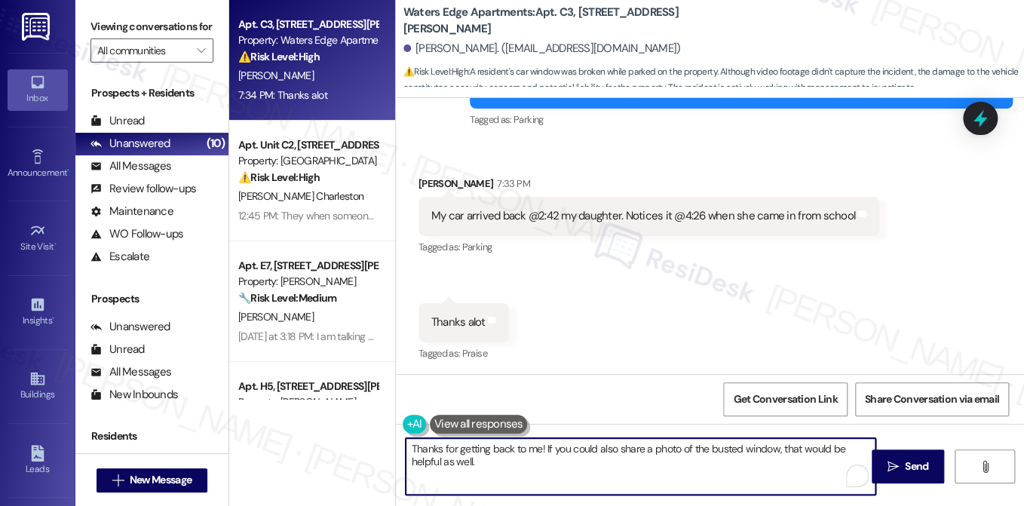
click at [407, 445] on textarea "Thanks for getting back to me! If you could also share a photo of the busted wi…" at bounding box center [641, 466] width 470 height 57
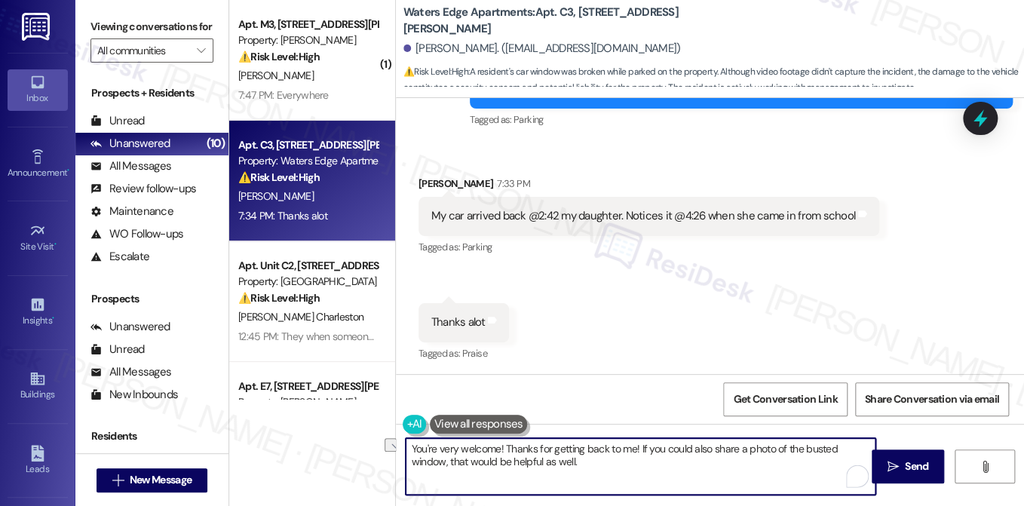
drag, startPoint x: 636, startPoint y: 446, endPoint x: 506, endPoint y: 448, distance: 130.4
click at [506, 448] on textarea "You're very welcome! Thanks for getting back to me! If you could also share a p…" at bounding box center [641, 466] width 470 height 57
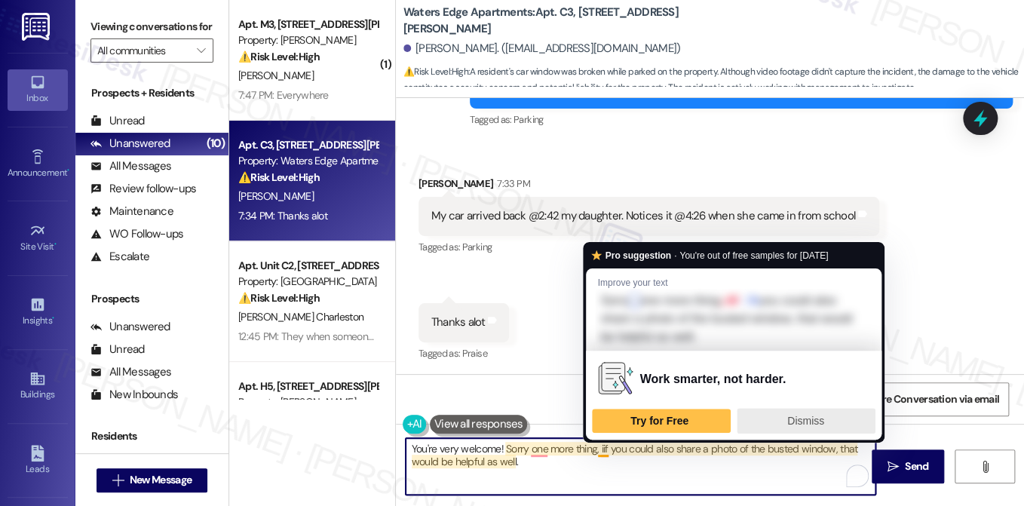
click at [782, 412] on div "Dismiss" at bounding box center [805, 421] width 125 height 24
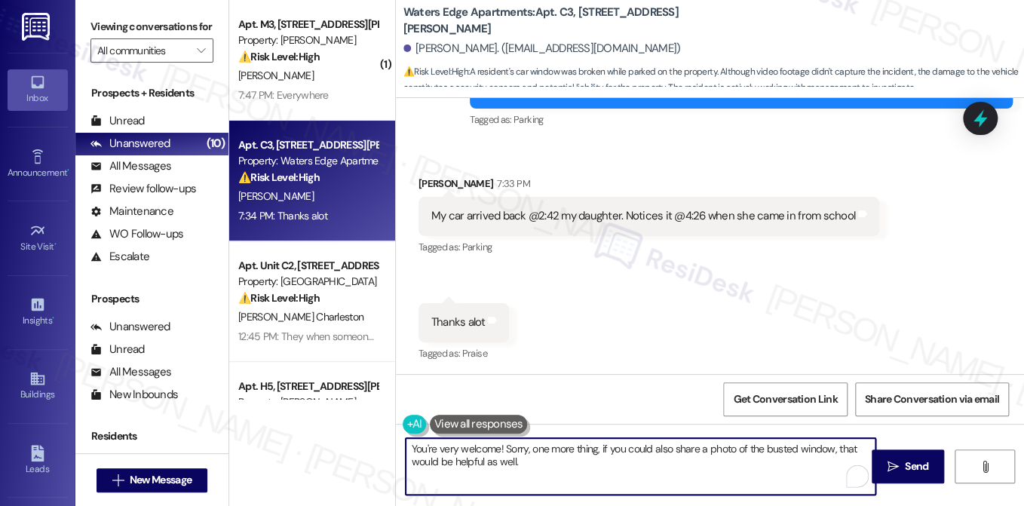
click at [546, 445] on textarea "You're very welcome! Sorry, one more thing, if you could also share a photo of …" at bounding box center [641, 466] width 470 height 57
click at [684, 458] on textarea "You're very welcome! Sorry, one more thing, if you could also share a photo of …" at bounding box center [641, 466] width 470 height 57
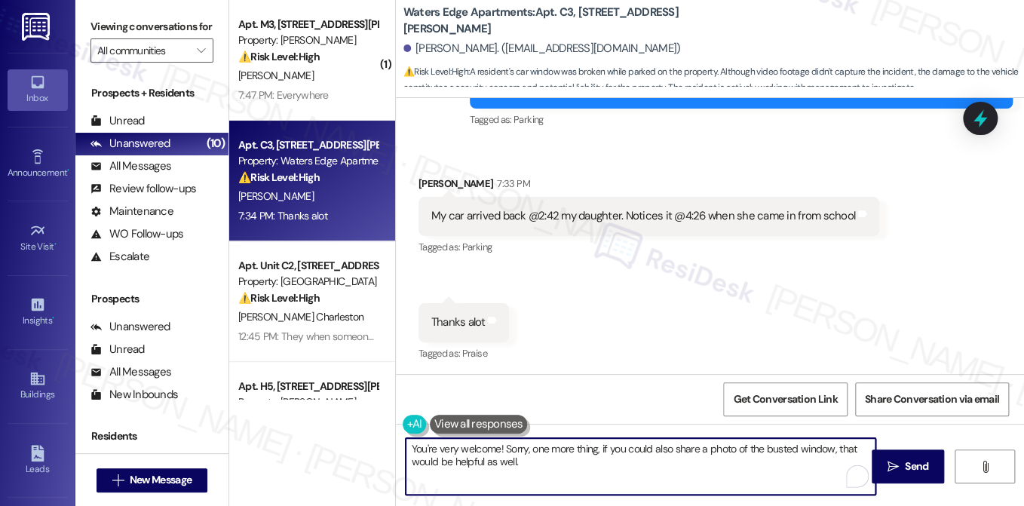
click at [684, 458] on textarea "You're very welcome! Sorry, one more thing, if you could also share a photo of …" at bounding box center [641, 466] width 470 height 57
click at [766, 449] on textarea "You're very welcome! Sorry, one more thing, if you could also share a photo of …" at bounding box center [641, 466] width 470 height 57
click at [828, 448] on textarea "You're very welcome! Sorry, one more thing, if you could also share a photo of …" at bounding box center [641, 466] width 470 height 57
type textarea "You're very welcome! Sorry, one more thing, if you could also share a photo of …"
click at [609, 460] on textarea "You're very welcome! Sorry, one more thing, if you could also share a photo of …" at bounding box center [641, 466] width 470 height 57
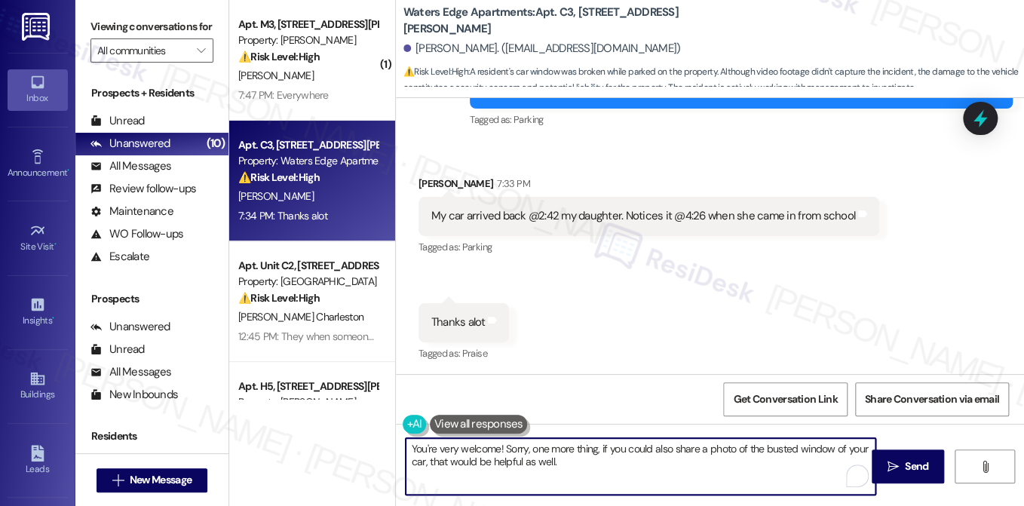
click at [476, 439] on textarea "You're very welcome! Sorry, one more thing, if you could also share a photo of …" at bounding box center [641, 466] width 470 height 57
click at [474, 444] on textarea "You're very welcome! Sorry, one more thing, if you could also share a photo of …" at bounding box center [641, 466] width 470 height 57
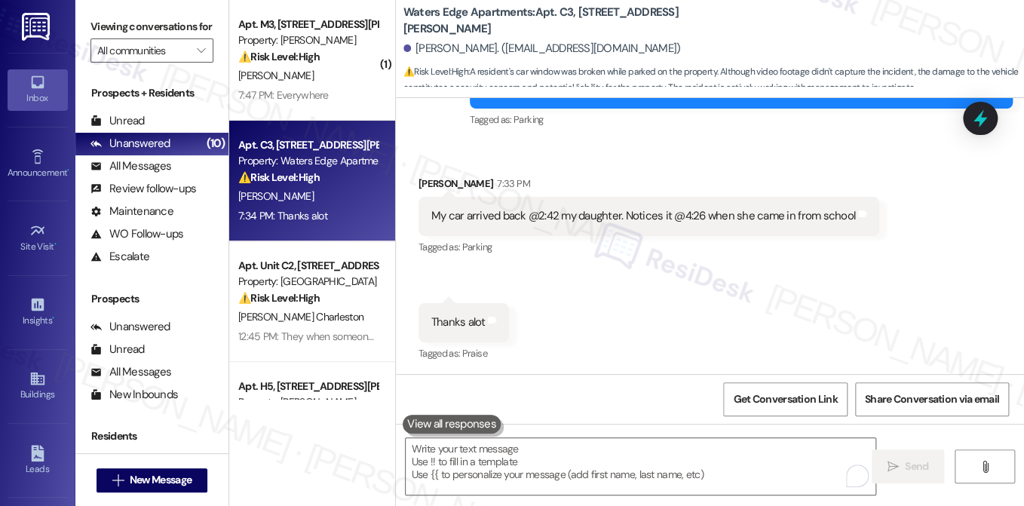
click at [116, 28] on label "Viewing conversations for" at bounding box center [151, 26] width 123 height 23
click at [552, 466] on textarea "To enrich screen reader interactions, please activate Accessibility in Grammarl…" at bounding box center [641, 466] width 470 height 57
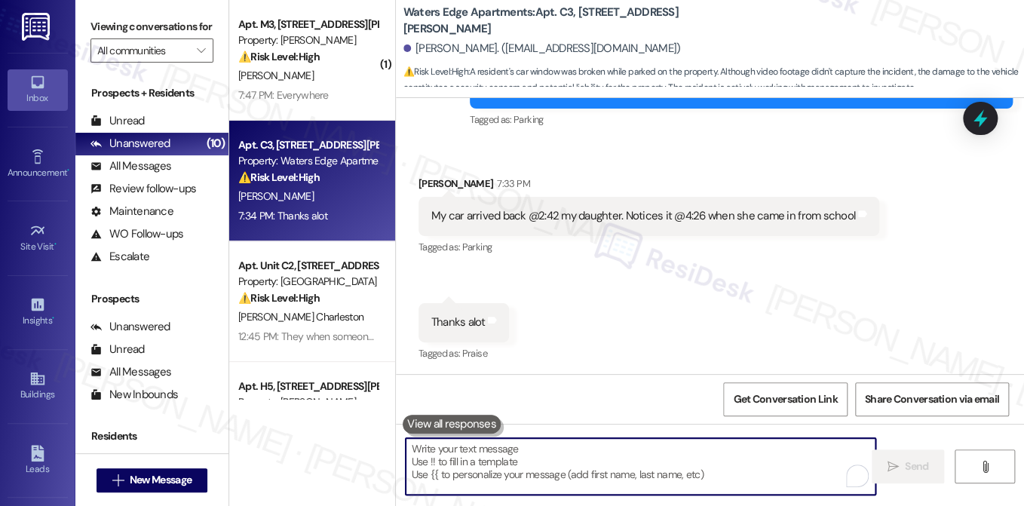
paste textarea "You’re very welcome! One last thing—if you could share a photo of your car’s bu…"
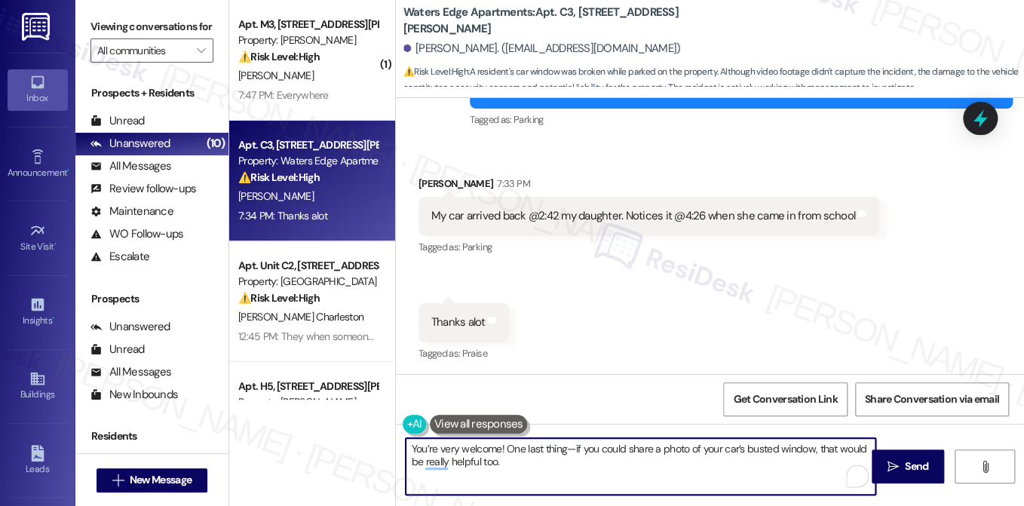
type textarea "You’re very welcome! One last thing—if you could share a photo of your car’s bu…"
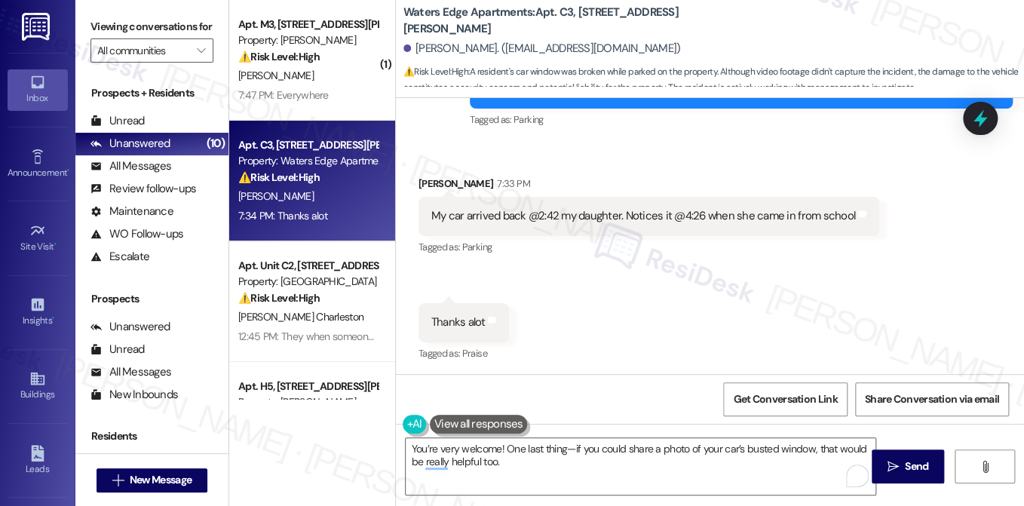
click at [116, 23] on label "Viewing conversations for" at bounding box center [151, 26] width 123 height 23
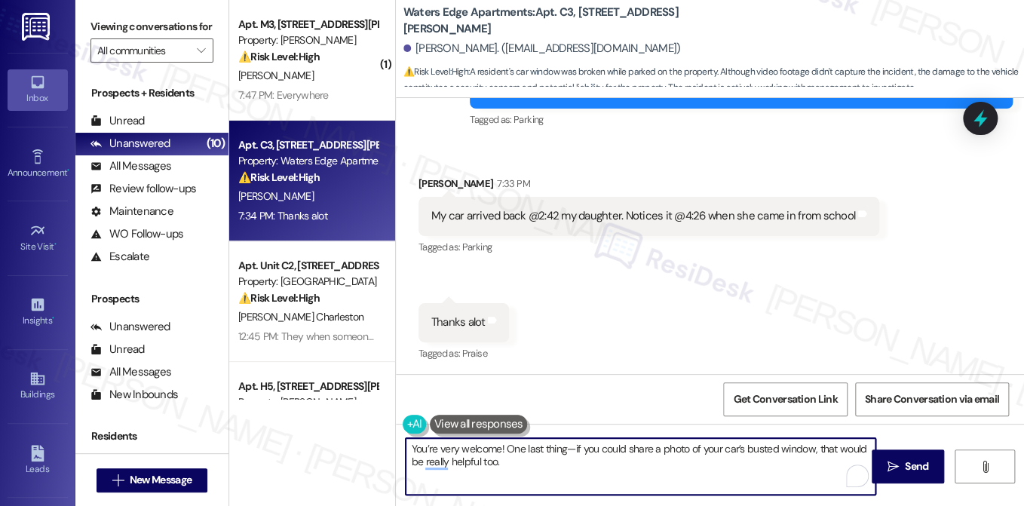
click at [514, 458] on textarea "You’re very welcome! One last thing—if you could share a photo of your car’s bu…" at bounding box center [641, 466] width 470 height 57
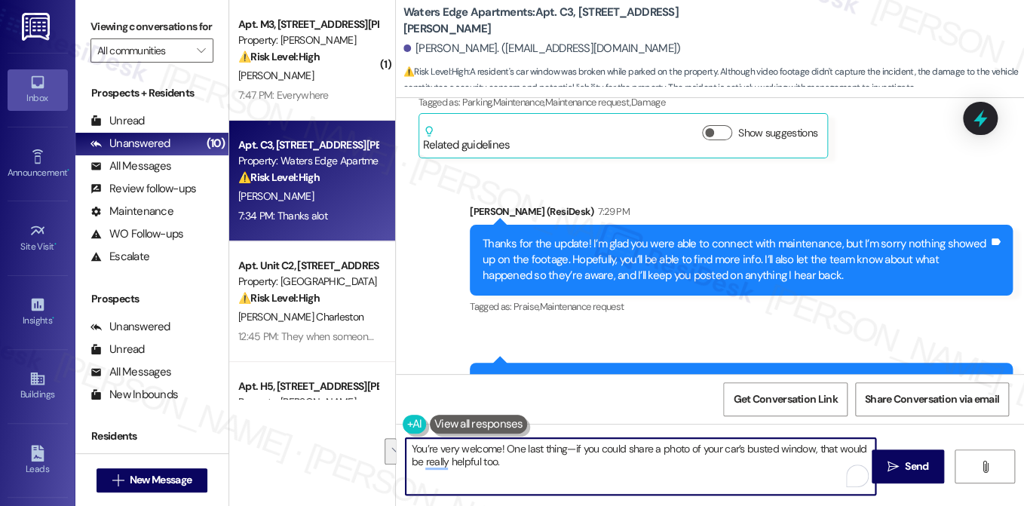
scroll to position [3223, 0]
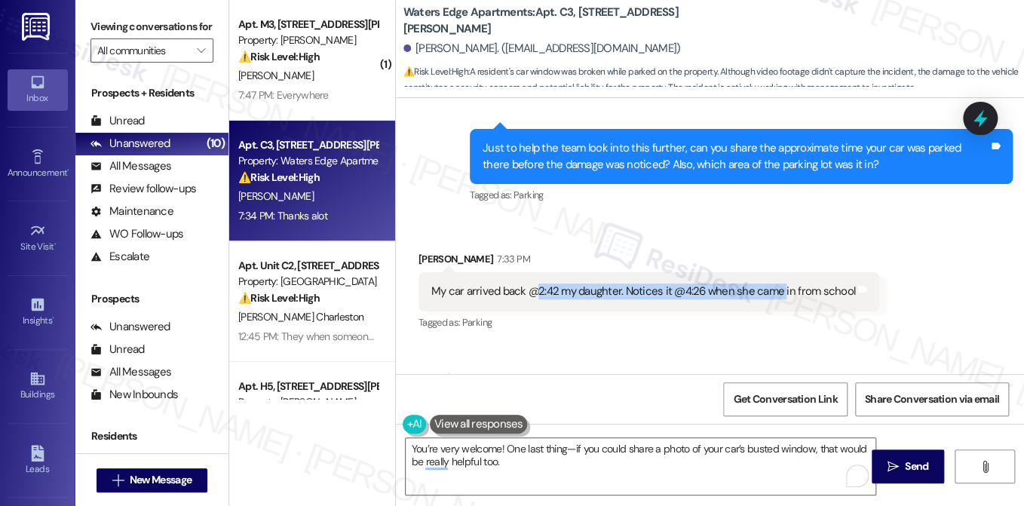
drag, startPoint x: 534, startPoint y: 281, endPoint x: 778, endPoint y: 291, distance: 244.4
click at [778, 291] on div "My car arrived back @2:42 my daughter. Notices it @4:26 when she came in from s…" at bounding box center [643, 291] width 424 height 16
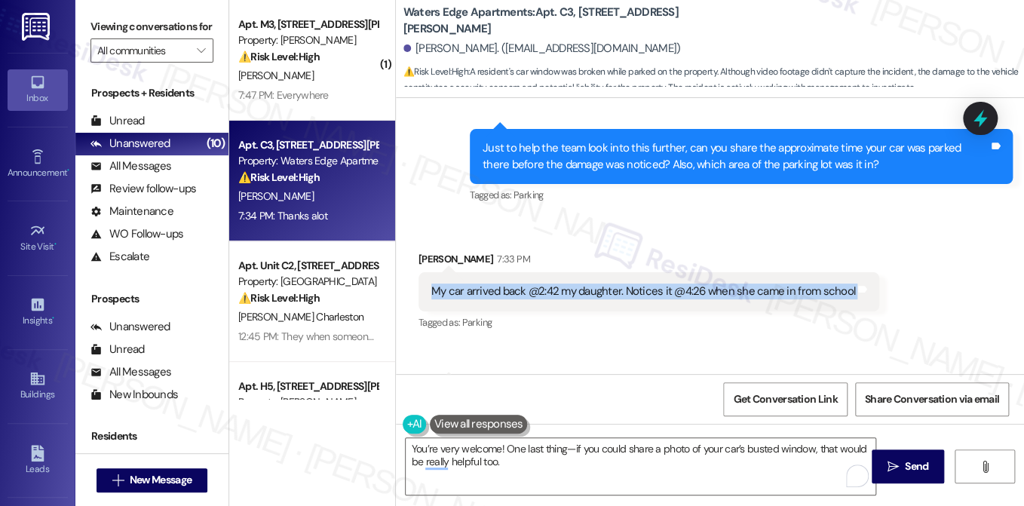
scroll to position [3299, 0]
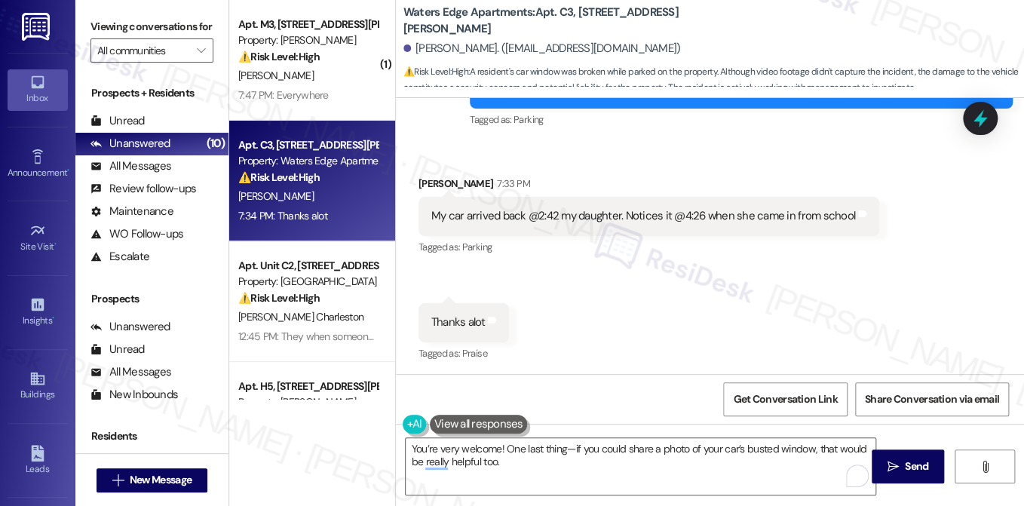
click at [739, 280] on div "Received via SMS Aldria Simmons 7:33 PM My car arrived back @2:42 my daughter. …" at bounding box center [710, 259] width 628 height 234
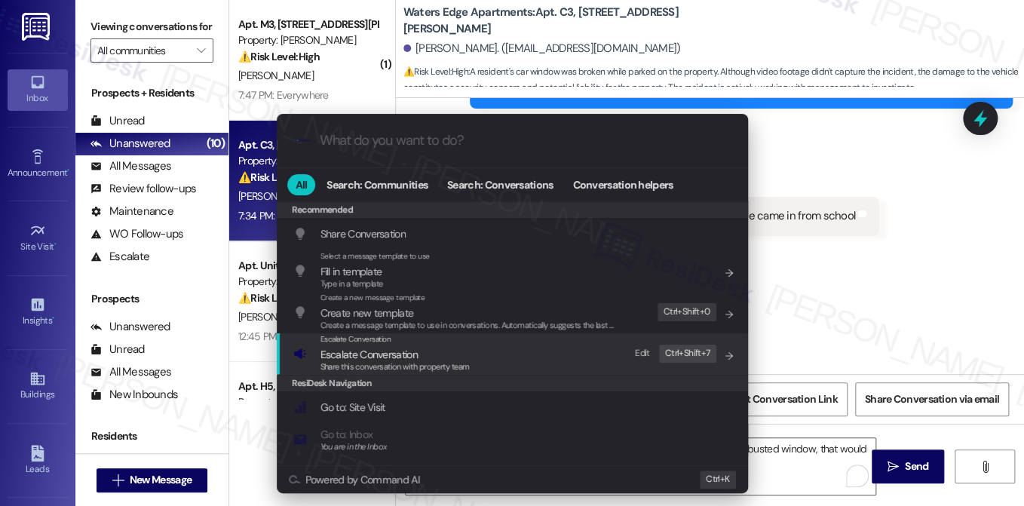
click at [403, 364] on span "Share this conversation with property team" at bounding box center [394, 366] width 149 height 11
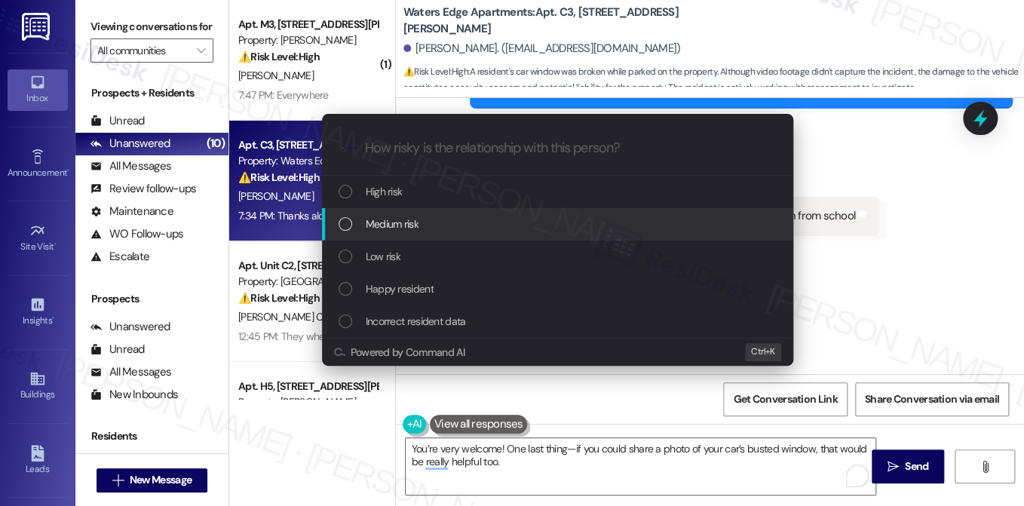
click at [449, 222] on div "Medium risk" at bounding box center [558, 224] width 441 height 17
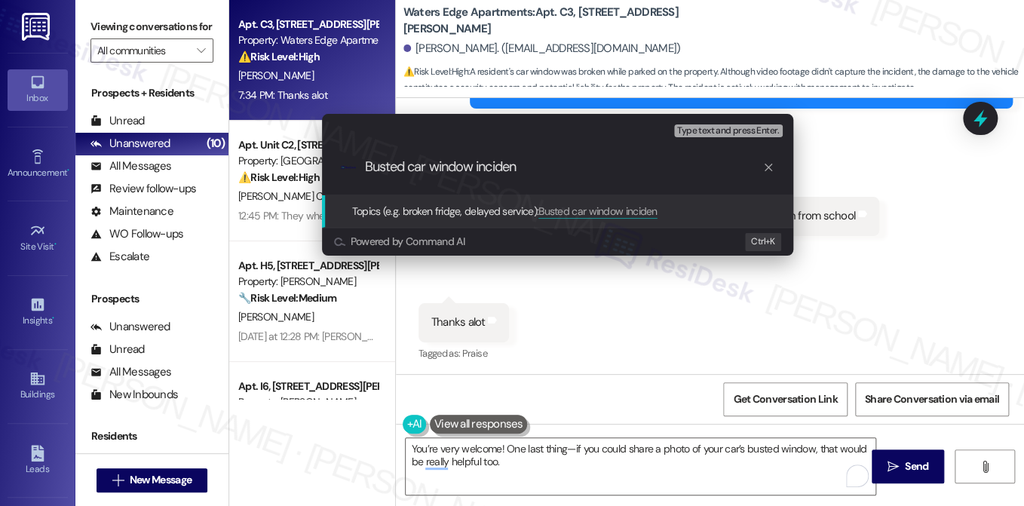
type input "Busted car window incident"
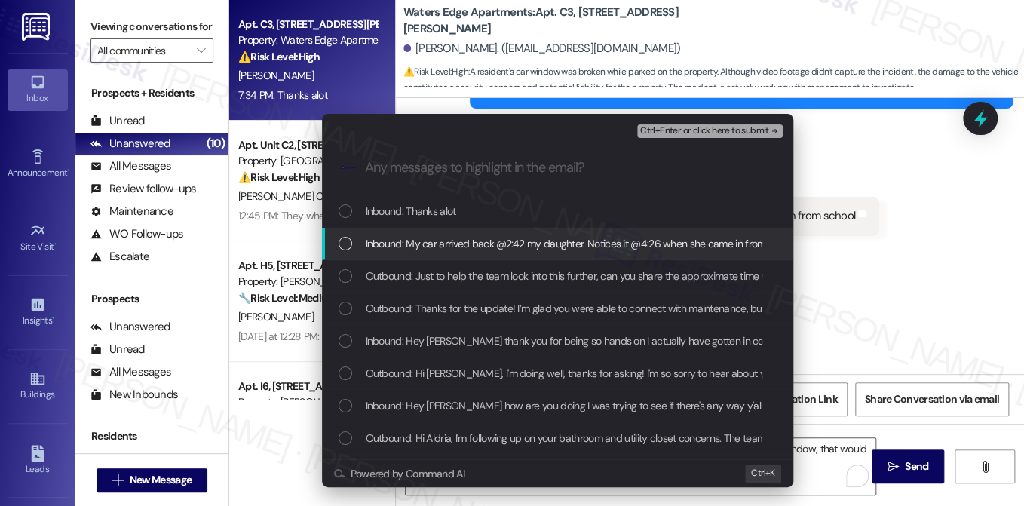
click at [441, 240] on span "Inbound: My car arrived back @2:42 my daughter. Notices it @4:26 when she came …" at bounding box center [581, 243] width 431 height 17
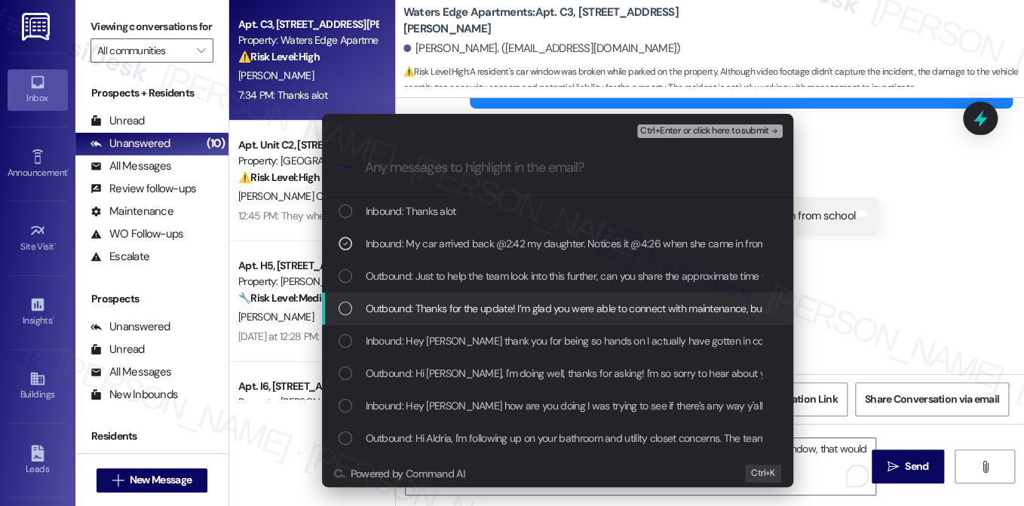
click at [442, 298] on div "Outbound: Thanks for the update! I’m glad you were able to connect with mainten…" at bounding box center [557, 308] width 471 height 32
click at [467, 305] on span "Outbound: Thanks for the update! I’m glad you were able to connect with mainten…" at bounding box center [1004, 308] width 1276 height 17
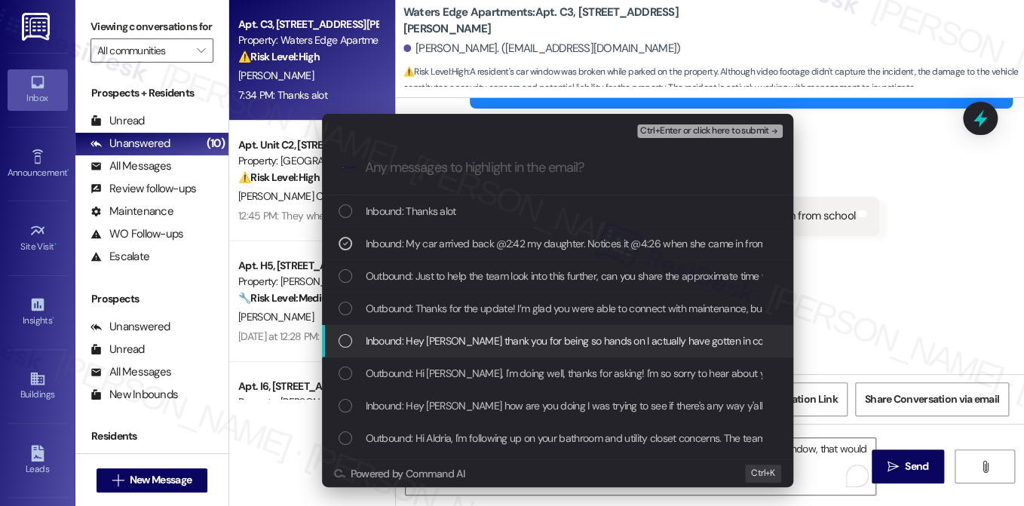
click at [442, 342] on span "Inbound: Hey Sarah thank you for being so hands on I actually have gotten in co…" at bounding box center [957, 340] width 1183 height 17
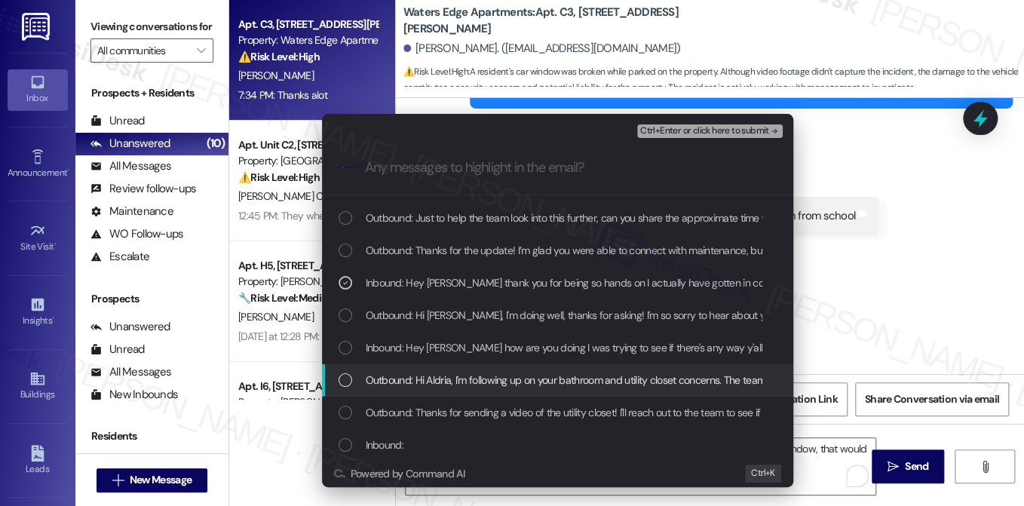
scroll to position [75, 0]
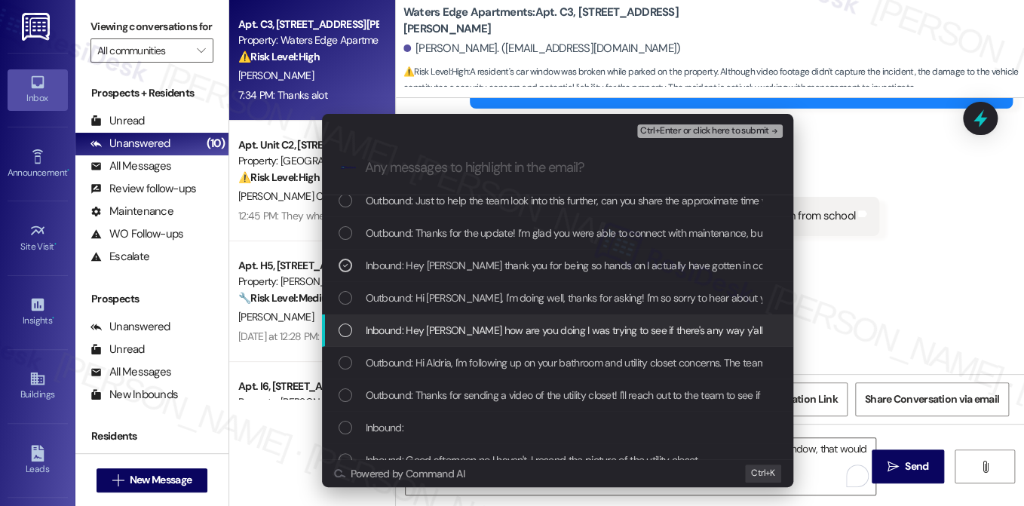
click at [455, 333] on span "Inbound: Hey Sarah how are you doing I was trying to see if there's any way y'a…" at bounding box center [783, 330] width 834 height 17
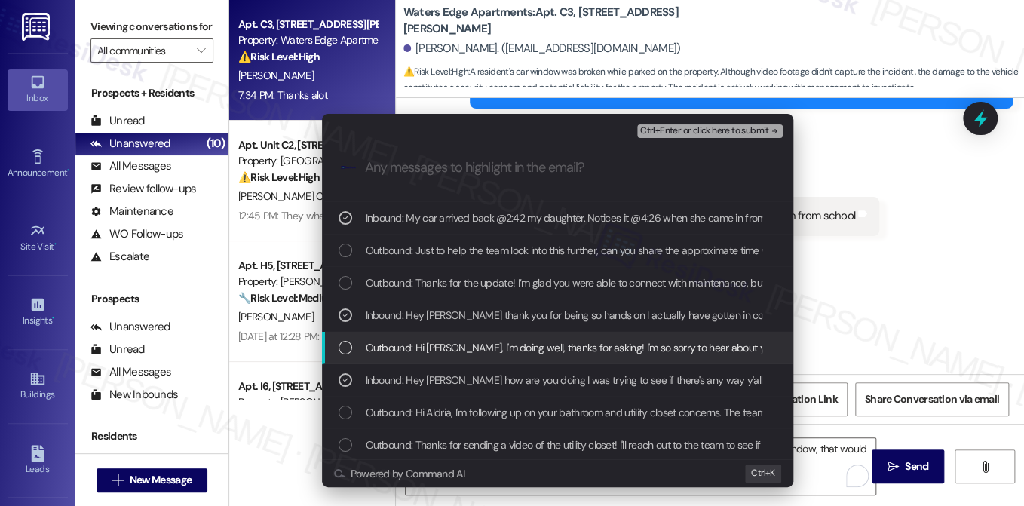
scroll to position [0, 0]
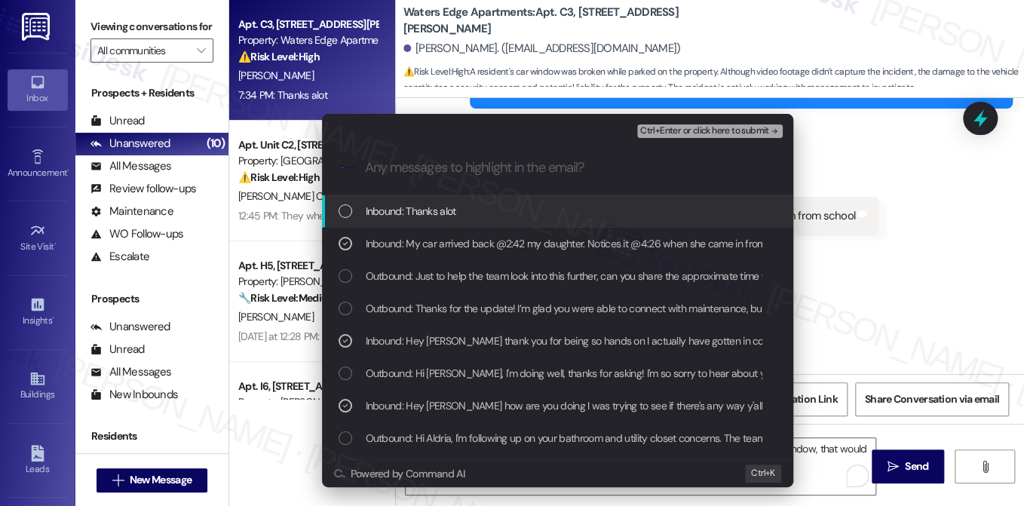
click at [676, 130] on span "Ctrl+Enter or click here to submit" at bounding box center [704, 131] width 129 height 11
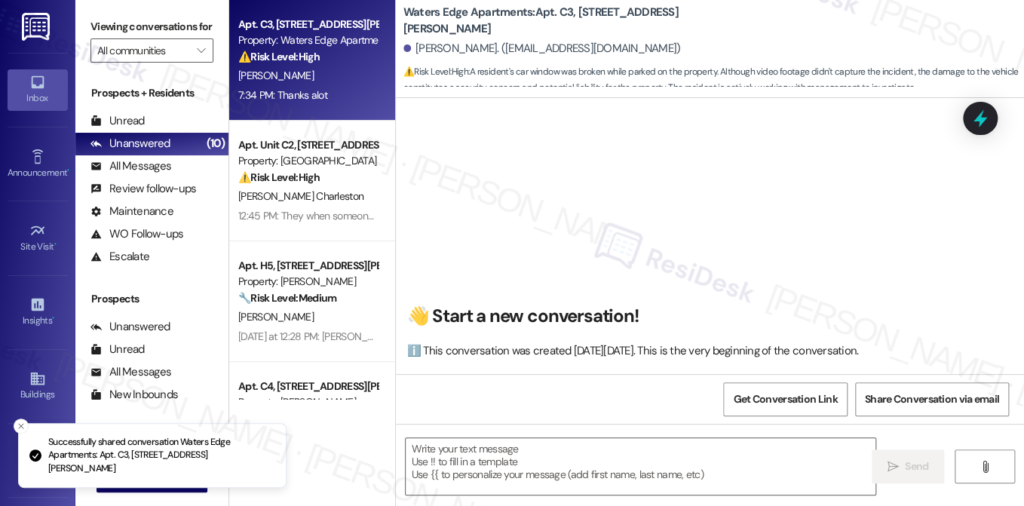
scroll to position [3299, 0]
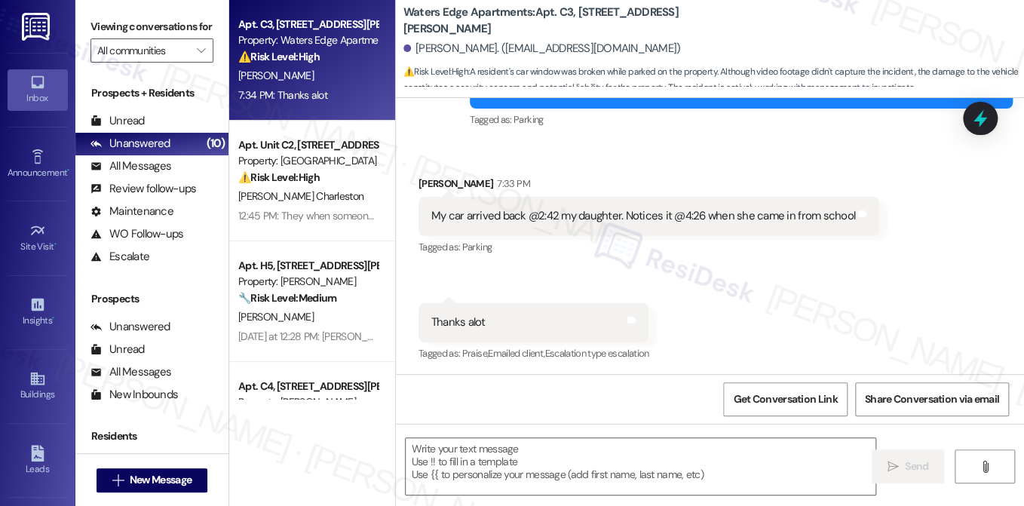
type textarea "Fetching suggested responses. Please feel free to read through the conversation…"
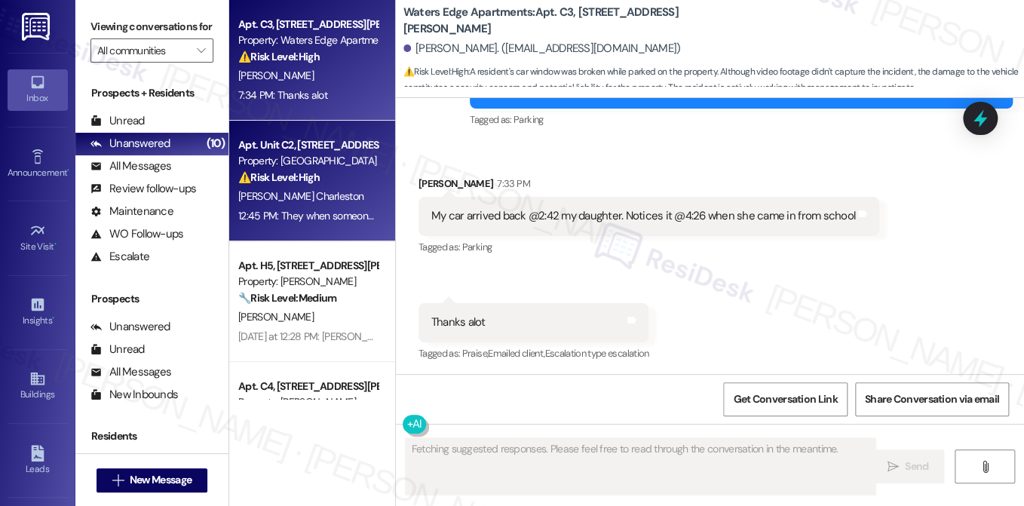
click at [339, 210] on div "12:45 PM: They when someone is in the apartment so I can show them what the pro…" at bounding box center [436, 216] width 397 height 14
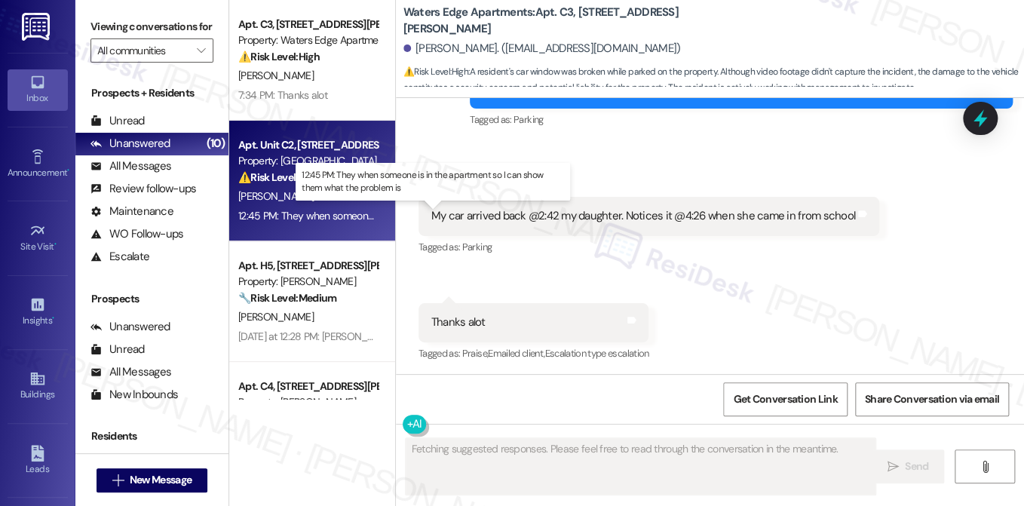
scroll to position [2953, 0]
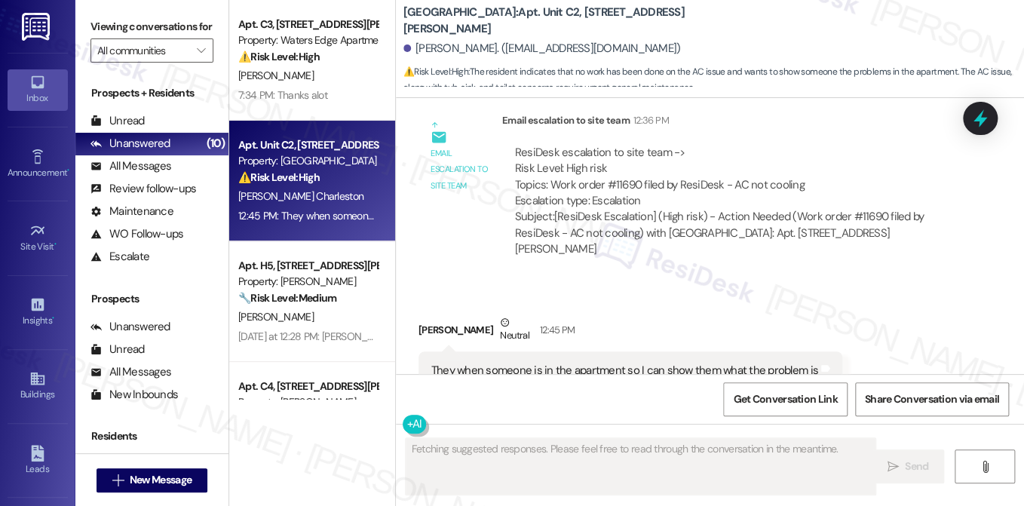
click at [657, 363] on div "They when someone is in the apartment so I can show them what the problem is" at bounding box center [624, 371] width 387 height 16
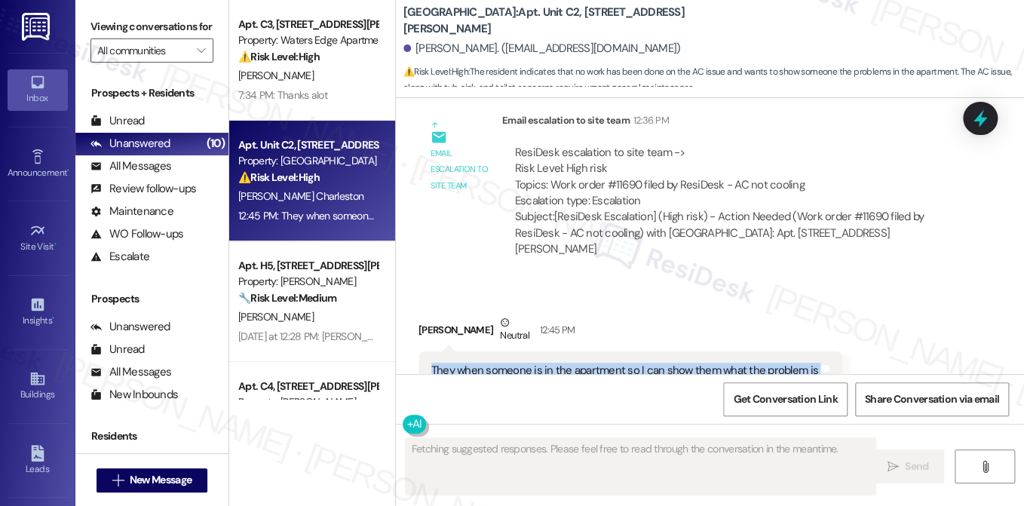
click at [657, 363] on div "They when someone is in the apartment so I can show them what the problem is" at bounding box center [624, 371] width 387 height 16
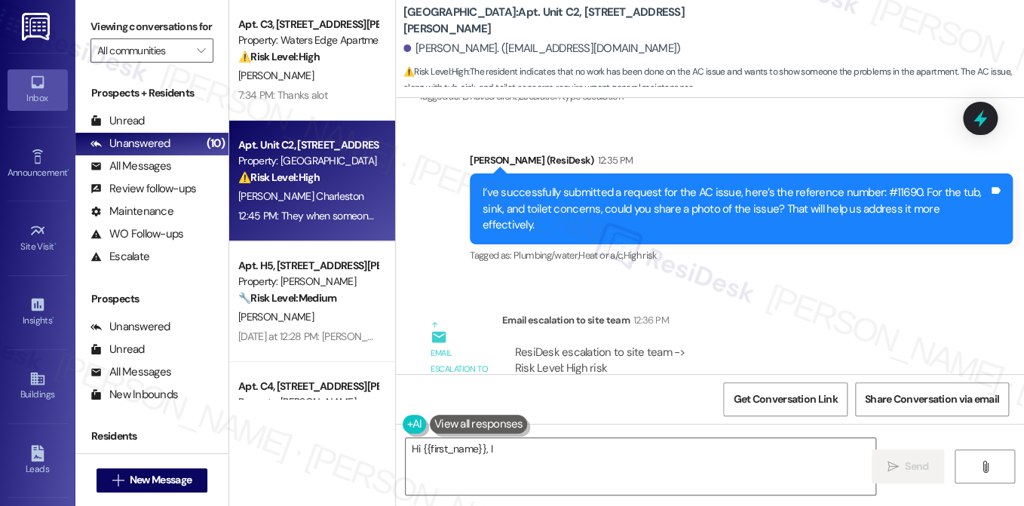
scroll to position [2727, 0]
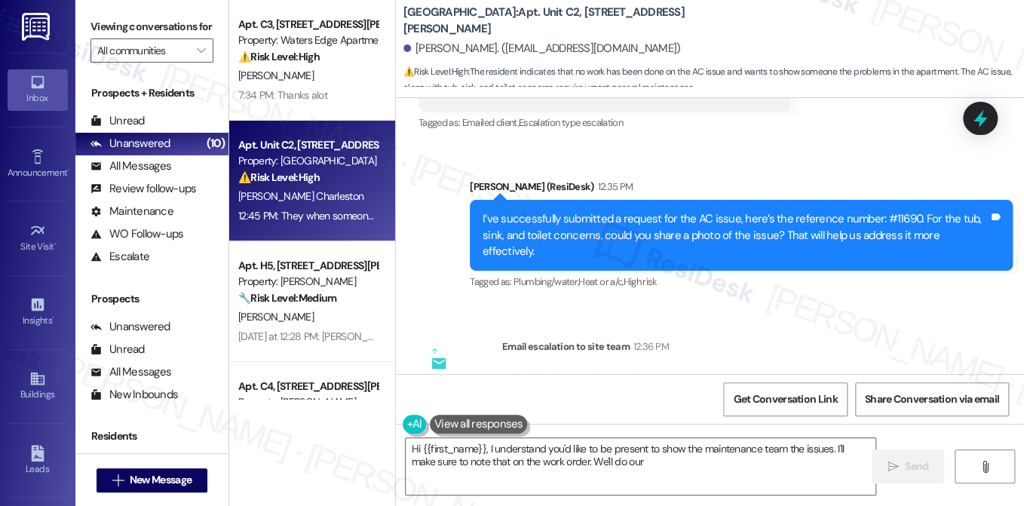
click at [552, 200] on div "I’ve successfully submitted a request for the AC issue, here’s the reference nu…" at bounding box center [741, 235] width 543 height 71
type textarea "Hi {{first_name}}, I understand you'd like to be present to show the maintenanc…"
click at [552, 200] on div "I’ve successfully submitted a request for the AC issue, here’s the reference nu…" at bounding box center [741, 235] width 543 height 71
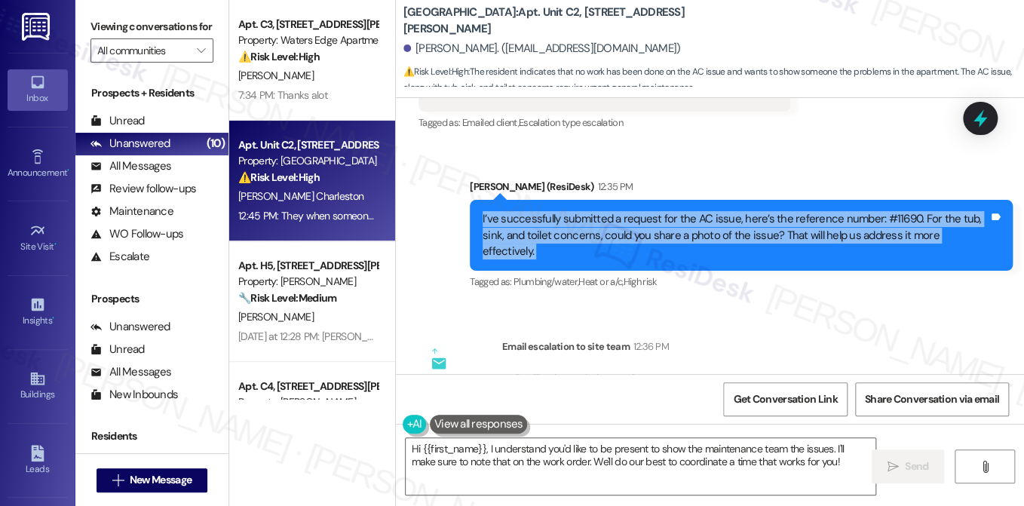
click at [552, 200] on div "I’ve successfully submitted a request for the AC issue, here’s the reference nu…" at bounding box center [741, 235] width 543 height 71
click at [706, 211] on div "I’ve successfully submitted a request for the AC issue, here’s the reference nu…" at bounding box center [735, 235] width 506 height 48
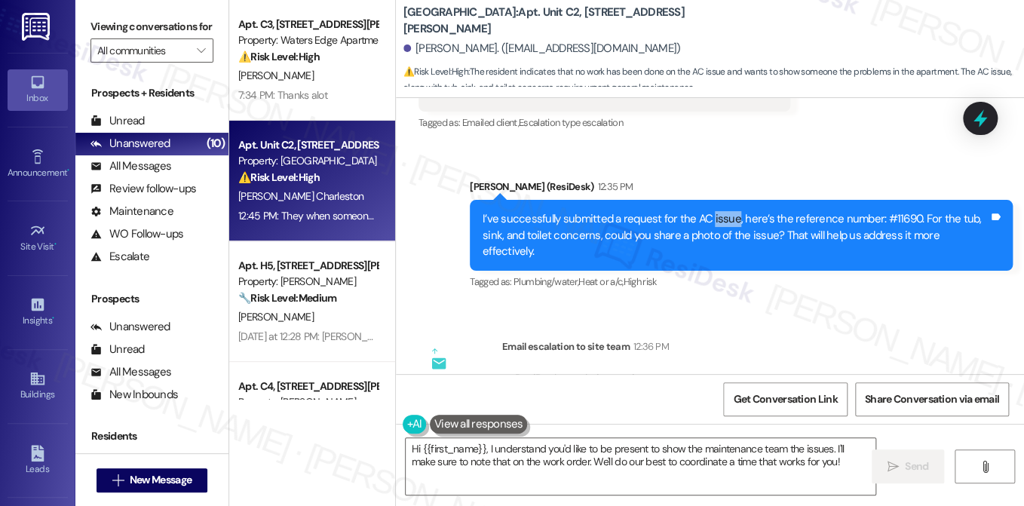
click at [706, 211] on div "I’ve successfully submitted a request for the AC issue, here’s the reference nu…" at bounding box center [735, 235] width 506 height 48
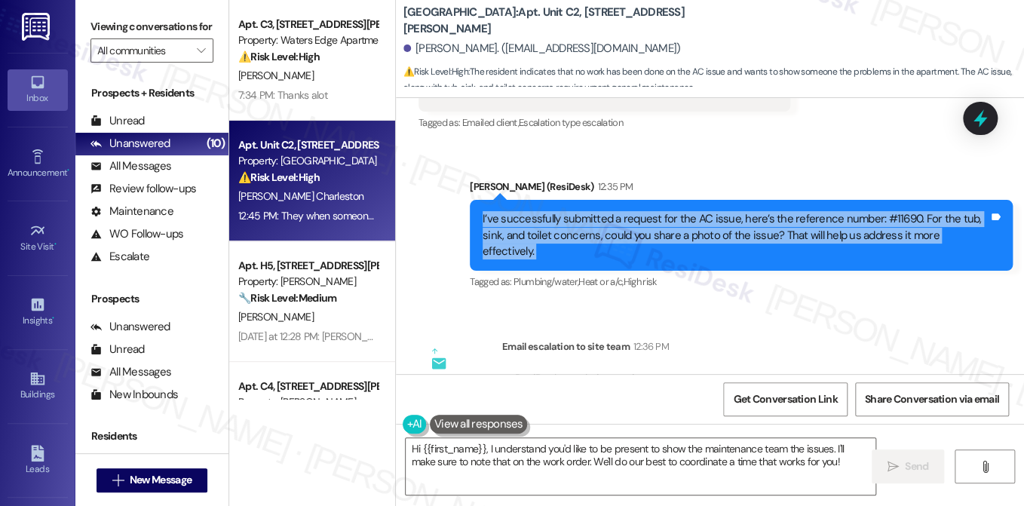
click at [706, 211] on div "I’ve successfully submitted a request for the AC issue, here’s the reference nu…" at bounding box center [735, 235] width 506 height 48
click at [635, 211] on div "I’ve successfully submitted a request for the AC issue, here’s the reference nu…" at bounding box center [735, 235] width 506 height 48
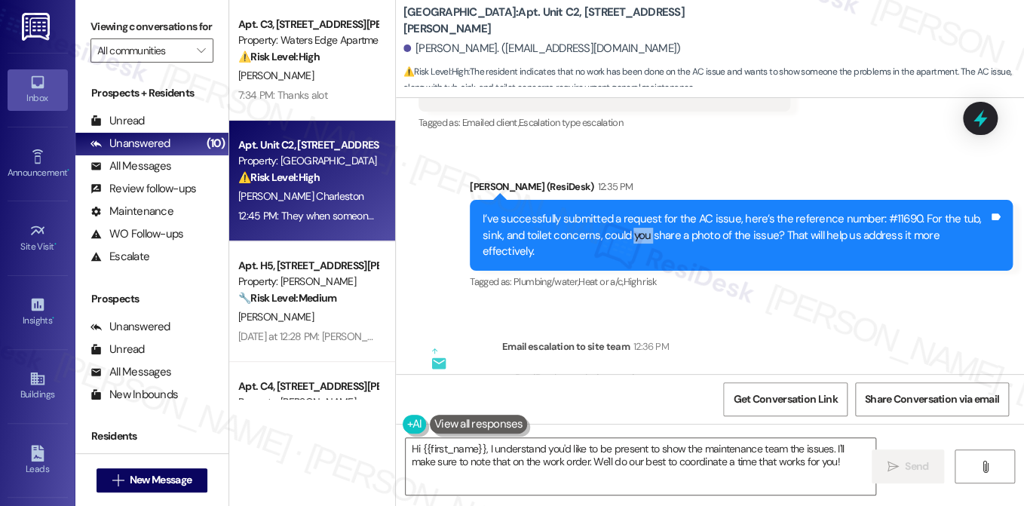
click at [635, 211] on div "I’ve successfully submitted a request for the AC issue, here’s the reference nu…" at bounding box center [735, 235] width 506 height 48
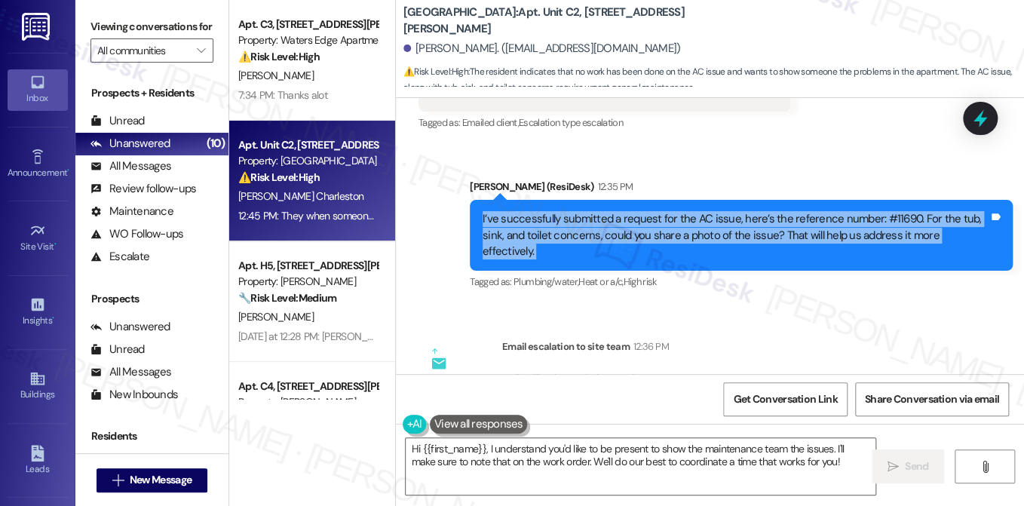
click at [635, 211] on div "I’ve successfully submitted a request for the AC issue, here’s the reference nu…" at bounding box center [735, 235] width 506 height 48
click at [776, 211] on div "I’ve successfully submitted a request for the AC issue, here’s the reference nu…" at bounding box center [735, 235] width 506 height 48
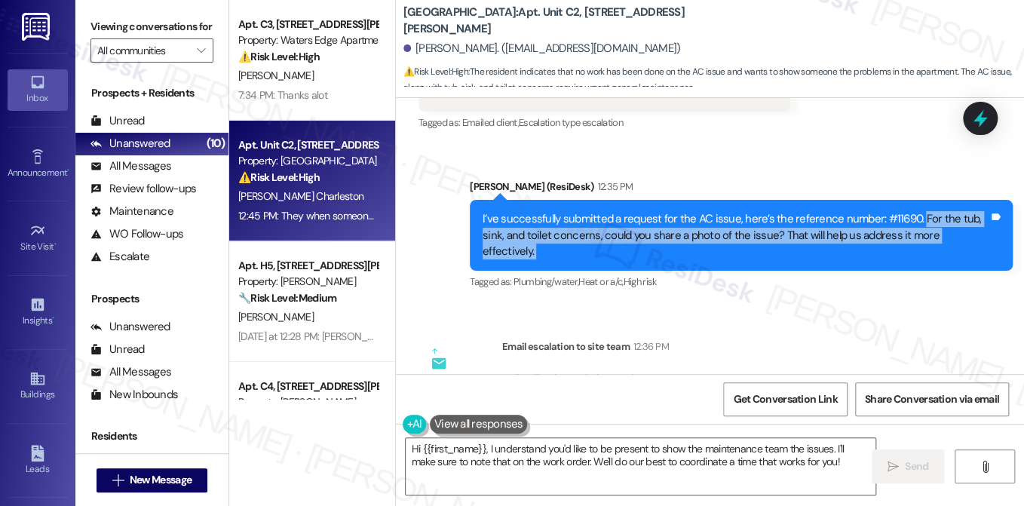
drag, startPoint x: 908, startPoint y: 183, endPoint x: 999, endPoint y: 212, distance: 95.6
click at [979, 212] on div "I’ve successfully submitted a request for the AC issue, here’s the reference nu…" at bounding box center [741, 235] width 543 height 71
copy div "For the tub, sink, and toilet concerns, could you share a photo of the issue? T…"
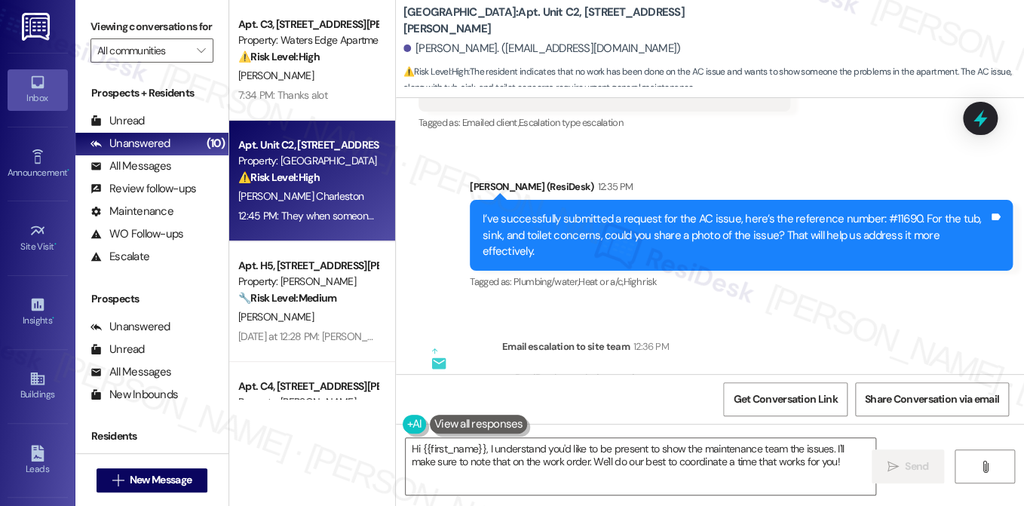
click at [158, 29] on label "Viewing conversations for" at bounding box center [151, 26] width 123 height 23
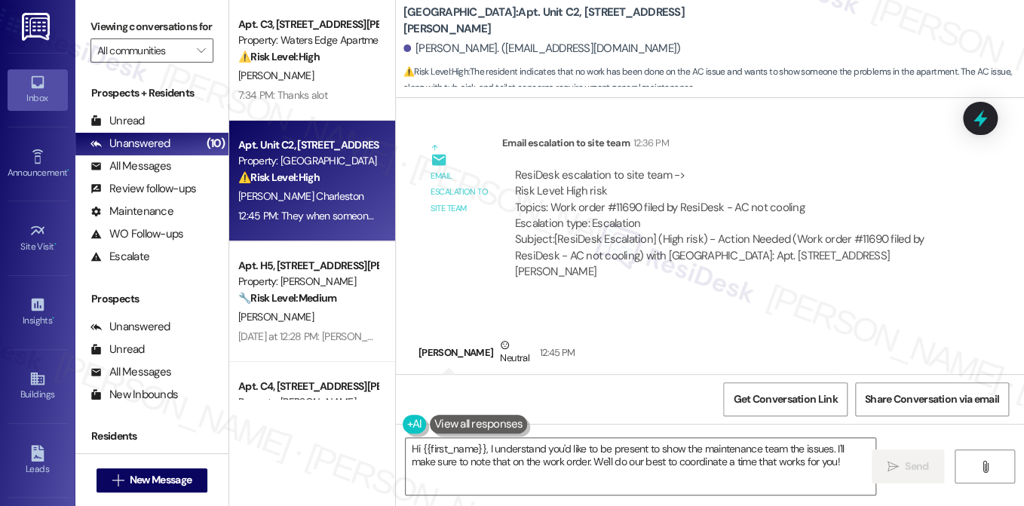
scroll to position [2953, 0]
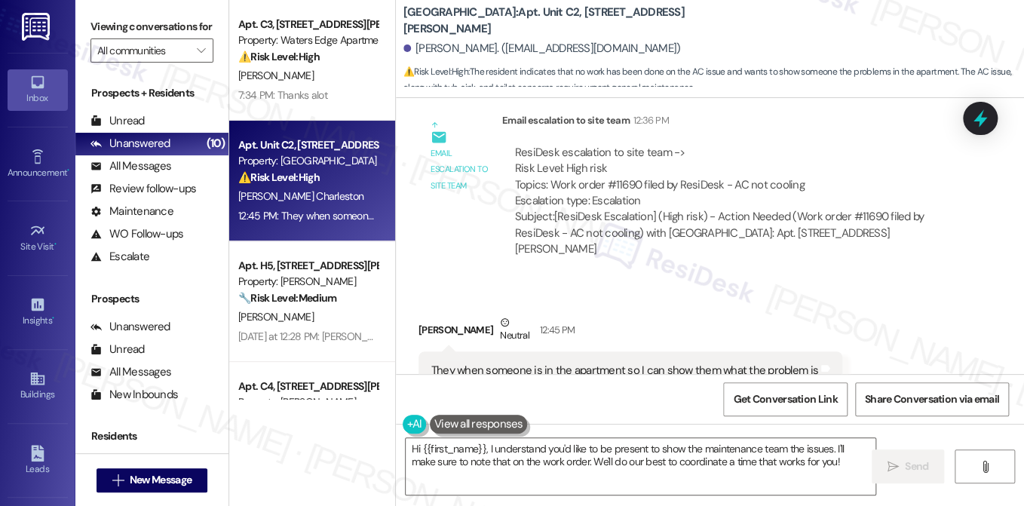
click at [571, 351] on div "They when someone is in the apartment so I can show them what the problem is Ta…" at bounding box center [630, 370] width 424 height 38
click at [579, 363] on div "They when someone is in the apartment so I can show them what the problem is" at bounding box center [624, 371] width 387 height 16
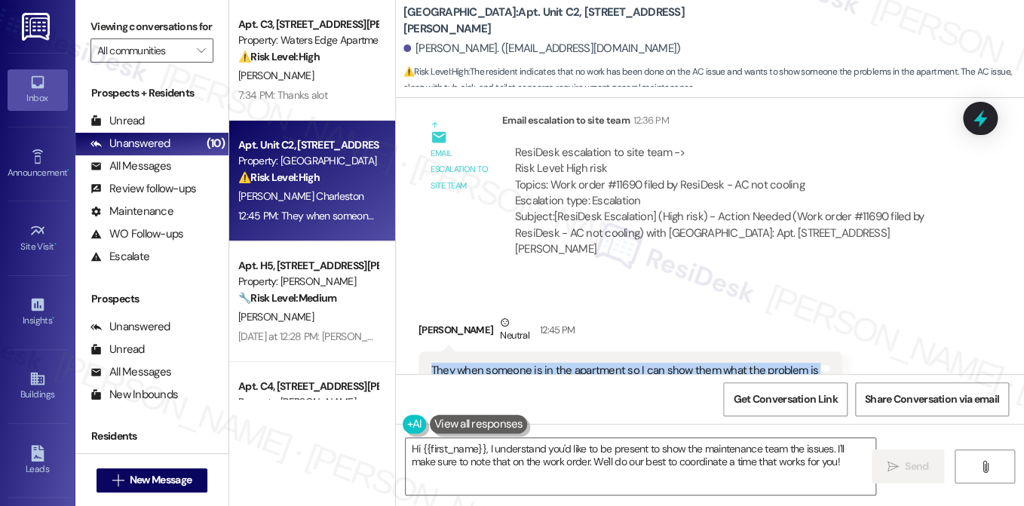
click at [579, 363] on div "They when someone is in the apartment so I can show them what the problem is" at bounding box center [624, 371] width 387 height 16
copy div "They when someone is in the apartment so I can show them what the problem is Ta…"
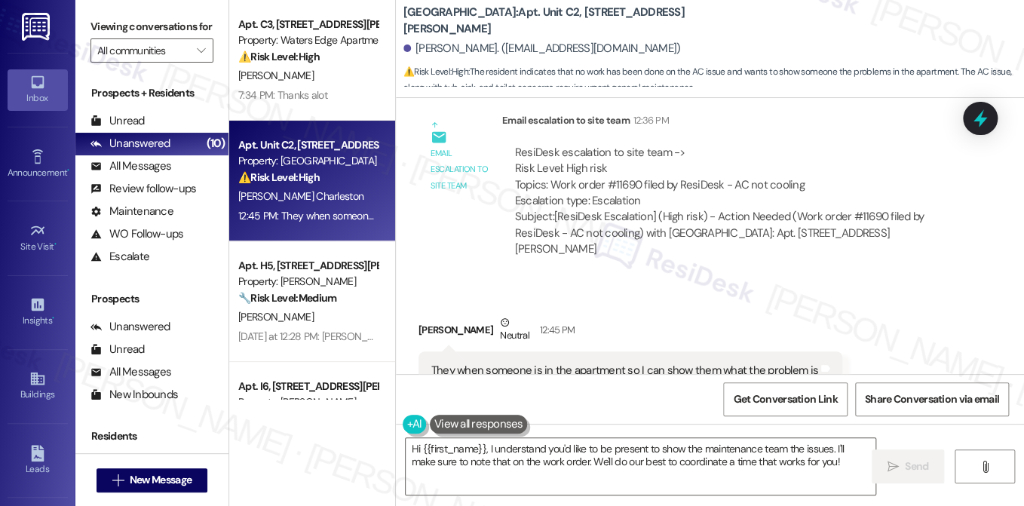
click at [164, 20] on label "Viewing conversations for" at bounding box center [151, 26] width 123 height 23
click at [114, 14] on div "Viewing conversations for All communities " at bounding box center [151, 39] width 153 height 78
click at [583, 444] on textarea "Hi {{first_name}}, I understand you'd like to be present to show the maintenanc…" at bounding box center [641, 466] width 470 height 57
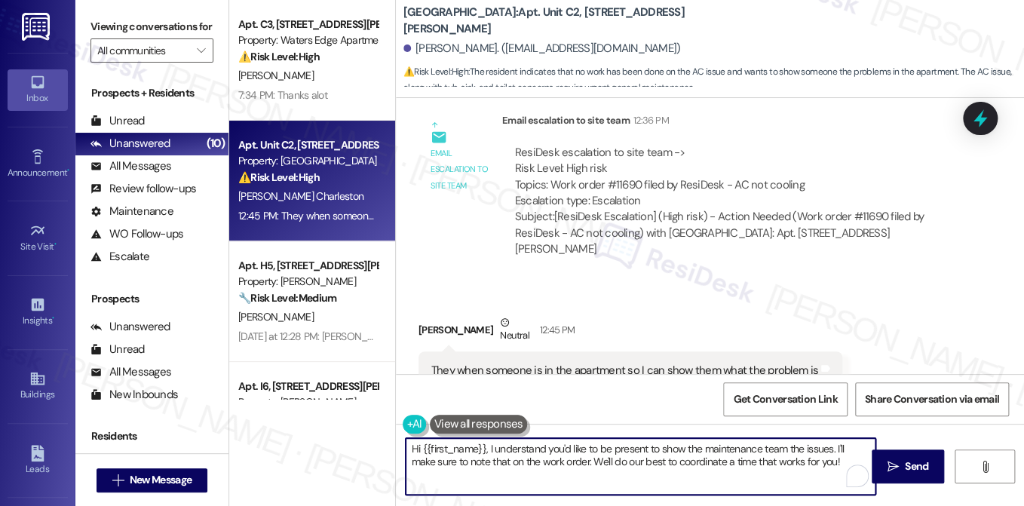
click at [724, 447] on textarea "Hi {{first_name}}, I understand you'd like to be present to show the maintenanc…" at bounding box center [641, 466] width 470 height 57
click at [793, 449] on textarea "Hi {{first_name}}, I understand you'd like to be present to show the maintenanc…" at bounding box center [641, 466] width 470 height 57
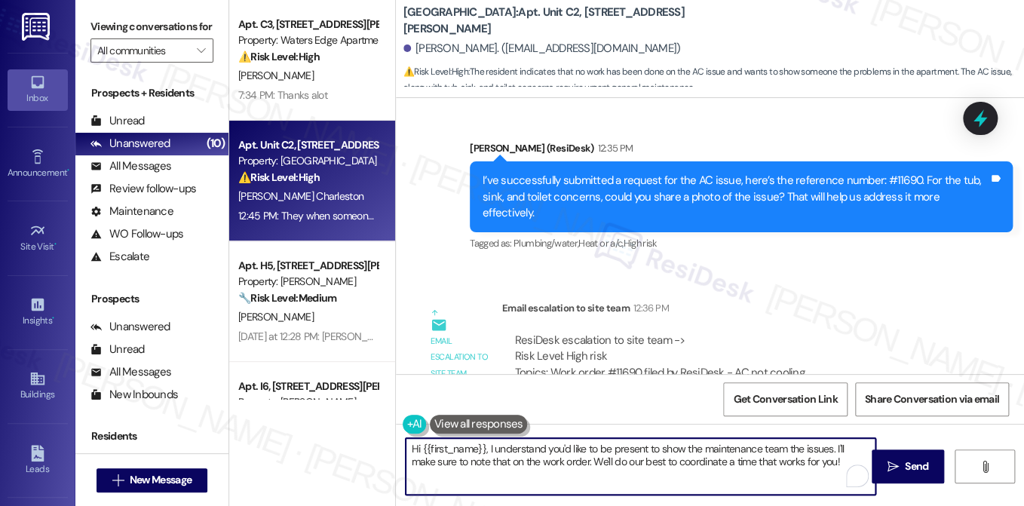
scroll to position [2802, 0]
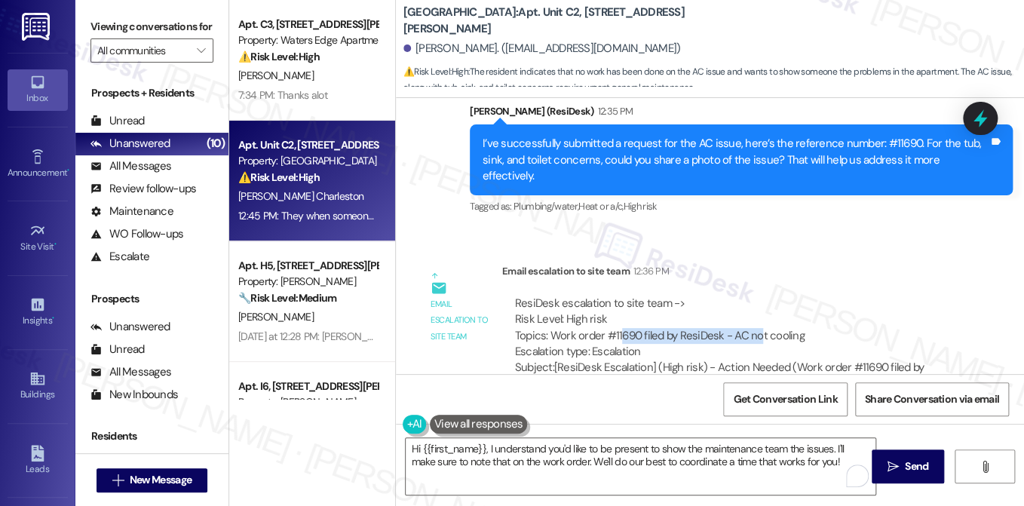
drag, startPoint x: 616, startPoint y: 289, endPoint x: 756, endPoint y: 289, distance: 140.2
click at [756, 295] on div "ResiDesk escalation to site team -> Risk Level: High risk Topics: Work order #1…" at bounding box center [731, 327] width 433 height 65
click at [757, 295] on div "ResiDesk escalation to site team -> Risk Level: High risk Topics: Work order #1…" at bounding box center [731, 327] width 433 height 65
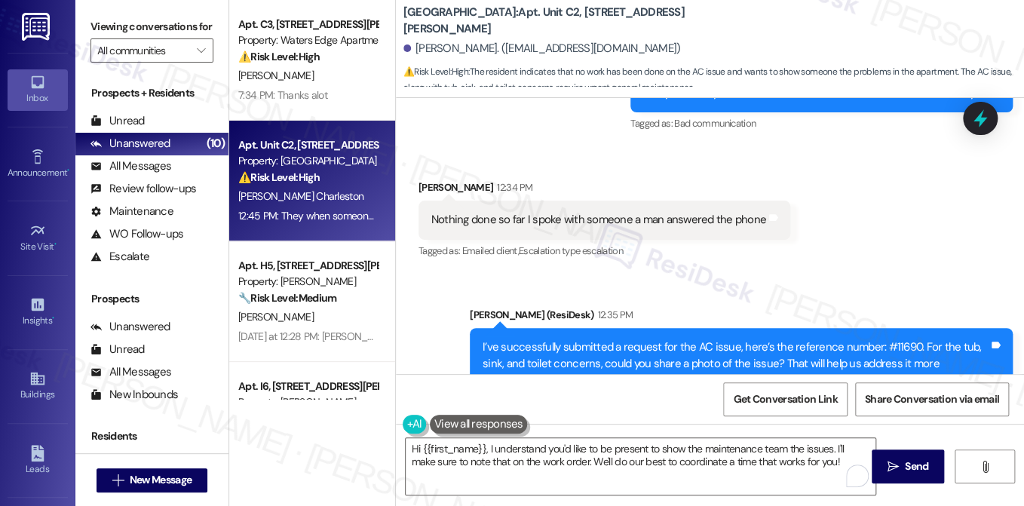
scroll to position [2576, 0]
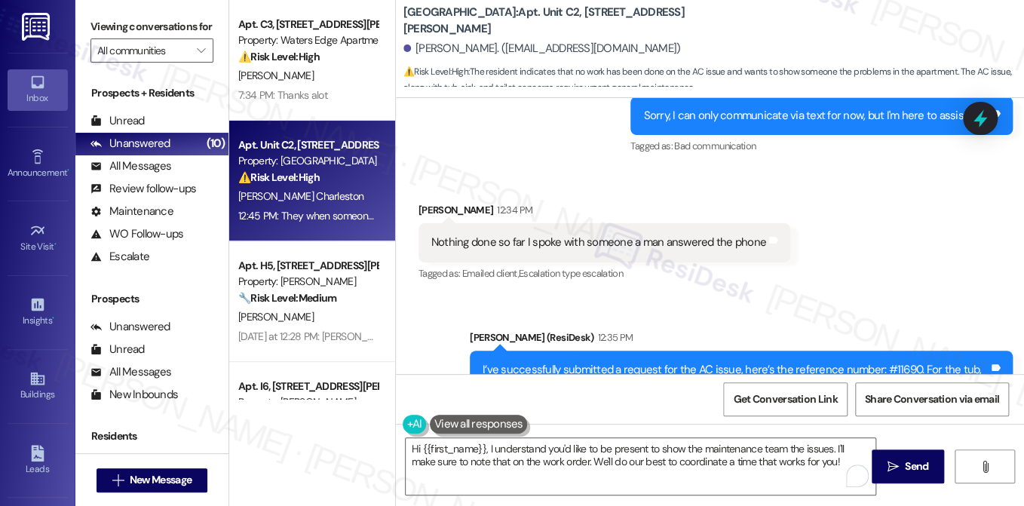
click at [132, 34] on label "Viewing conversations for" at bounding box center [151, 26] width 123 height 23
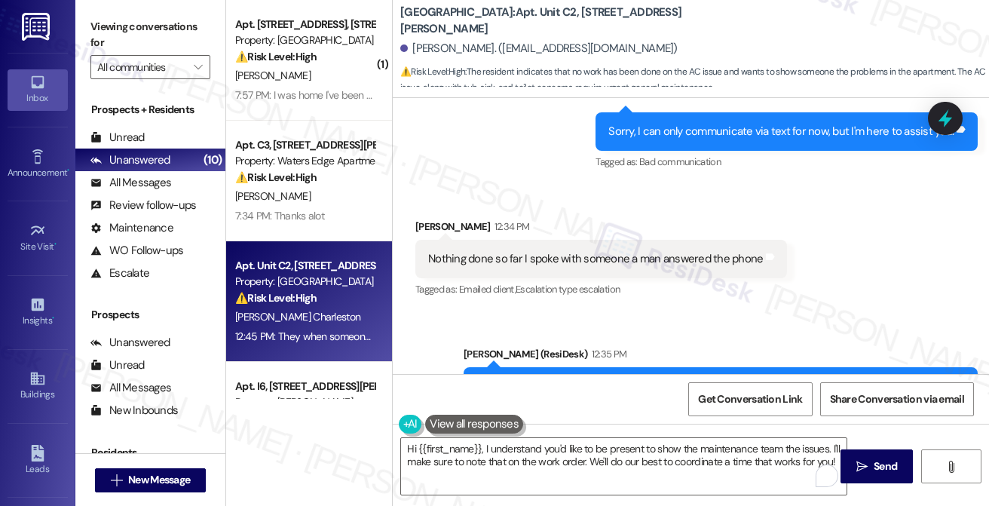
scroll to position [2608, 0]
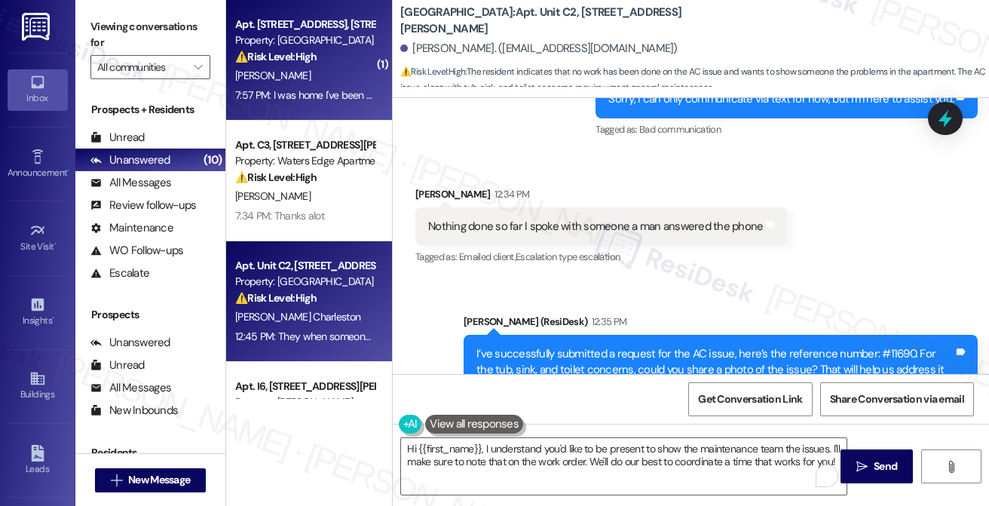
click at [362, 53] on div "⚠️ Risk Level: High The resident states that maintenance did not complete the w…" at bounding box center [304, 57] width 139 height 16
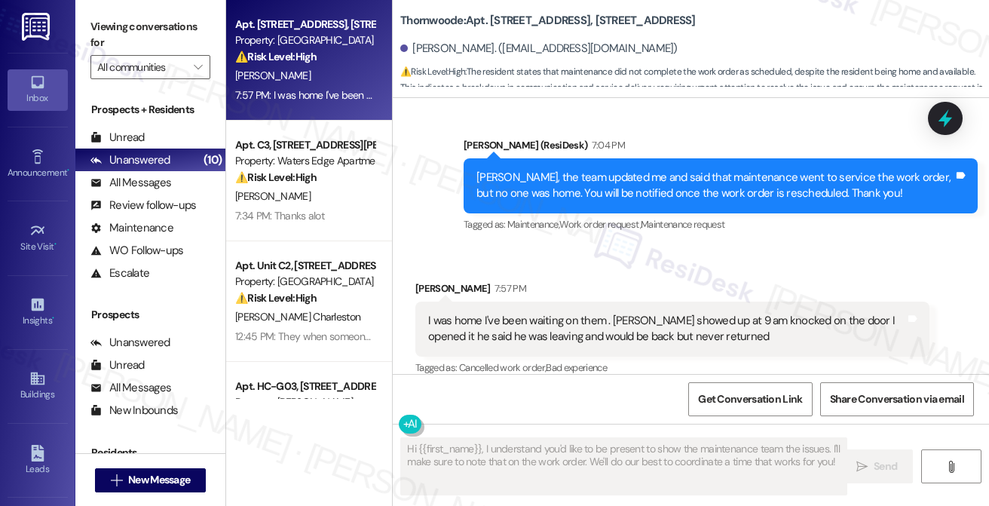
scroll to position [1686, 0]
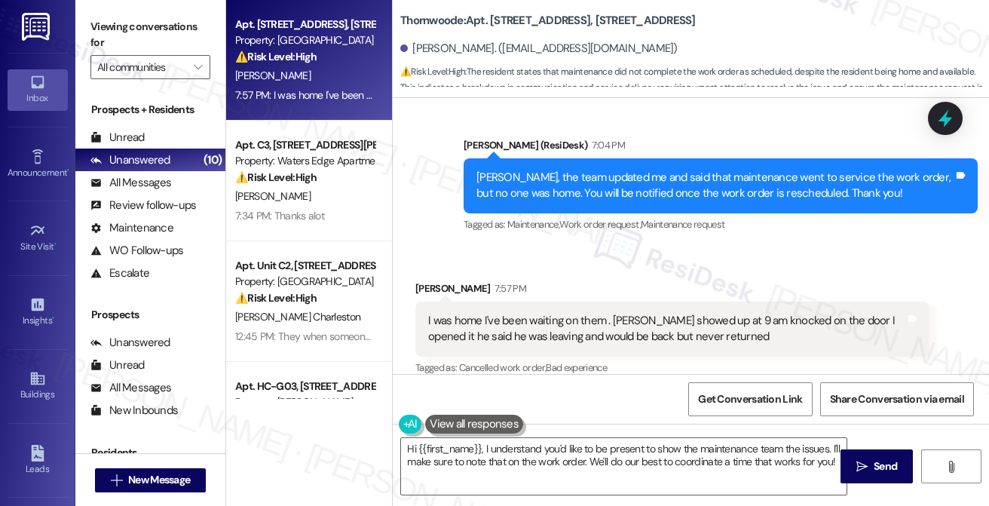
click at [543, 313] on div "I was home I've been waiting on them . [PERSON_NAME] showed up at 9 am knocked …" at bounding box center [666, 329] width 477 height 32
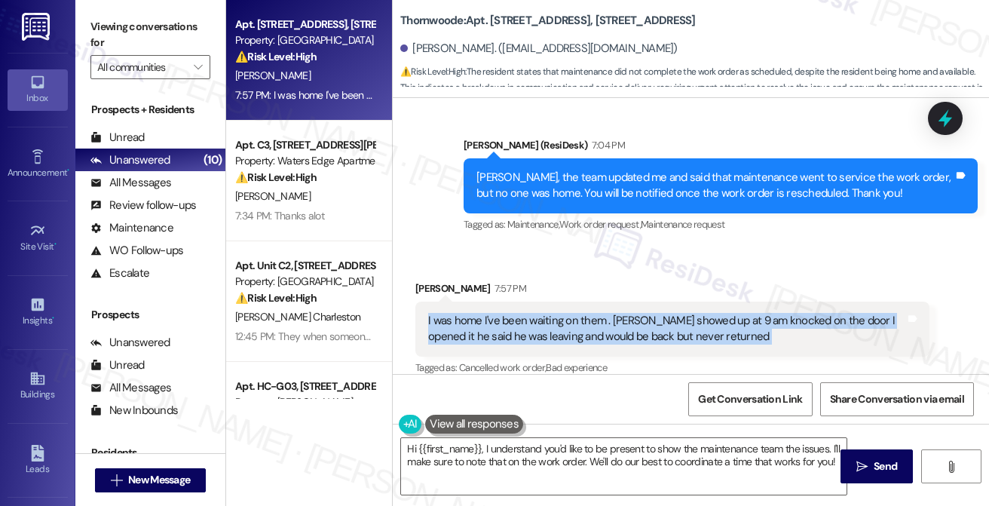
click at [543, 313] on div "I was home I've been waiting on them . [PERSON_NAME] showed up at 9 am knocked …" at bounding box center [666, 329] width 477 height 32
click at [546, 315] on div "I was home I've been waiting on them . [PERSON_NAME] showed up at 9 am knocked …" at bounding box center [666, 329] width 477 height 32
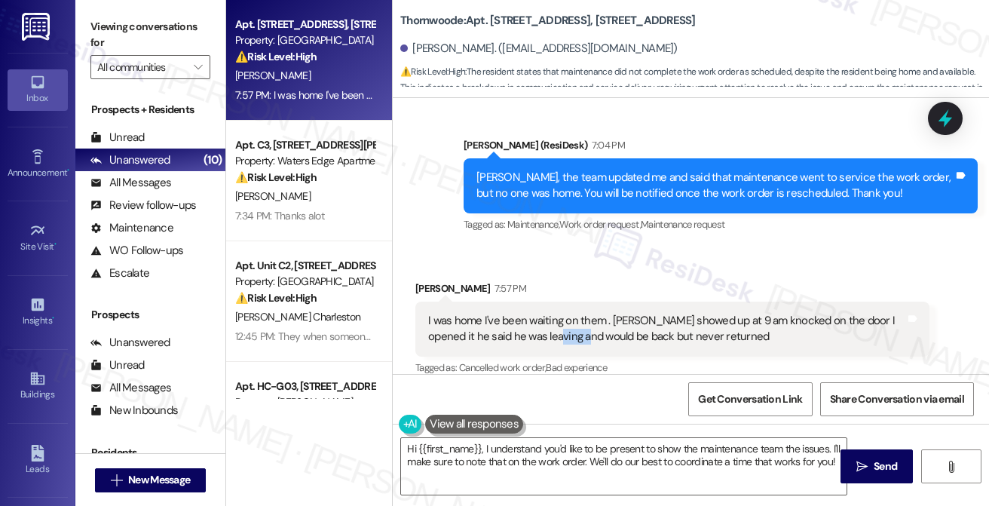
click at [546, 315] on div "I was home I've been waiting on them . [PERSON_NAME] showed up at 9 am knocked …" at bounding box center [666, 329] width 477 height 32
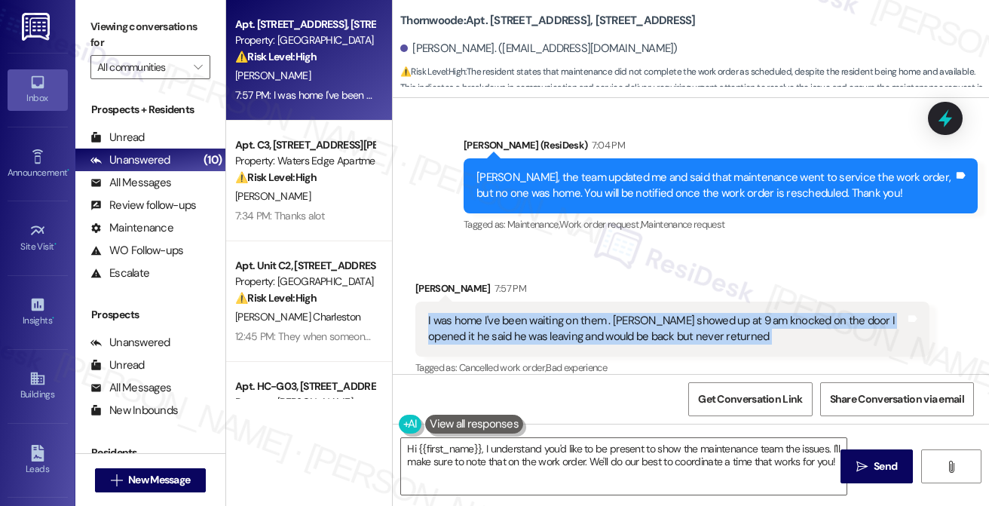
click at [546, 315] on div "I was home I've been waiting on them . [PERSON_NAME] showed up at 9 am knocked …" at bounding box center [666, 329] width 477 height 32
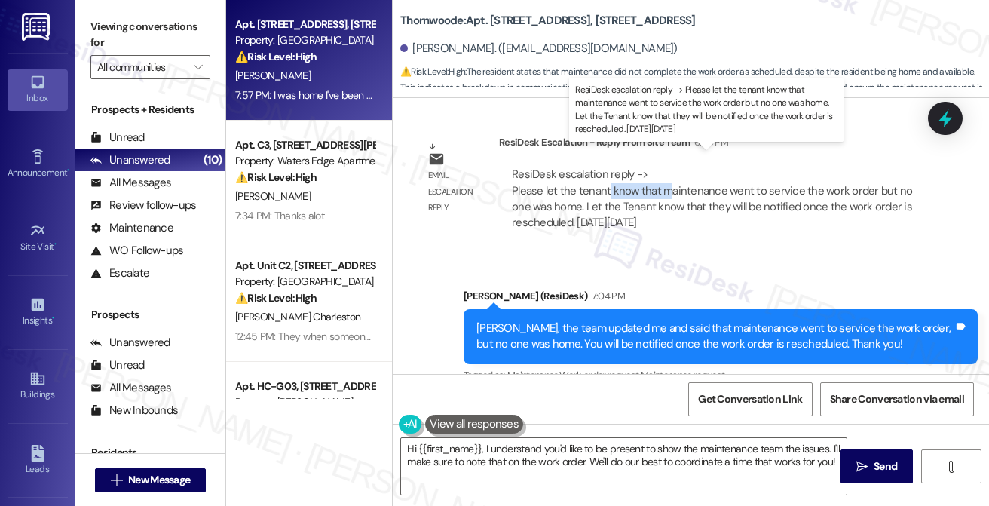
drag, startPoint x: 607, startPoint y: 174, endPoint x: 665, endPoint y: 173, distance: 58.1
click at [665, 173] on div "ResiDesk escalation reply -> Please let the tenant know that maintenance went t…" at bounding box center [712, 198] width 400 height 63
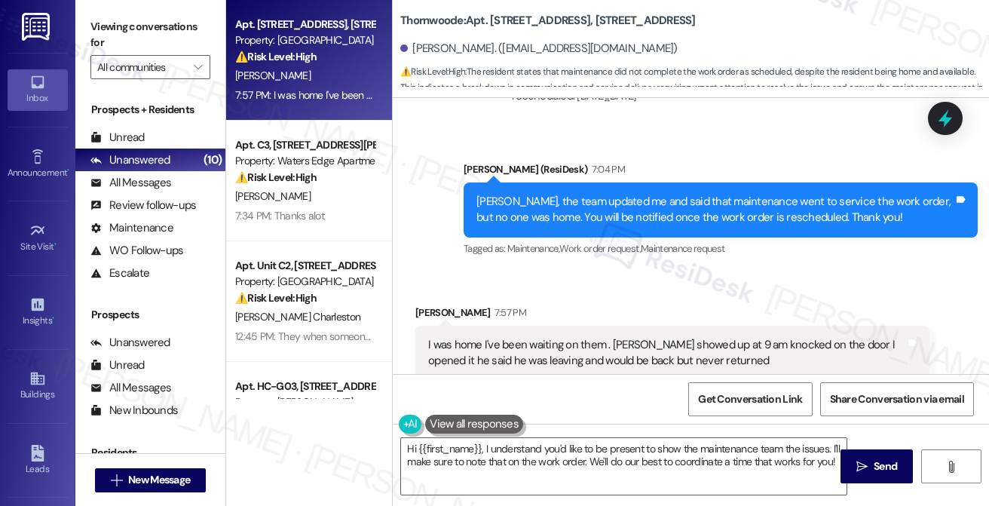
scroll to position [1686, 0]
